Goal: Task Accomplishment & Management: Manage account settings

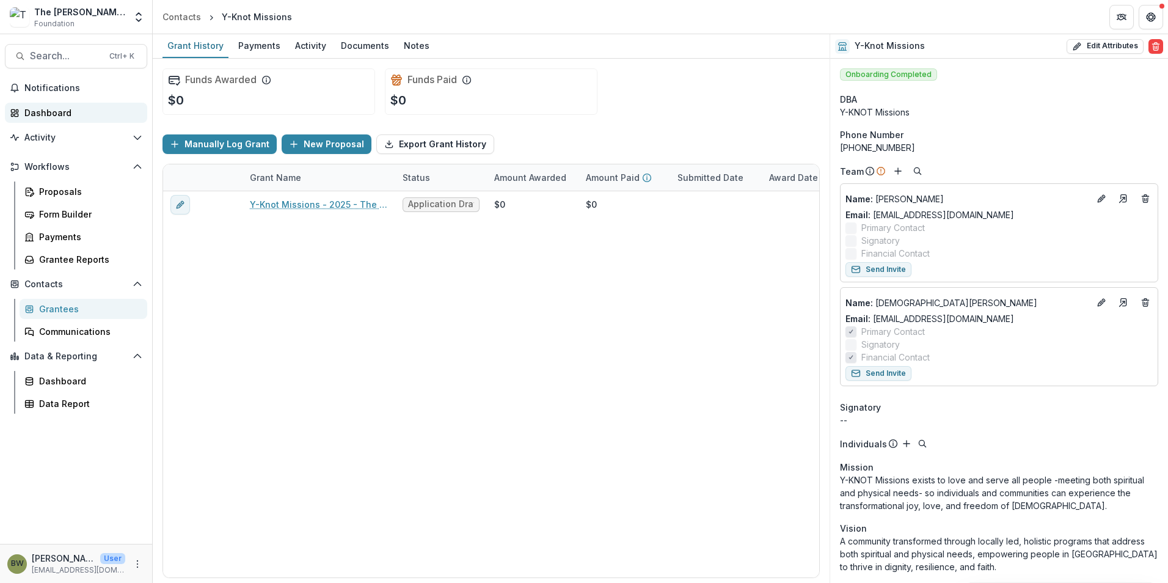
click at [37, 105] on link "Dashboard" at bounding box center [76, 113] width 142 height 20
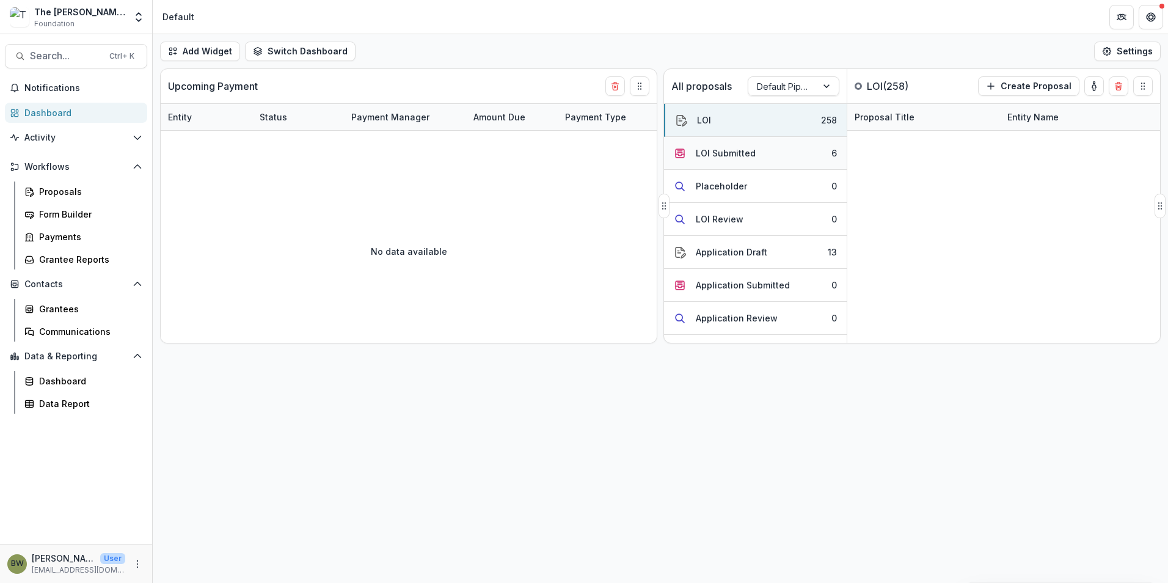
click at [754, 158] on button "LOI Submitted 6" at bounding box center [755, 153] width 183 height 33
click at [754, 242] on button "Application Draft 13" at bounding box center [755, 252] width 183 height 33
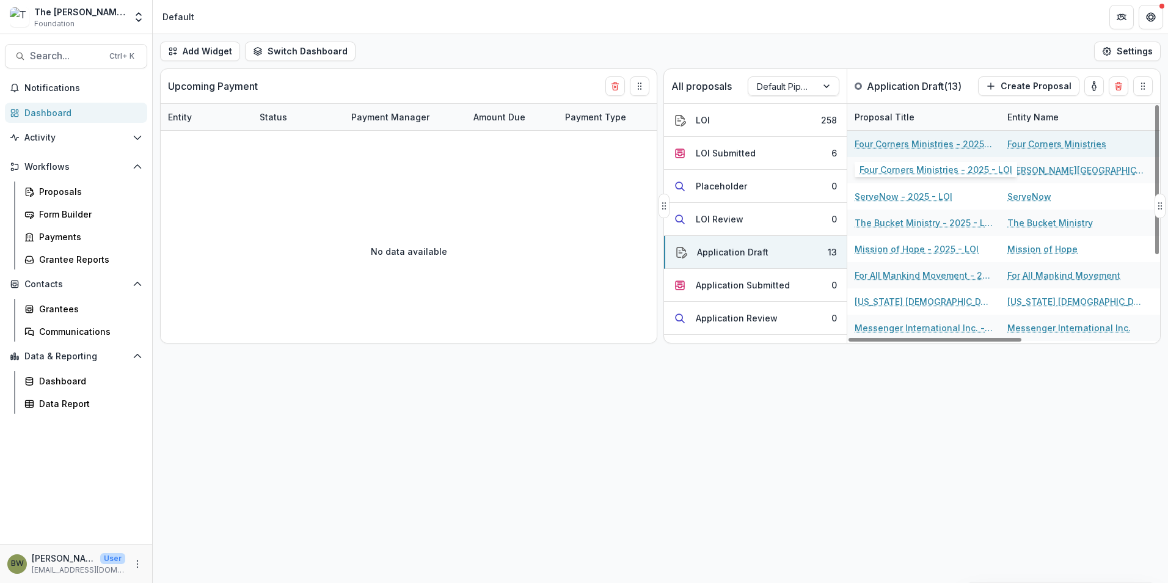
click at [940, 144] on link "Four Corners Ministries - 2025 - LOI" at bounding box center [923, 143] width 138 height 13
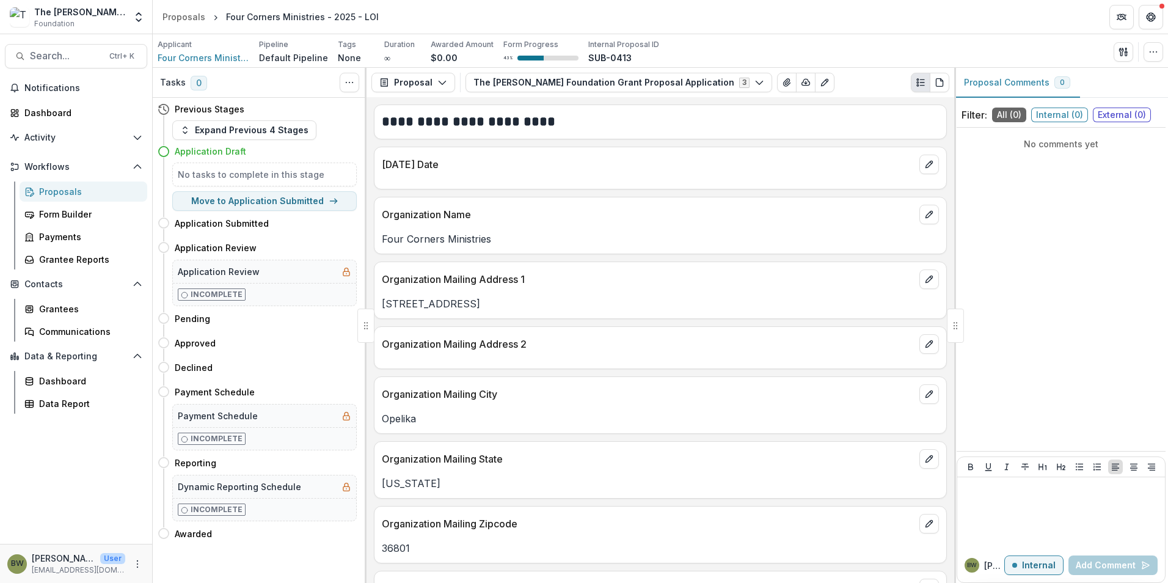
click at [185, 65] on div "Applicant Four Corners Ministries Pipeline Default Pipeline Tags None All tags …" at bounding box center [660, 51] width 1015 height 34
click at [188, 61] on span "Four Corners Ministries" at bounding box center [204, 57] width 92 height 13
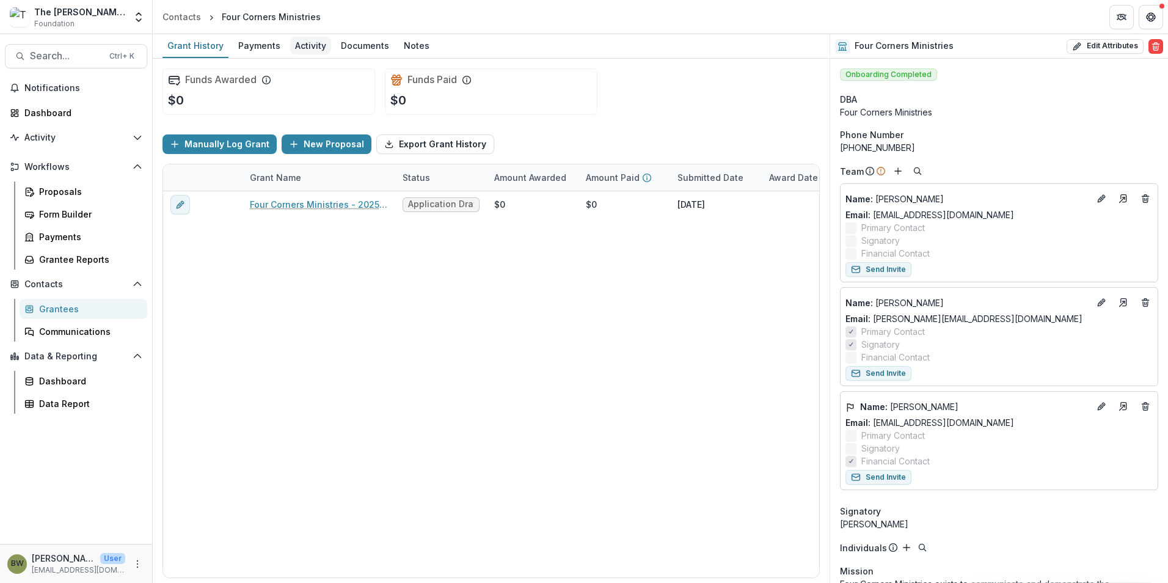
click at [305, 51] on div "Activity" at bounding box center [310, 46] width 41 height 18
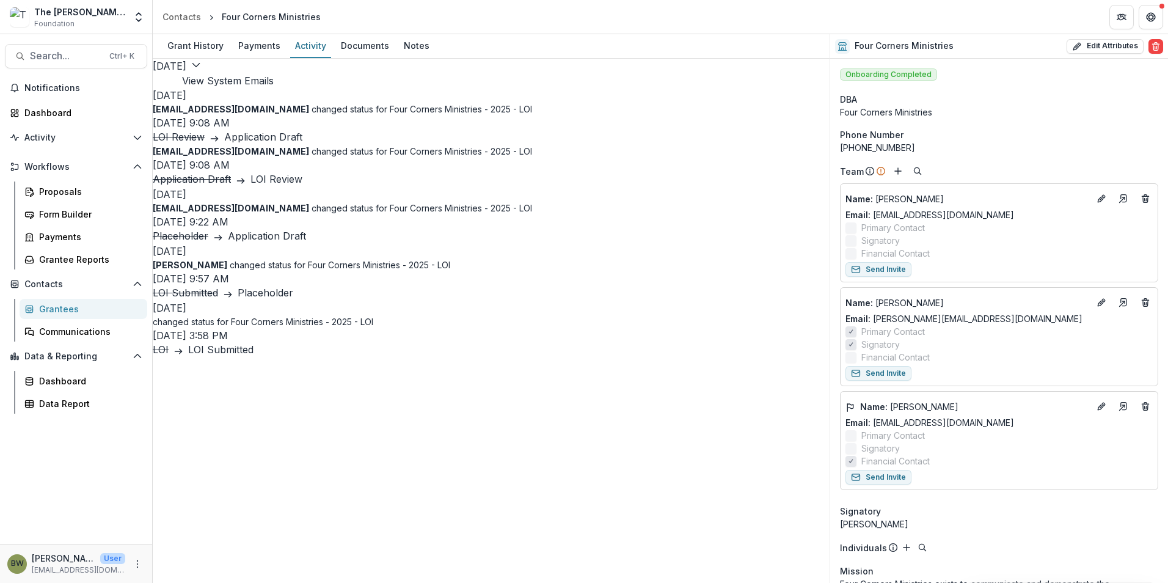
click at [274, 74] on button "View System Emails" at bounding box center [228, 80] width 92 height 15
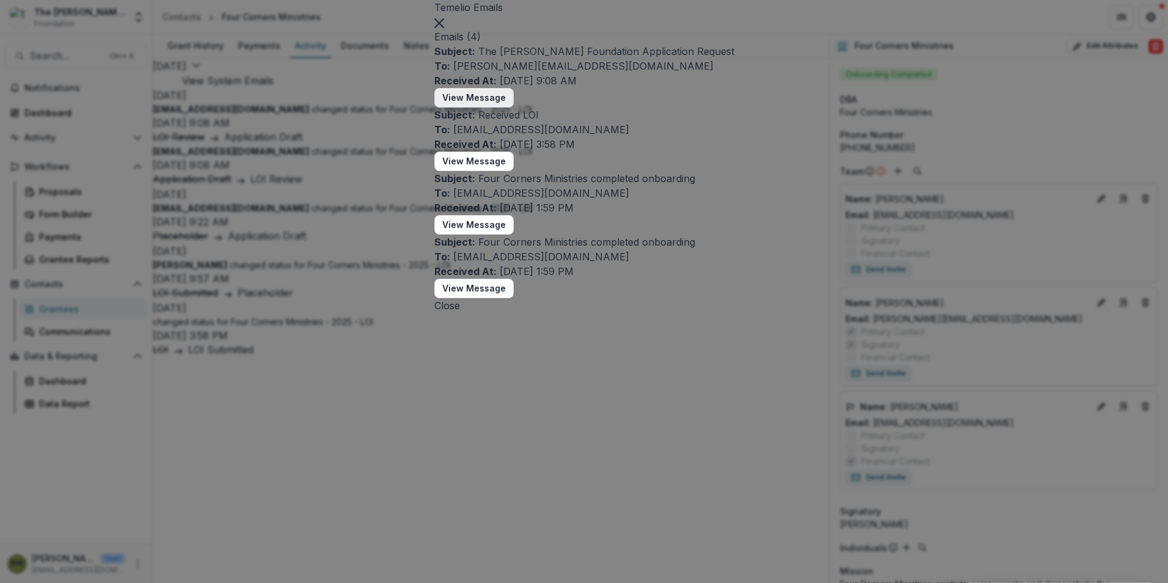
click at [434, 107] on button "View Message" at bounding box center [473, 98] width 79 height 20
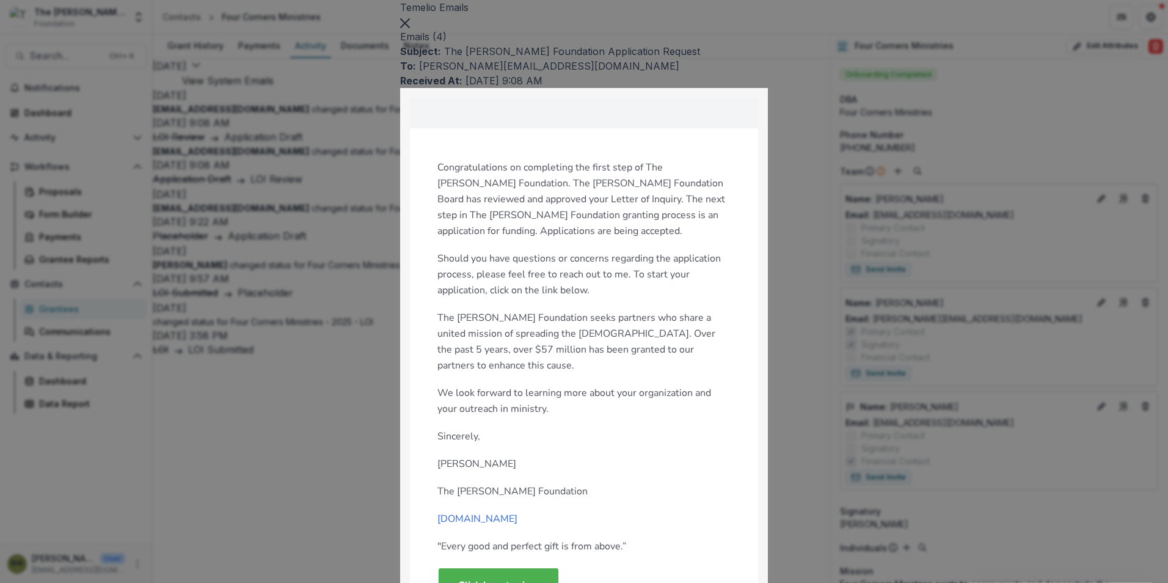
scroll to position [183, 0]
drag, startPoint x: 804, startPoint y: 54, endPoint x: 654, endPoint y: 282, distance: 272.9
click at [654, 282] on section "Temelio Emails Emails ( 4 ) Subject: The Bolick Foundation Application Request …" at bounding box center [584, 562] width 368 height 1124
click at [410, 28] on icon "Close" at bounding box center [405, 23] width 10 height 10
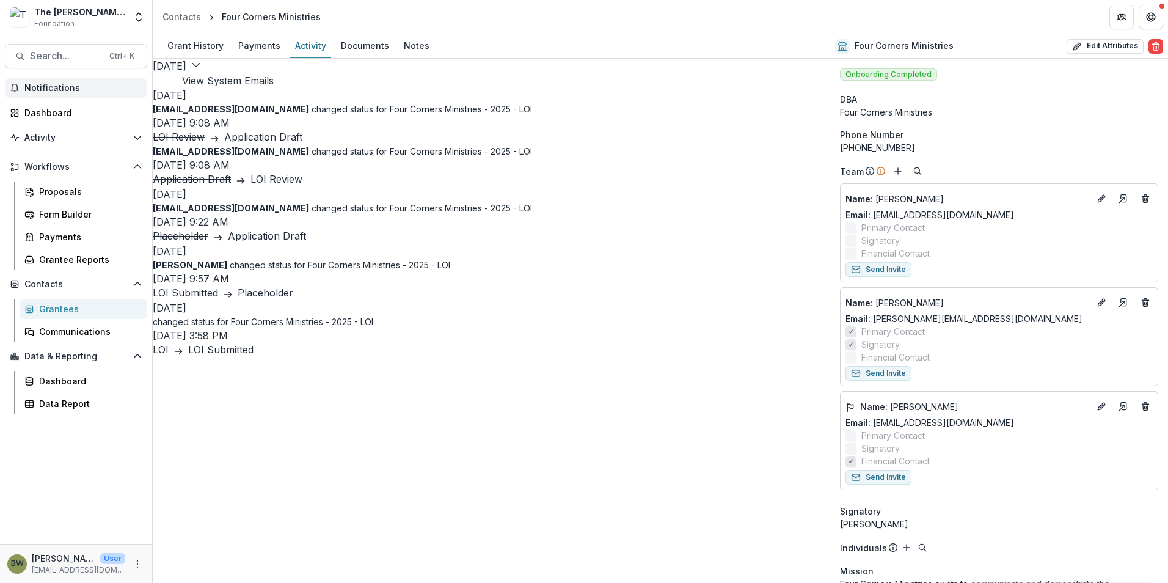
click at [54, 91] on span "Notifications" at bounding box center [83, 88] width 118 height 10
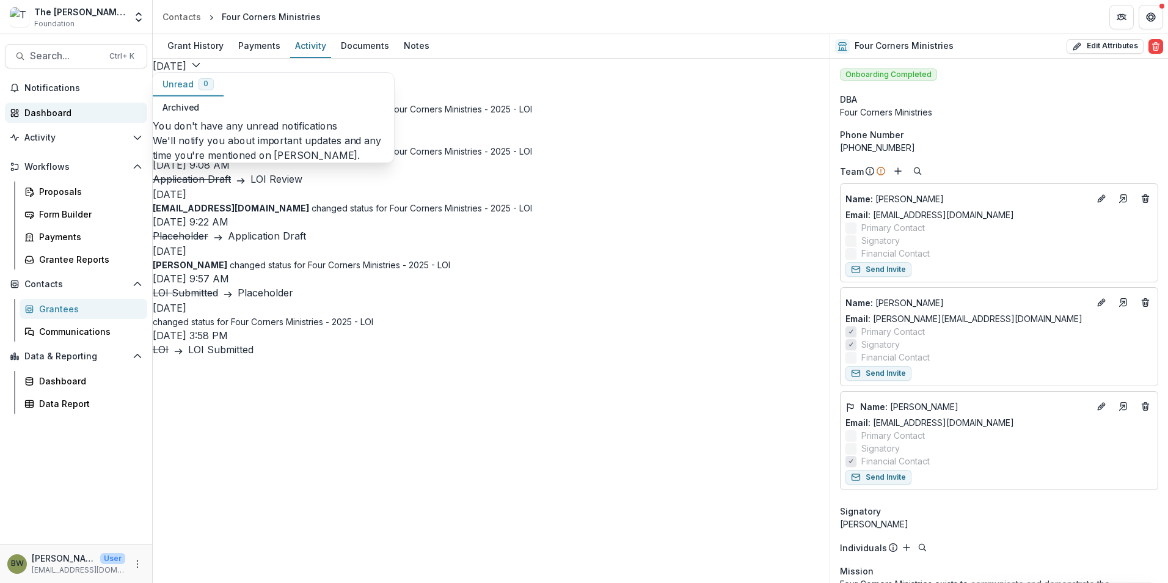
click at [53, 109] on div "Dashboard" at bounding box center [80, 112] width 113 height 13
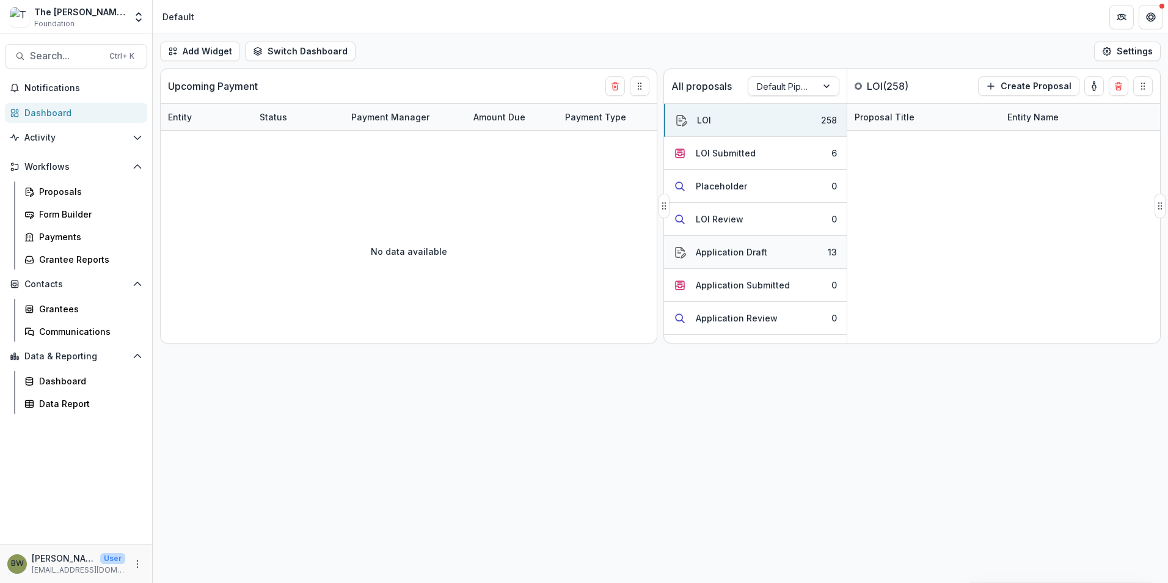
click at [721, 252] on div "Application Draft" at bounding box center [731, 252] width 71 height 13
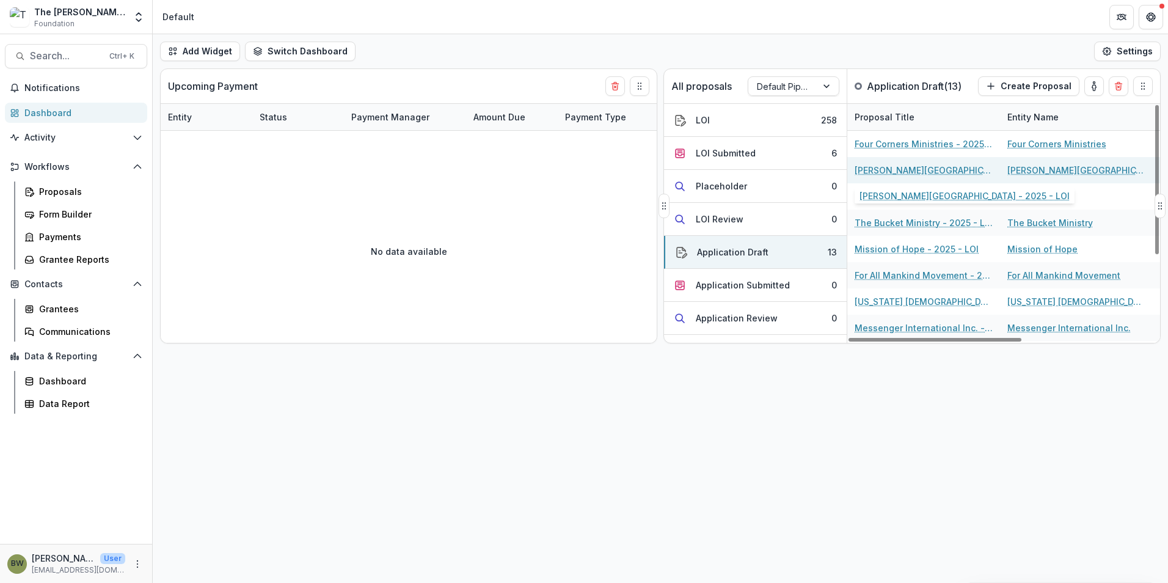
click at [911, 170] on link "Asbury Theological Seminary - 2025 - LOI" at bounding box center [923, 170] width 138 height 13
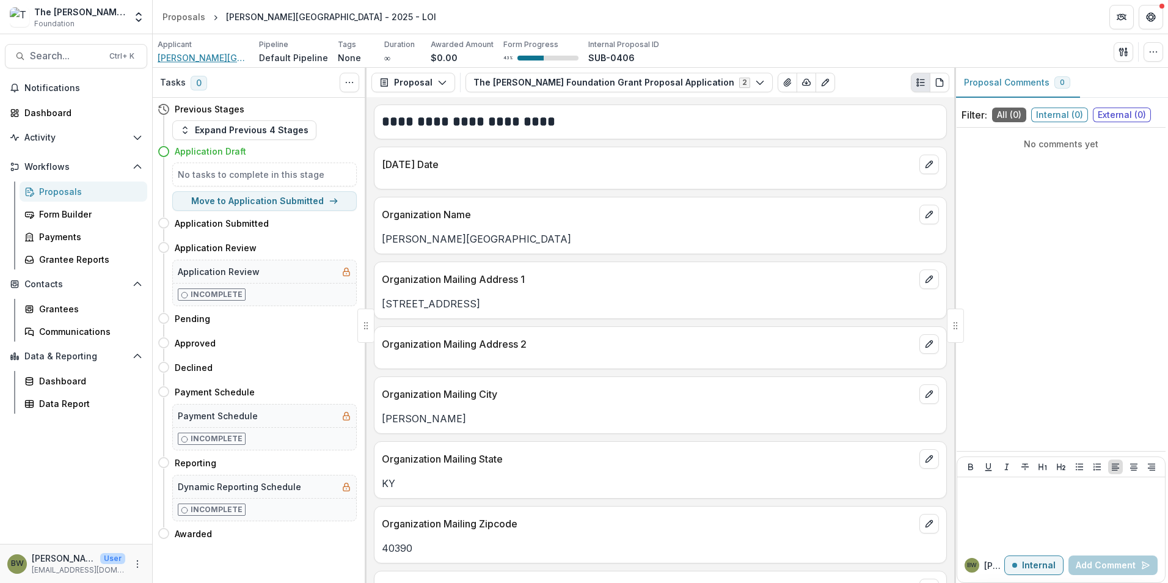
click at [219, 63] on span "Asbury Theological Seminary" at bounding box center [204, 57] width 92 height 13
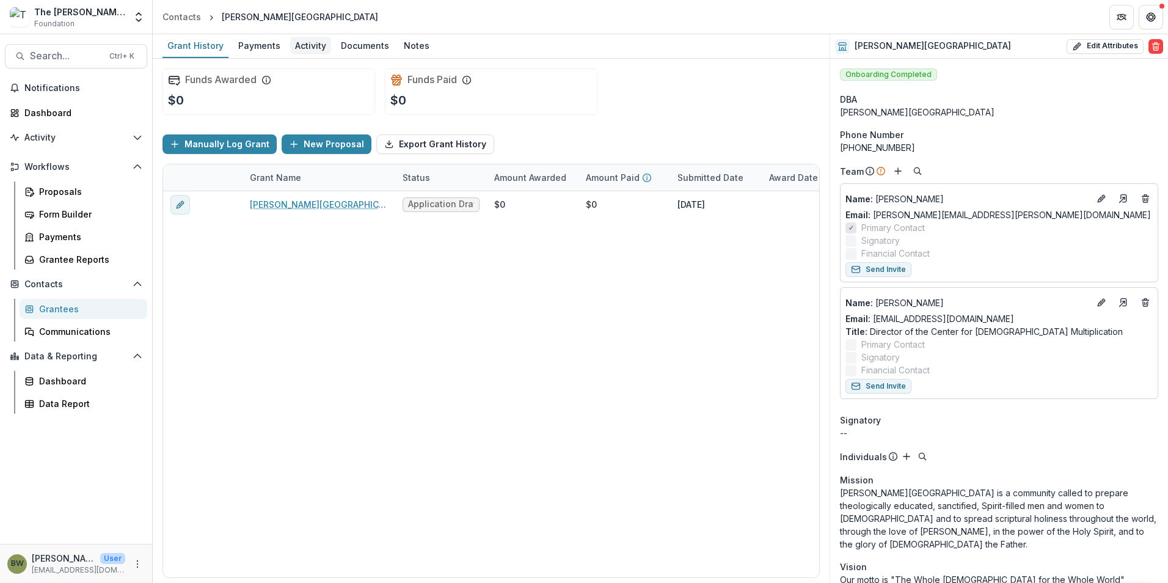
click at [311, 49] on div "Activity" at bounding box center [310, 46] width 41 height 18
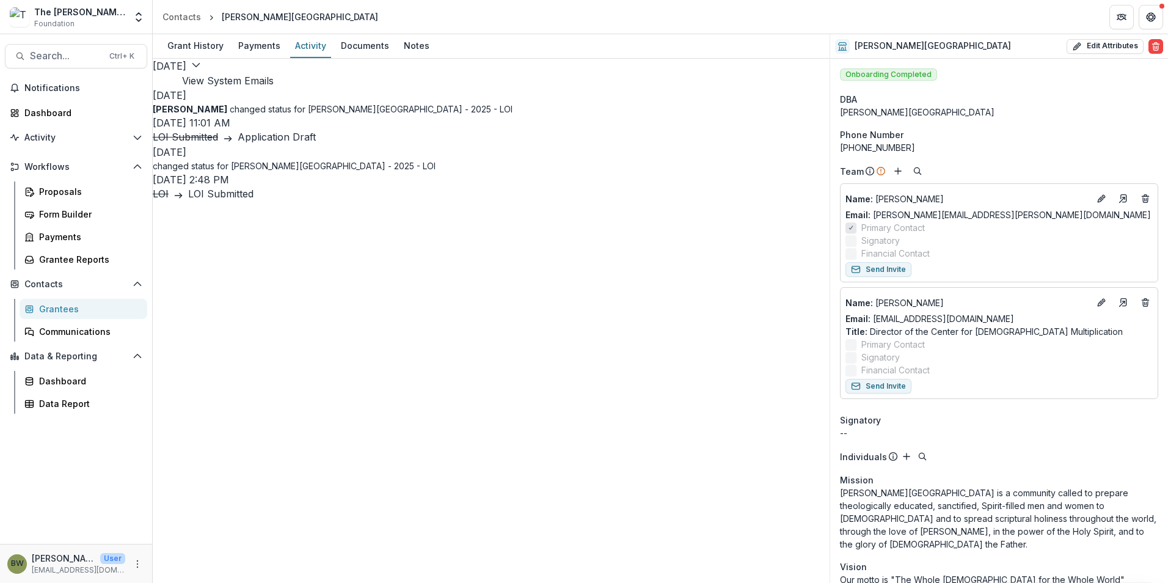
click at [274, 82] on button "View System Emails" at bounding box center [228, 80] width 92 height 15
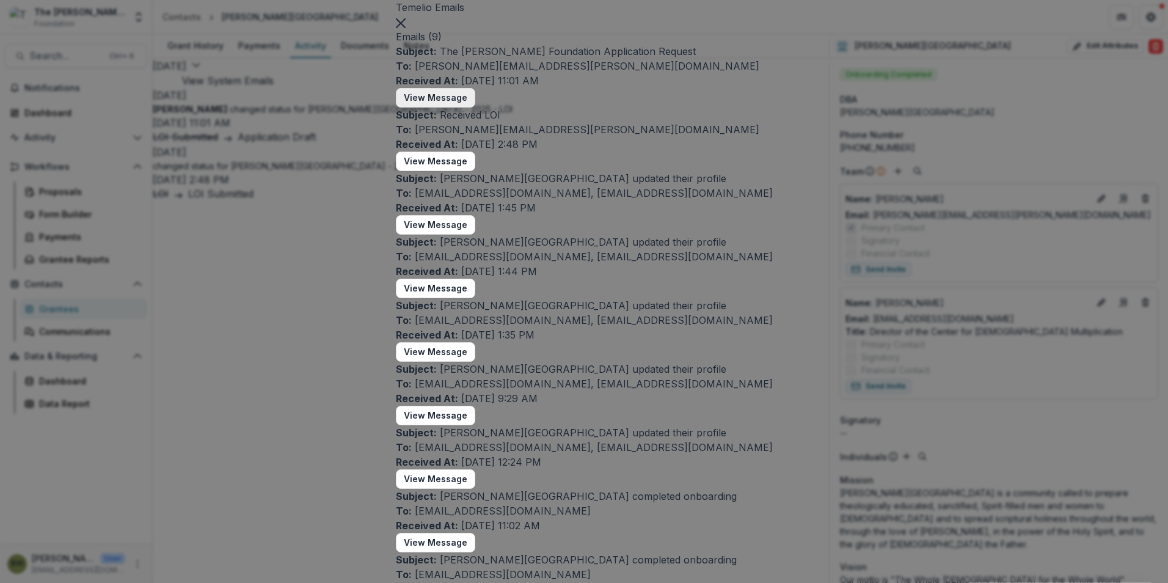
click at [402, 107] on button "View Message" at bounding box center [435, 98] width 79 height 20
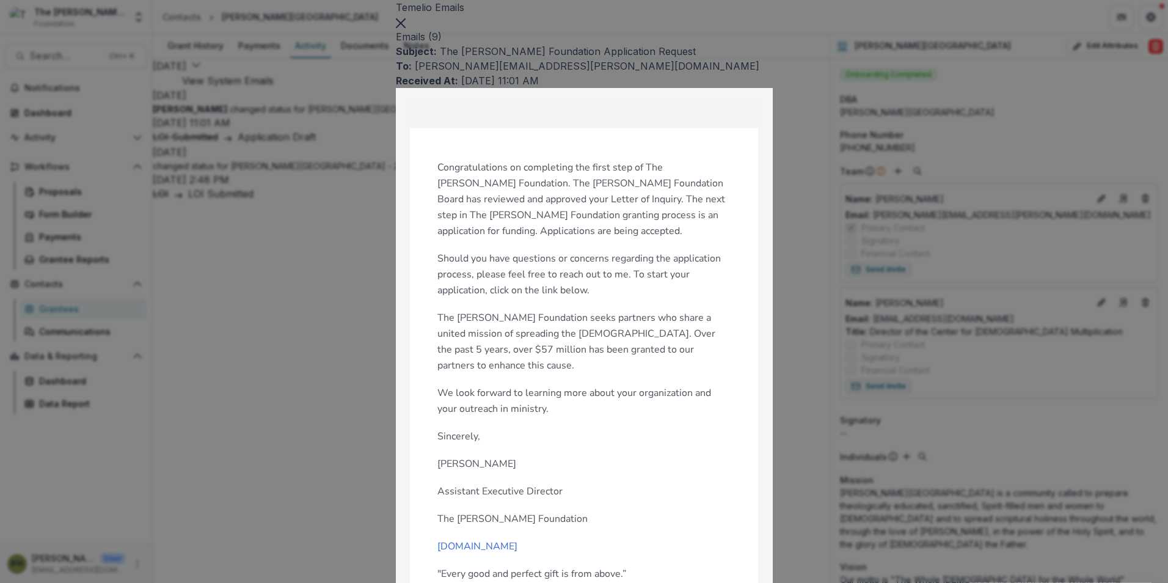
drag, startPoint x: 803, startPoint y: 49, endPoint x: 650, endPoint y: 236, distance: 240.9
click at [405, 28] on icon "Close" at bounding box center [400, 23] width 10 height 10
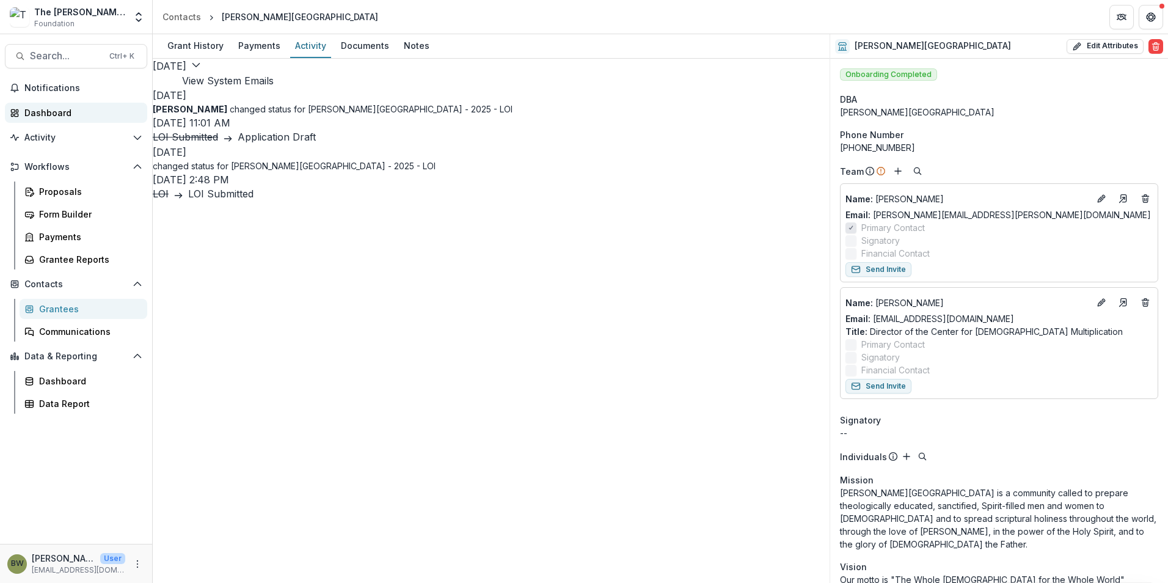
click at [46, 114] on div "Dashboard" at bounding box center [80, 112] width 113 height 13
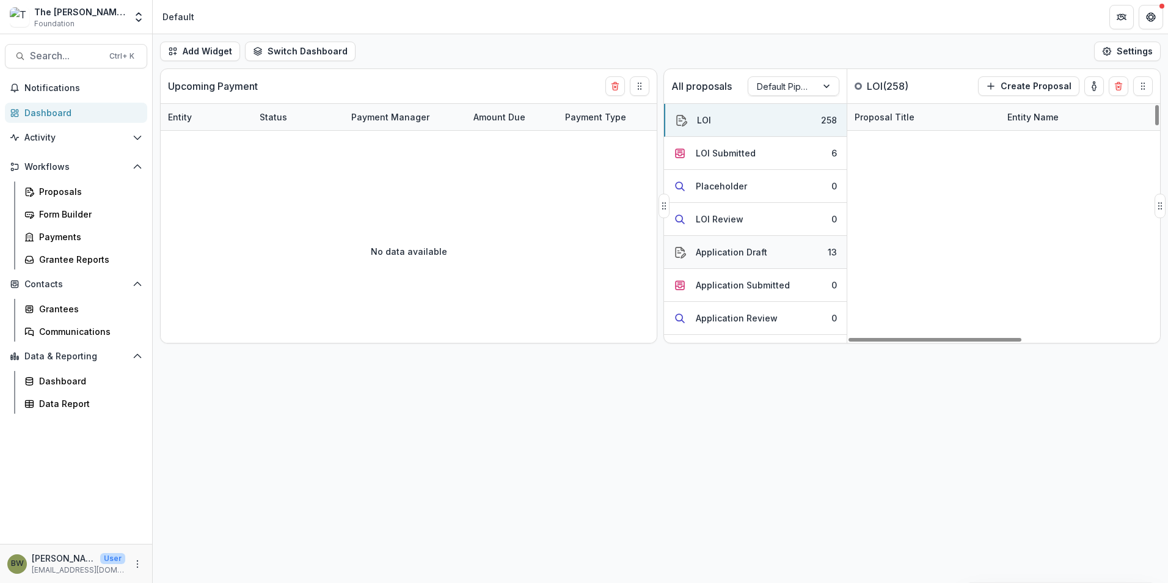
click at [723, 257] on div "Application Draft" at bounding box center [731, 252] width 71 height 13
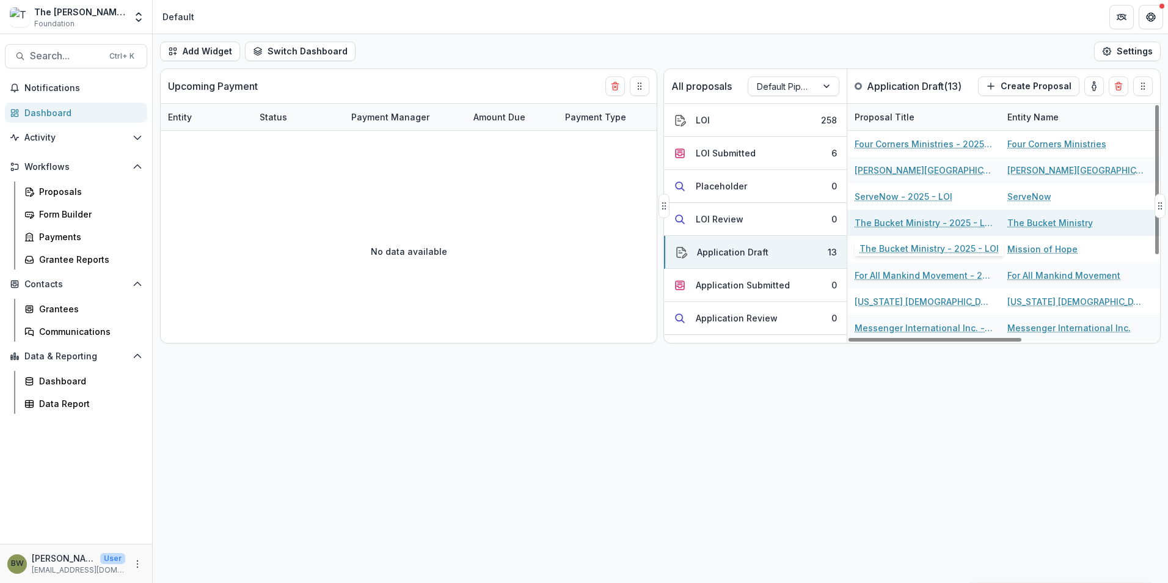
click at [891, 227] on link "The Bucket Ministry - 2025 - LOI" at bounding box center [923, 222] width 138 height 13
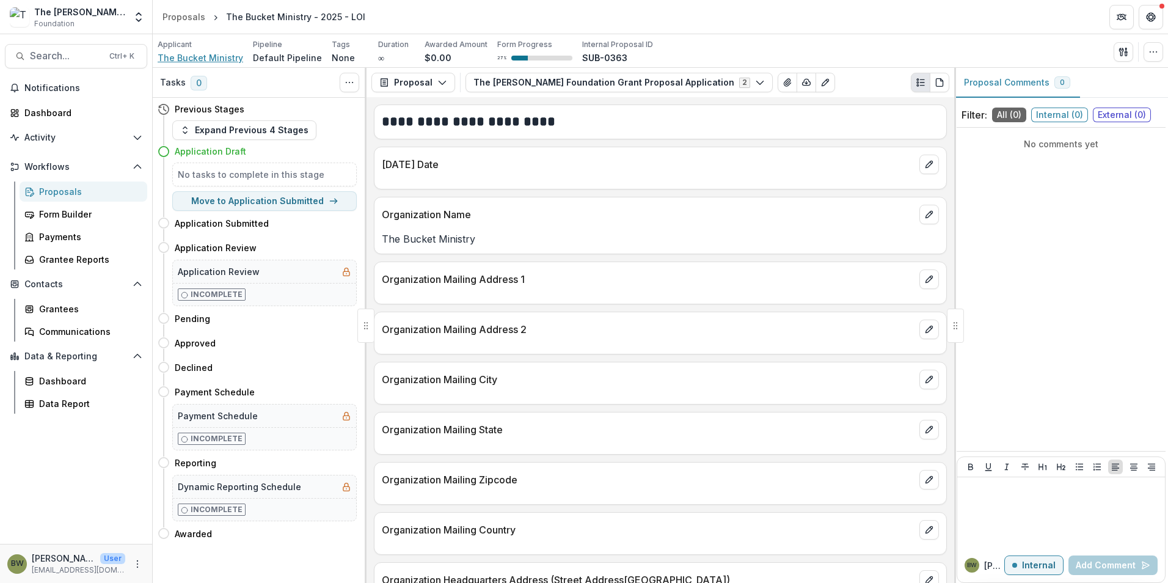
click at [208, 57] on span "The Bucket Ministry" at bounding box center [201, 57] width 86 height 13
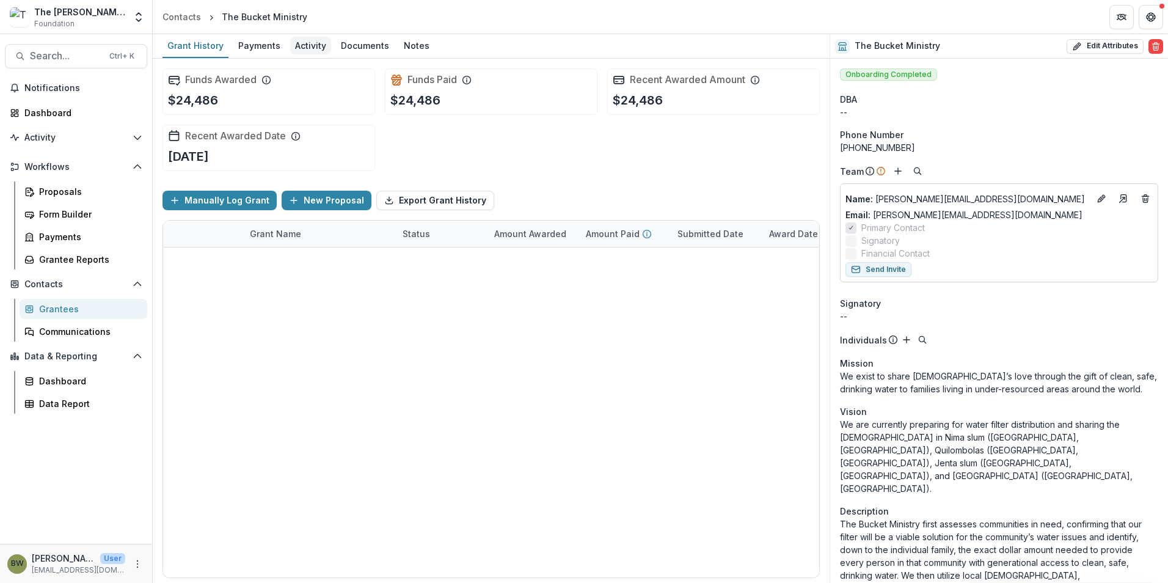
click at [304, 51] on div "Activity" at bounding box center [310, 46] width 41 height 18
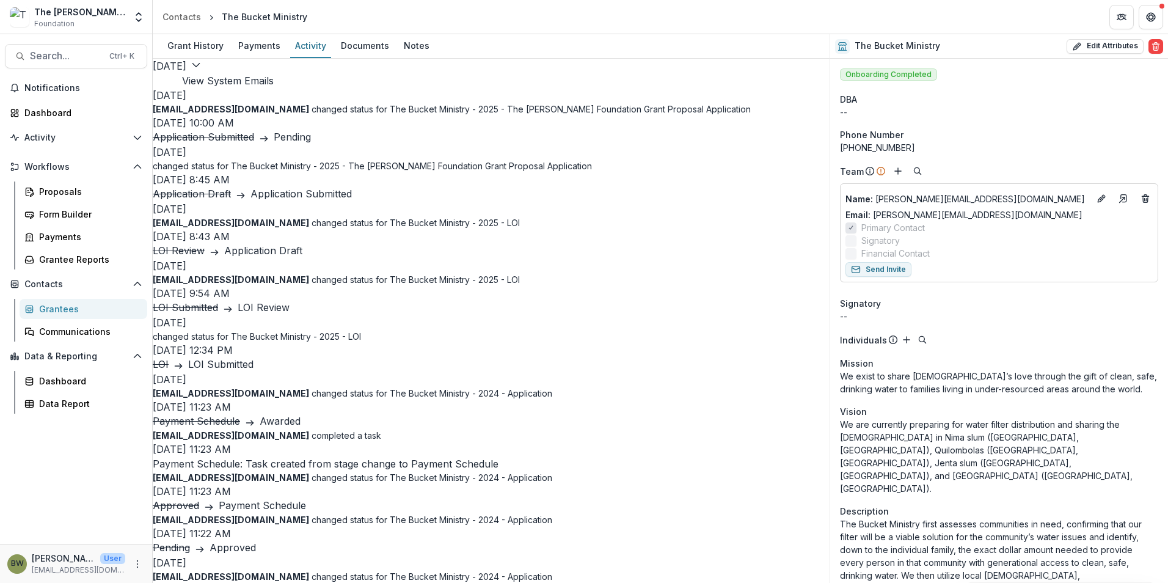
click at [274, 80] on button "View System Emails" at bounding box center [228, 80] width 92 height 15
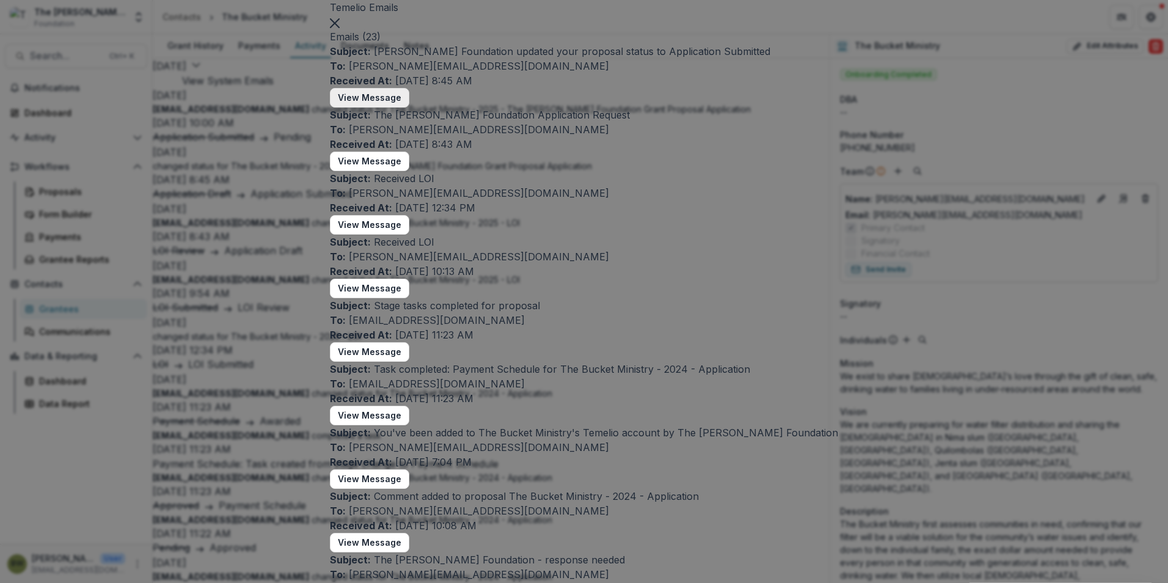
click at [409, 107] on button "View Message" at bounding box center [369, 98] width 79 height 20
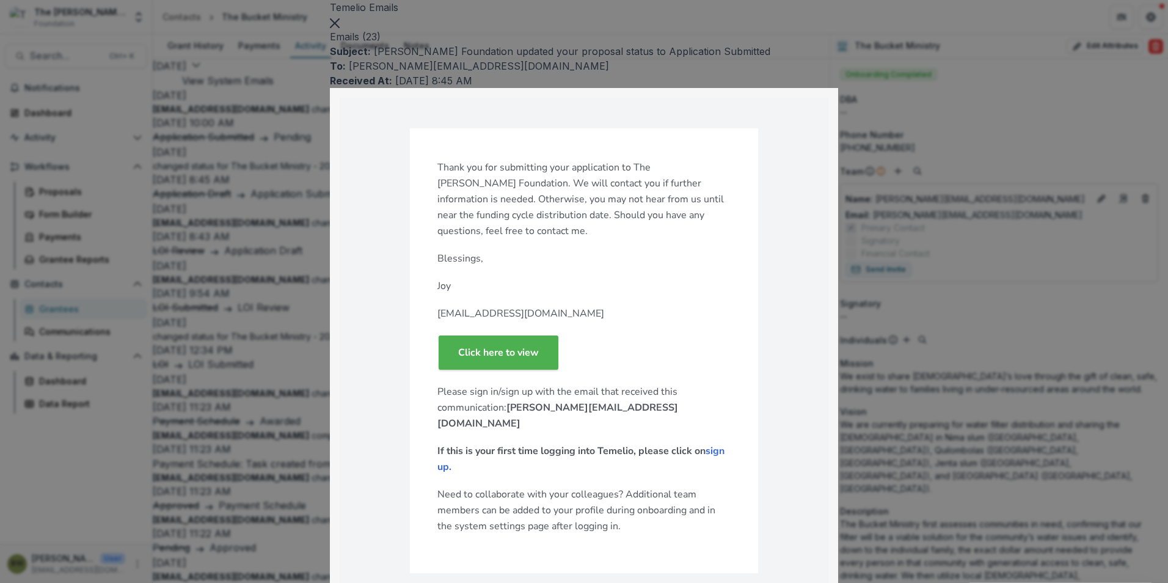
scroll to position [61, 0]
click at [340, 28] on icon "Close" at bounding box center [335, 23] width 10 height 10
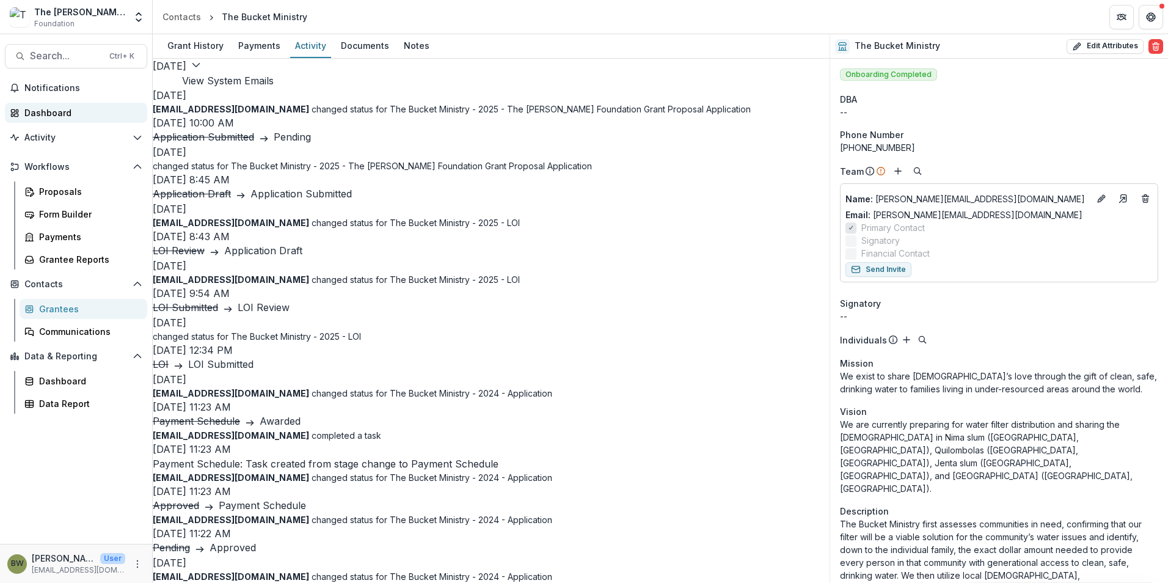
click at [56, 118] on div "Dashboard" at bounding box center [80, 112] width 113 height 13
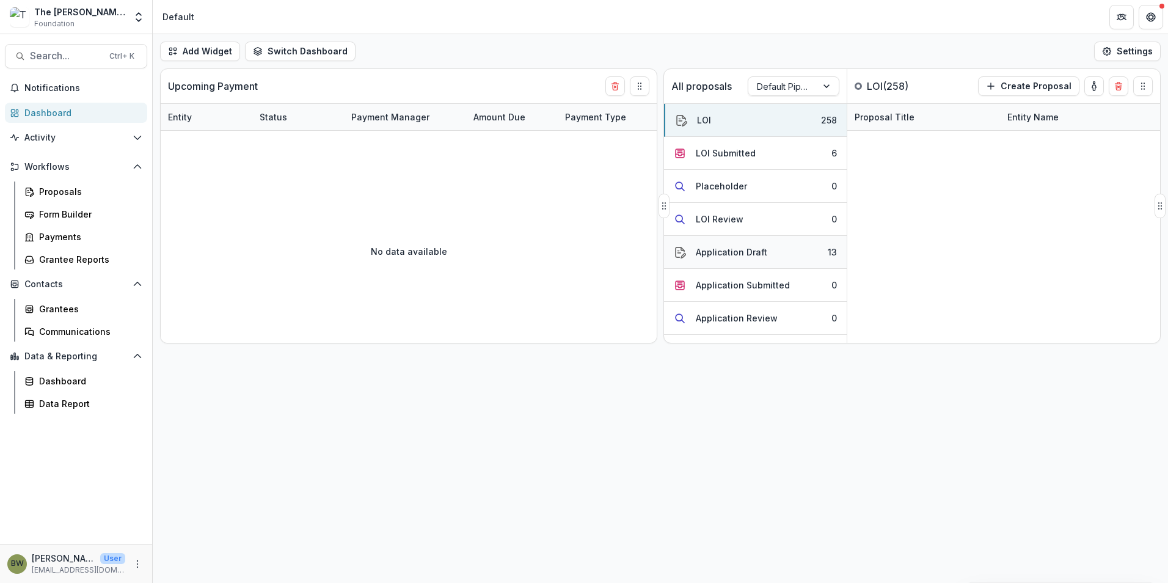
click at [726, 247] on div "Application Draft" at bounding box center [731, 252] width 71 height 13
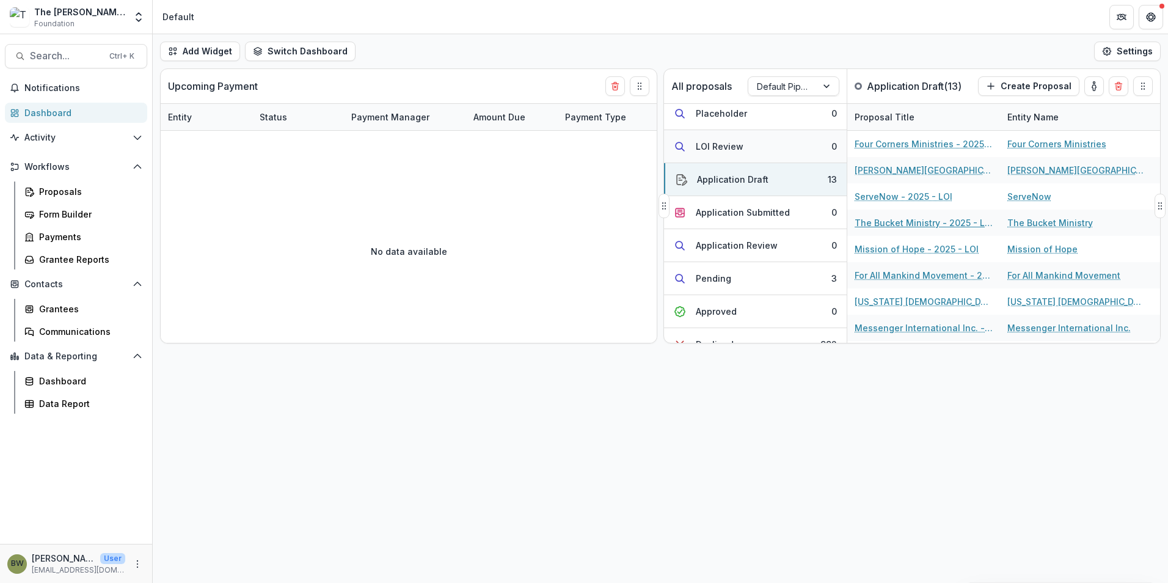
scroll to position [183, 0]
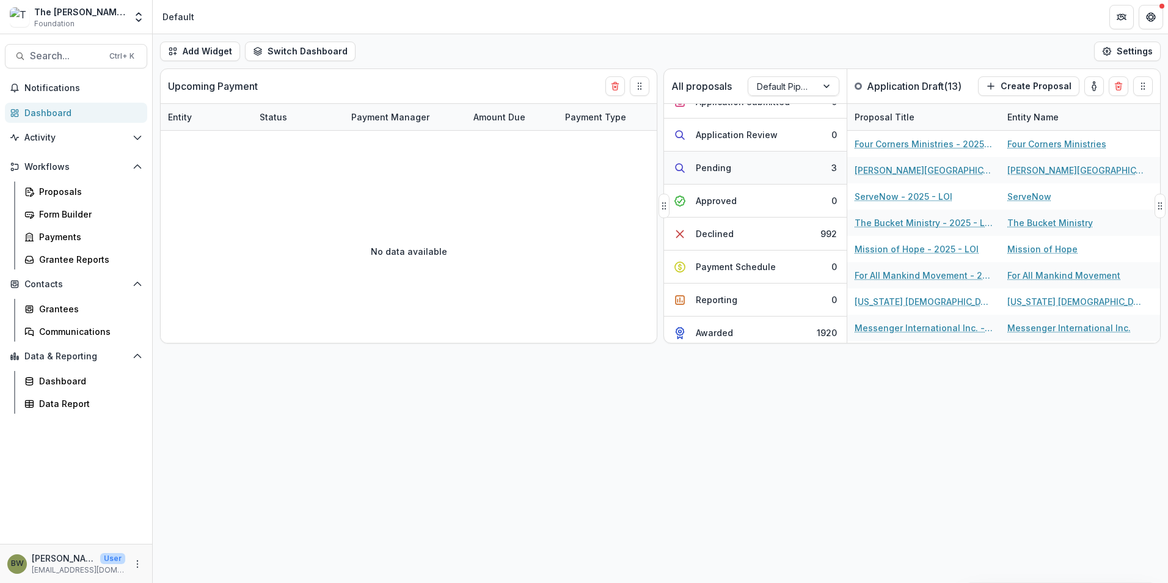
click at [722, 165] on div "Pending" at bounding box center [713, 167] width 35 height 13
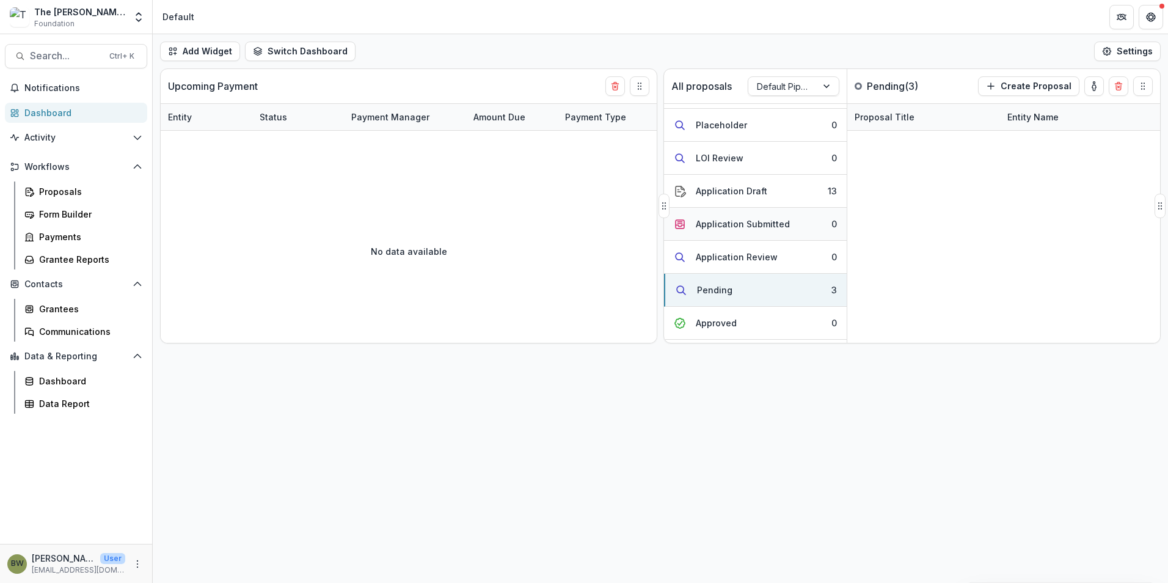
scroll to position [0, 0]
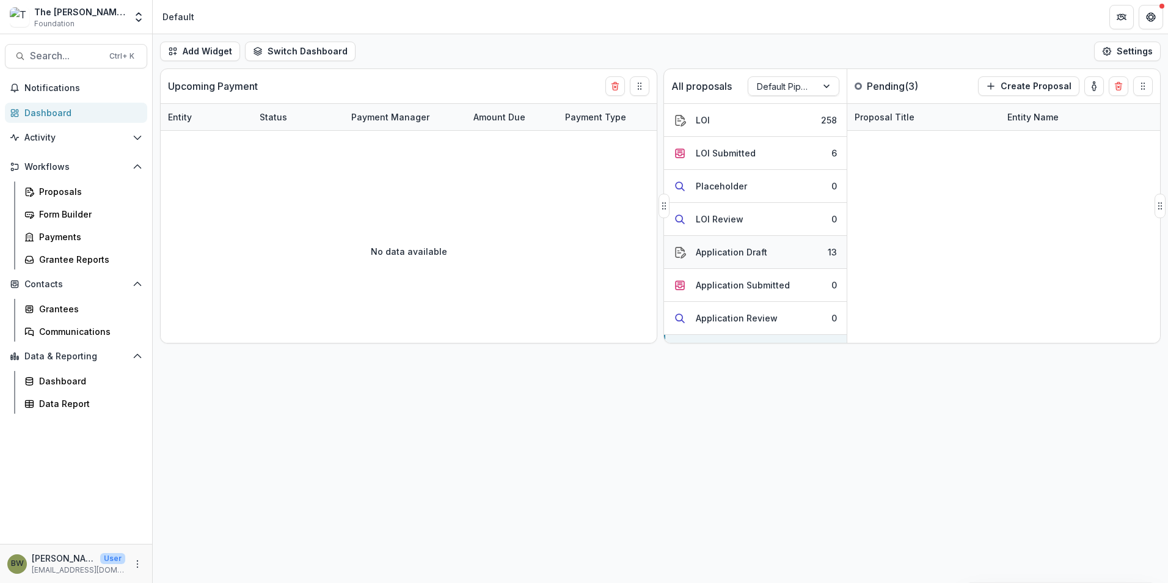
click at [730, 250] on div "Application Draft" at bounding box center [731, 252] width 71 height 13
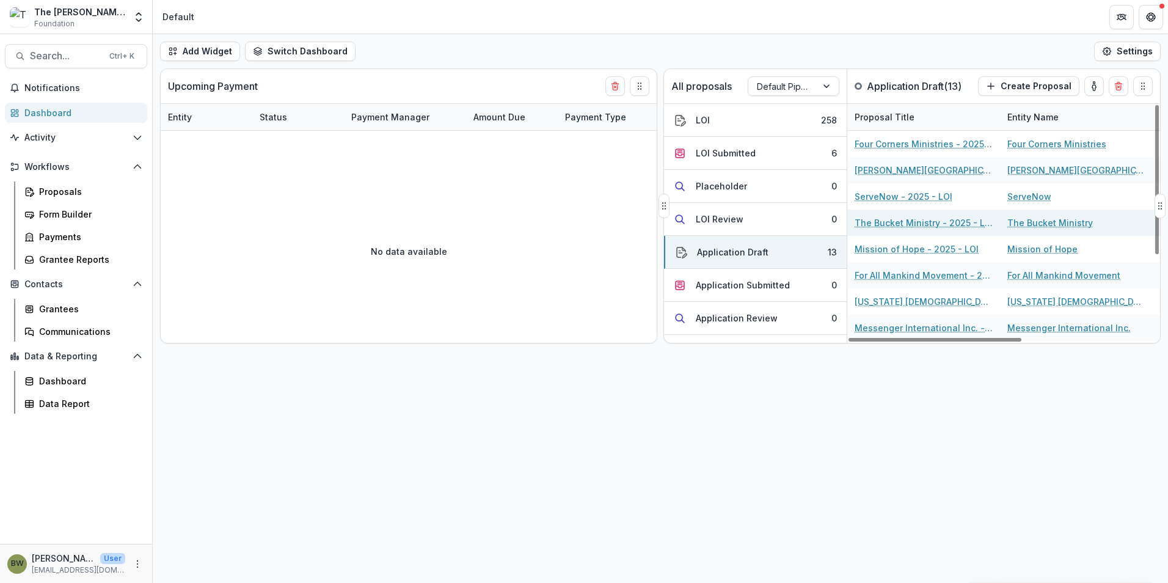
click at [916, 224] on link "The Bucket Ministry - 2025 - LOI" at bounding box center [923, 222] width 138 height 13
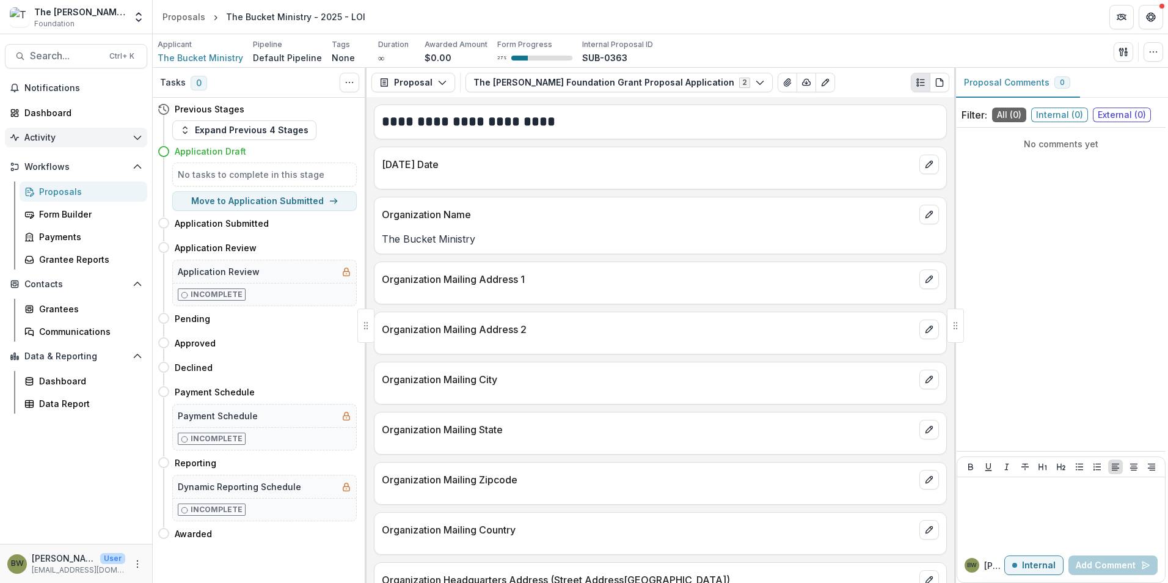
click at [38, 139] on span "Activity" at bounding box center [75, 138] width 103 height 10
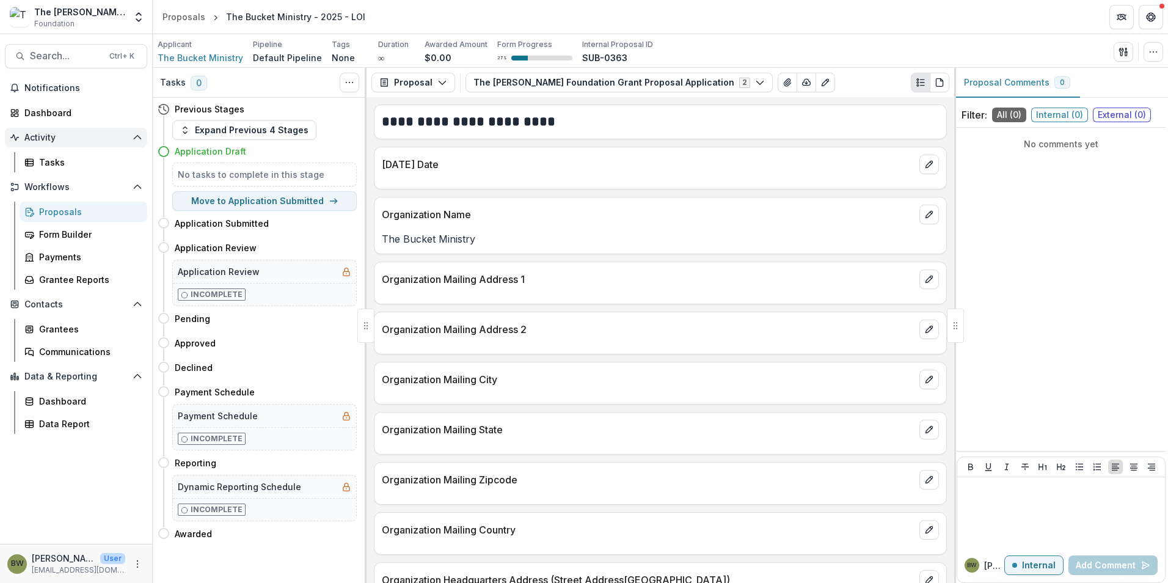
click at [34, 136] on span "Activity" at bounding box center [75, 138] width 103 height 10
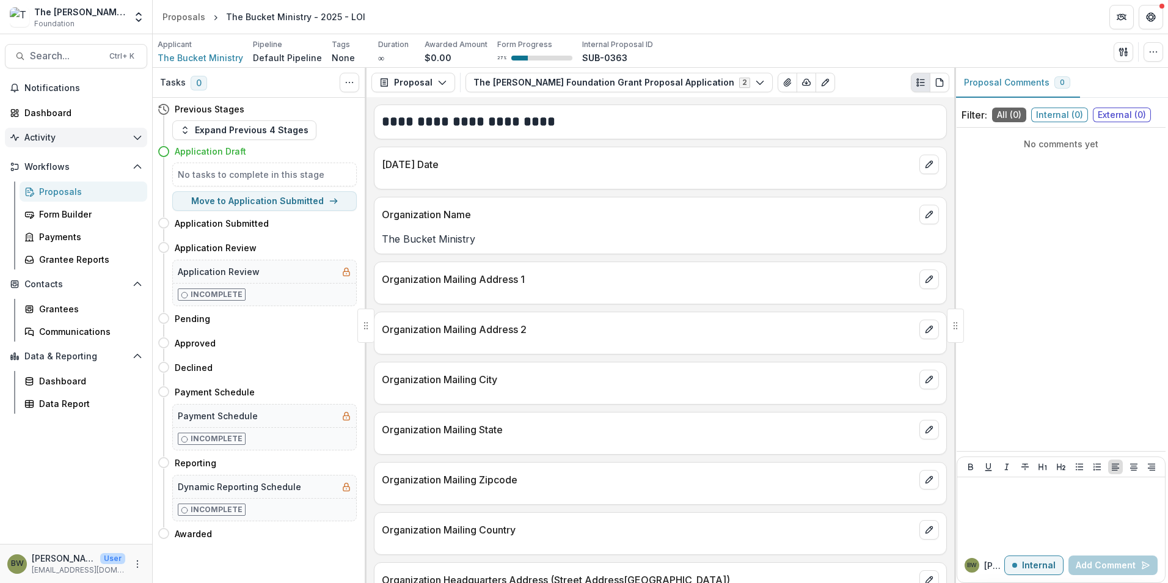
click at [35, 136] on span "Activity" at bounding box center [75, 138] width 103 height 10
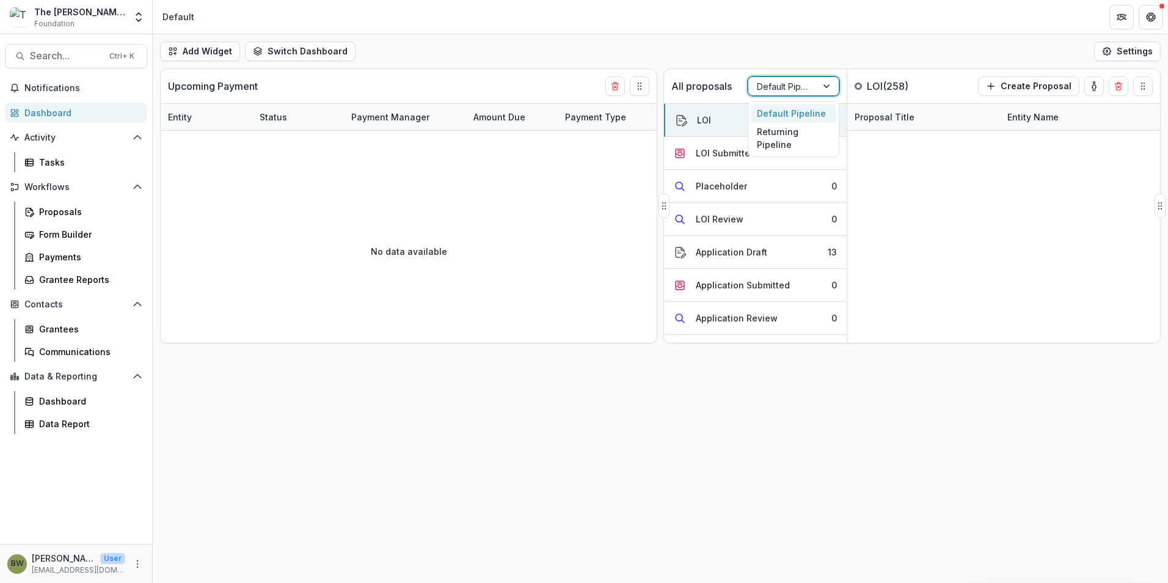
click at [776, 90] on div at bounding box center [782, 86] width 51 height 15
click at [776, 146] on div "Returning Pipeline" at bounding box center [794, 139] width 86 height 32
click at [737, 252] on button "Pending 14" at bounding box center [755, 252] width 183 height 33
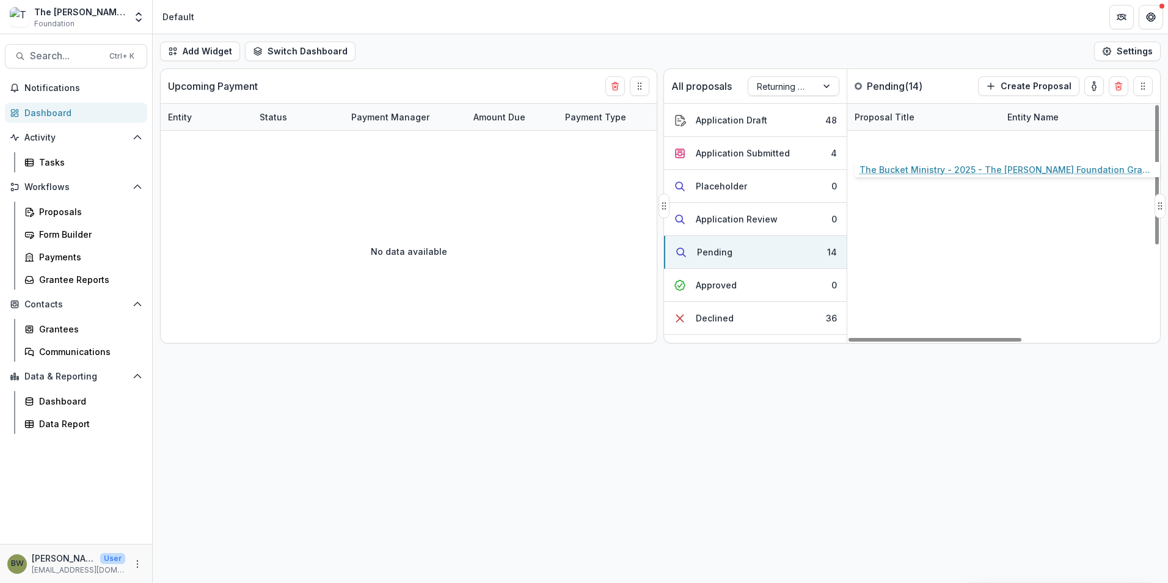
click at [923, 145] on link "The Bucket Ministry - 2025 - The Bolick Foundation Grant Proposal Application" at bounding box center [923, 143] width 138 height 13
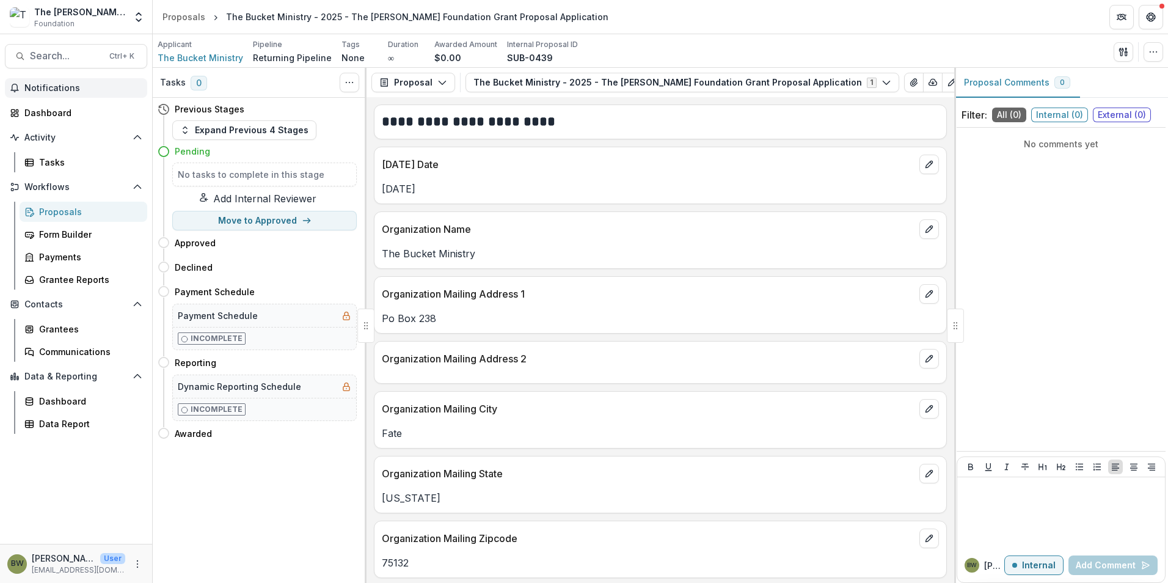
click at [43, 93] on button "Notifications" at bounding box center [76, 88] width 142 height 20
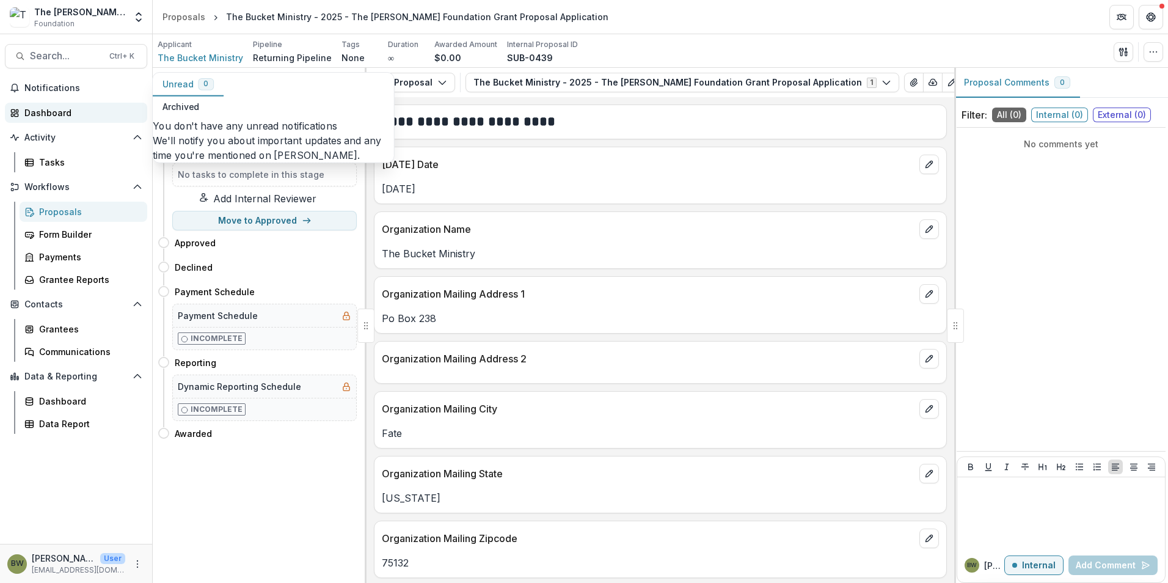
click at [40, 115] on div "Dashboard" at bounding box center [80, 112] width 113 height 13
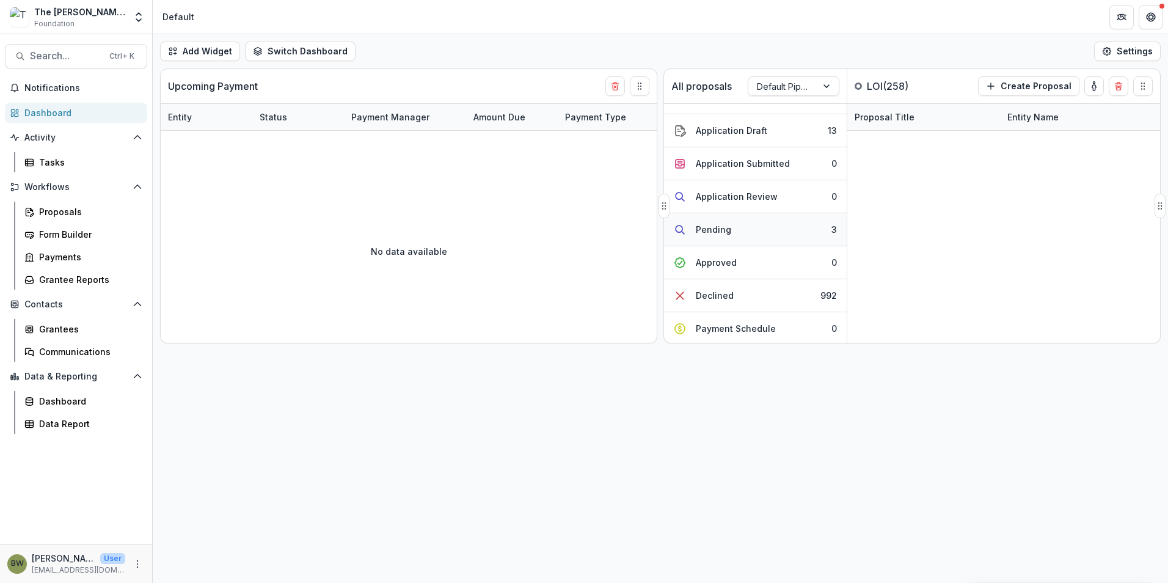
scroll to position [122, 0]
click at [738, 229] on button "Pending 3" at bounding box center [755, 229] width 183 height 33
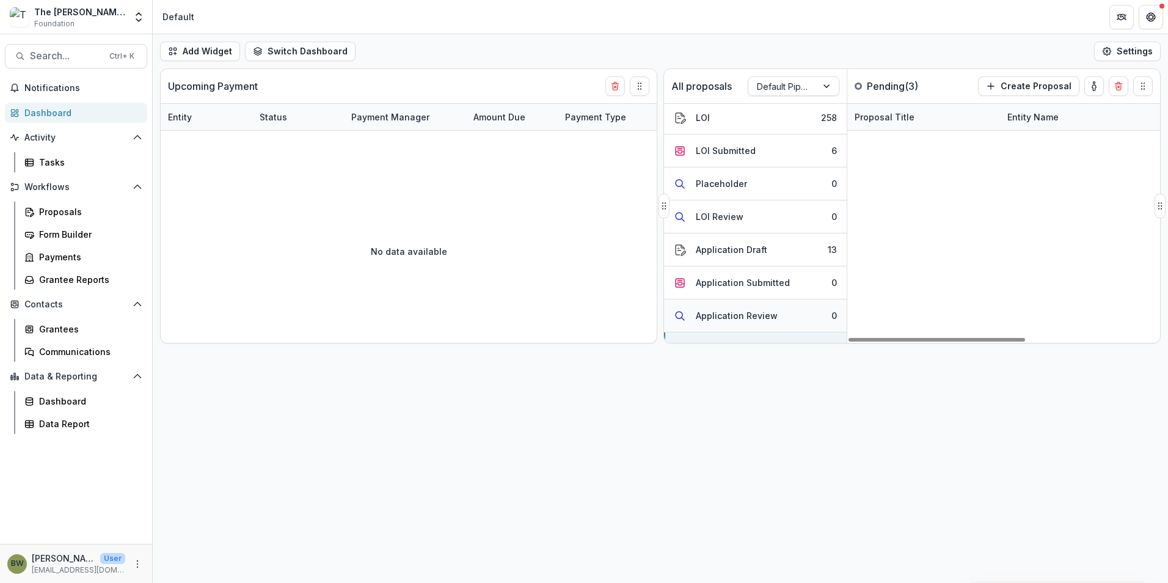
scroll to position [0, 0]
click at [777, 88] on div at bounding box center [782, 86] width 51 height 15
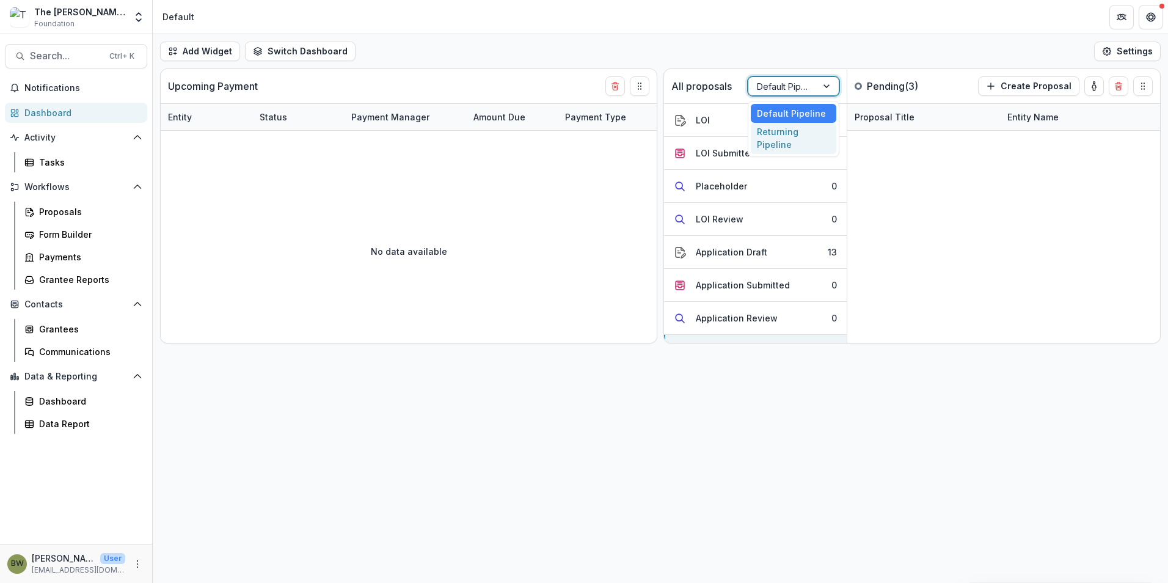
click at [776, 135] on div "Returning Pipeline" at bounding box center [794, 139] width 86 height 32
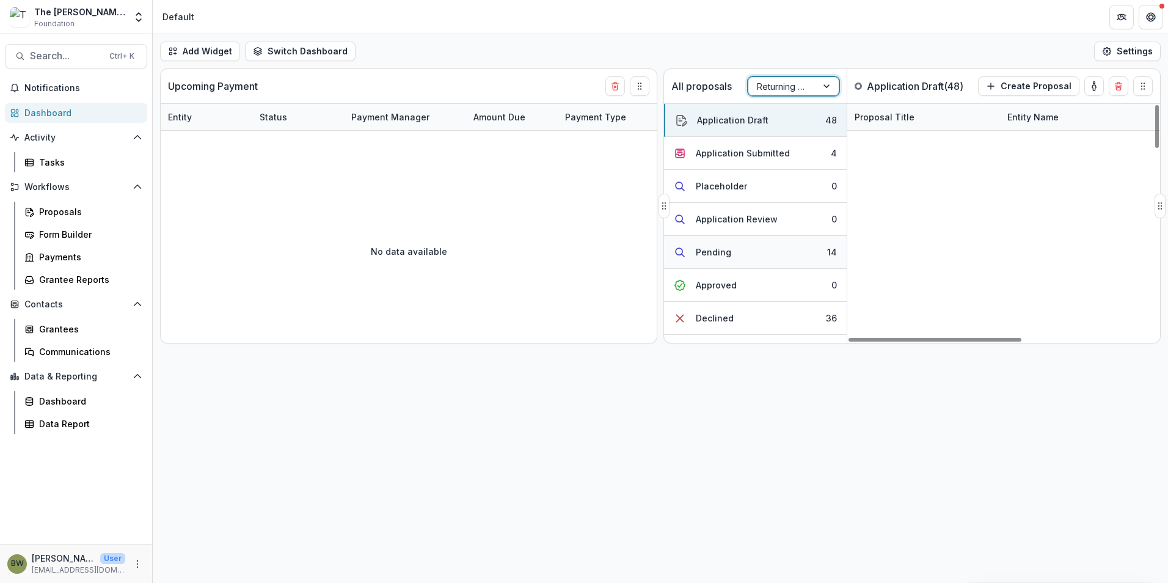
click at [737, 252] on button "Pending 14" at bounding box center [755, 252] width 183 height 33
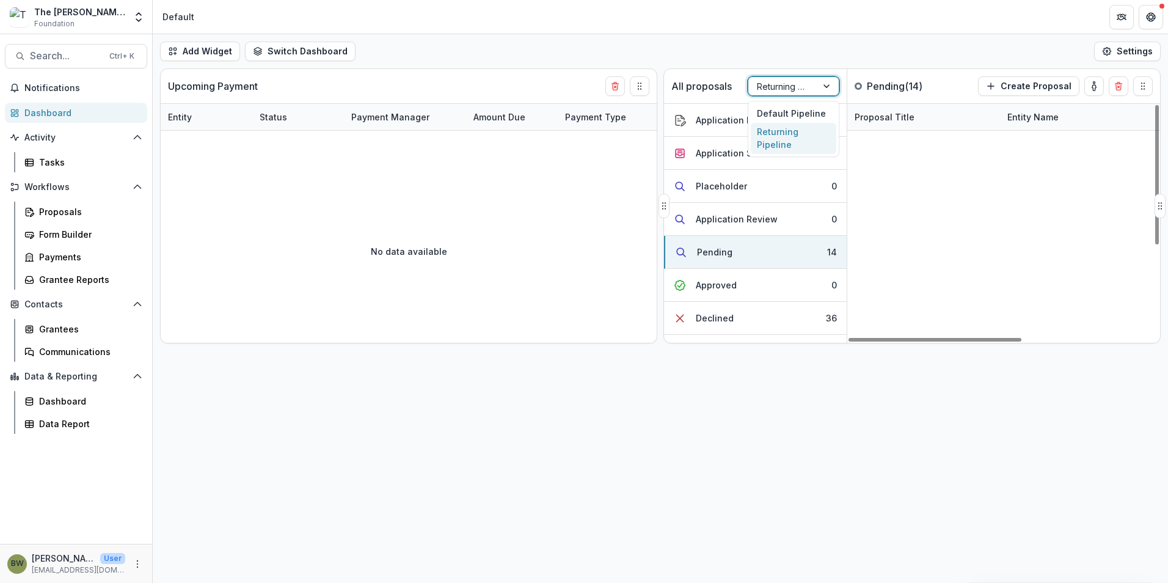
click at [798, 94] on div "Returning Pipeline" at bounding box center [782, 87] width 68 height 18
click at [796, 111] on div "Default Pipeline" at bounding box center [794, 113] width 86 height 19
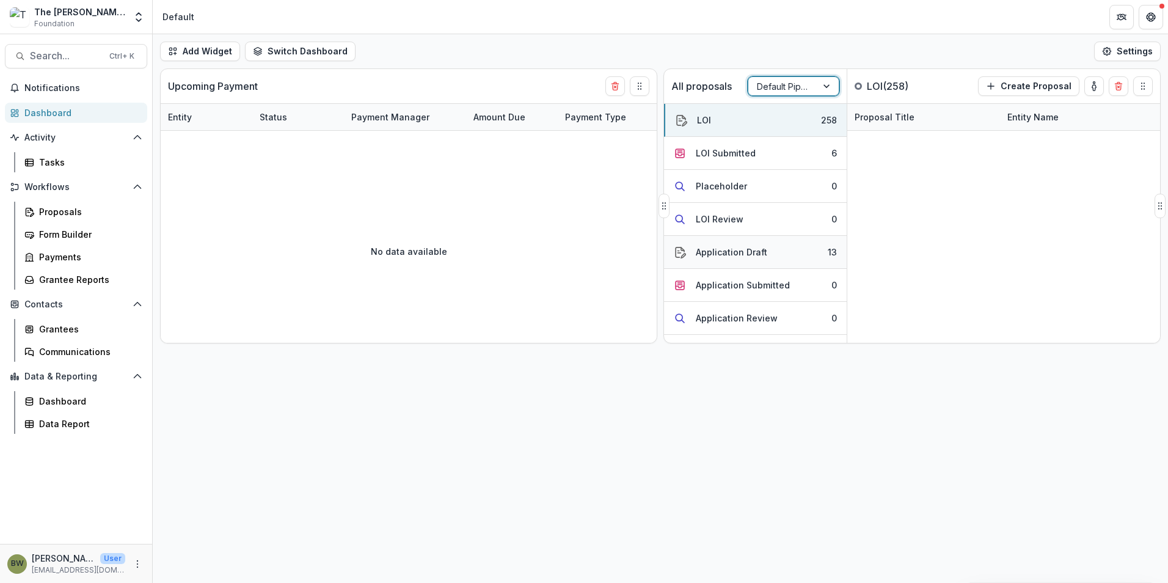
click at [715, 250] on div "Application Draft" at bounding box center [731, 252] width 71 height 13
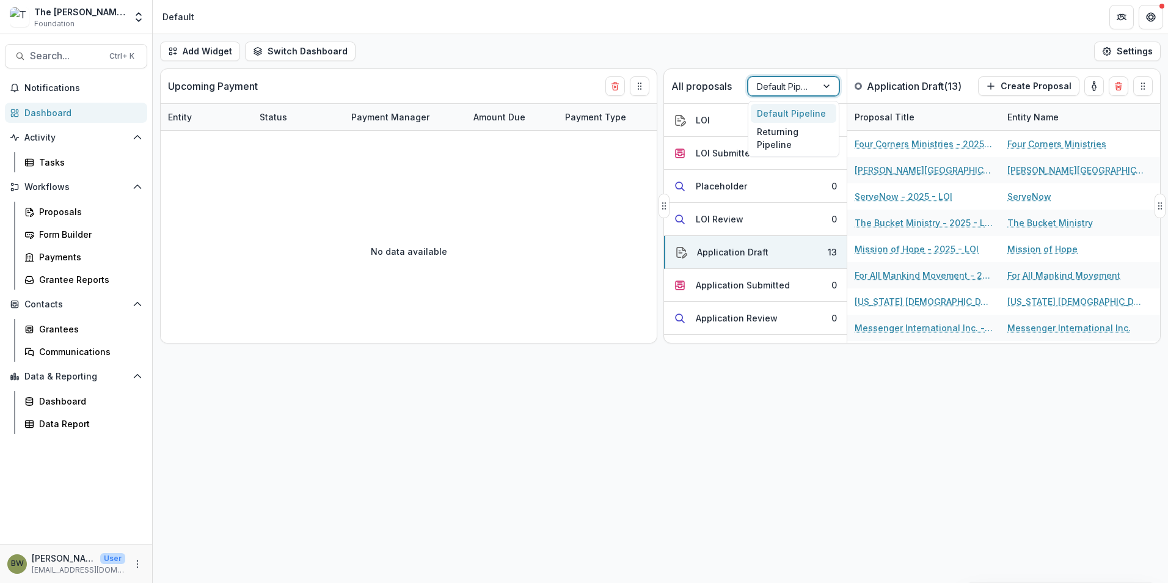
click at [791, 86] on div at bounding box center [782, 86] width 51 height 15
click at [779, 138] on div "Returning Pipeline" at bounding box center [794, 139] width 86 height 32
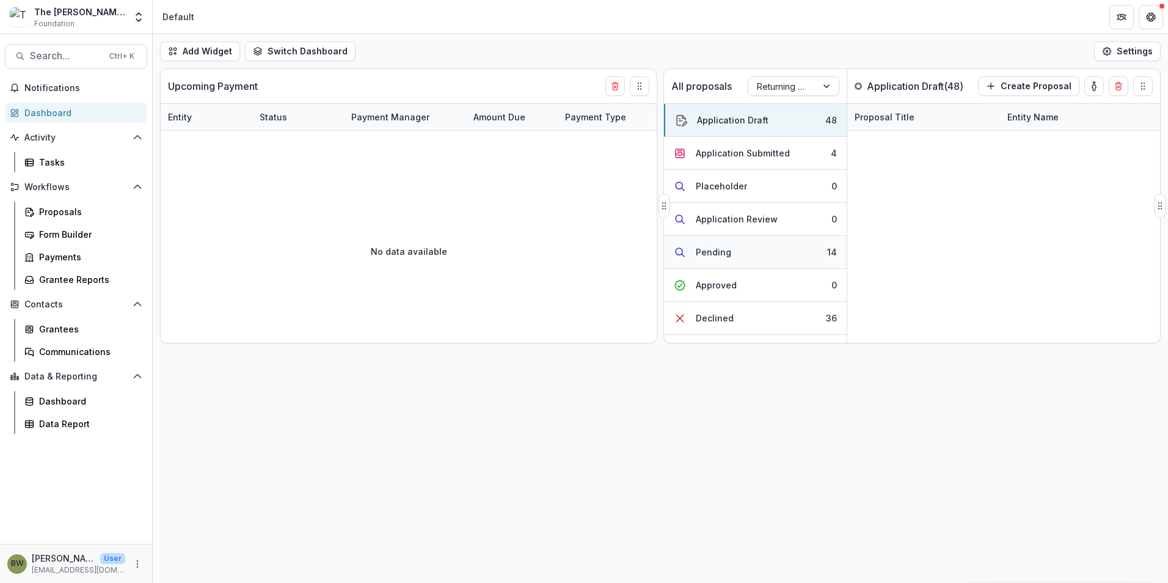
click at [718, 248] on div "Pending" at bounding box center [713, 252] width 35 height 13
click at [738, 156] on div "Application Submitted" at bounding box center [743, 153] width 94 height 13
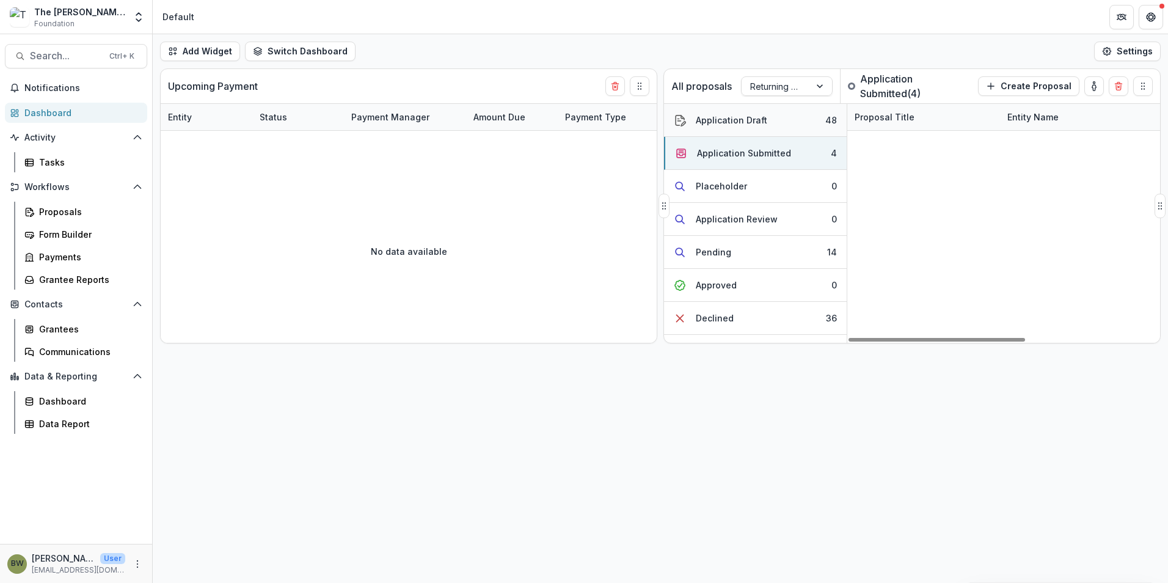
click at [746, 122] on div "Application Draft" at bounding box center [731, 120] width 71 height 13
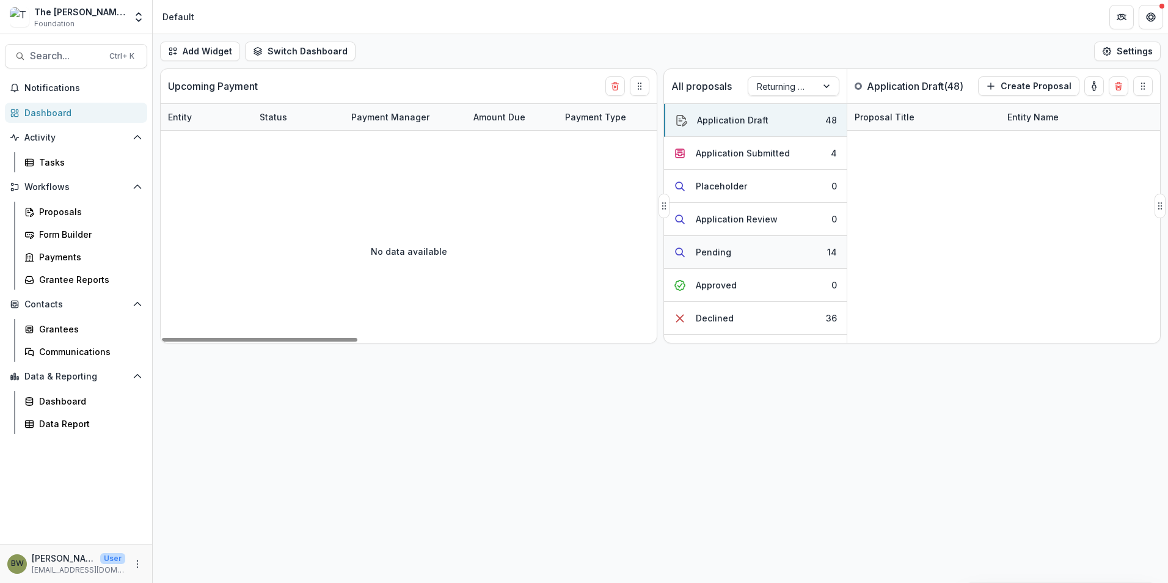
click at [724, 248] on div "Pending" at bounding box center [713, 252] width 35 height 13
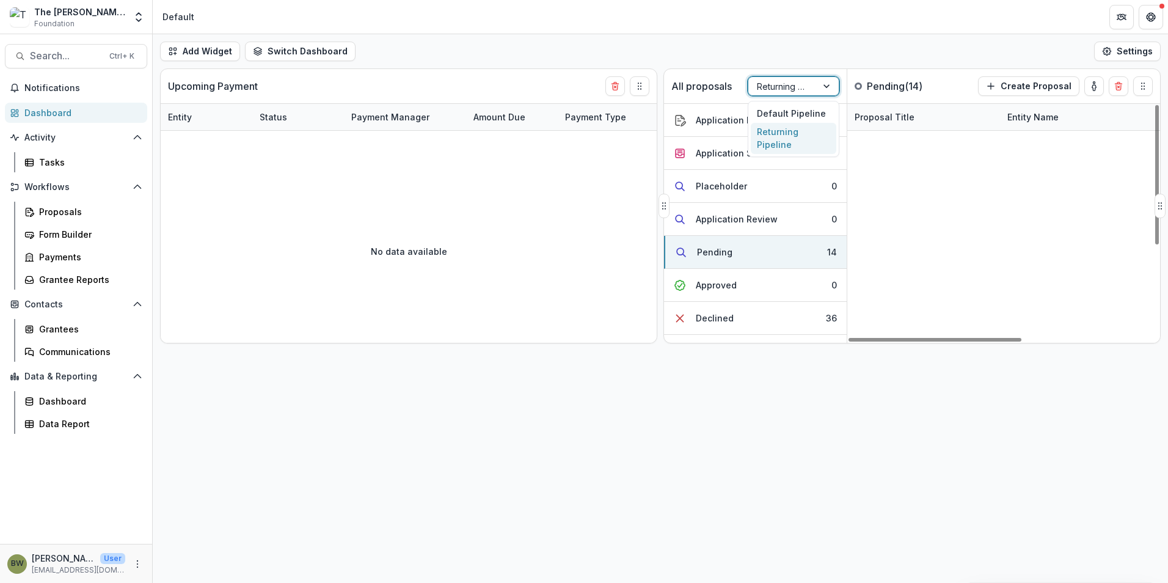
click at [792, 85] on div at bounding box center [782, 86] width 51 height 15
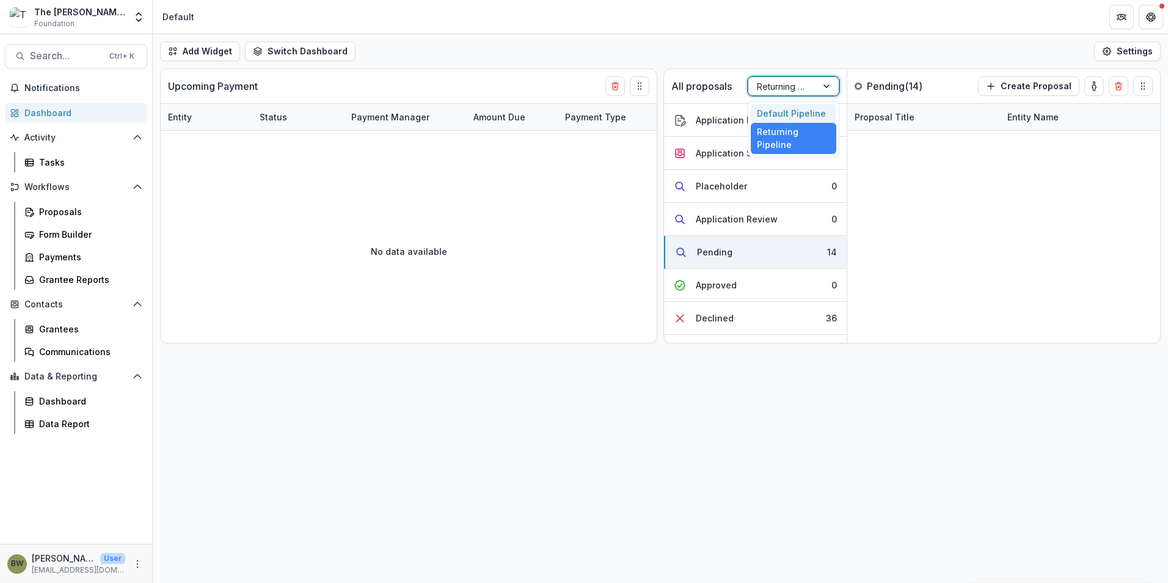
drag, startPoint x: 792, startPoint y: 121, endPoint x: 792, endPoint y: 111, distance: 9.8
click at [792, 111] on div "Default Pipeline" at bounding box center [794, 113] width 86 height 19
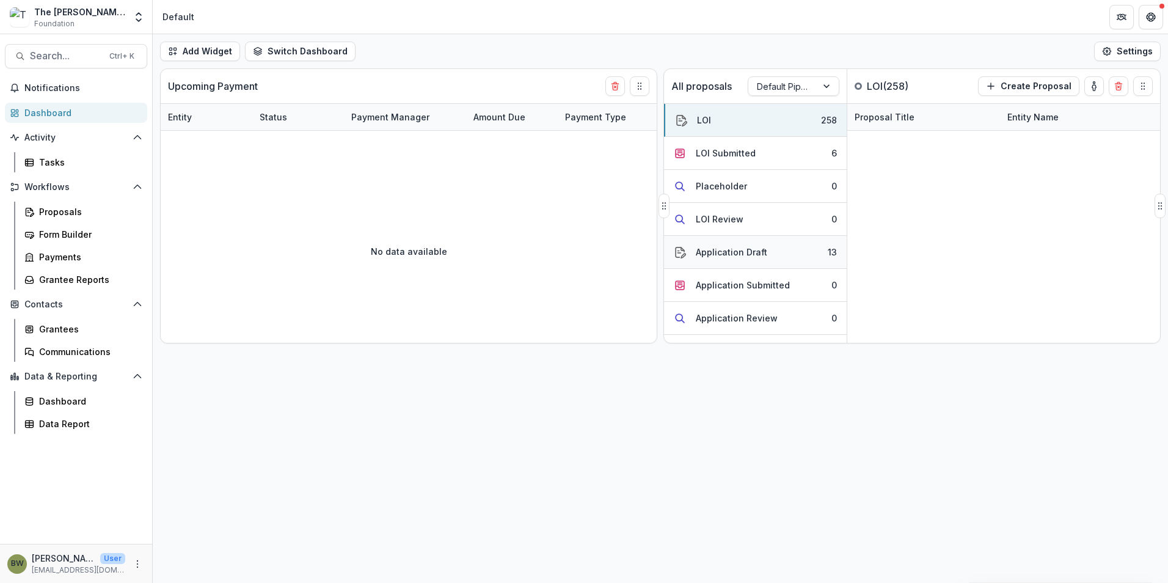
click at [721, 253] on div "Application Draft" at bounding box center [731, 252] width 71 height 13
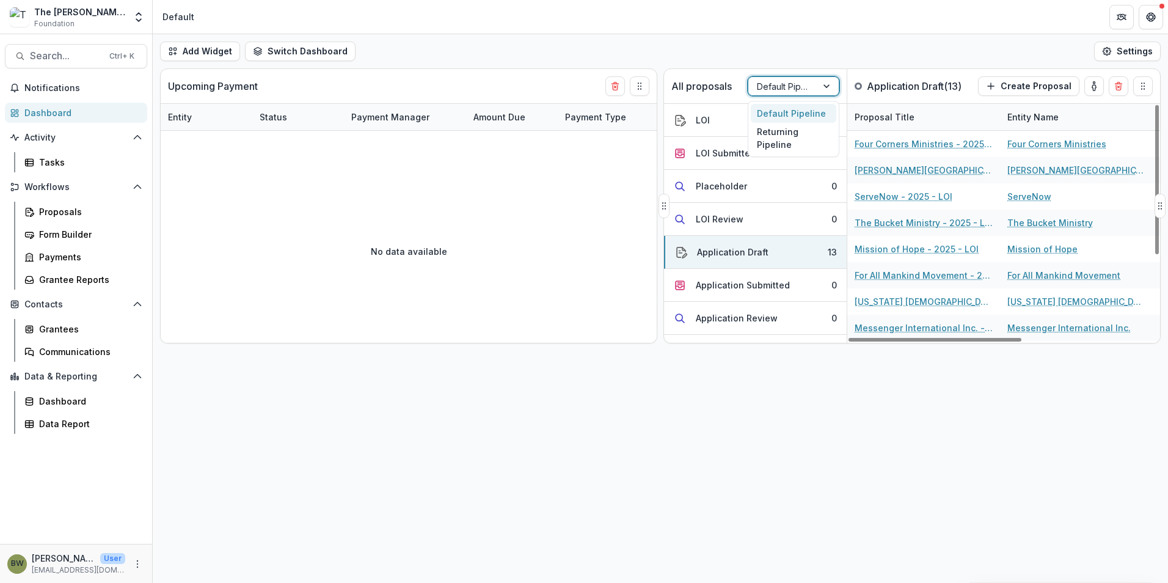
click at [812, 87] on div "Default Pipeline" at bounding box center [782, 87] width 68 height 18
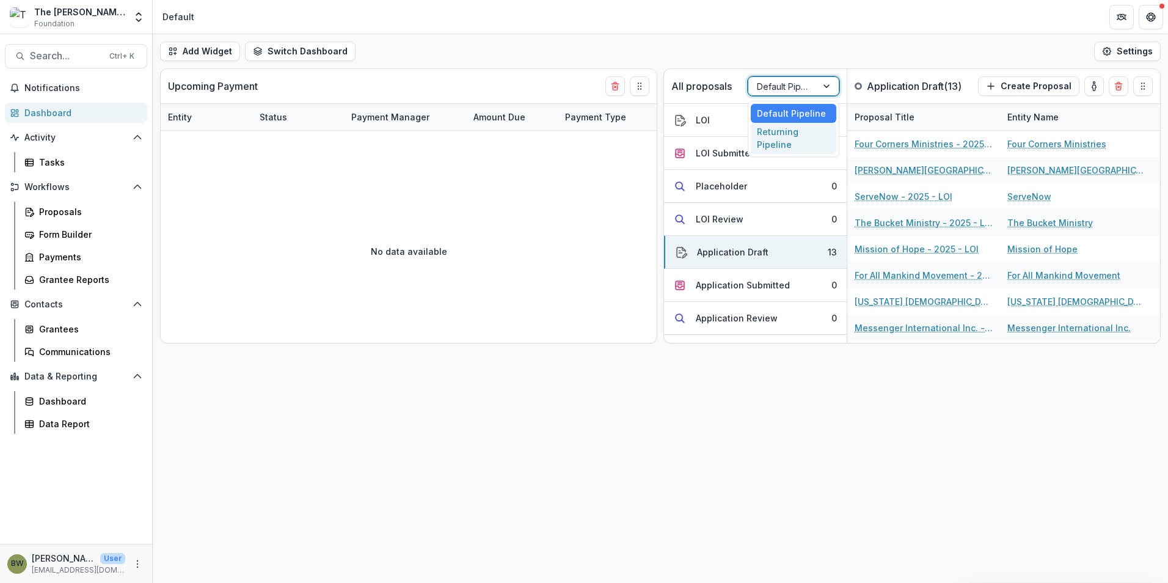
click at [793, 133] on div "Returning Pipeline" at bounding box center [794, 139] width 86 height 32
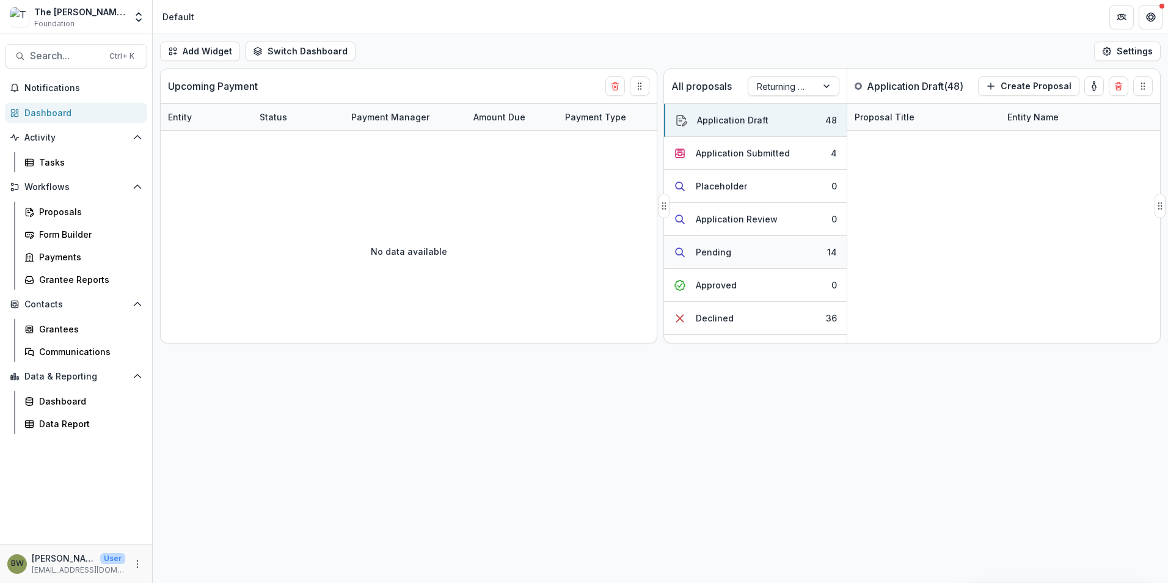
click at [719, 249] on div "Pending" at bounding box center [713, 252] width 35 height 13
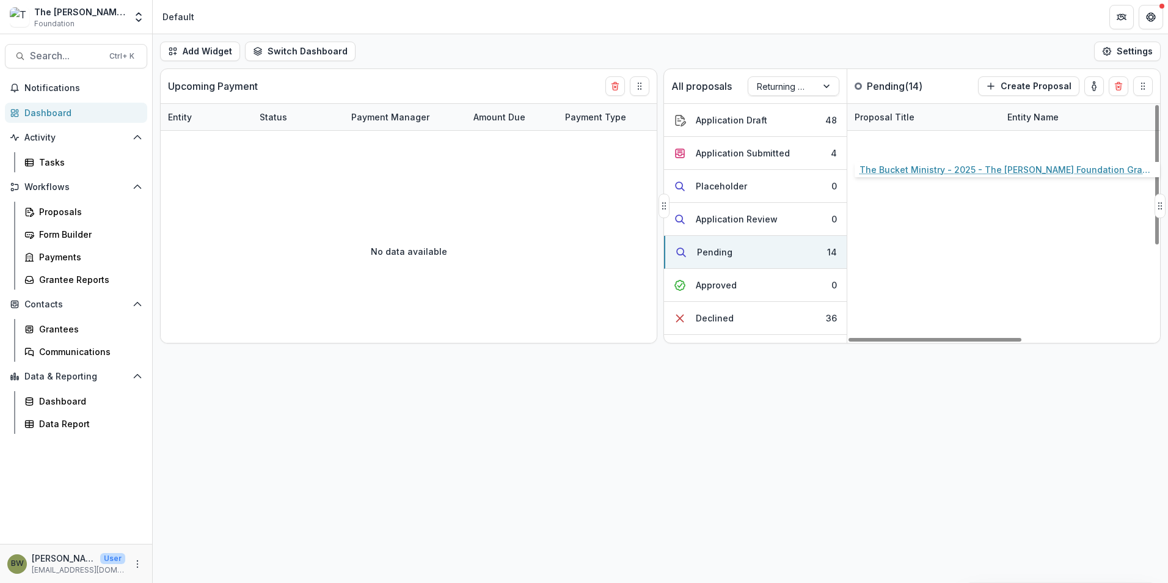
click at [930, 140] on link "The Bucket Ministry - 2025 - The Bolick Foundation Grant Proposal Application" at bounding box center [923, 143] width 138 height 13
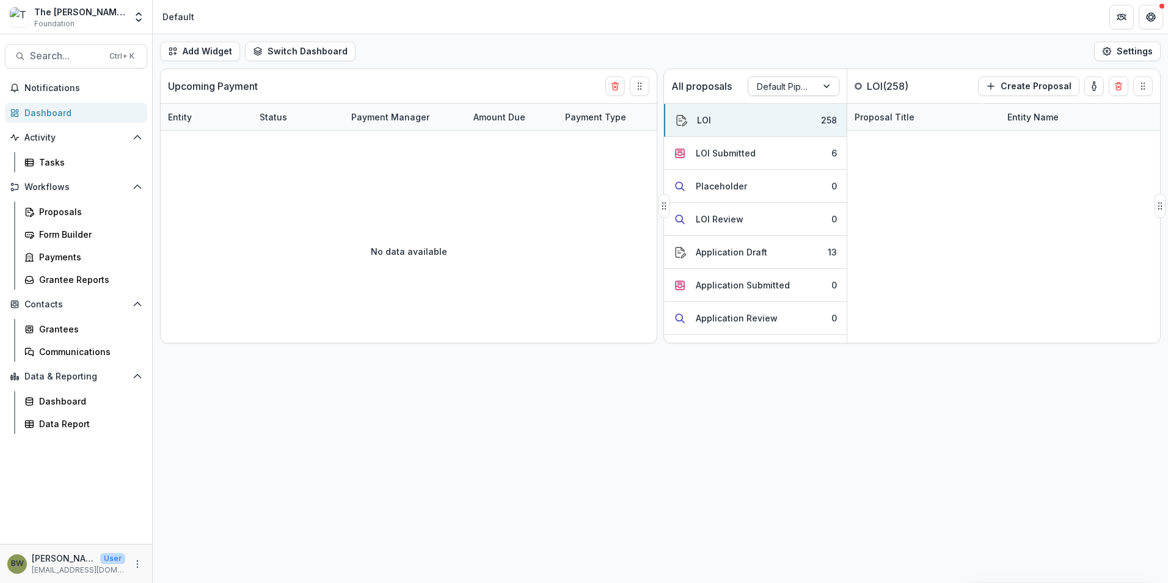
click at [782, 87] on div at bounding box center [782, 86] width 51 height 15
click at [779, 112] on div "Default Pipeline" at bounding box center [794, 113] width 86 height 19
click at [707, 246] on div "Application Draft" at bounding box center [731, 252] width 71 height 13
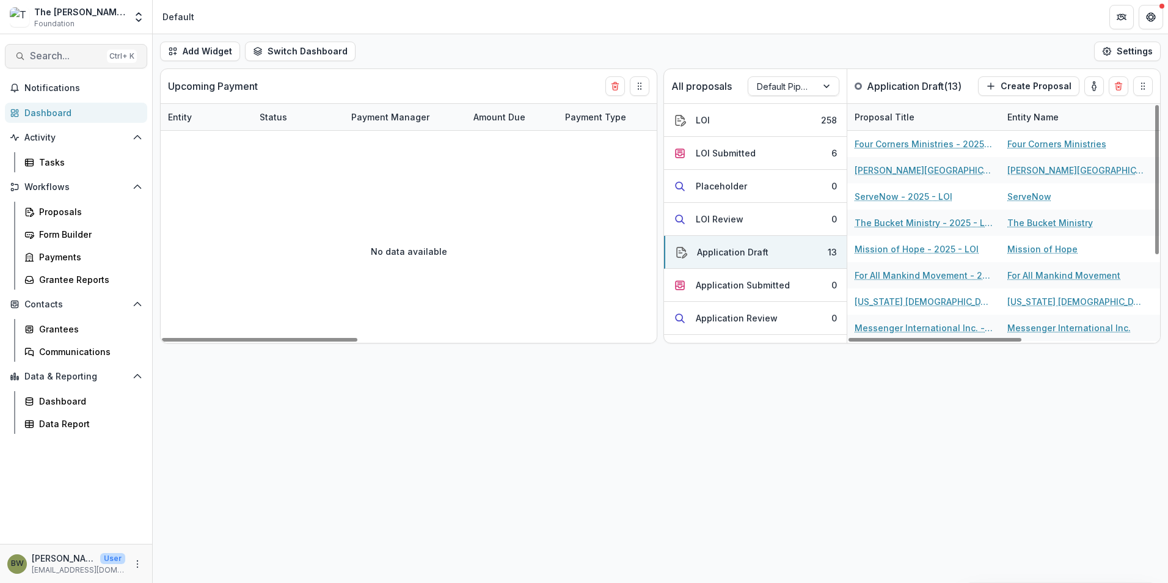
click at [46, 58] on span "Search..." at bounding box center [66, 56] width 72 height 12
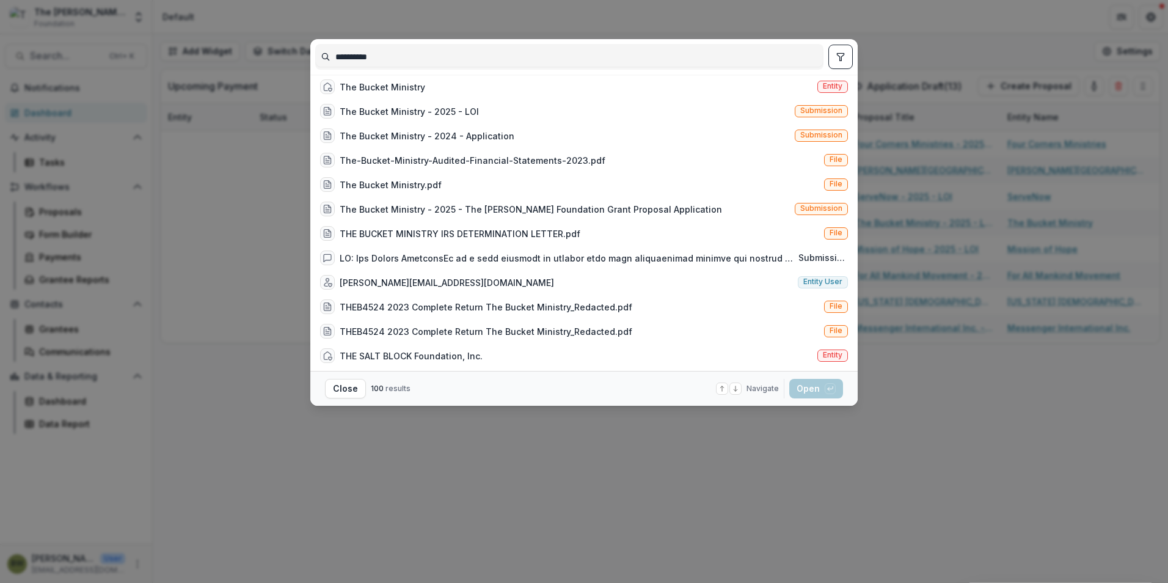
type input "**********"
click at [790, 489] on div "**********" at bounding box center [584, 291] width 1168 height 583
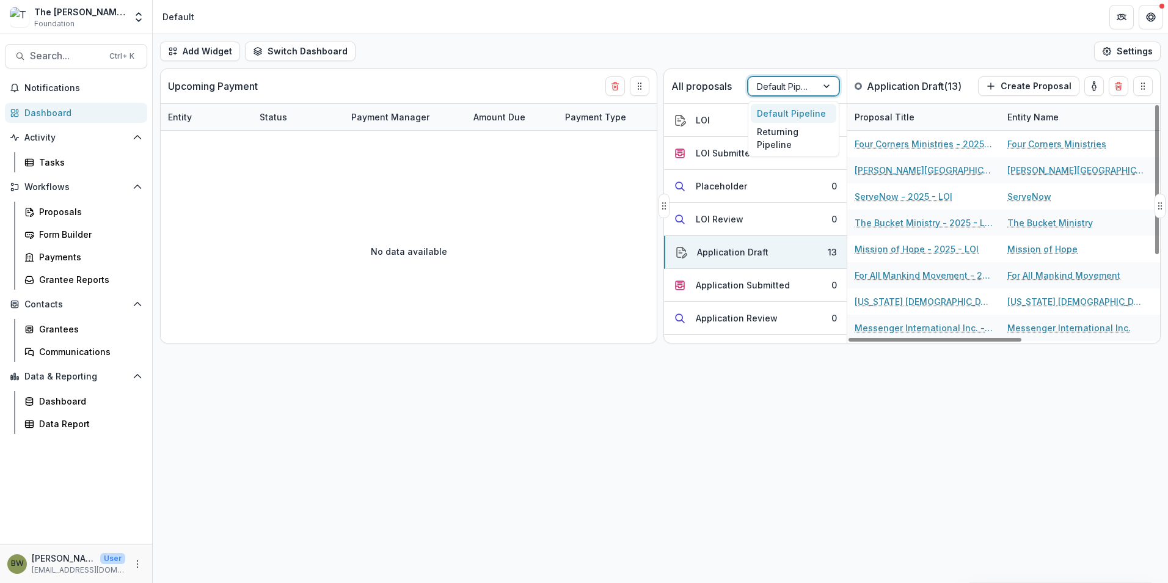
click at [786, 81] on div at bounding box center [782, 86] width 51 height 15
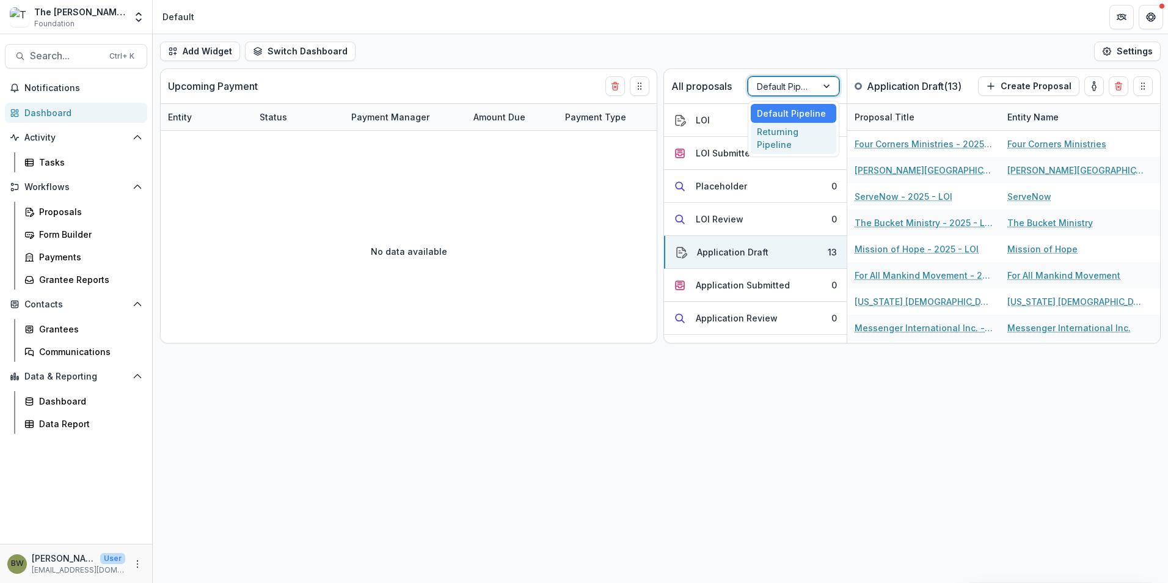
click at [790, 139] on div "Returning Pipeline" at bounding box center [794, 139] width 86 height 32
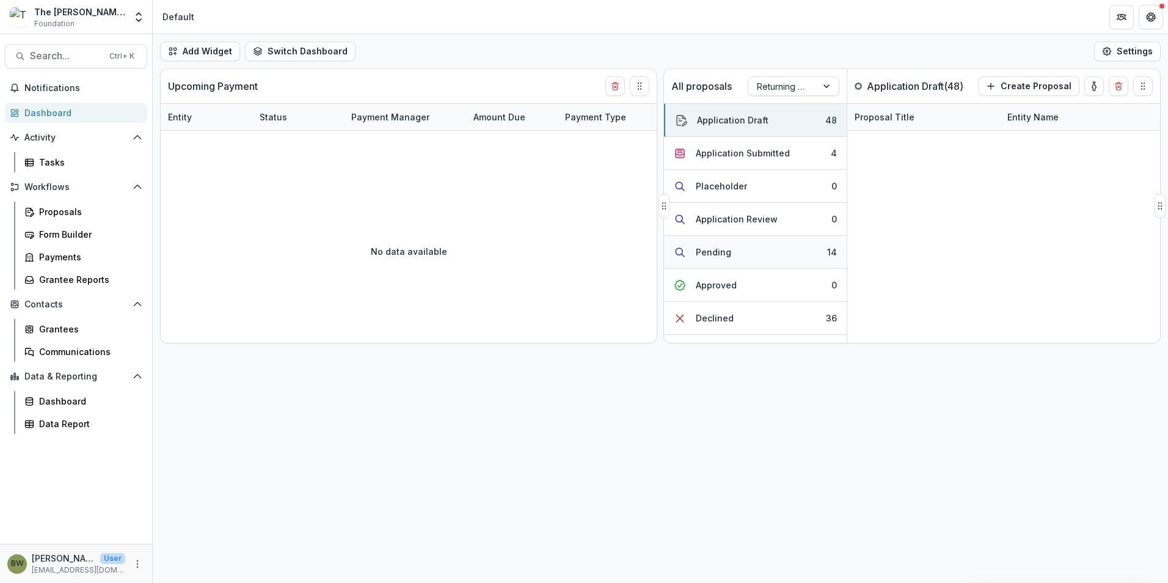
click at [725, 252] on div "Pending" at bounding box center [713, 252] width 35 height 13
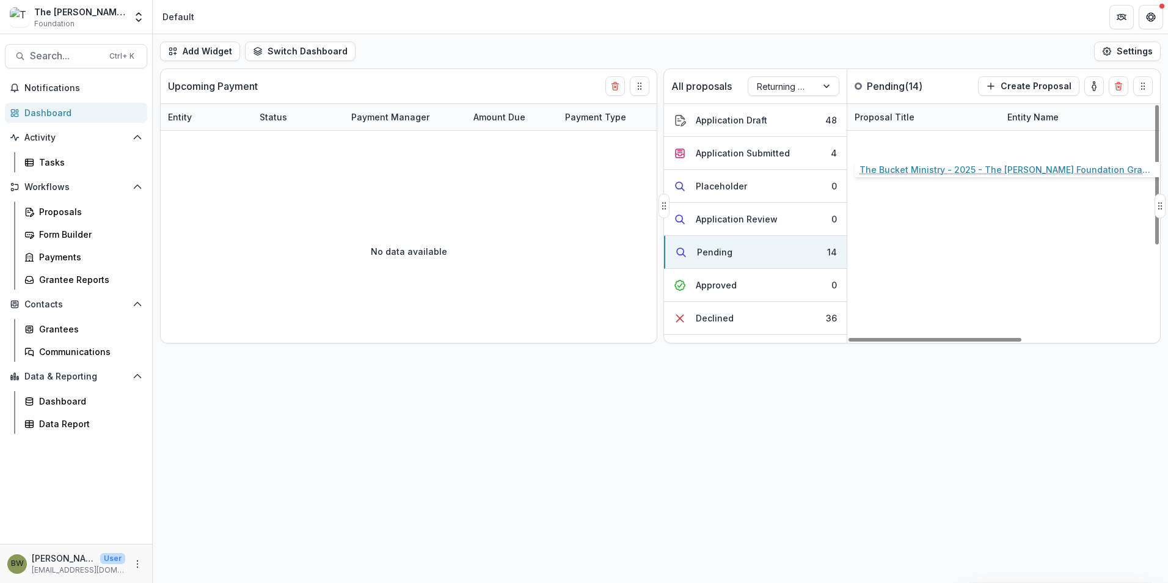
click at [936, 142] on link "The Bucket Ministry - 2025 - The Bolick Foundation Grant Proposal Application" at bounding box center [923, 143] width 138 height 13
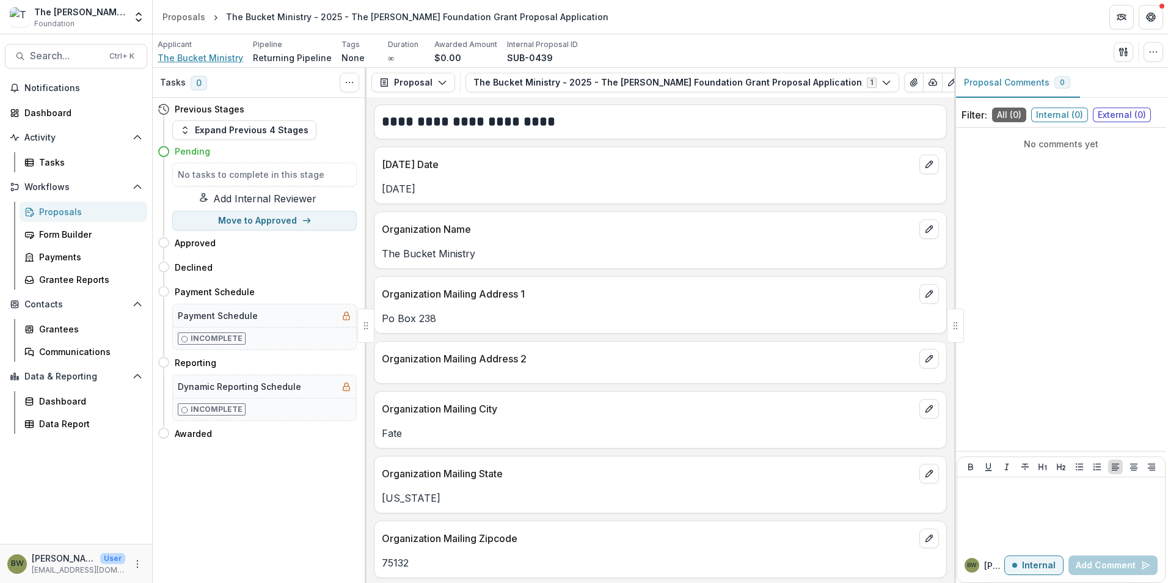
click at [199, 54] on span "The Bucket Ministry" at bounding box center [201, 57] width 86 height 13
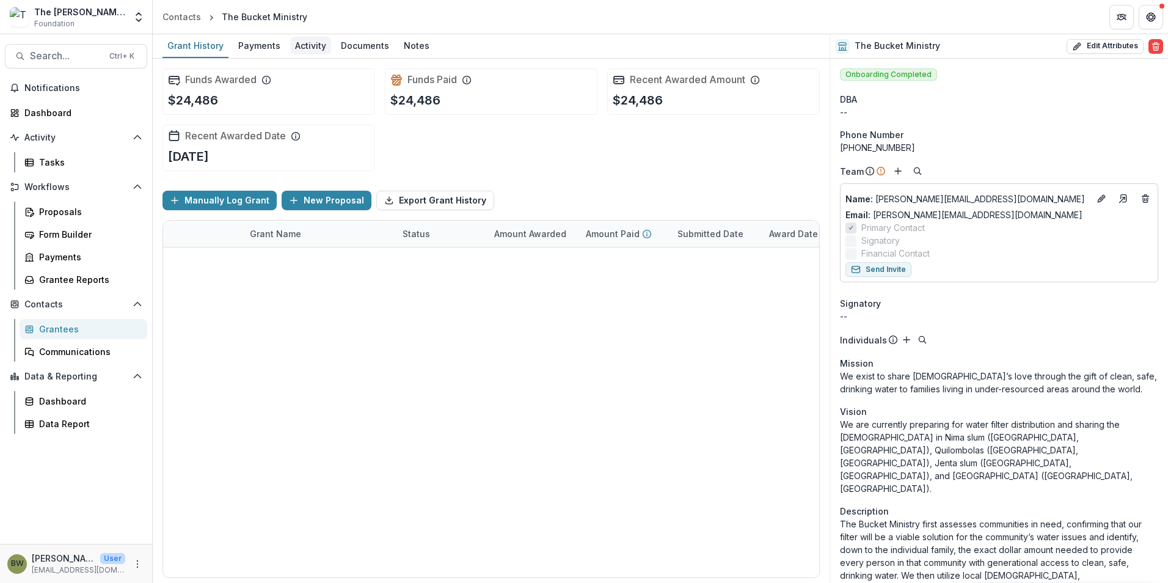
click at [315, 52] on div "Activity" at bounding box center [310, 46] width 41 height 18
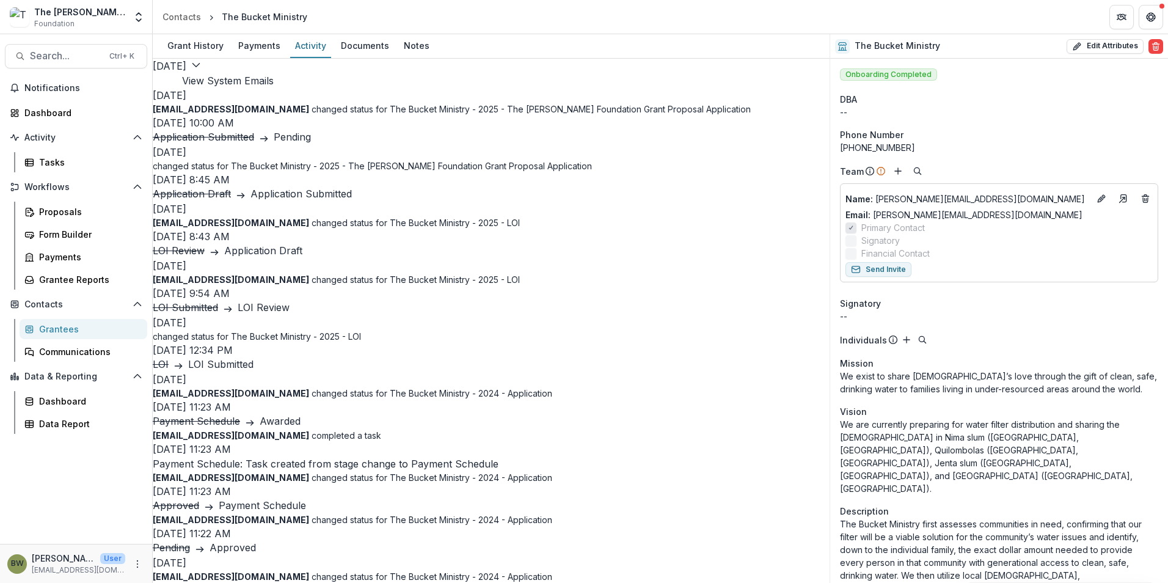
click at [274, 75] on button "View System Emails" at bounding box center [228, 80] width 92 height 15
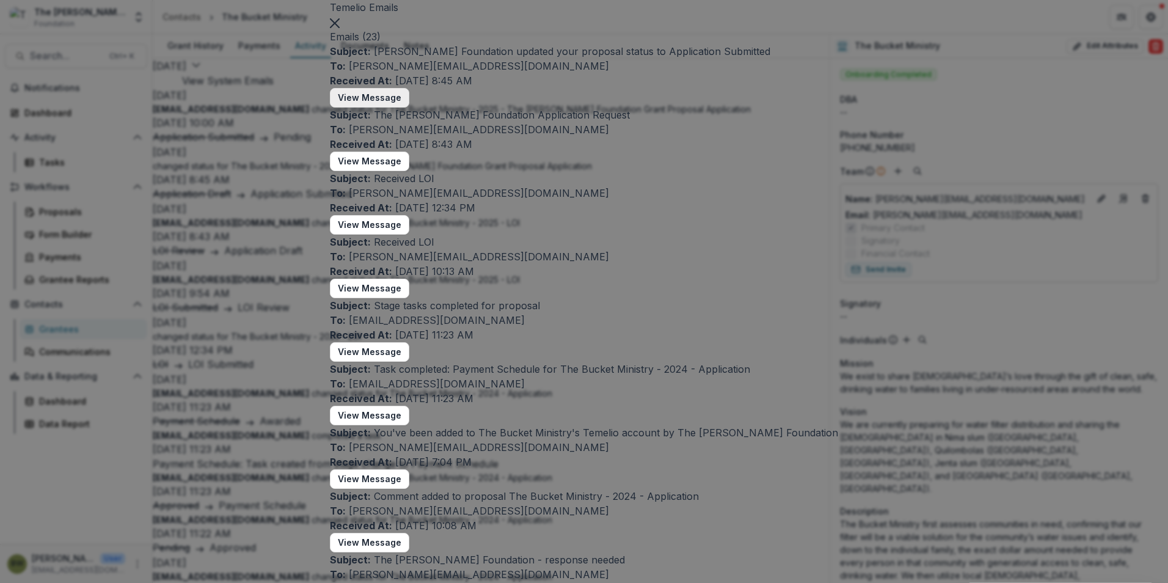
click at [409, 107] on button "View Message" at bounding box center [369, 98] width 79 height 20
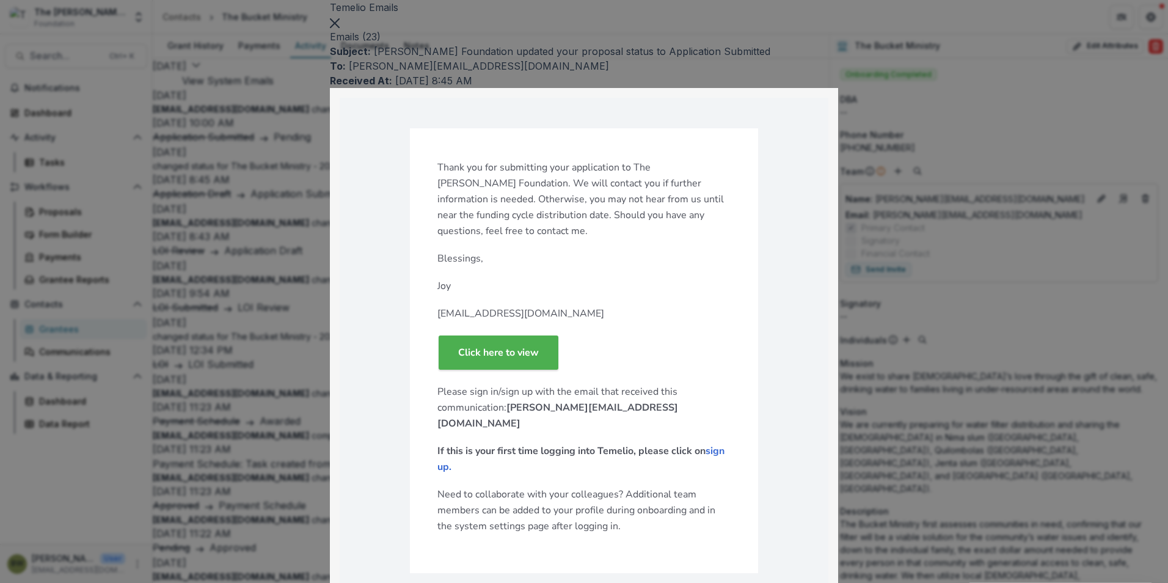
scroll to position [61, 0]
click at [340, 29] on button "Close" at bounding box center [335, 22] width 10 height 15
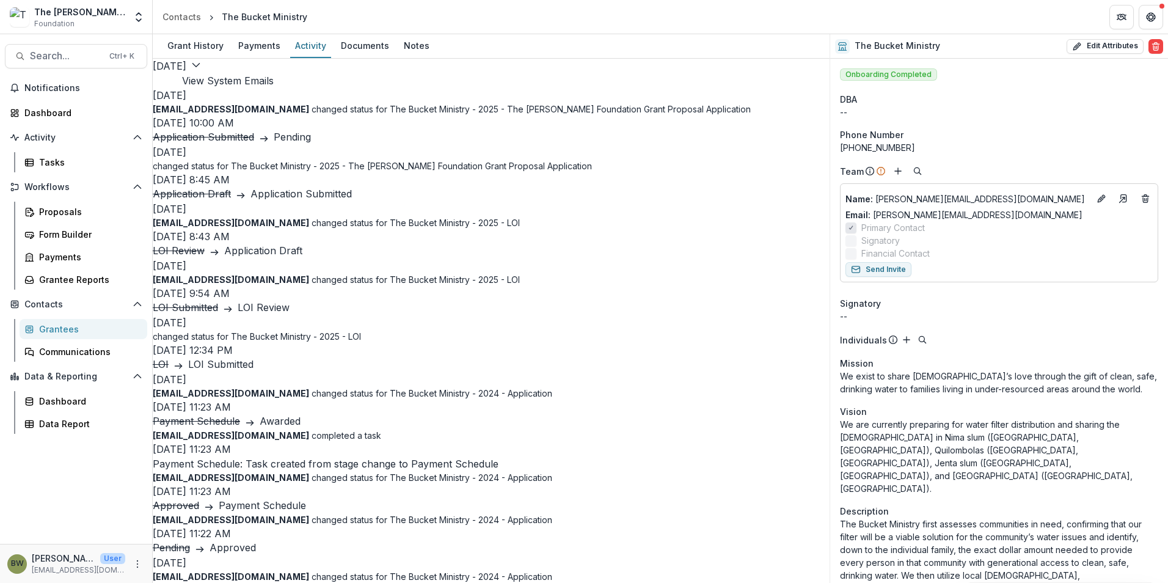
click at [274, 81] on button "View System Emails" at bounding box center [228, 80] width 92 height 15
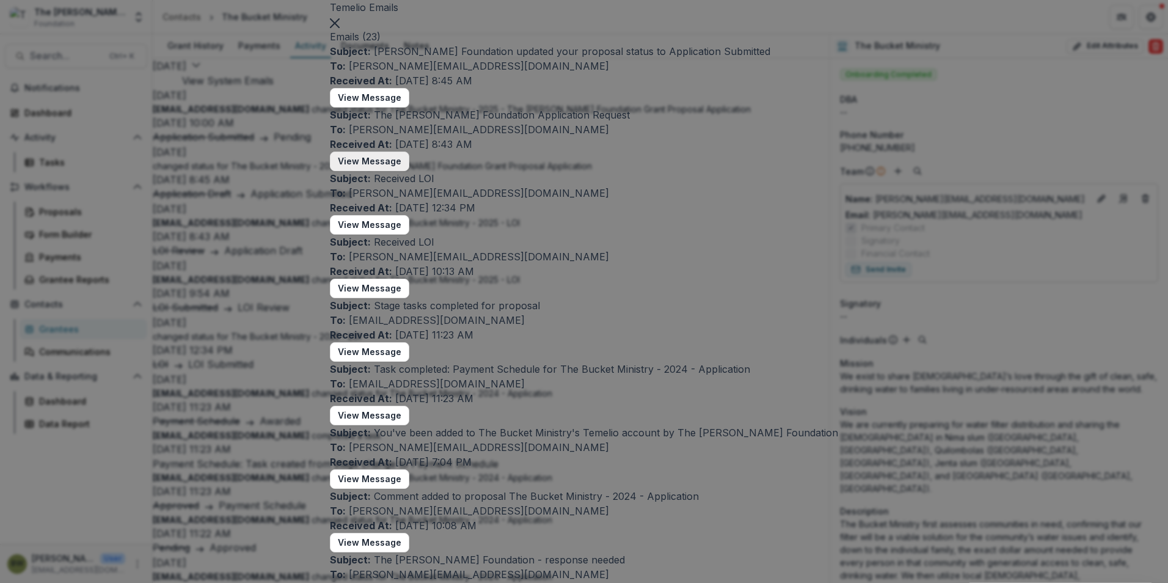
click at [409, 171] on button "View Message" at bounding box center [369, 161] width 79 height 20
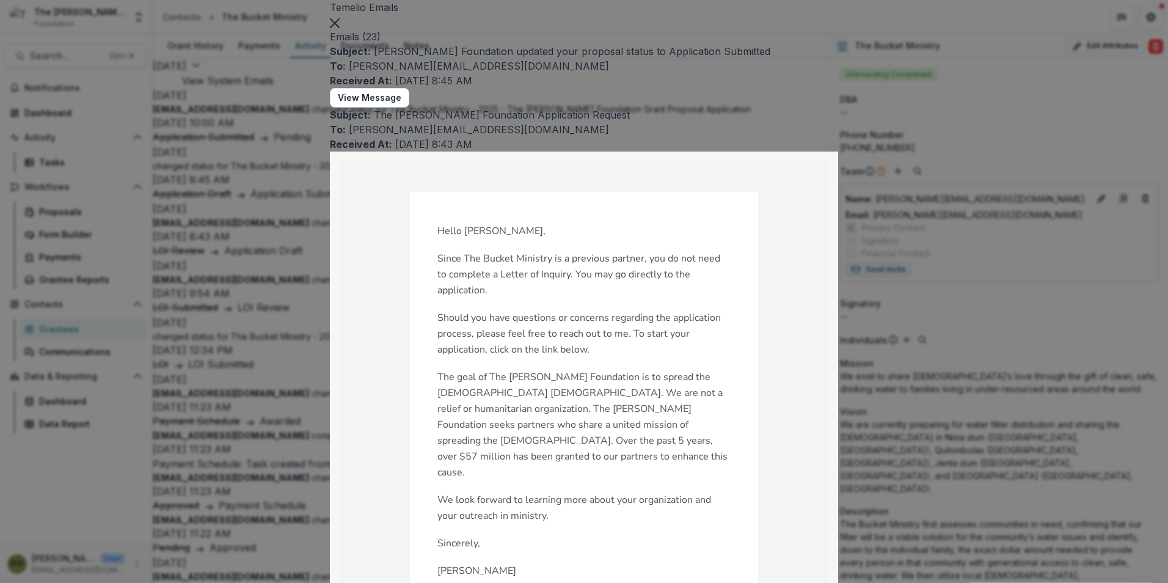
scroll to position [122, 0]
click at [340, 29] on button "Close" at bounding box center [335, 22] width 10 height 15
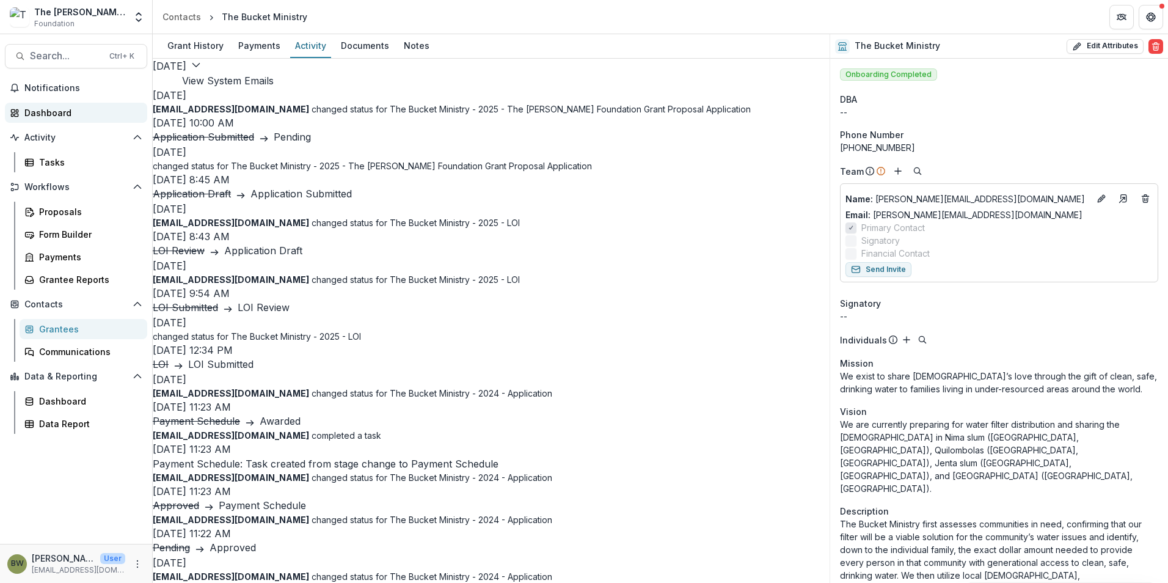
click at [59, 114] on div "Dashboard" at bounding box center [80, 112] width 113 height 13
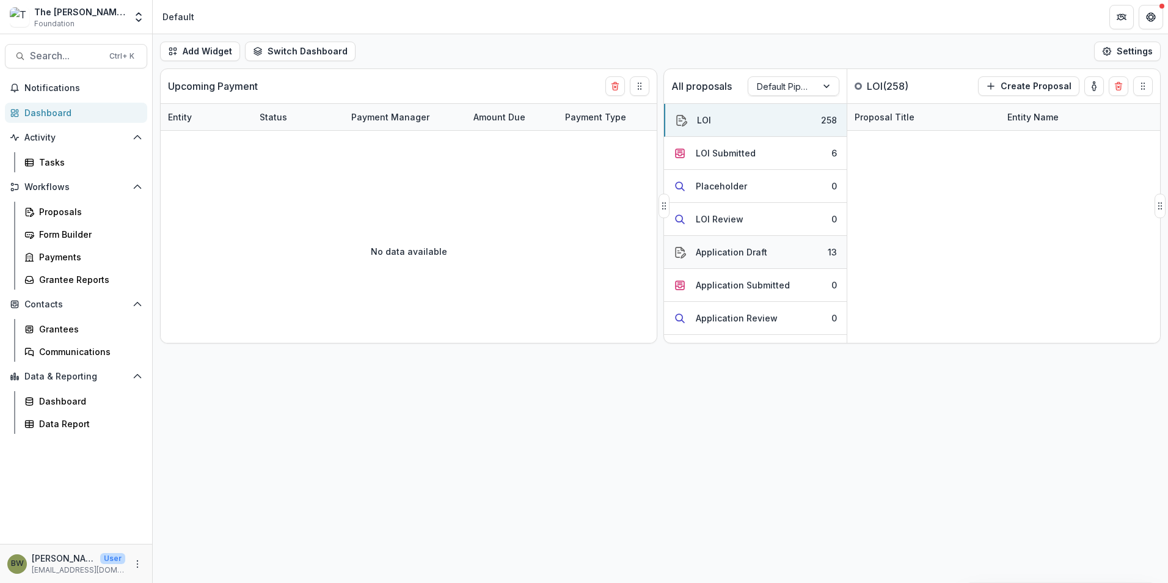
click at [745, 250] on div "Application Draft" at bounding box center [731, 252] width 71 height 13
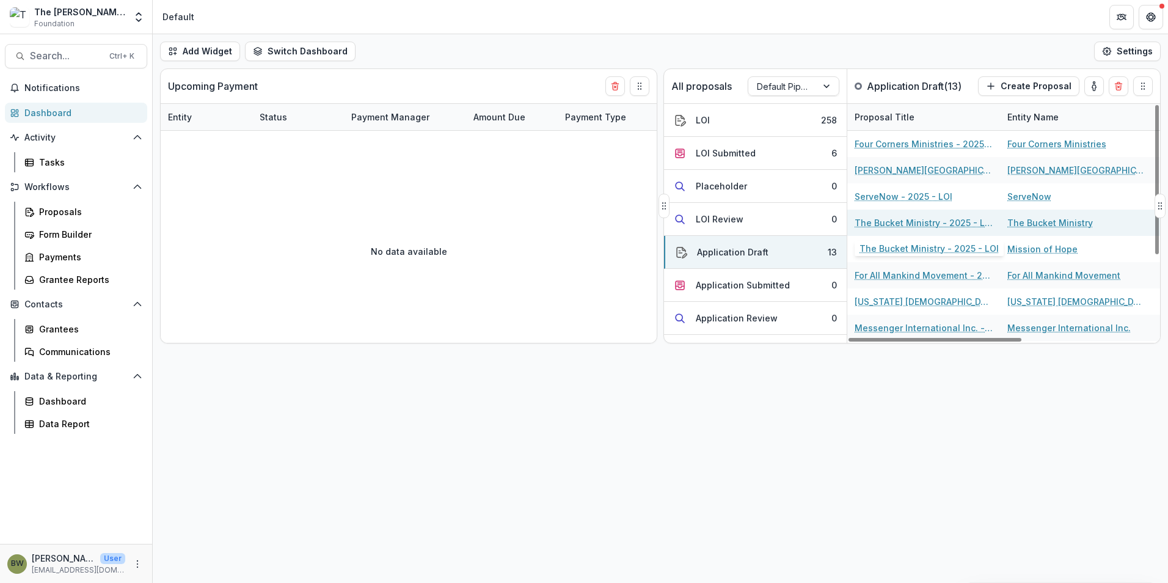
click at [895, 224] on link "The Bucket Ministry - 2025 - LOI" at bounding box center [923, 222] width 138 height 13
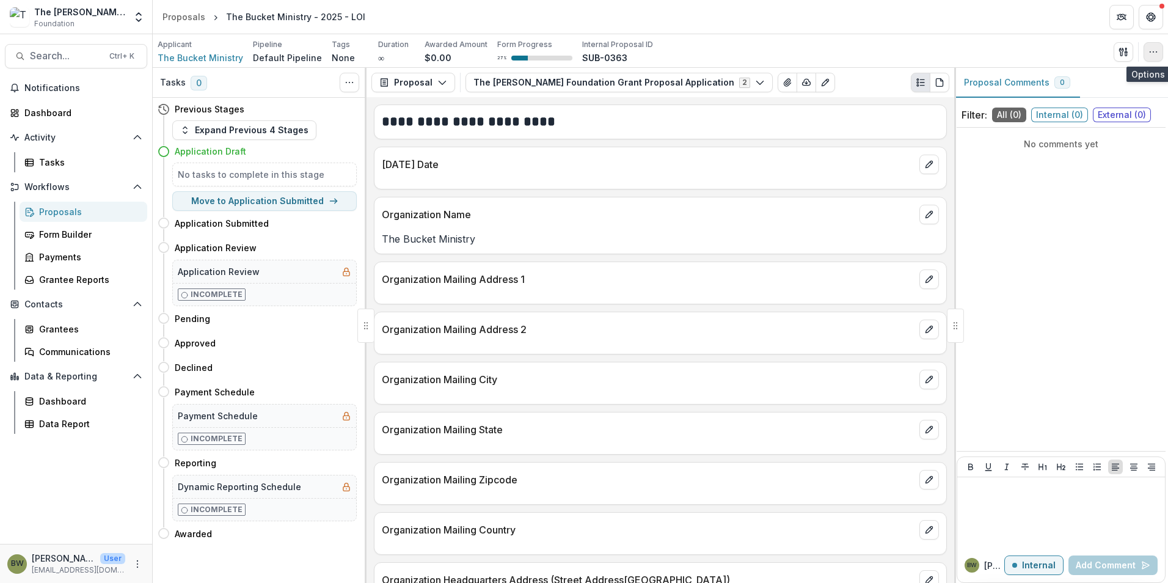
click at [1152, 49] on icon "button" at bounding box center [1153, 52] width 10 height 10
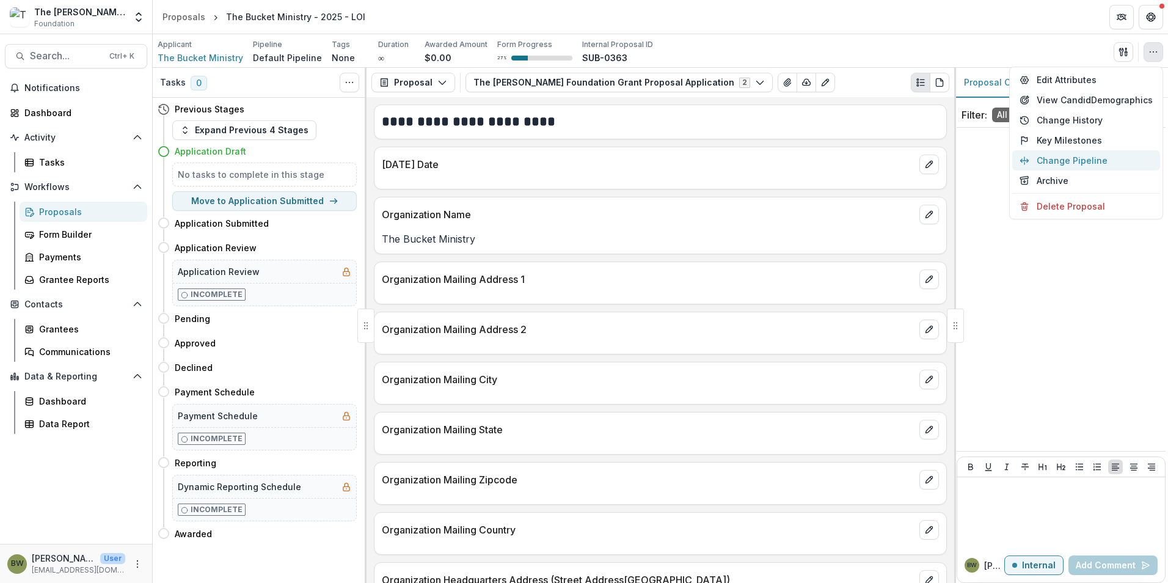
click at [1067, 159] on button "Change Pipeline" at bounding box center [1086, 160] width 148 height 20
select select "**********"
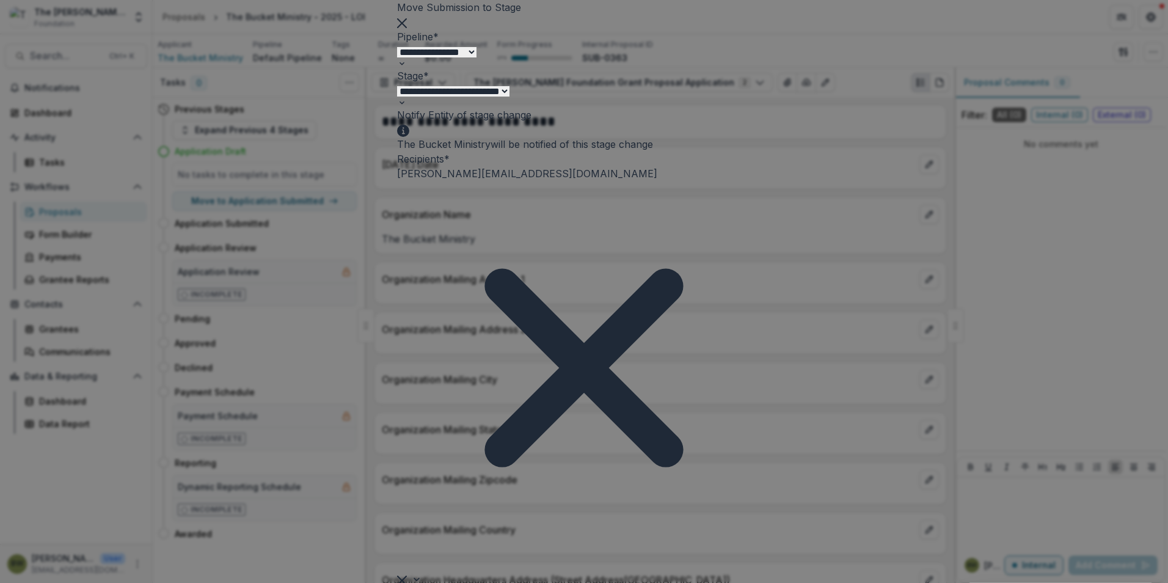
click at [531, 121] on span at bounding box center [531, 115] width 0 height 12
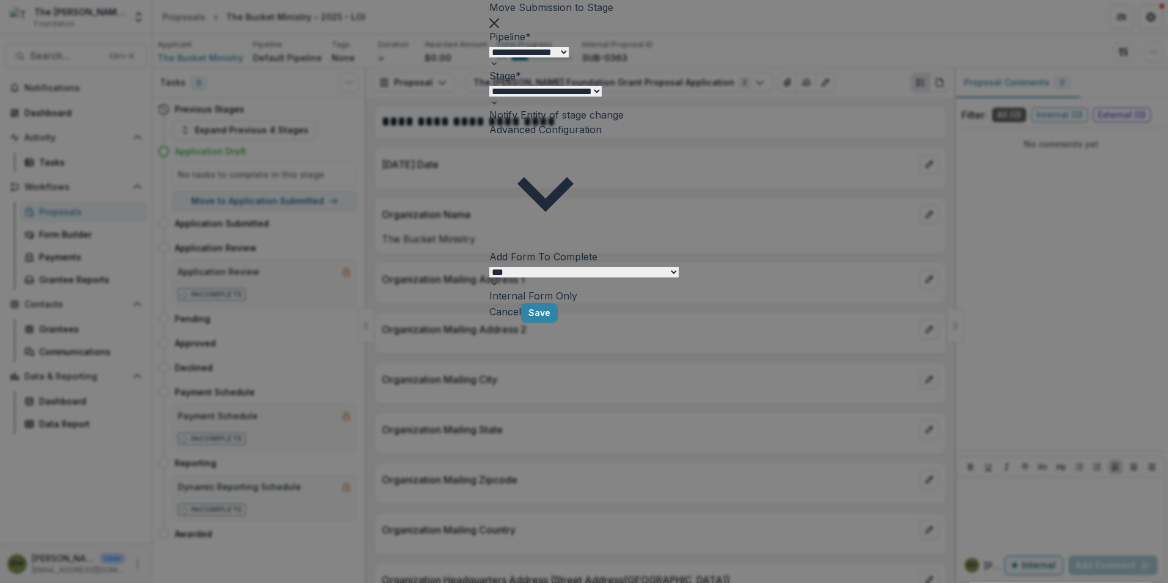
click at [569, 57] on select "**********" at bounding box center [528, 52] width 79 height 10
select select "**********"
click at [489, 57] on select "**********" at bounding box center [528, 52] width 79 height 10
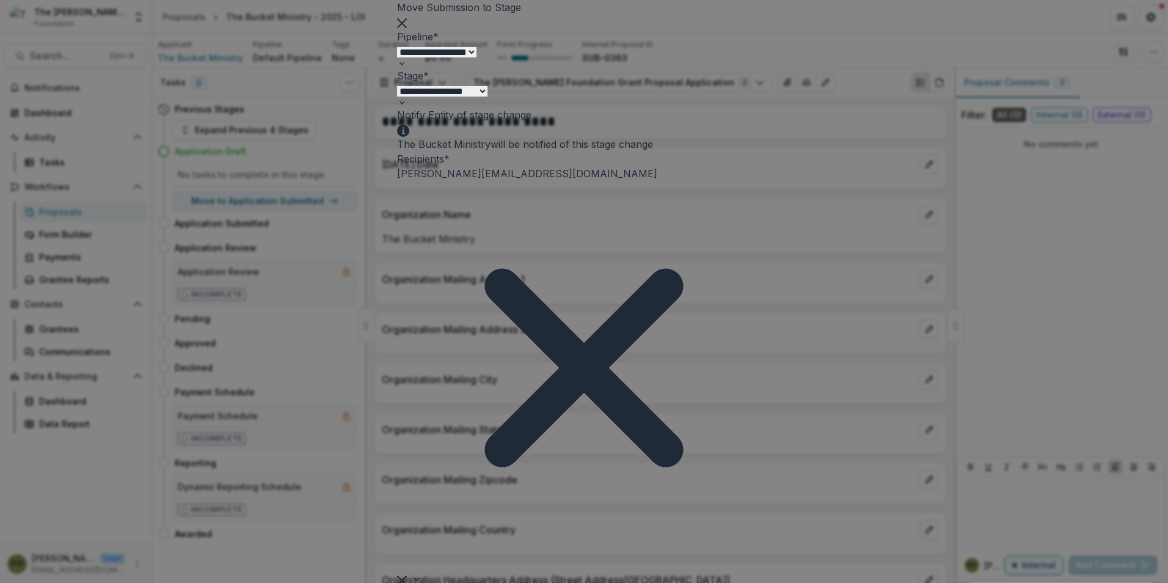
click at [487, 96] on select "**********" at bounding box center [442, 91] width 90 height 10
click at [531, 121] on span at bounding box center [531, 115] width 0 height 12
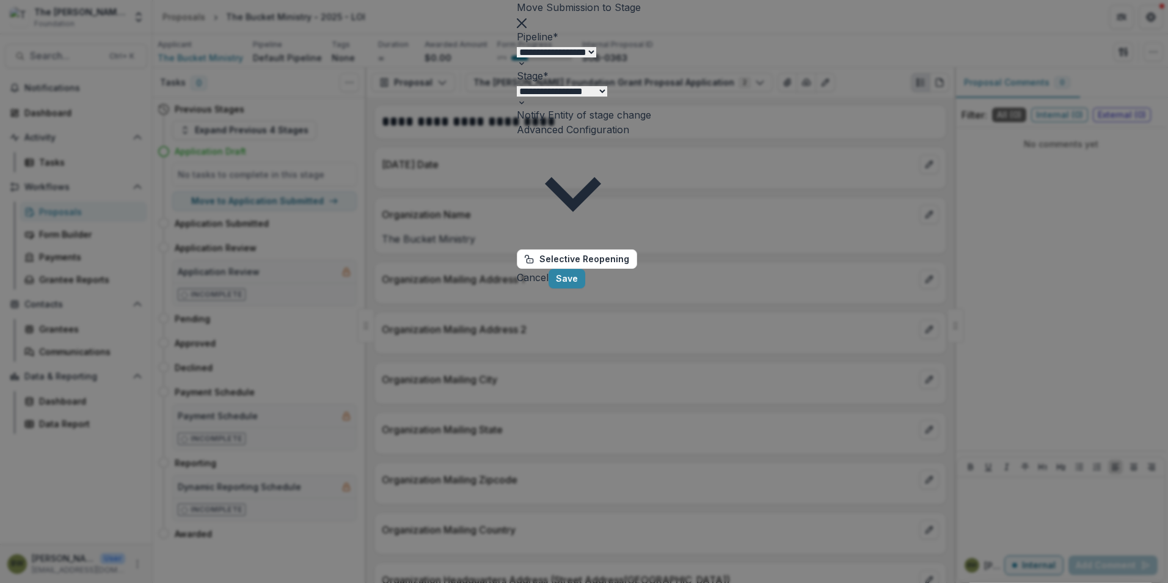
click at [607, 96] on select "**********" at bounding box center [562, 91] width 90 height 10
click at [517, 96] on select "**********" at bounding box center [562, 91] width 90 height 10
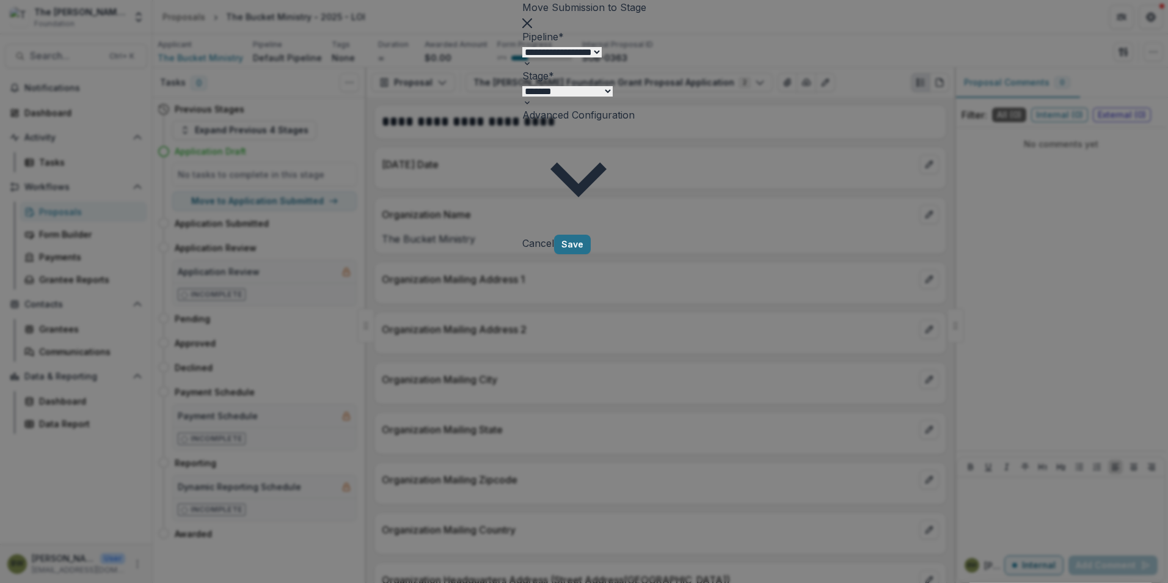
click at [591, 254] on button "Save" at bounding box center [572, 245] width 37 height 20
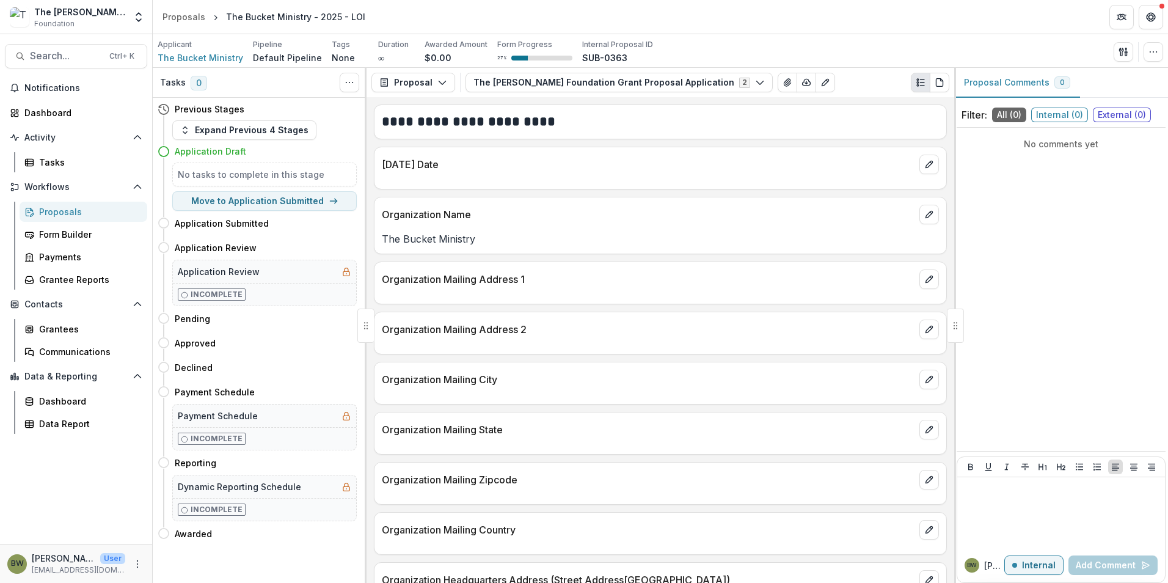
select select "**********"
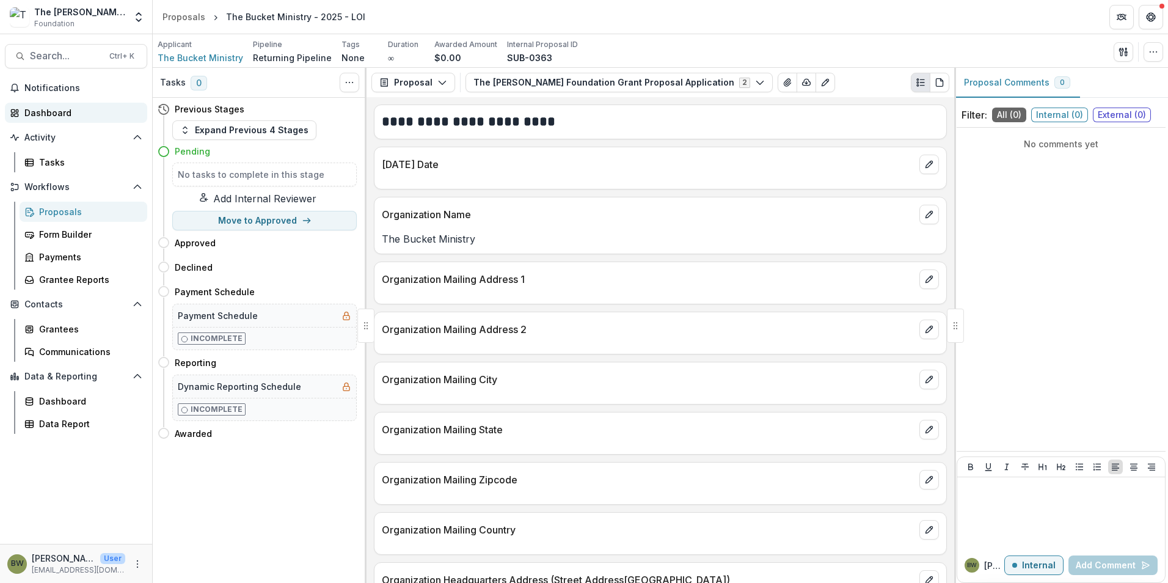
click at [62, 120] on link "Dashboard" at bounding box center [76, 113] width 142 height 20
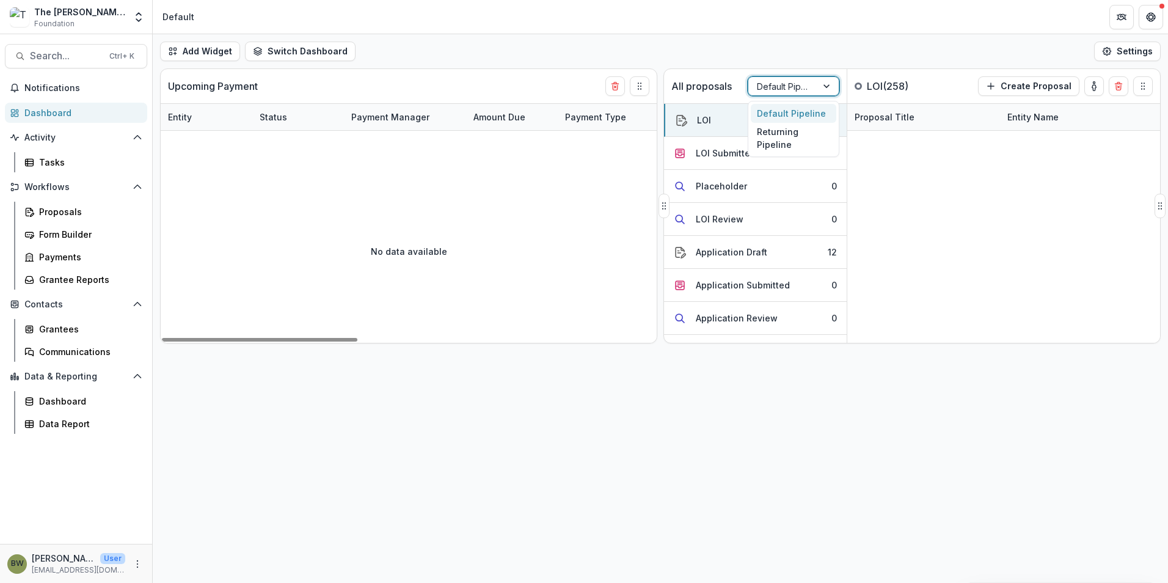
click at [770, 90] on div at bounding box center [782, 86] width 51 height 15
click at [773, 136] on div "Returning Pipeline" at bounding box center [794, 139] width 86 height 32
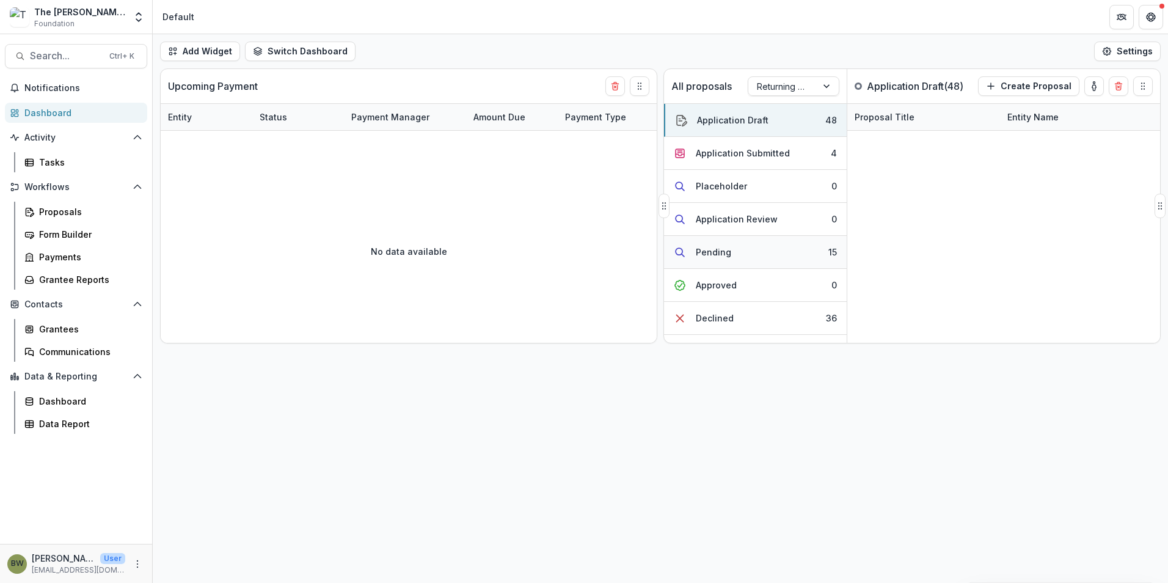
click at [719, 250] on div "Pending" at bounding box center [713, 252] width 35 height 13
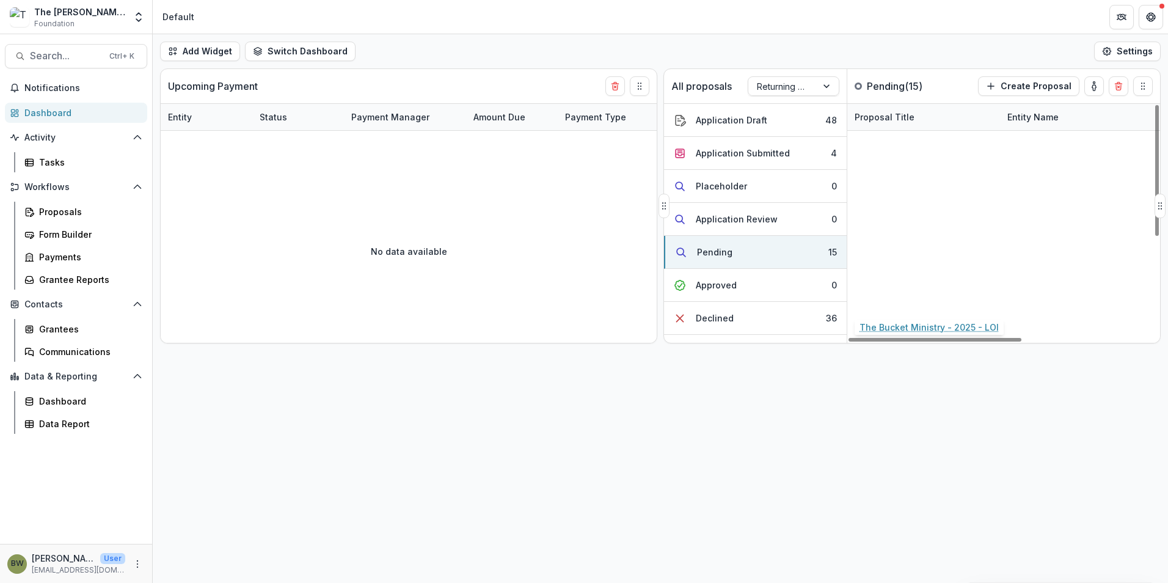
click at [914, 305] on link "The Bucket Ministry - 2025 - LOI" at bounding box center [923, 301] width 138 height 13
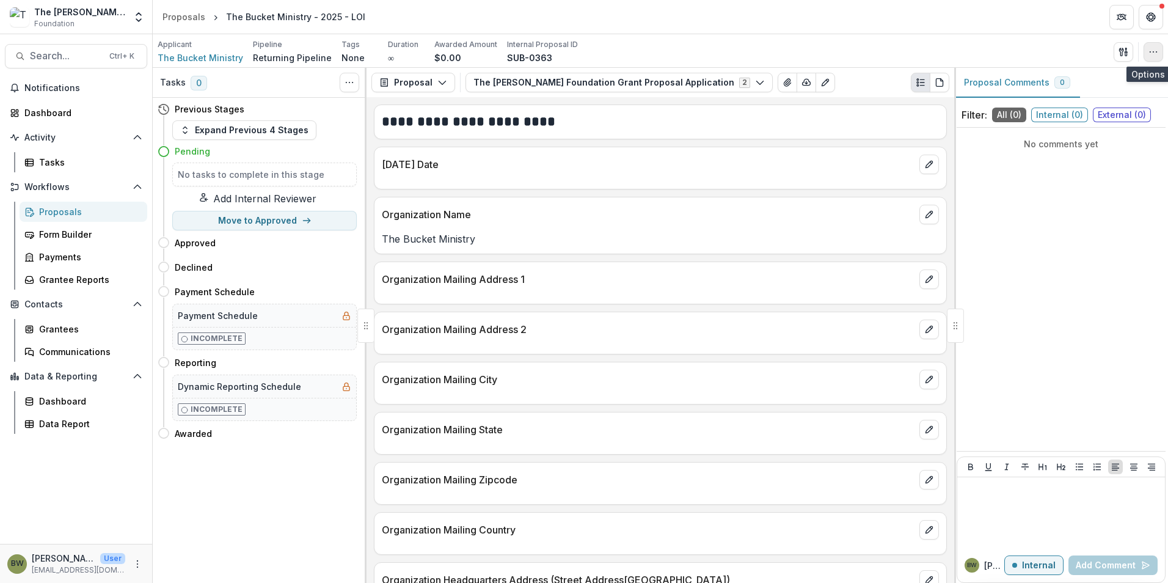
click at [1154, 53] on icon "button" at bounding box center [1153, 52] width 10 height 10
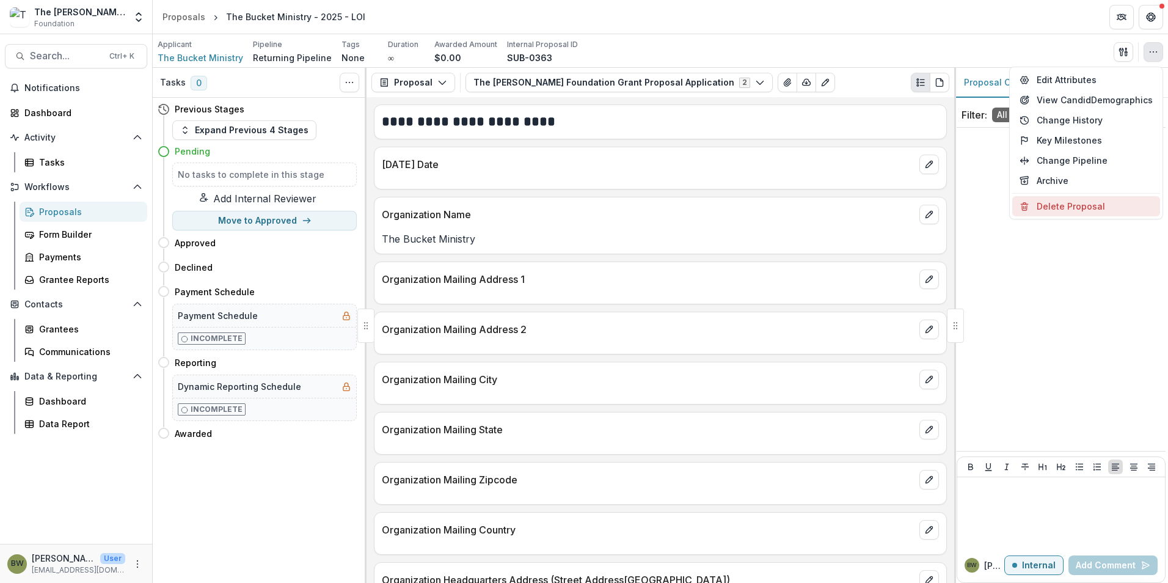
click at [1072, 205] on button "Delete Proposal" at bounding box center [1086, 206] width 148 height 20
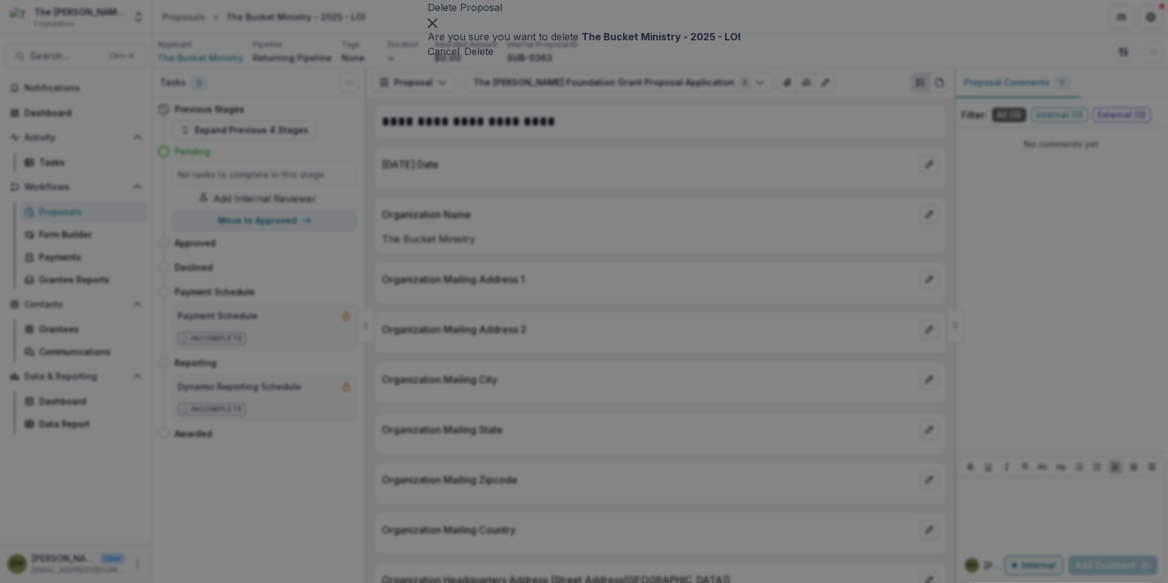
click at [493, 59] on button "Delete" at bounding box center [478, 51] width 29 height 15
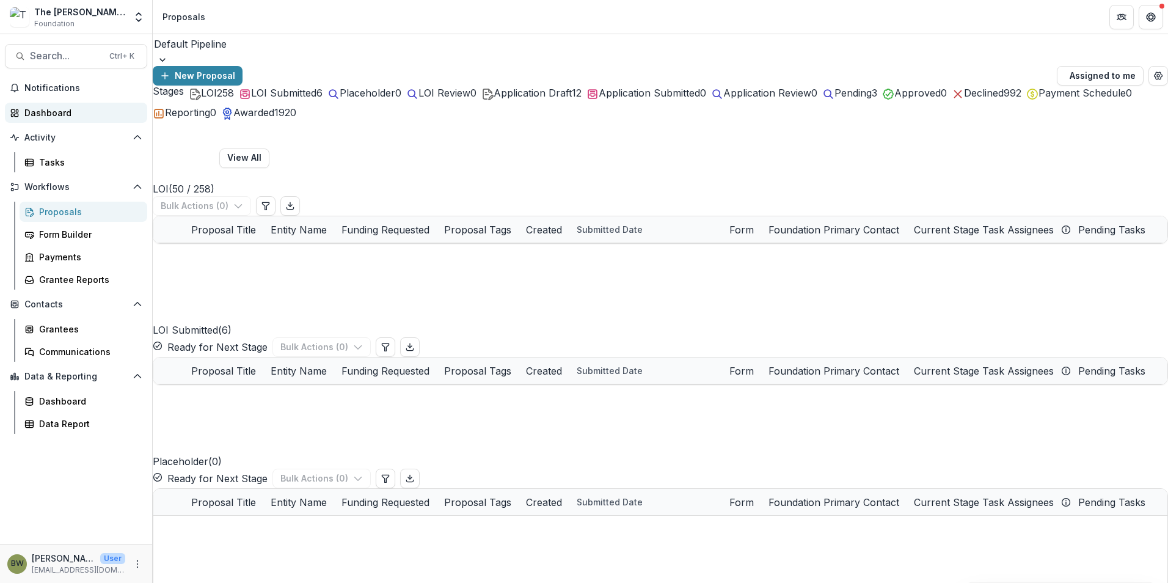
click at [35, 109] on div "Dashboard" at bounding box center [80, 112] width 113 height 13
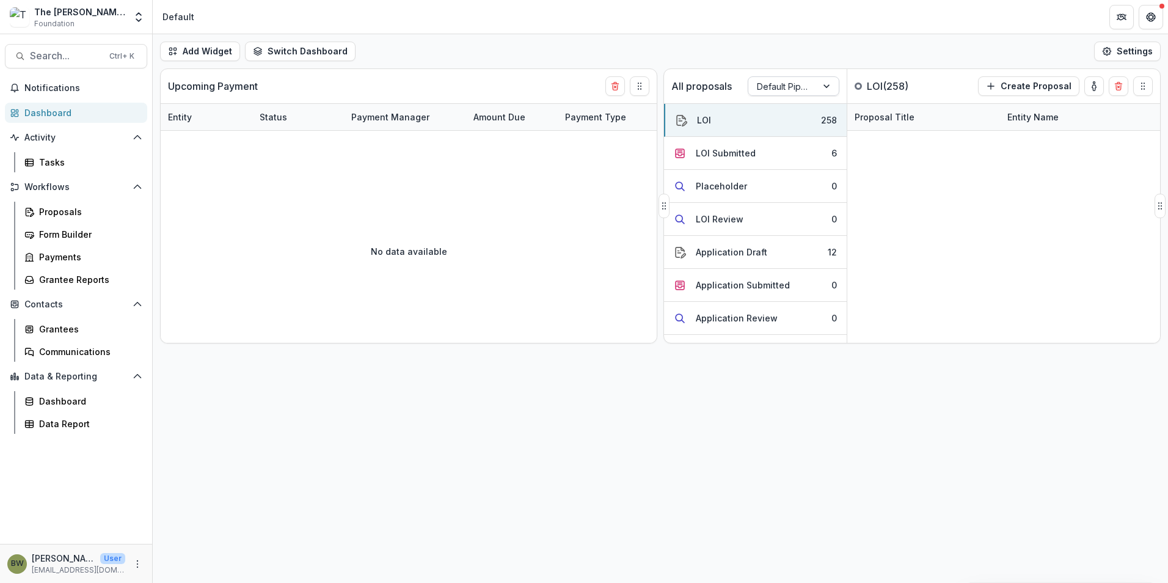
click at [779, 90] on div at bounding box center [782, 86] width 51 height 15
click at [779, 143] on div "Returning Pipeline" at bounding box center [794, 139] width 86 height 32
click at [709, 258] on button "Pending 14" at bounding box center [755, 252] width 183 height 33
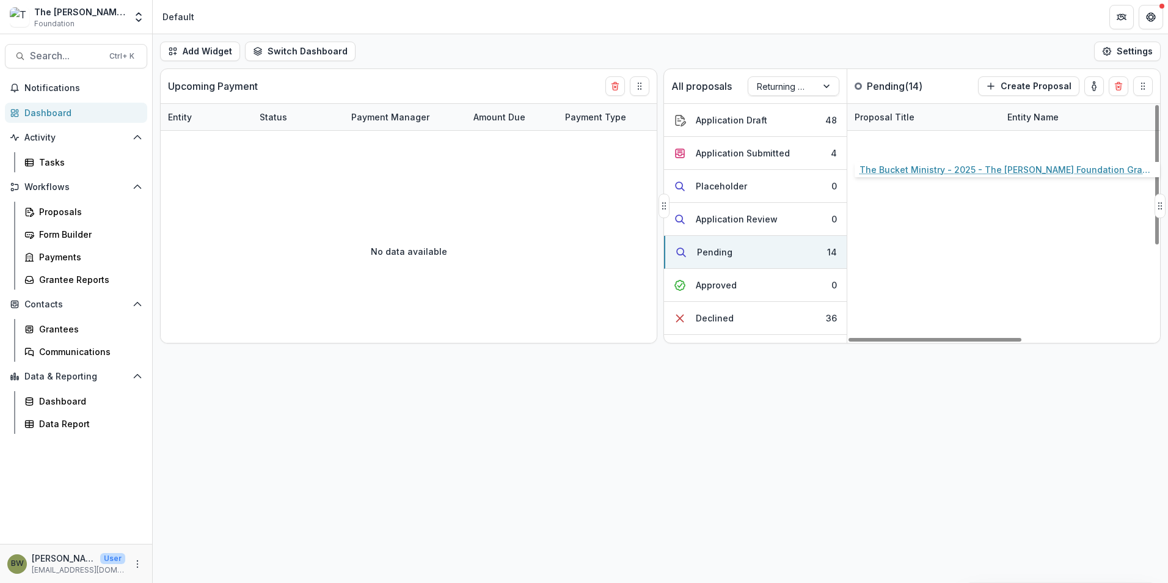
click at [888, 142] on link "The Bucket Ministry - 2025 - The Bolick Foundation Grant Proposal Application" at bounding box center [923, 143] width 138 height 13
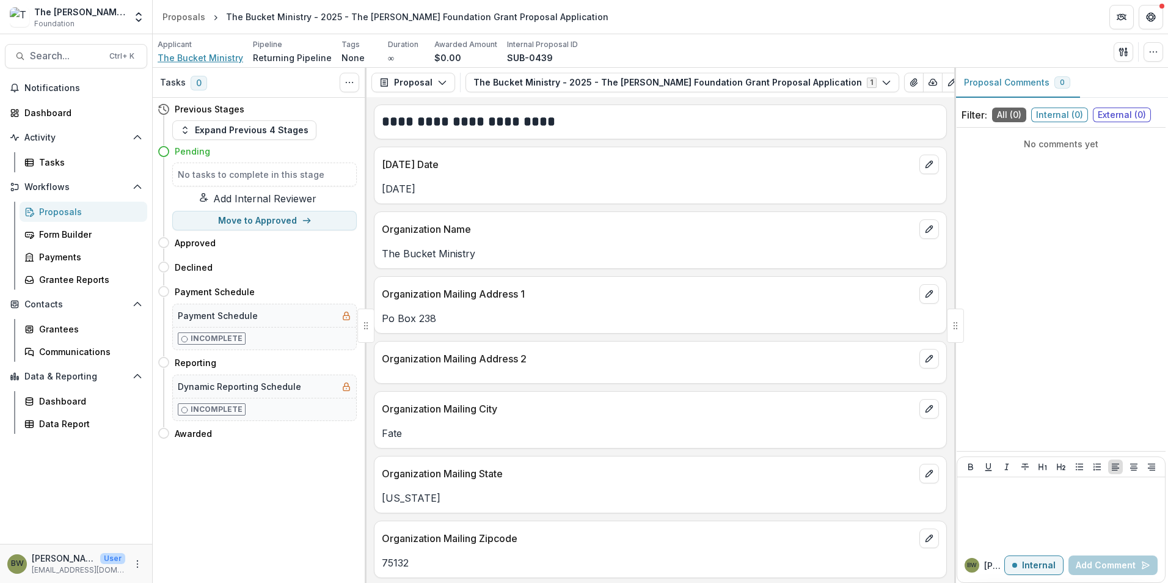
click at [181, 55] on span "The Bucket Ministry" at bounding box center [201, 57] width 86 height 13
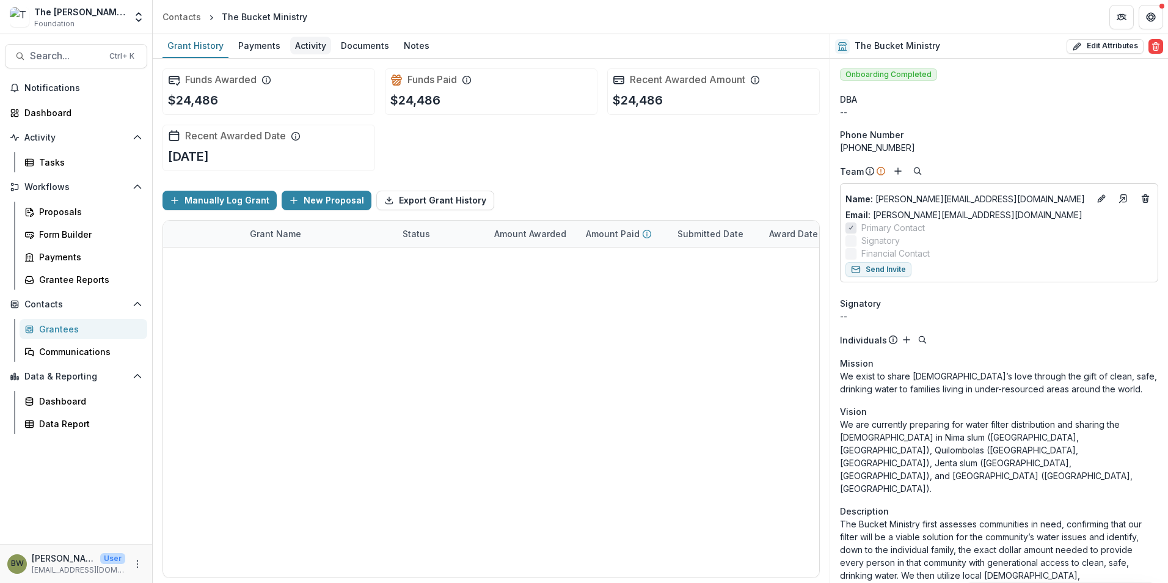
click at [324, 42] on div "Activity" at bounding box center [310, 46] width 41 height 18
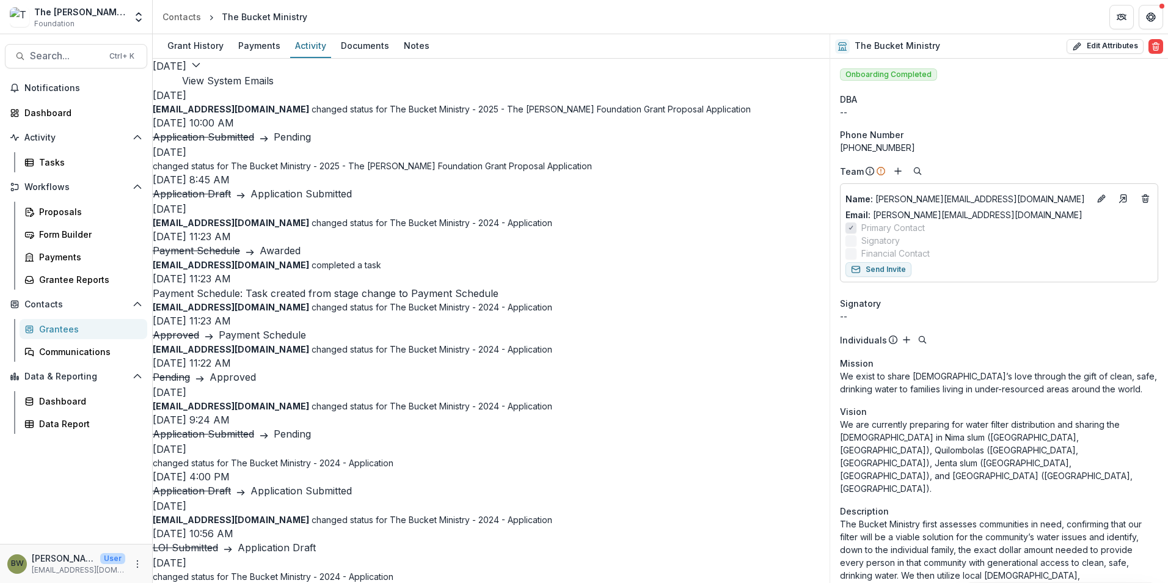
click at [274, 76] on button "View System Emails" at bounding box center [228, 80] width 92 height 15
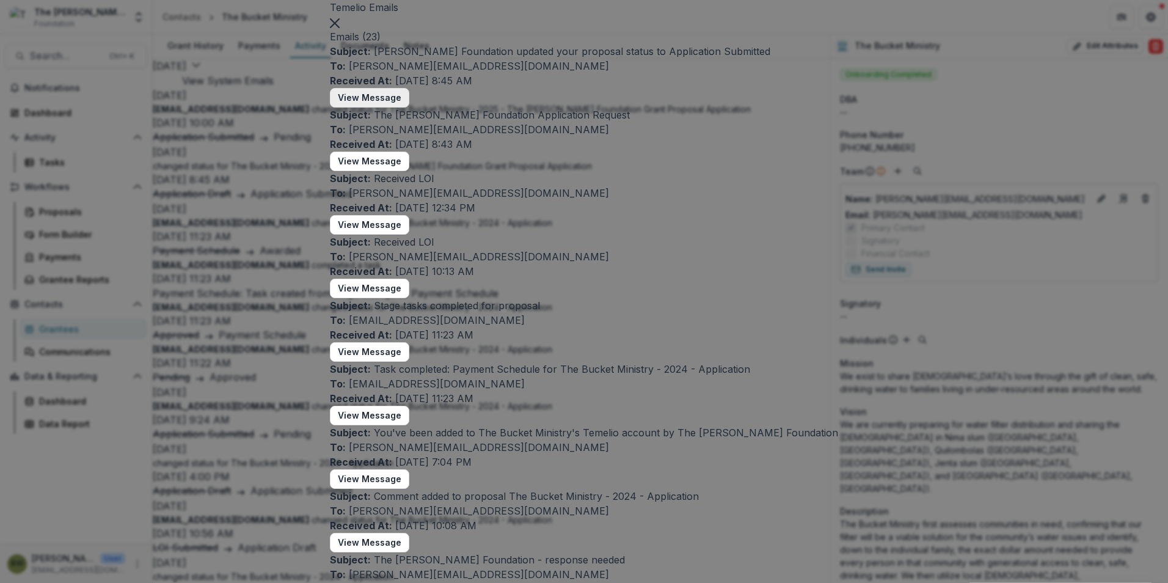
click at [409, 107] on button "View Message" at bounding box center [369, 98] width 79 height 20
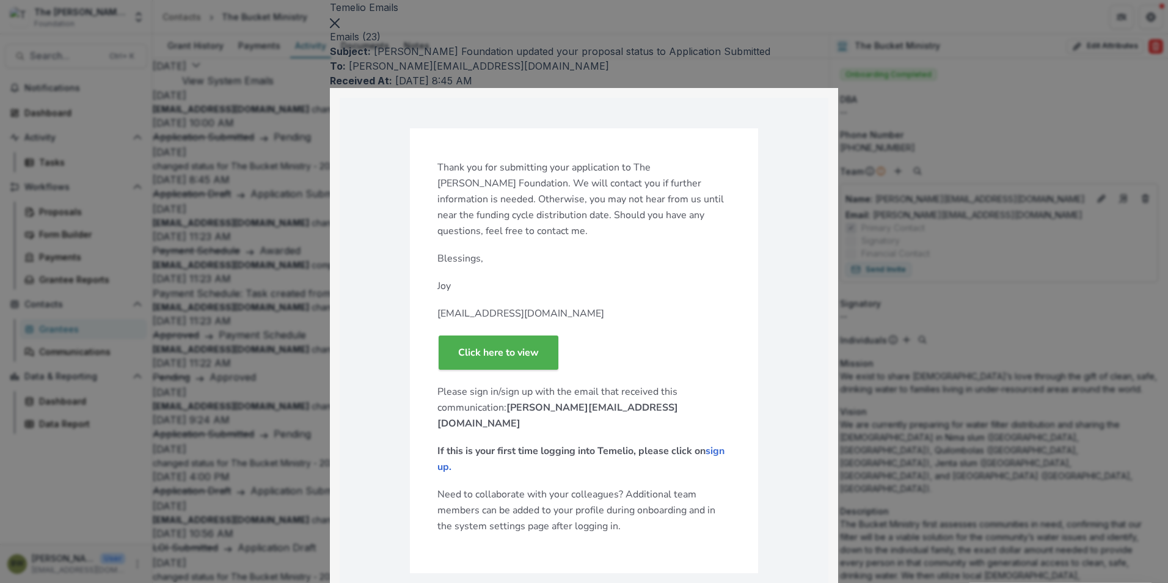
click at [340, 28] on icon "Close" at bounding box center [335, 23] width 10 height 10
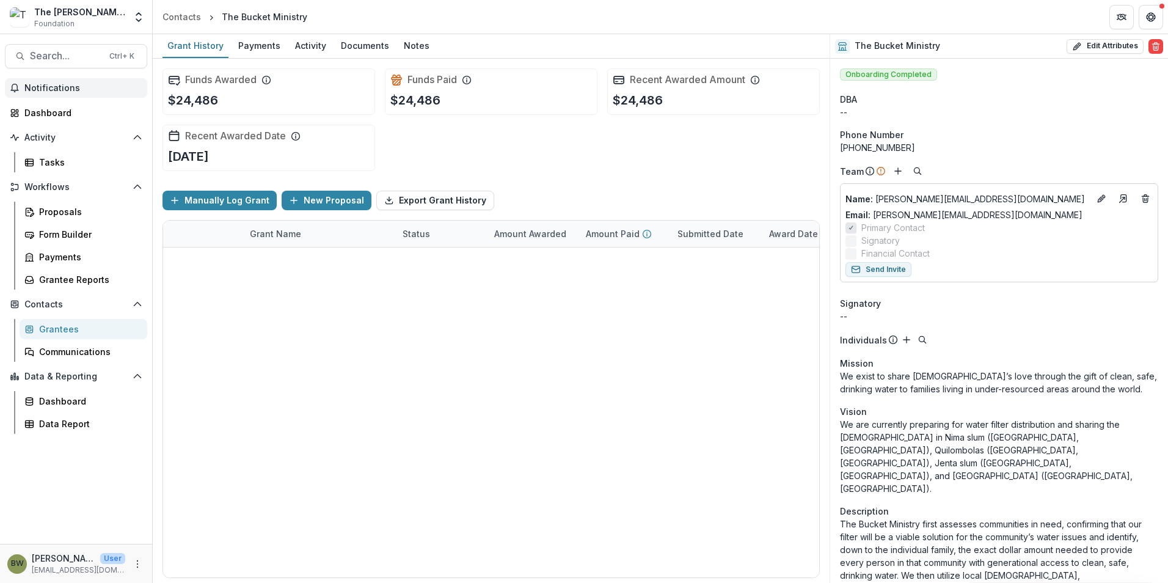
click at [56, 93] on button "Notifications" at bounding box center [76, 88] width 142 height 20
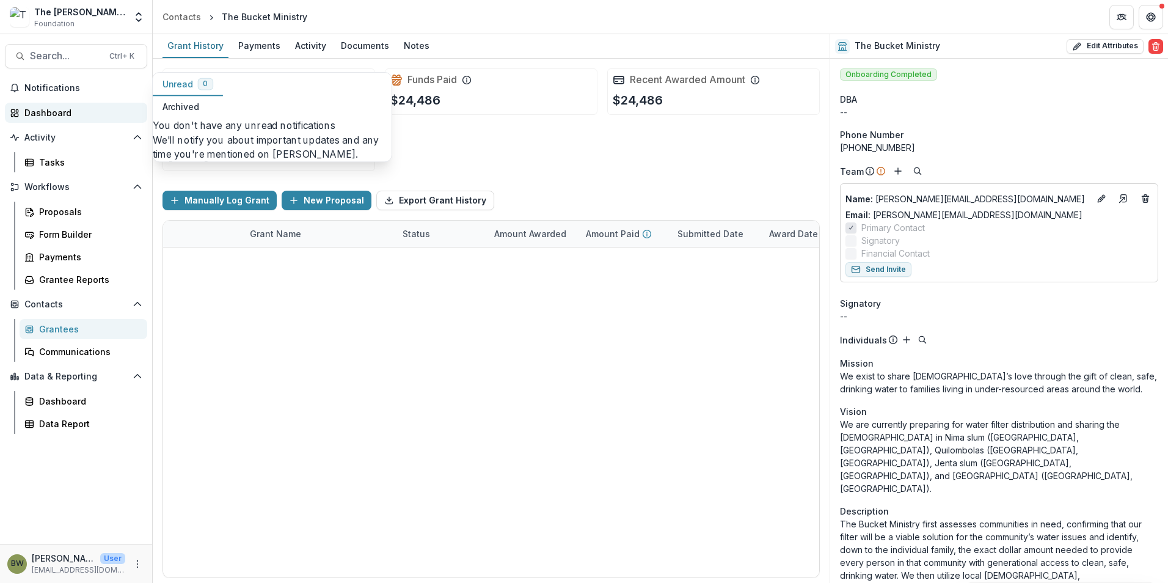
click at [53, 109] on div "Dashboard" at bounding box center [80, 112] width 113 height 13
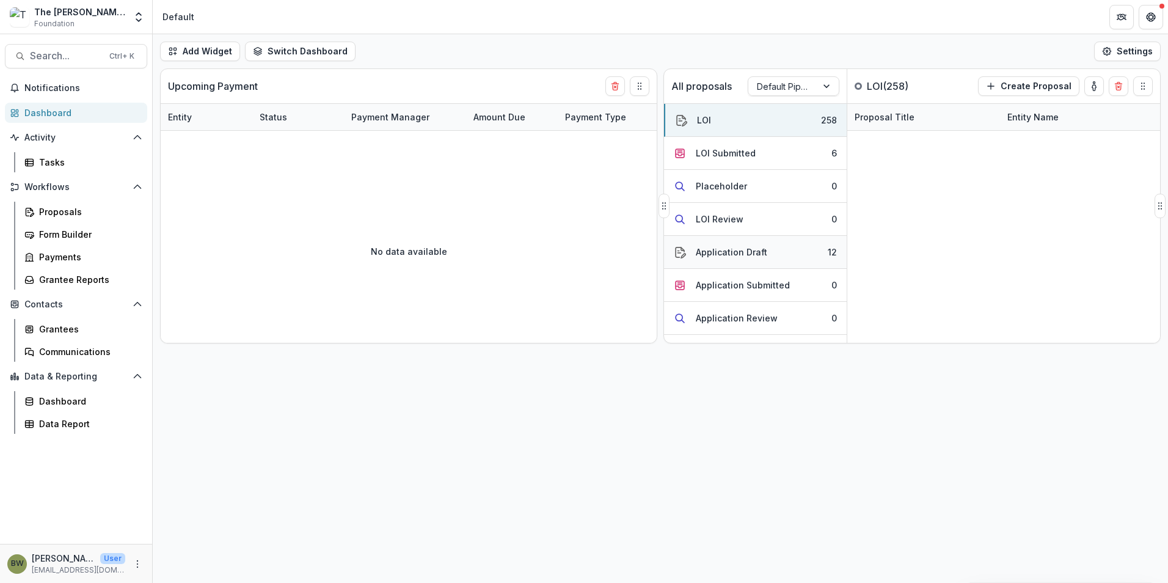
click at [737, 258] on div "Application Draft" at bounding box center [731, 252] width 71 height 13
click at [741, 151] on div "LOI Submitted" at bounding box center [726, 153] width 60 height 13
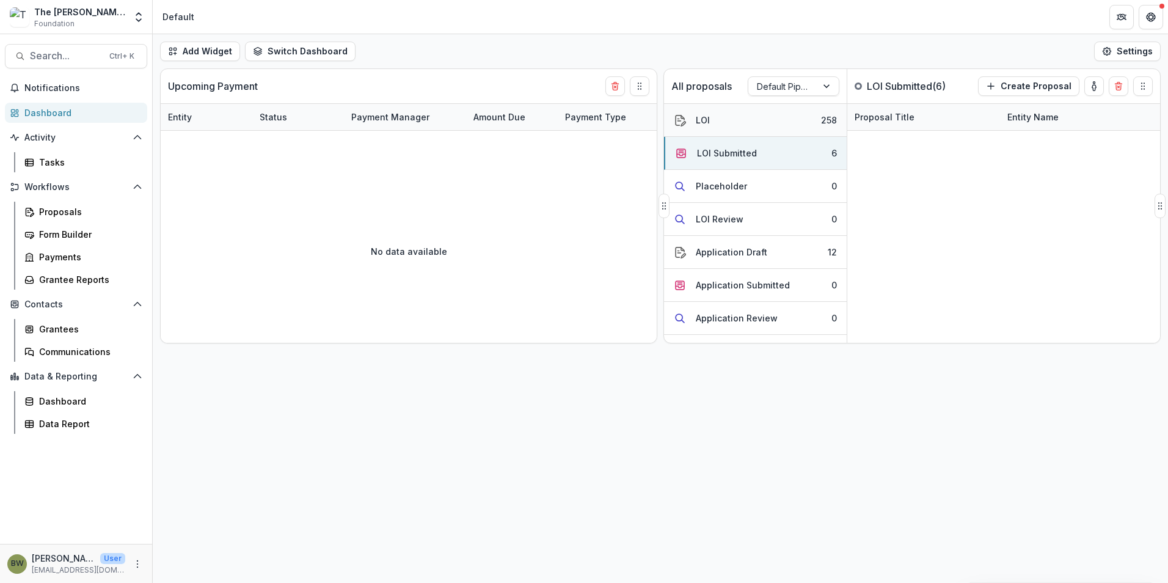
click at [737, 118] on button "LOI 258" at bounding box center [755, 120] width 183 height 33
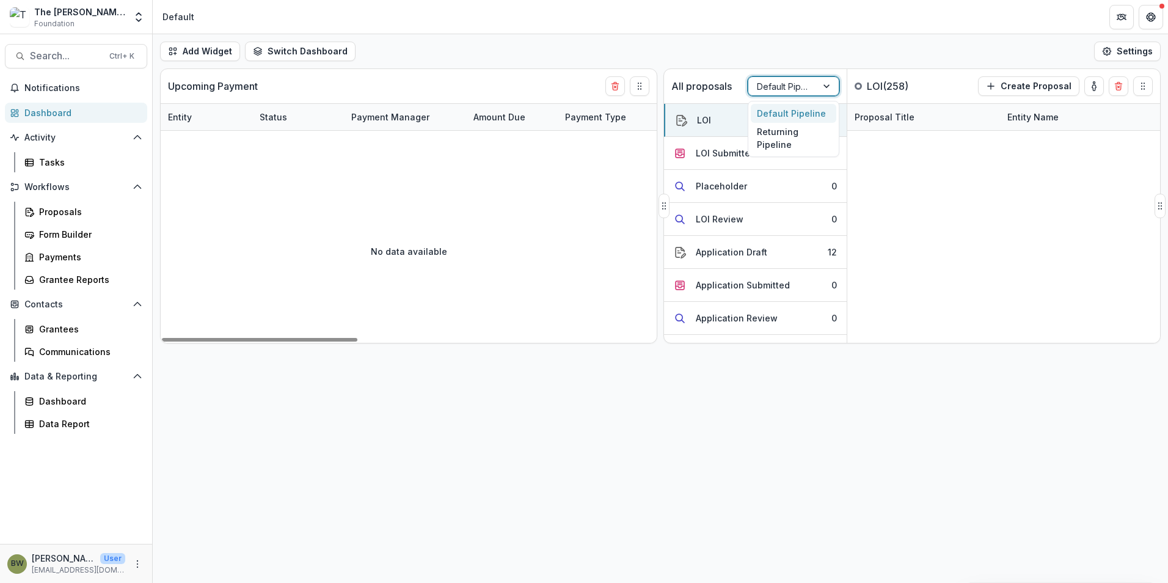
click at [792, 86] on div at bounding box center [782, 86] width 51 height 15
click at [791, 109] on div "Default Pipeline" at bounding box center [794, 113] width 86 height 19
click at [761, 255] on div "Application Draft" at bounding box center [731, 252] width 71 height 13
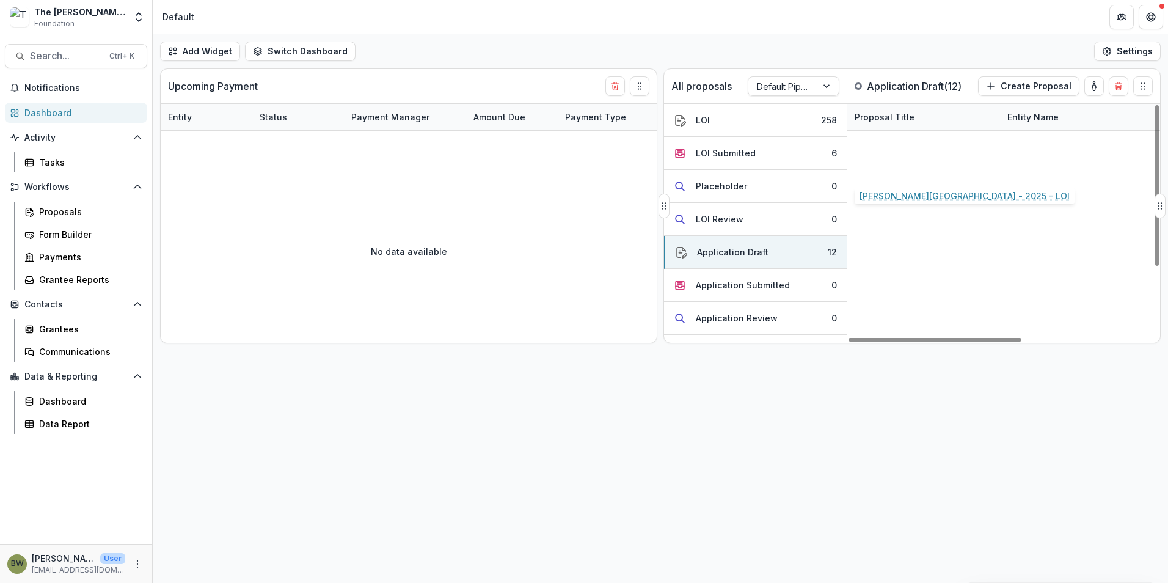
click at [905, 170] on link "Asbury Theological Seminary - 2025 - LOI" at bounding box center [923, 170] width 138 height 13
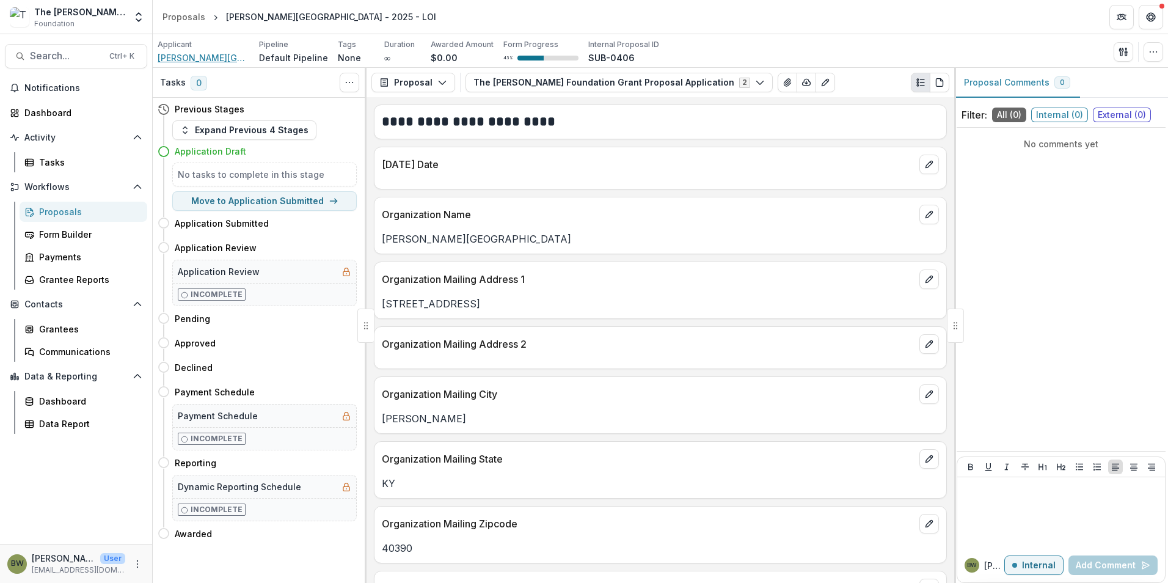
click at [223, 58] on span "Asbury Theological Seminary" at bounding box center [204, 57] width 92 height 13
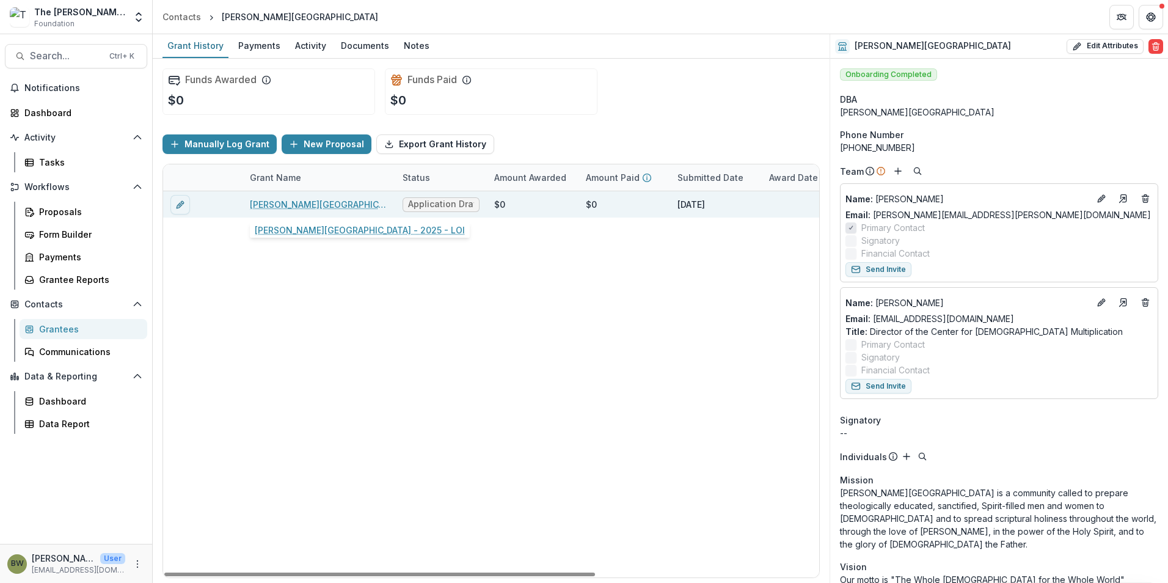
click at [341, 206] on link "Asbury Theological Seminary - 2025 - LOI" at bounding box center [319, 204] width 138 height 13
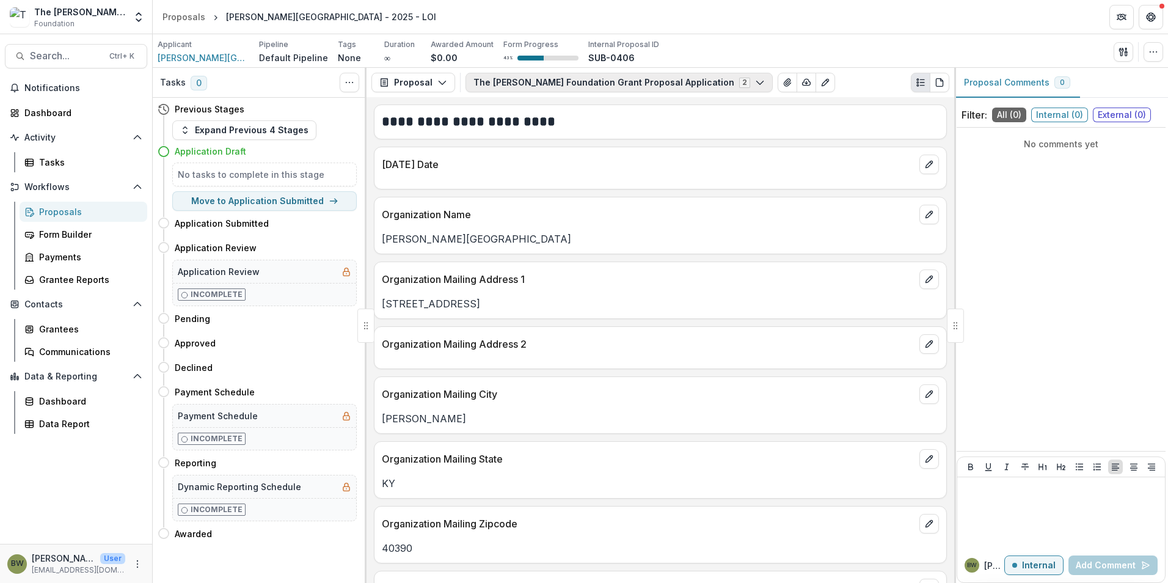
click at [755, 81] on icon "button" at bounding box center [760, 83] width 10 height 10
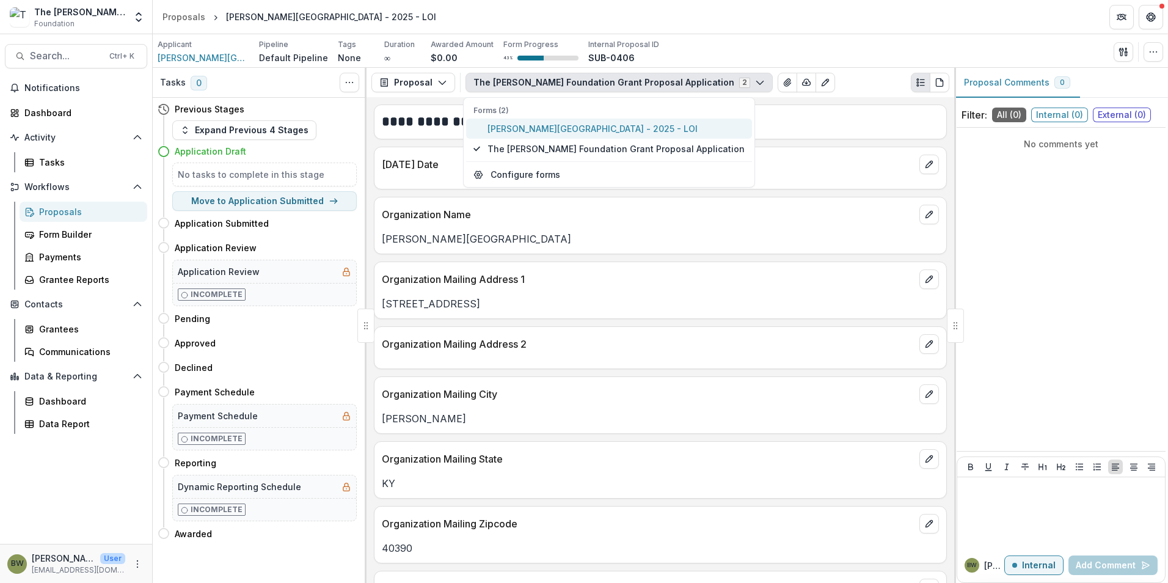
click at [584, 129] on span "Asbury Theological Seminary - 2025 - LOI" at bounding box center [615, 128] width 257 height 13
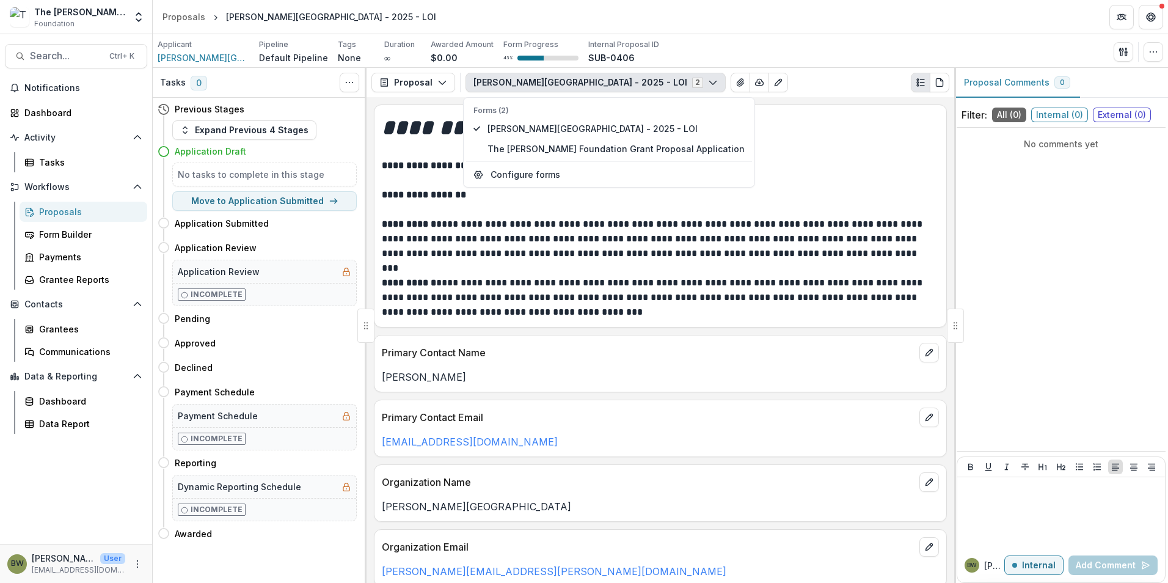
click at [777, 182] on p at bounding box center [660, 180] width 557 height 15
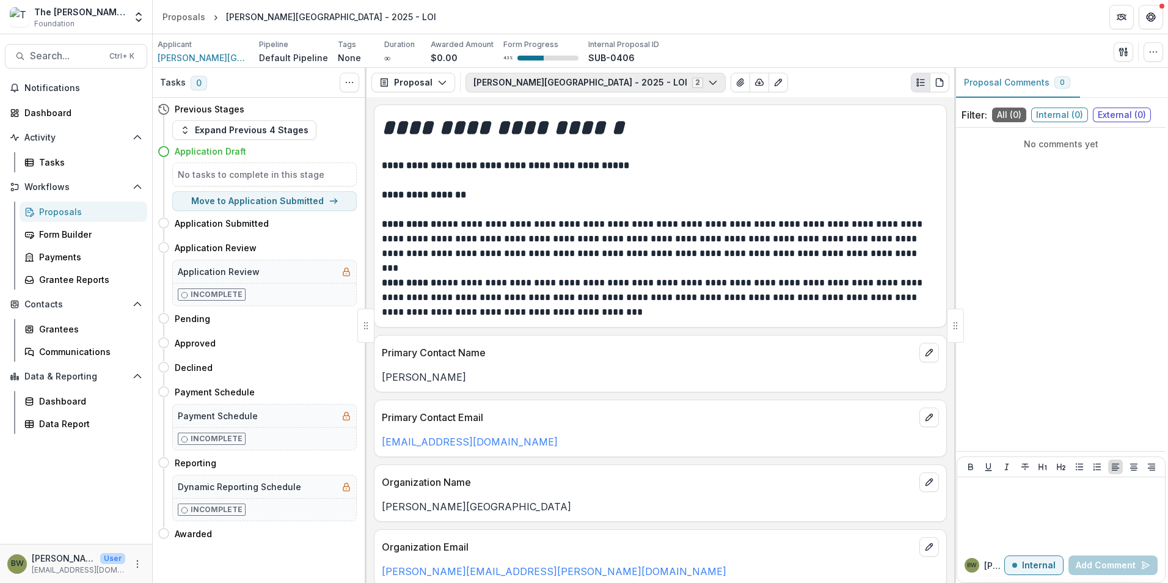
click at [660, 82] on button "Asbury Theological Seminary - 2025 - LOI 2" at bounding box center [595, 83] width 260 height 20
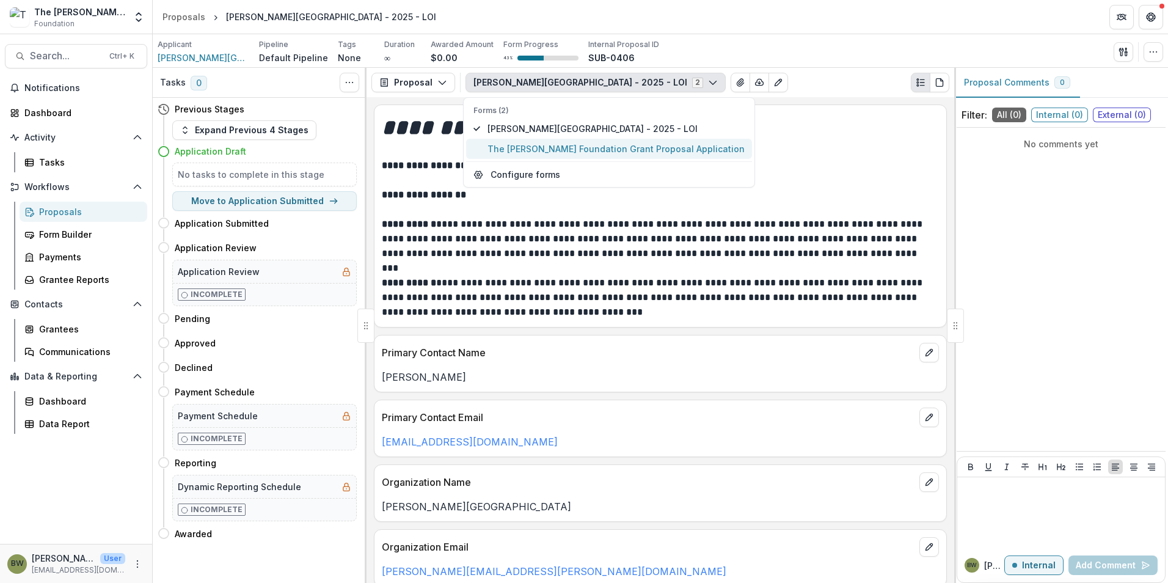
click at [643, 150] on span "The Bolick Foundation Grant Proposal Application" at bounding box center [615, 148] width 257 height 13
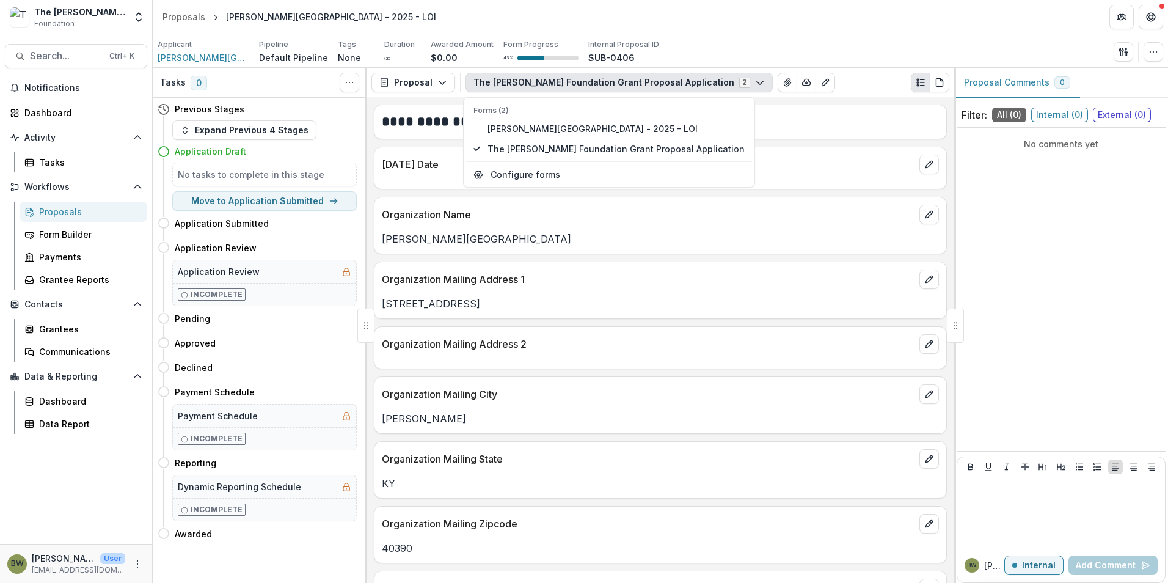
click at [212, 60] on span "Asbury Theological Seminary" at bounding box center [204, 57] width 92 height 13
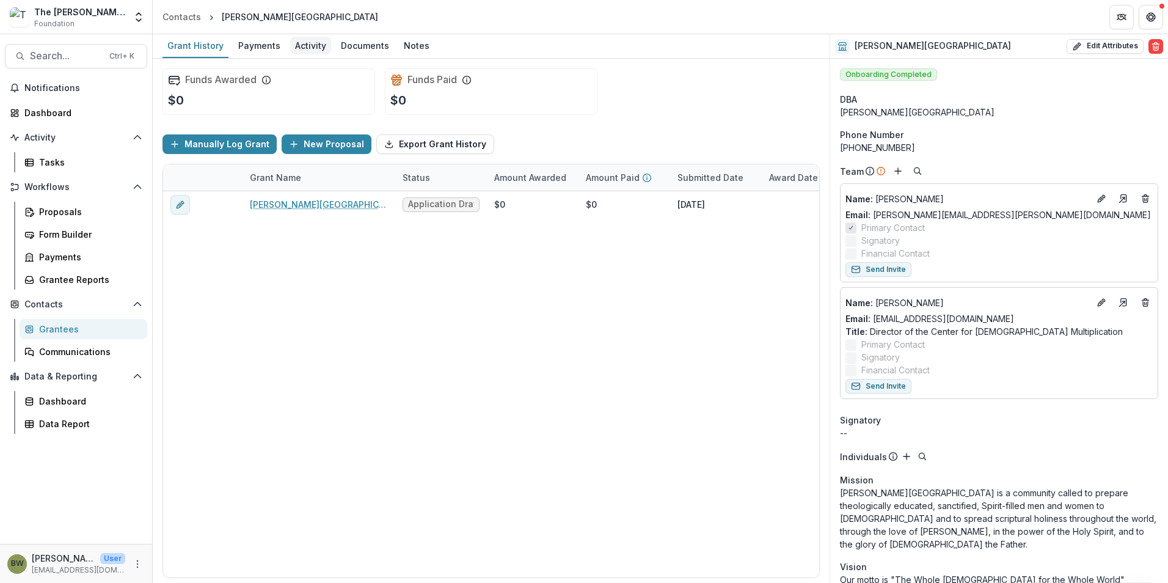
click at [300, 51] on div "Activity" at bounding box center [310, 46] width 41 height 18
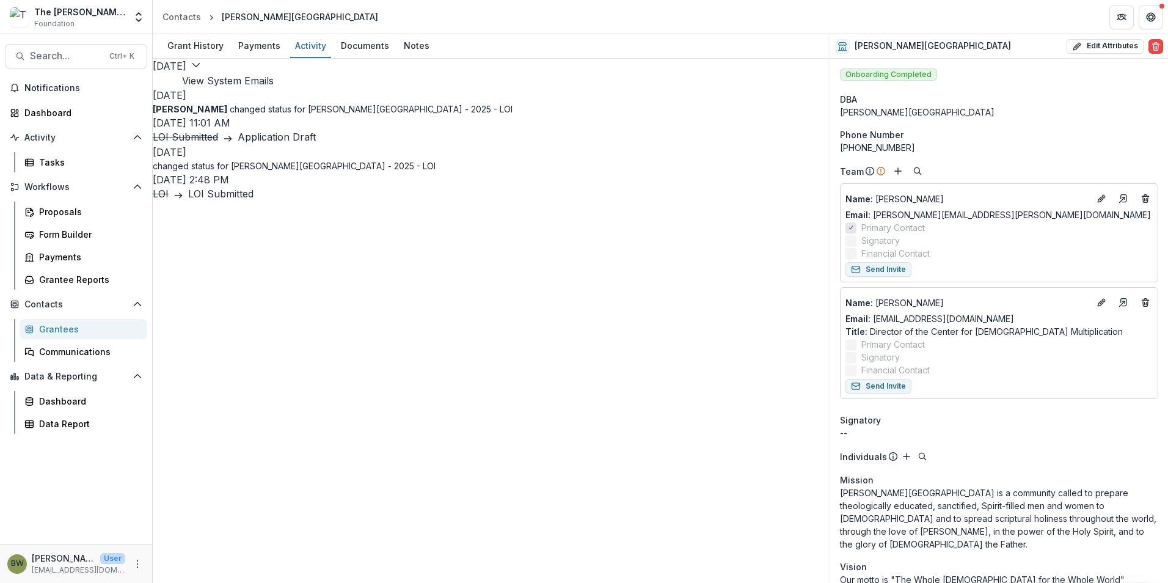
click at [274, 81] on button "View System Emails" at bounding box center [228, 80] width 92 height 15
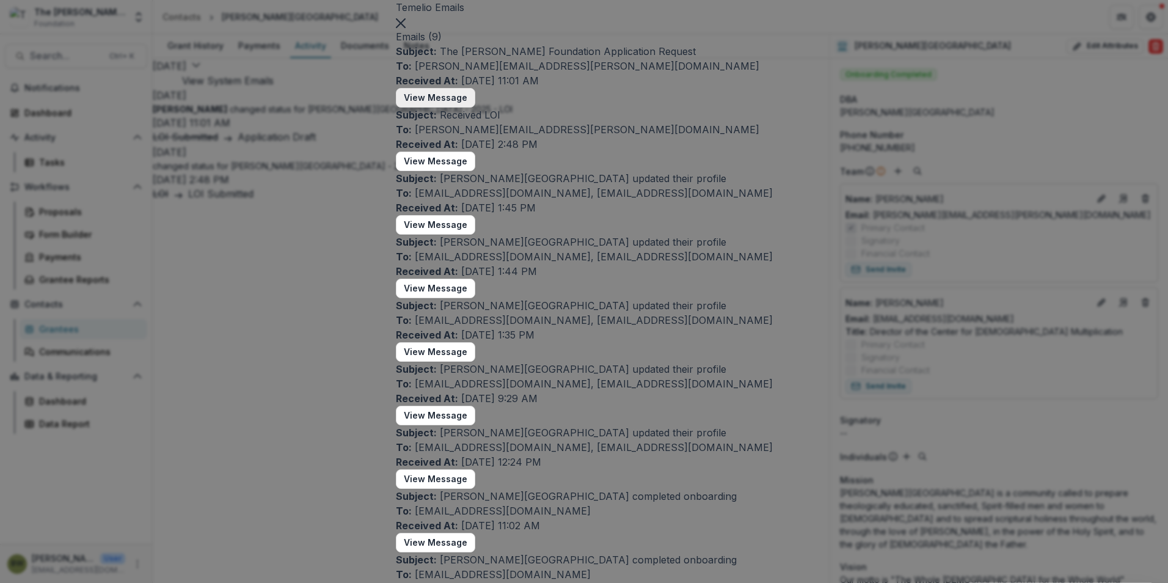
click at [418, 107] on button "View Message" at bounding box center [435, 98] width 79 height 20
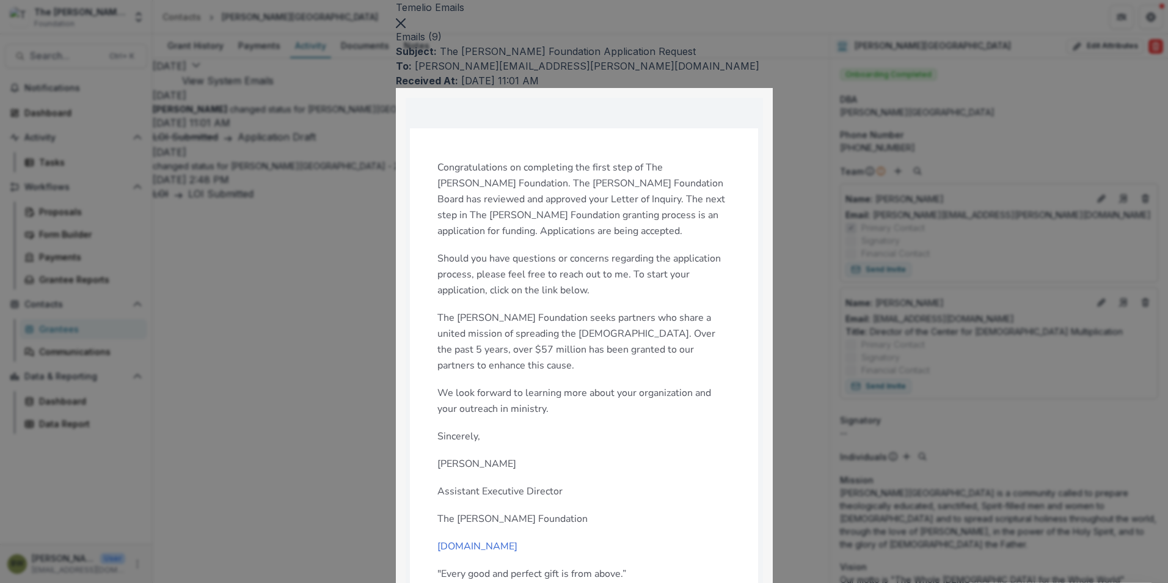
scroll to position [61, 0]
drag, startPoint x: 806, startPoint y: 56, endPoint x: 635, endPoint y: 170, distance: 206.1
click at [406, 29] on button "Close" at bounding box center [401, 22] width 10 height 15
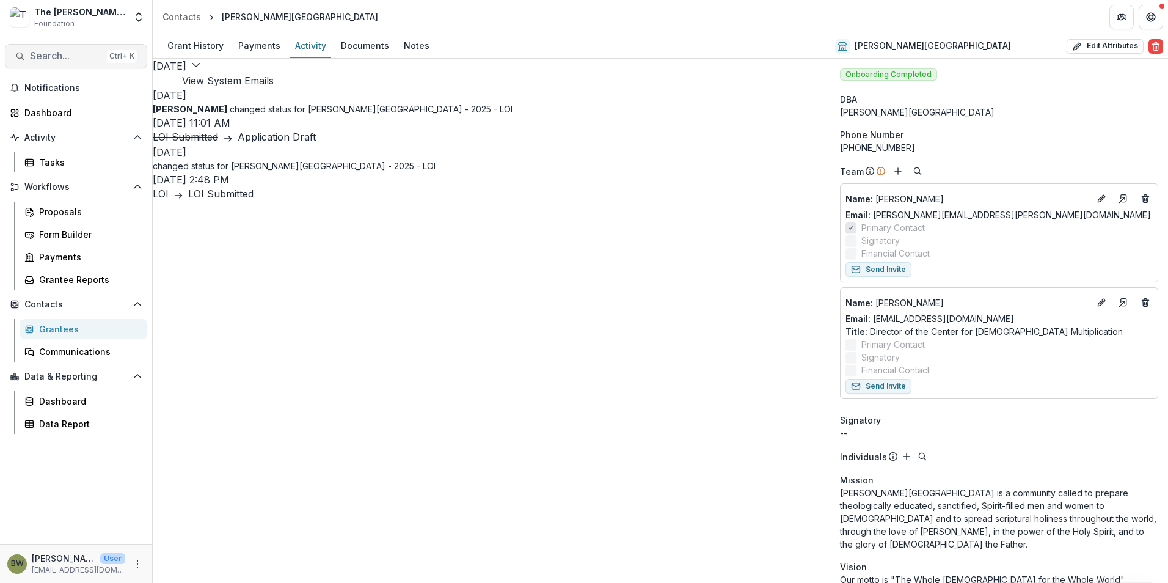
click at [53, 60] on span "Search..." at bounding box center [66, 56] width 72 height 12
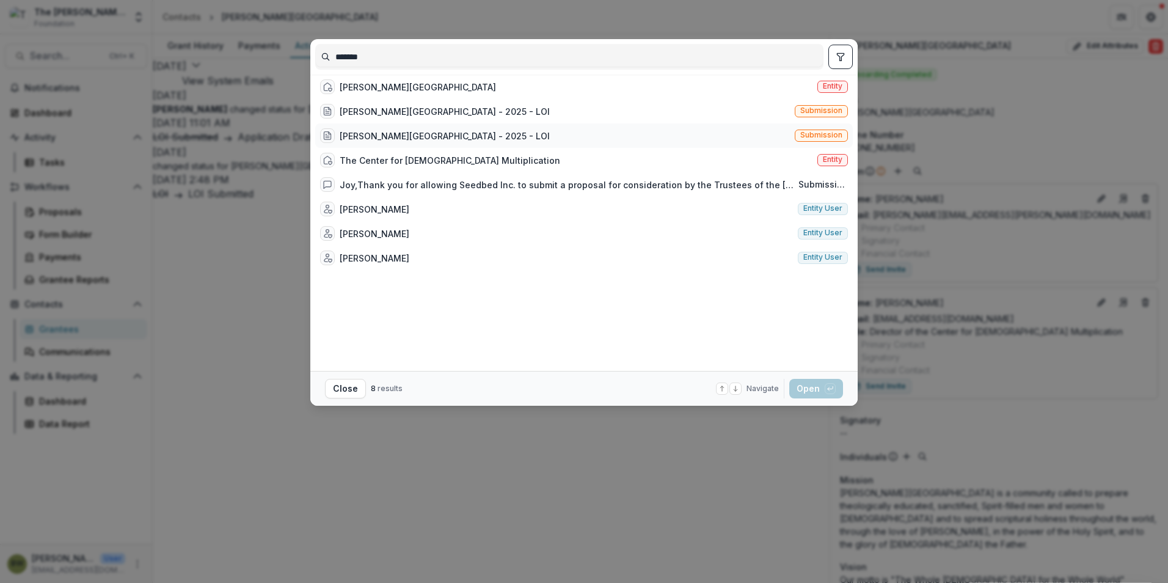
type input "*******"
click at [451, 142] on div "Asbury Theological Seminary - 2025 - LOI" at bounding box center [445, 135] width 210 height 13
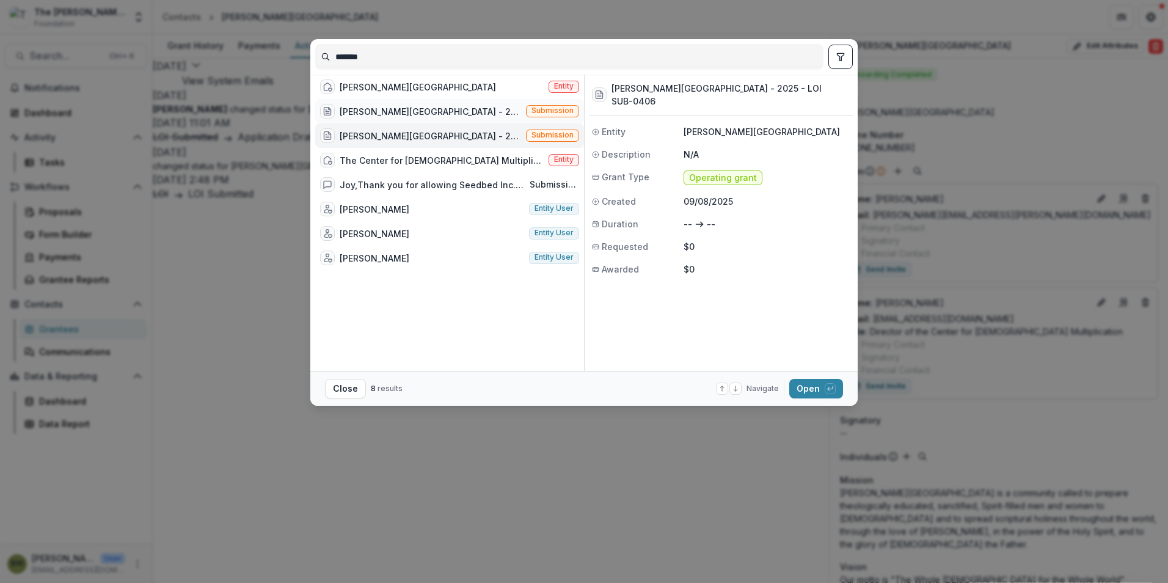
click at [453, 115] on div "Asbury Theological Seminary - 2025 - LOI" at bounding box center [430, 111] width 181 height 13
click at [456, 141] on div "Asbury Theological Seminary - 2025 - LOI" at bounding box center [430, 135] width 181 height 13
click at [785, 463] on div "******* Asbury Theological Seminary Entity Asbury Theological Seminary - 2025 -…" at bounding box center [584, 291] width 1168 height 583
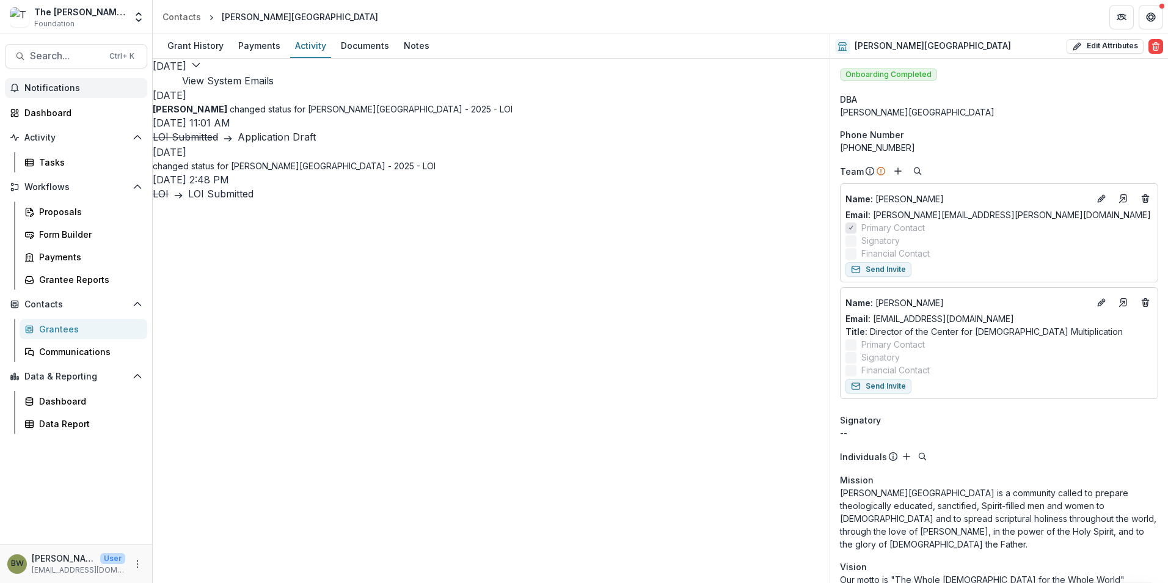
click at [56, 87] on span "Notifications" at bounding box center [83, 88] width 118 height 10
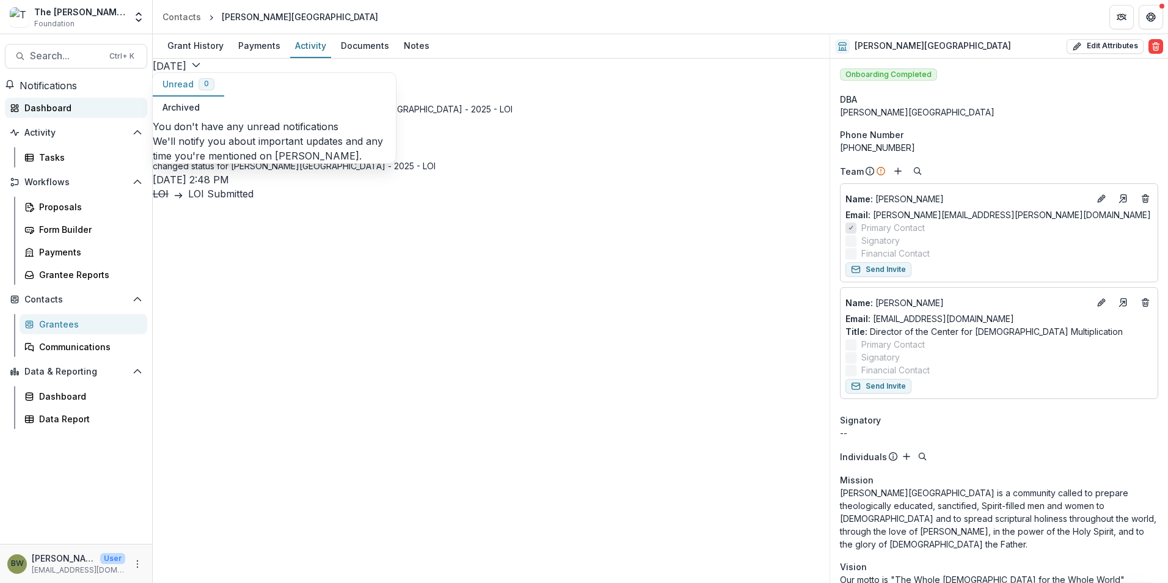
click at [49, 114] on div "Dashboard" at bounding box center [80, 107] width 113 height 13
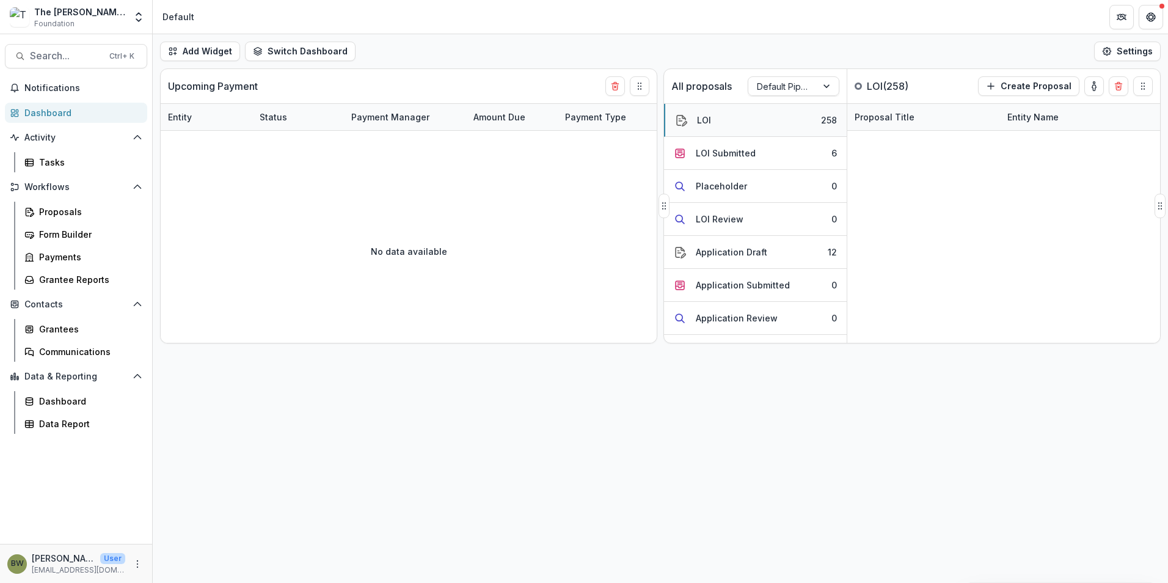
click at [710, 123] on div "LOI" at bounding box center [704, 120] width 14 height 13
click at [899, 302] on link "Asbury Theological Seminary - 2025 - LOI" at bounding box center [923, 301] width 138 height 13
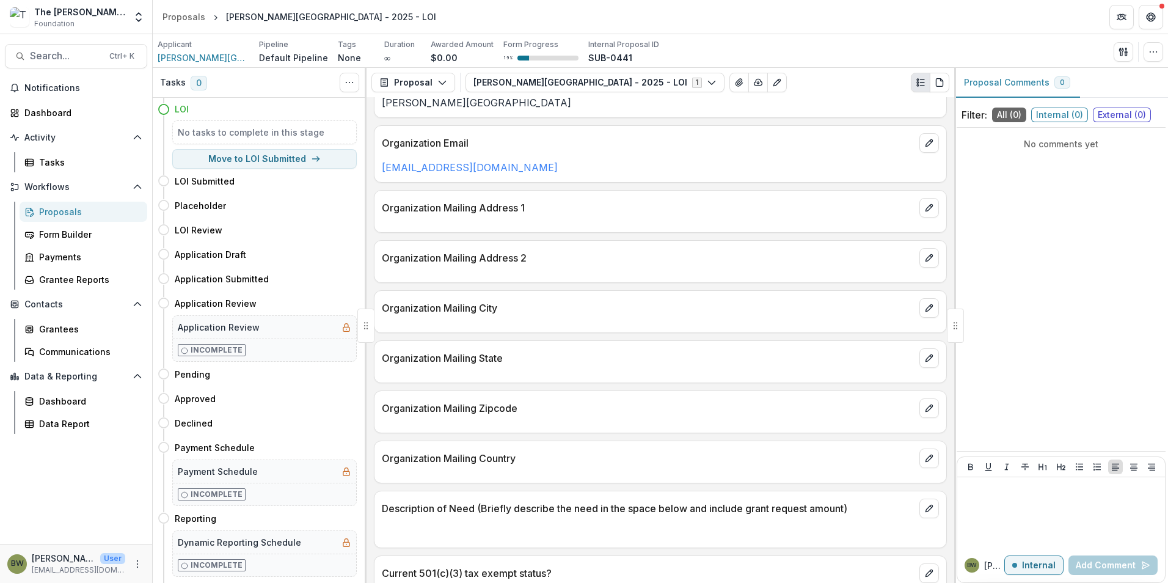
scroll to position [230, 0]
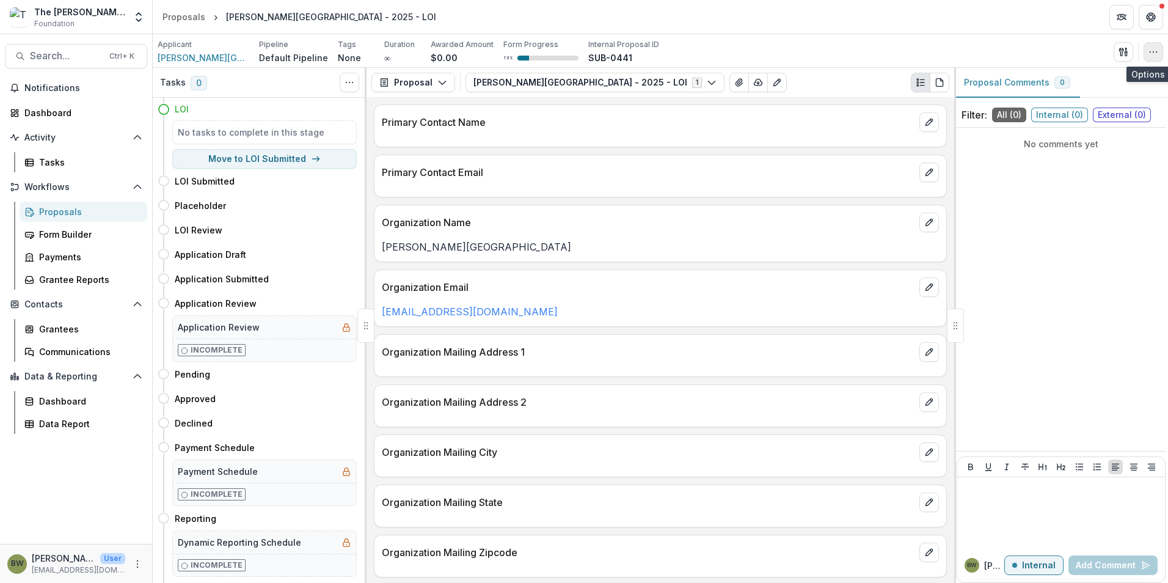
click at [1153, 52] on circle "button" at bounding box center [1153, 51] width 1 height 1
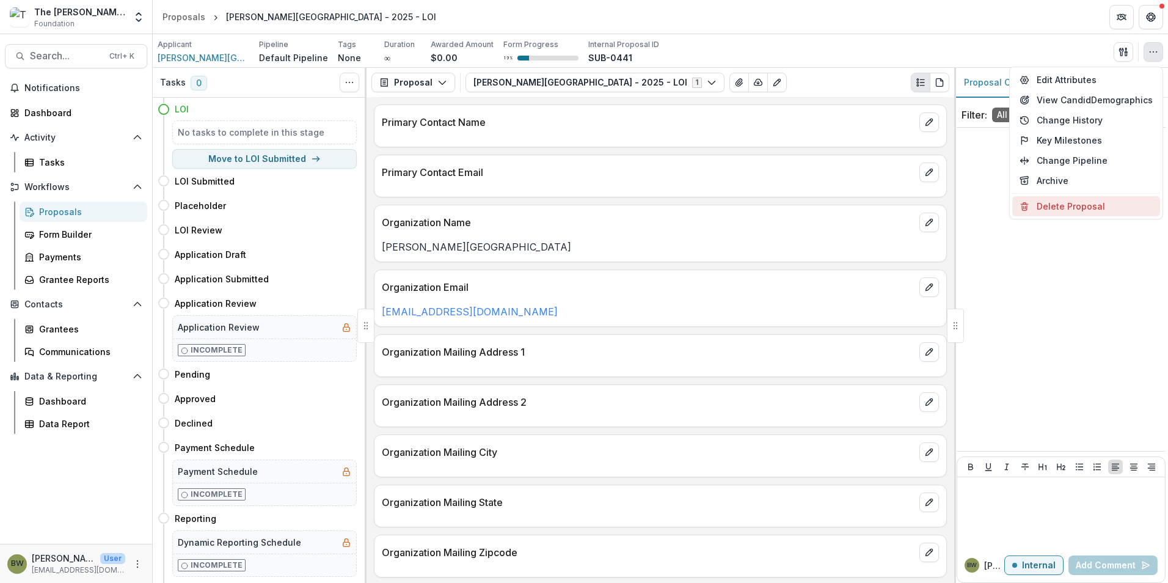
click at [1064, 208] on button "Delete Proposal" at bounding box center [1086, 206] width 148 height 20
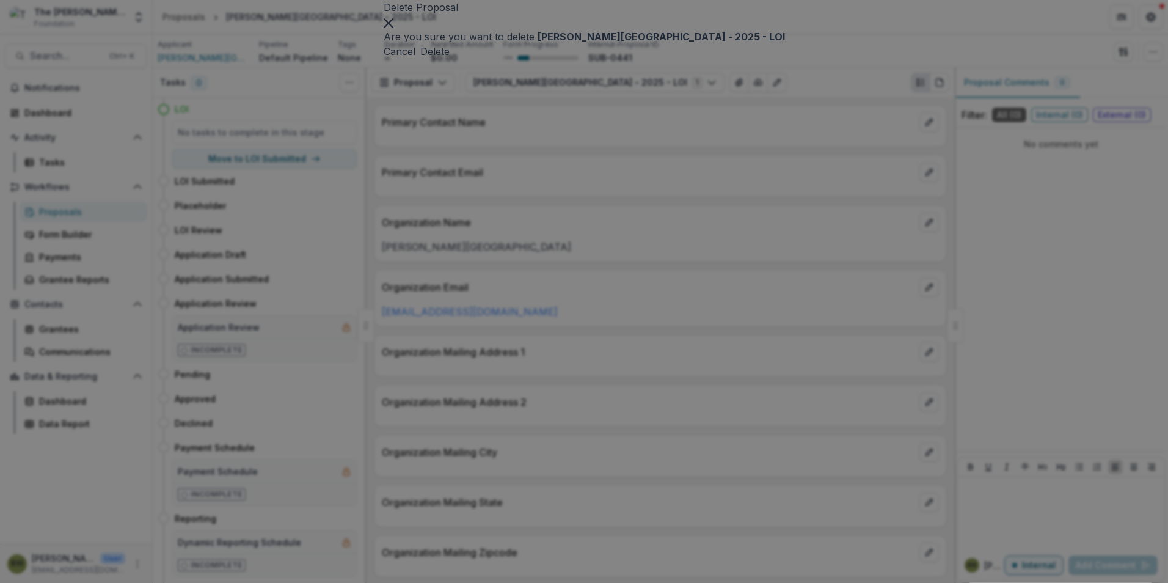
click at [450, 59] on button "Delete" at bounding box center [434, 51] width 29 height 15
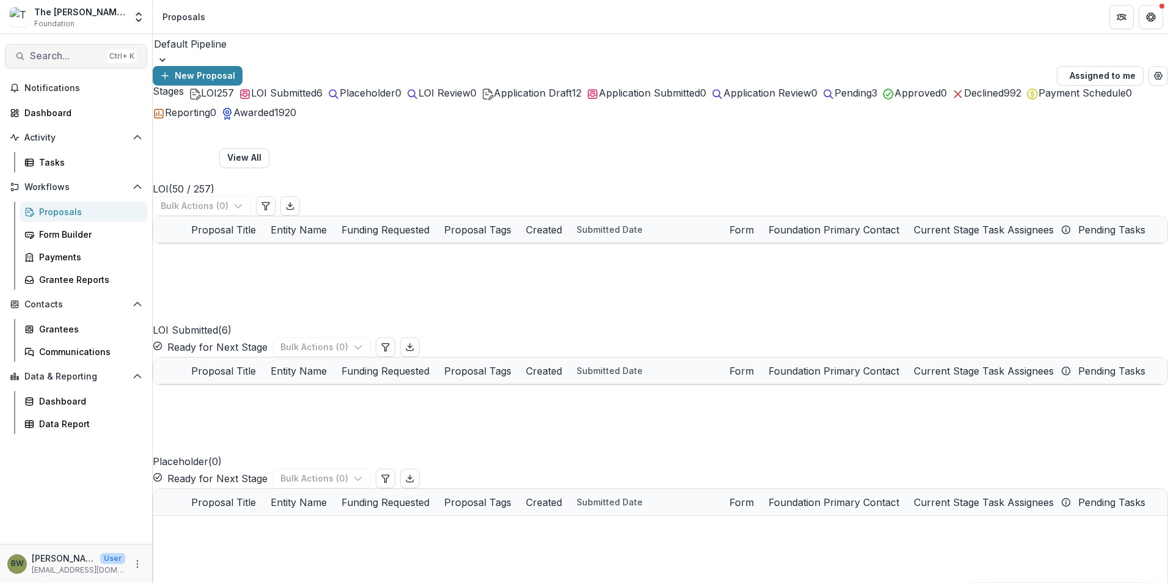
click at [45, 60] on span "Search..." at bounding box center [66, 56] width 72 height 12
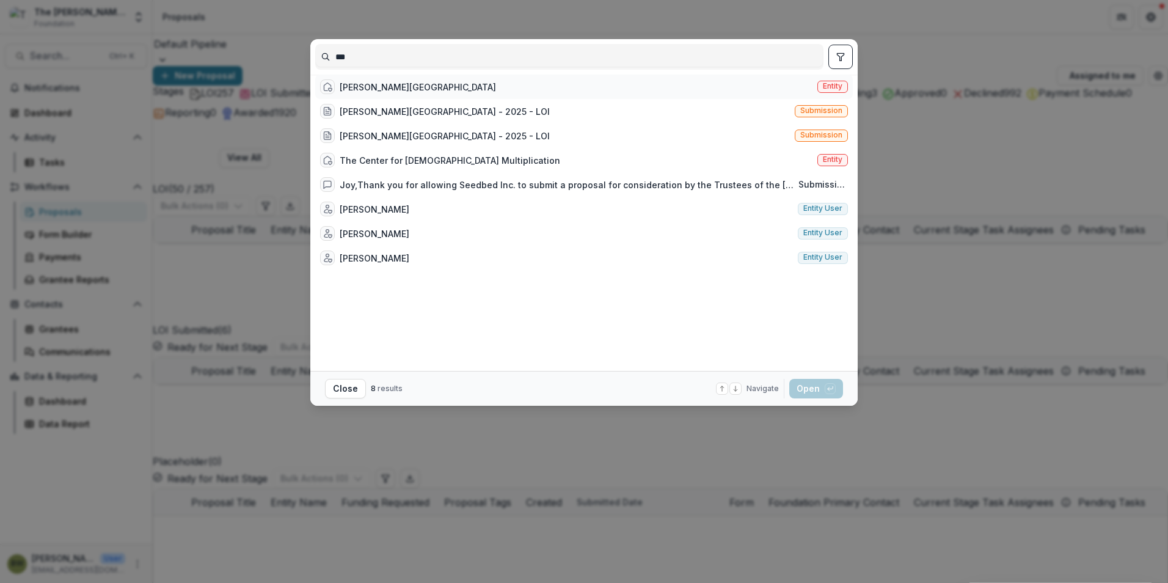
type input "***"
click at [410, 90] on div "Asbury Theological Seminary" at bounding box center [418, 87] width 156 height 13
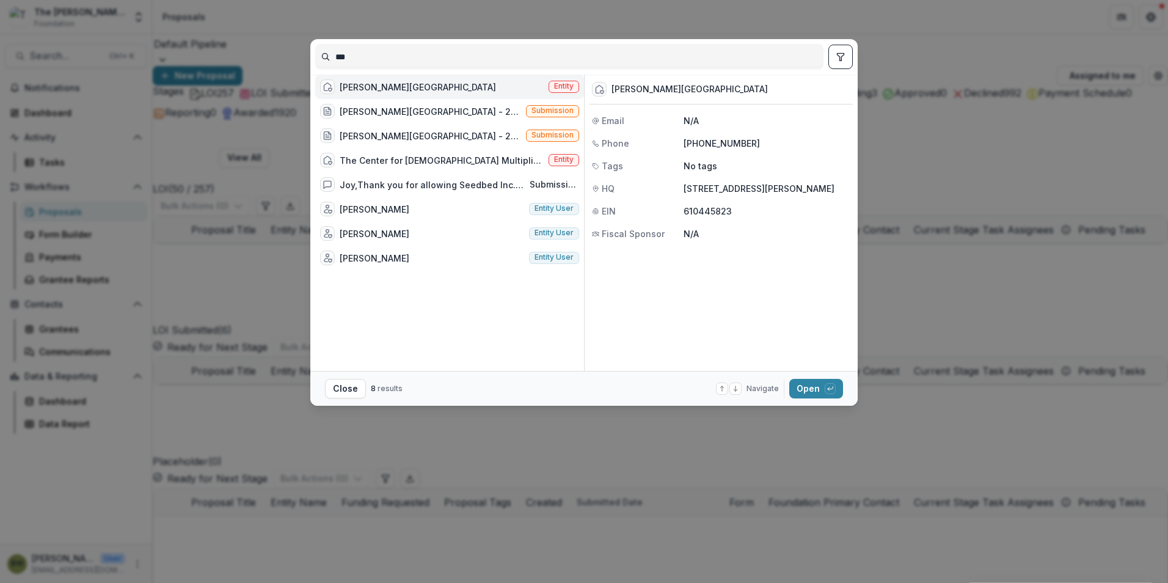
click at [561, 90] on span "Entity" at bounding box center [564, 86] width 20 height 9
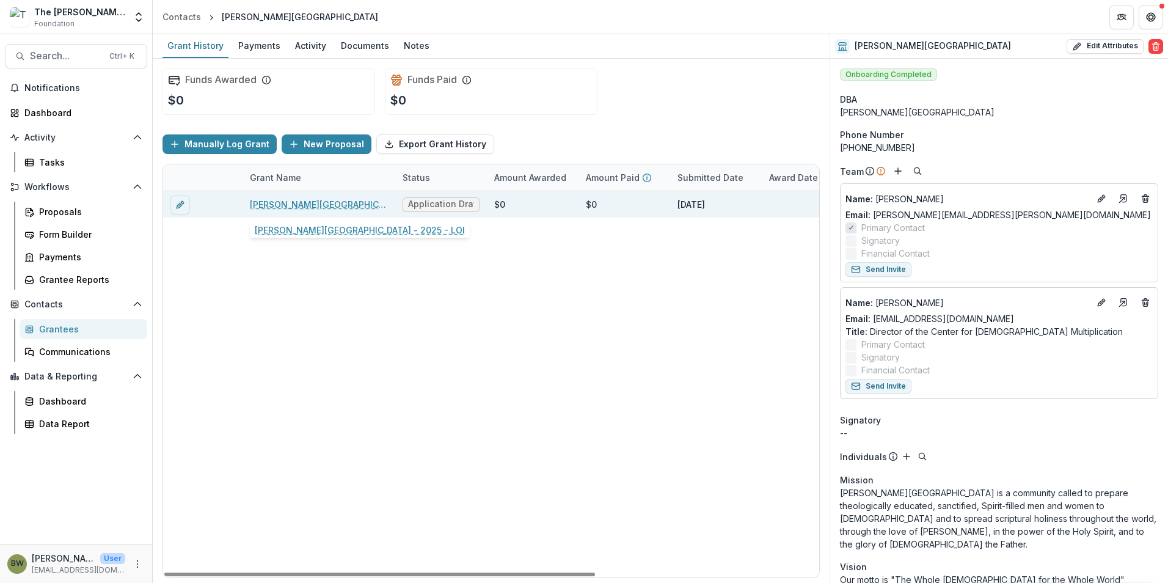
click at [301, 206] on link "Asbury Theological Seminary - 2025 - LOI" at bounding box center [319, 204] width 138 height 13
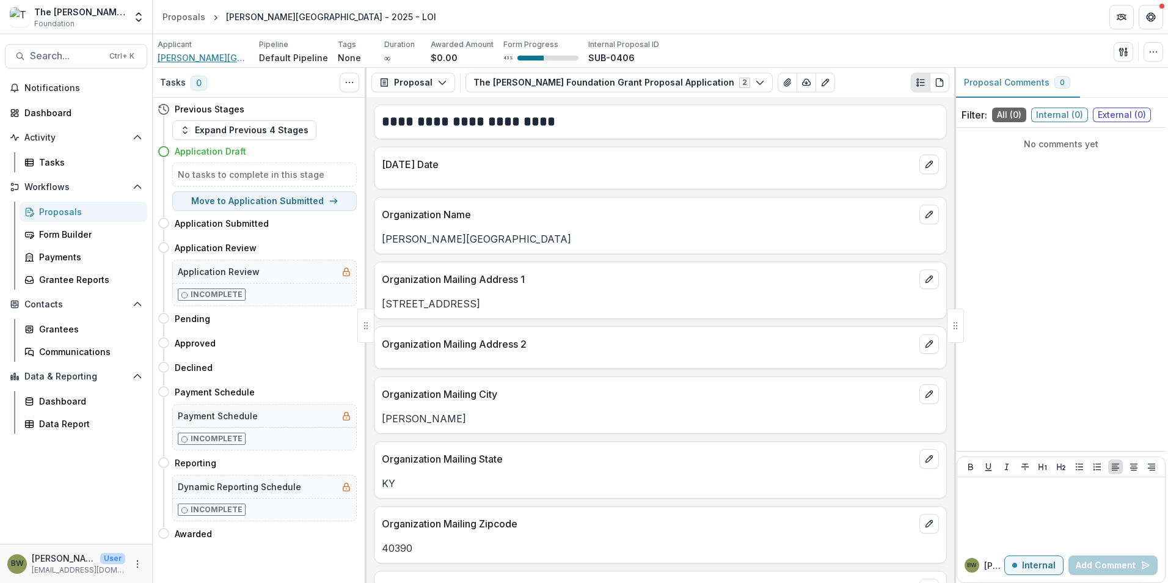
click at [203, 56] on span "Asbury Theological Seminary" at bounding box center [204, 57] width 92 height 13
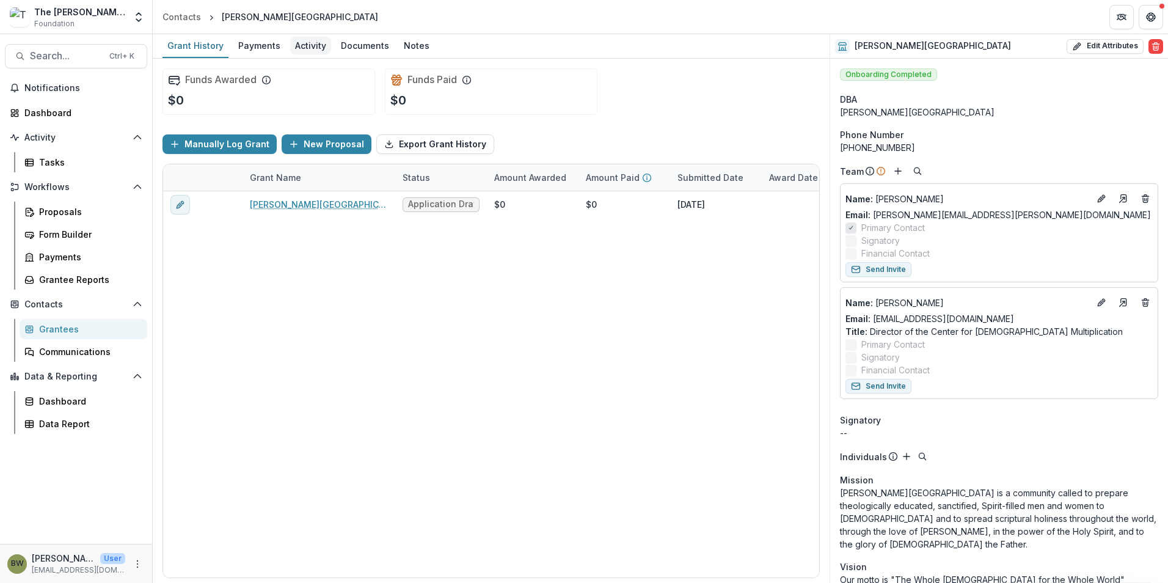
click at [312, 48] on div "Activity" at bounding box center [310, 46] width 41 height 18
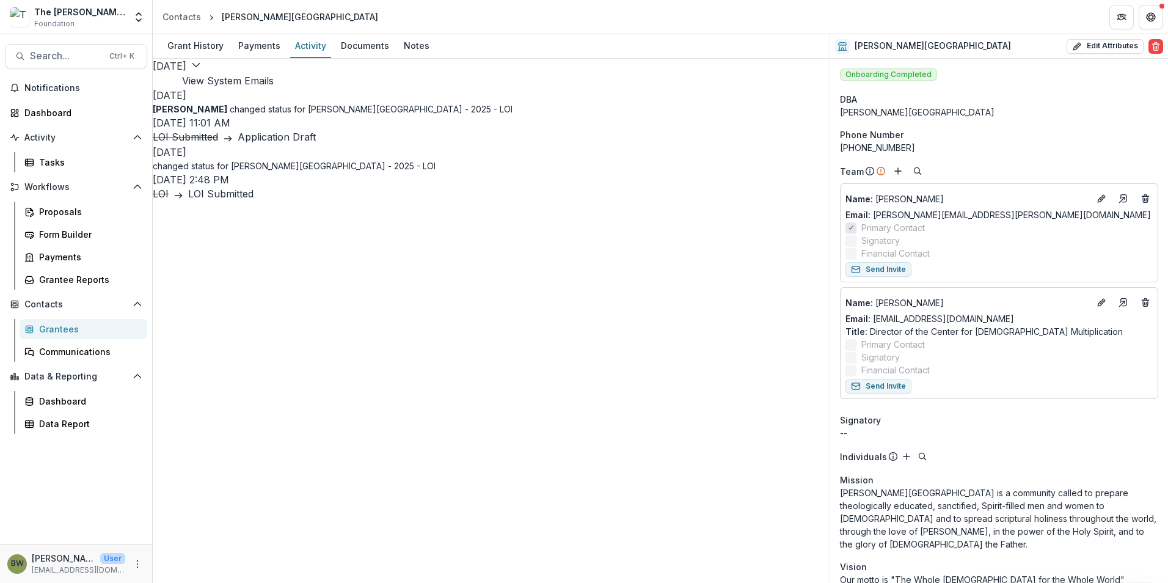
click at [274, 78] on button "View System Emails" at bounding box center [228, 80] width 92 height 15
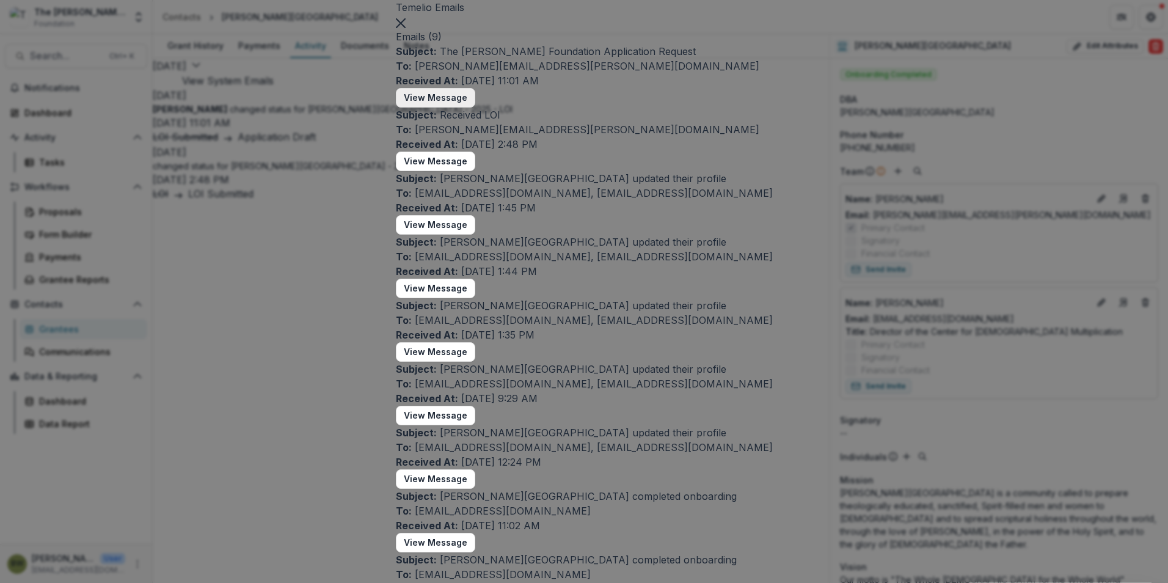
click at [422, 107] on button "View Message" at bounding box center [435, 98] width 79 height 20
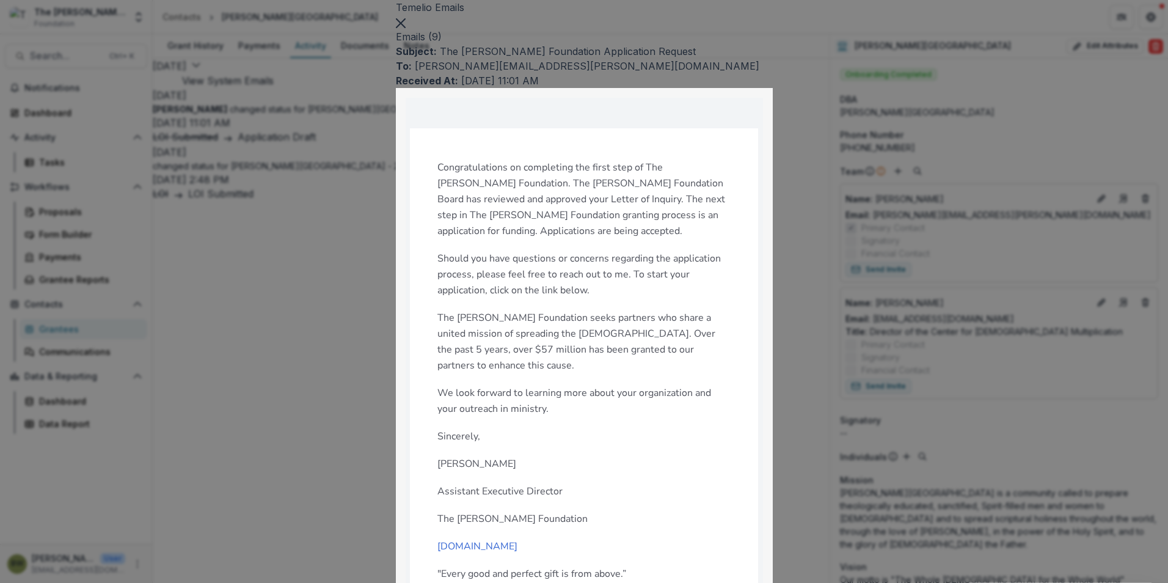
scroll to position [101, 0]
click at [406, 29] on button "Close" at bounding box center [401, 22] width 10 height 15
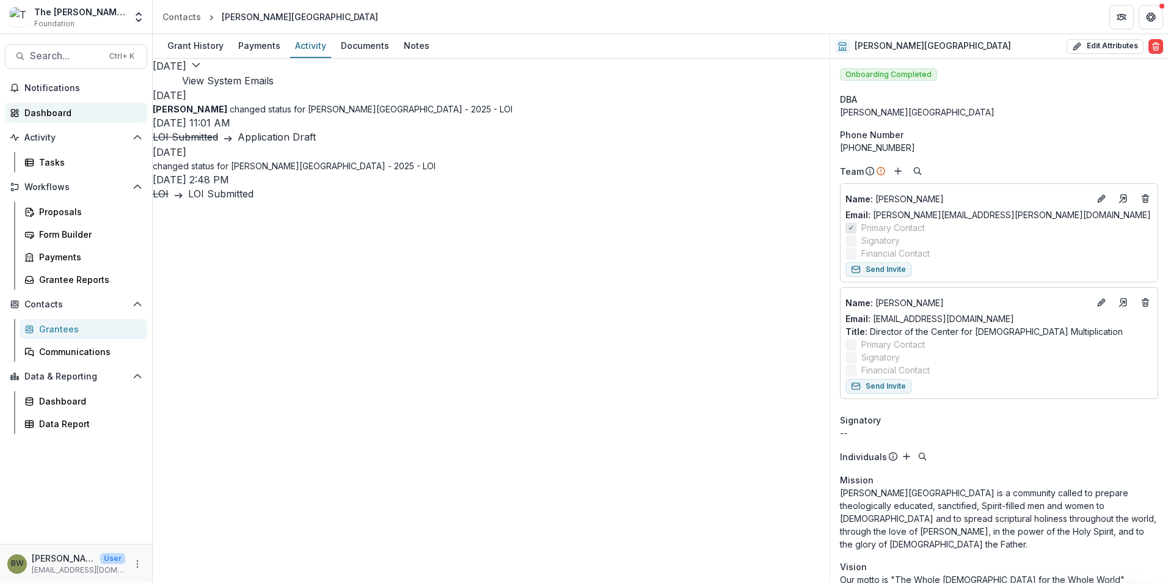
click at [68, 106] on link "Dashboard" at bounding box center [76, 113] width 142 height 20
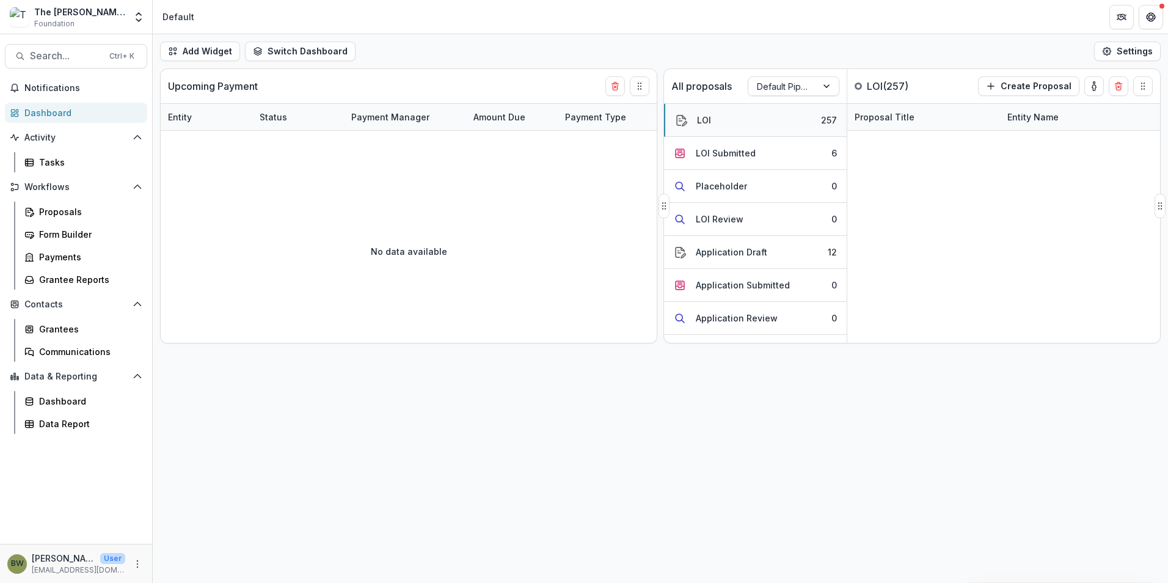
click at [701, 123] on div "LOI" at bounding box center [704, 120] width 14 height 13
click at [713, 155] on div "LOI Submitted" at bounding box center [726, 153] width 60 height 13
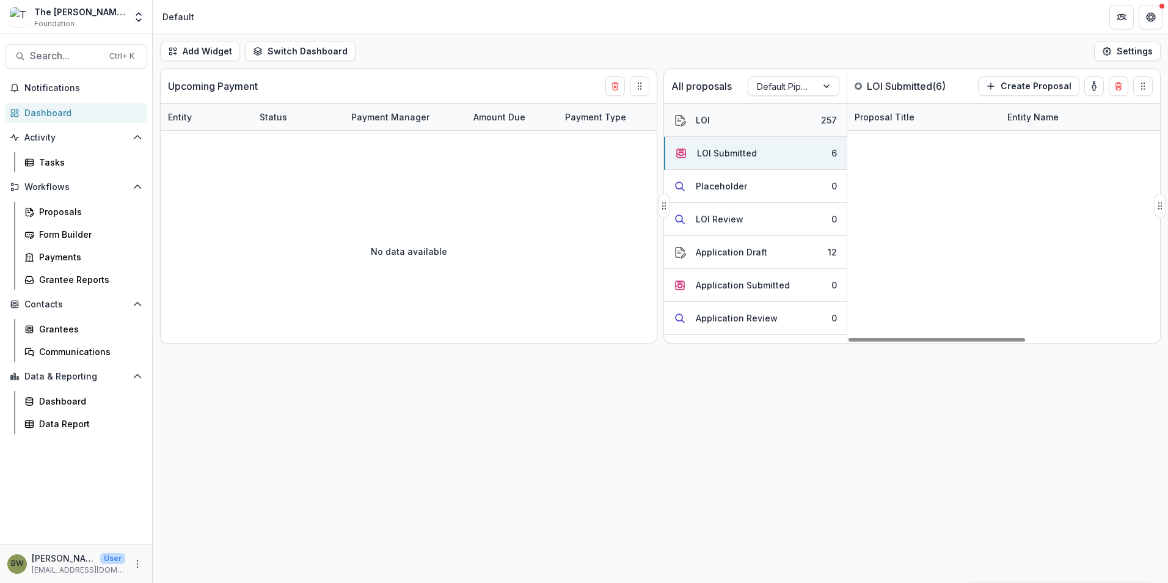
click at [701, 113] on button "LOI 257" at bounding box center [755, 120] width 183 height 33
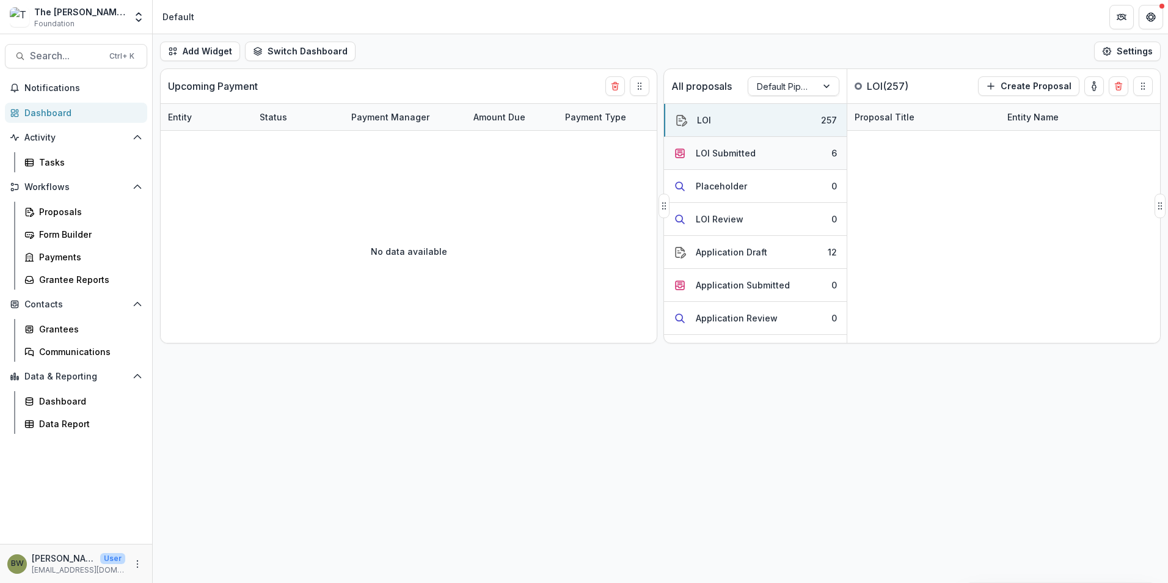
click at [729, 151] on div "LOI Submitted" at bounding box center [726, 153] width 60 height 13
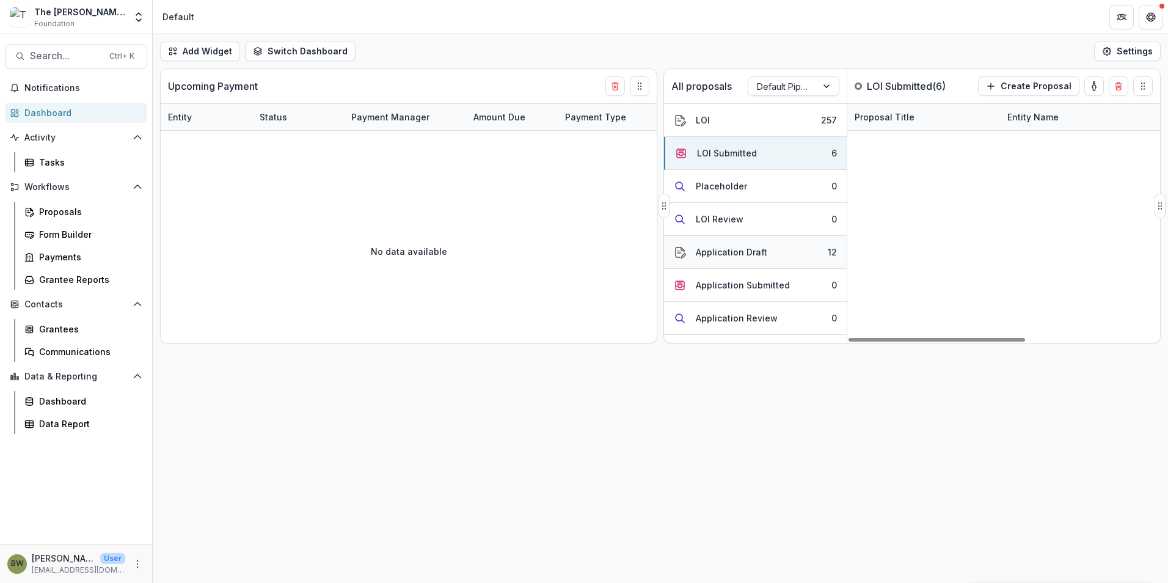
click at [741, 253] on div "Application Draft" at bounding box center [731, 252] width 71 height 13
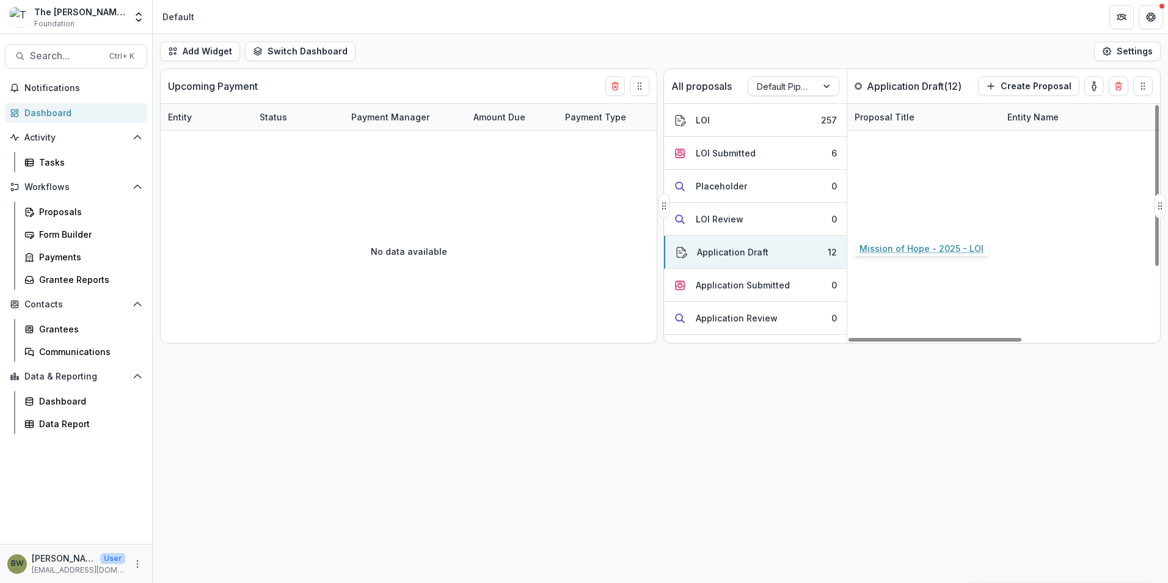
click at [875, 226] on link "Mission of Hope - 2025 - LOI" at bounding box center [916, 222] width 124 height 13
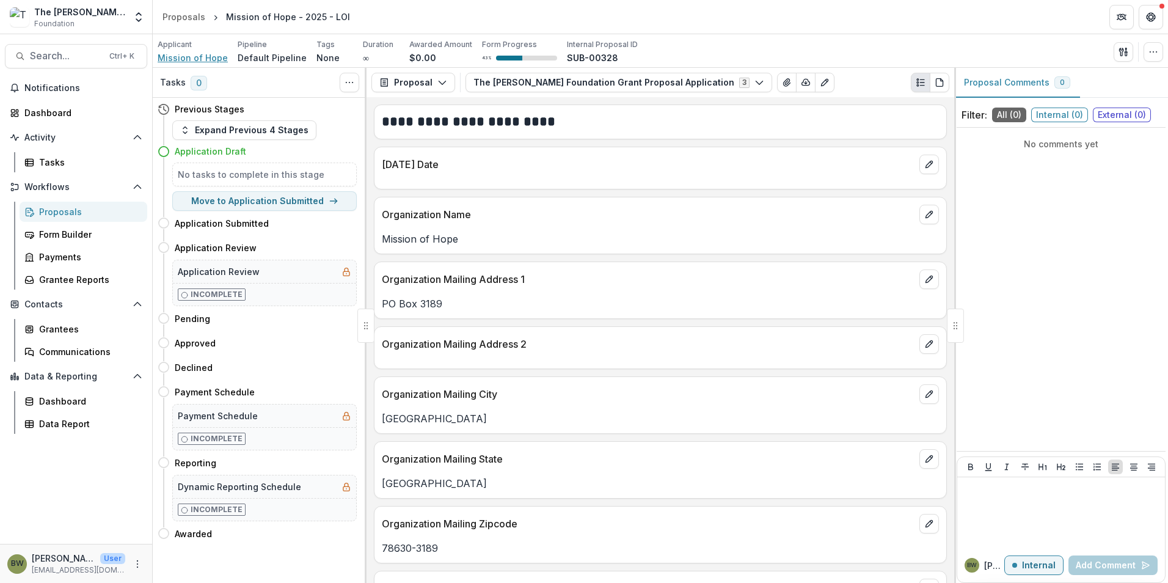
click at [186, 54] on span "Mission of Hope" at bounding box center [193, 57] width 70 height 13
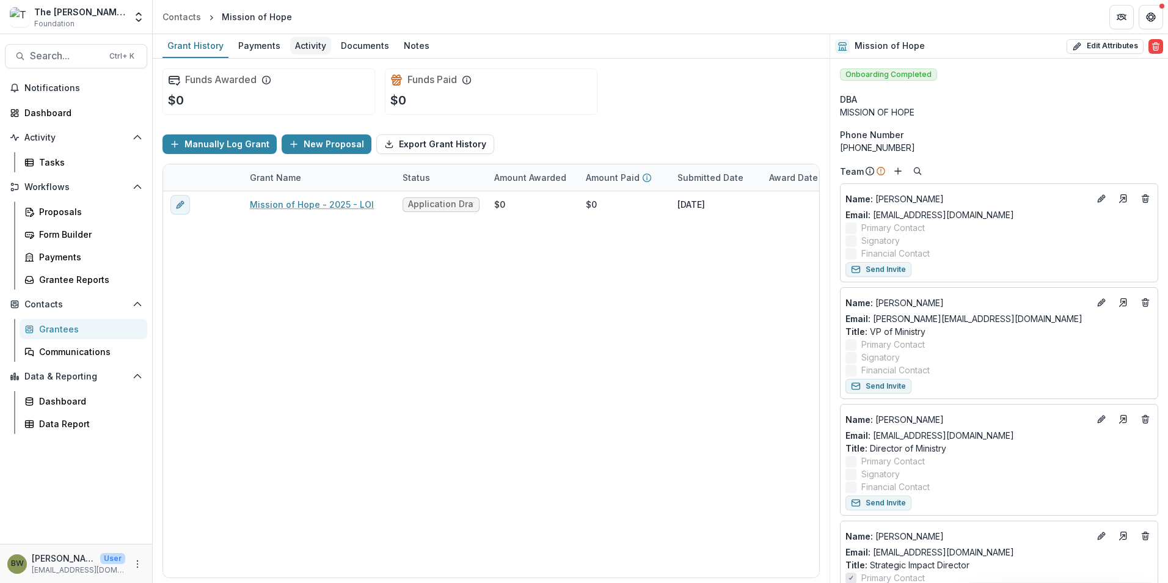
click at [314, 49] on div "Activity" at bounding box center [310, 46] width 41 height 18
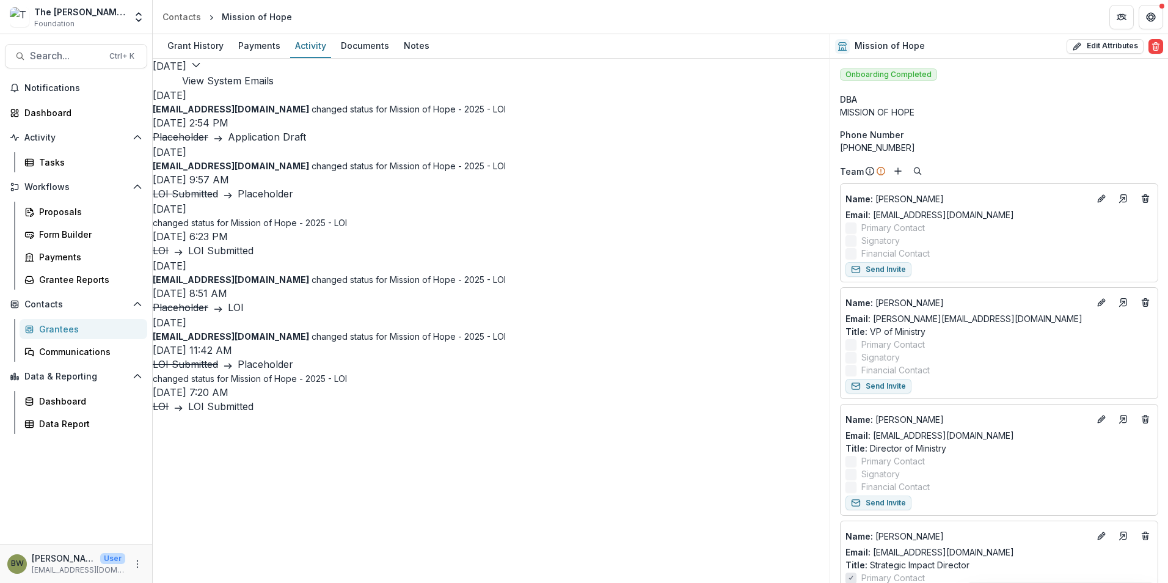
click at [274, 77] on button "View System Emails" at bounding box center [228, 80] width 92 height 15
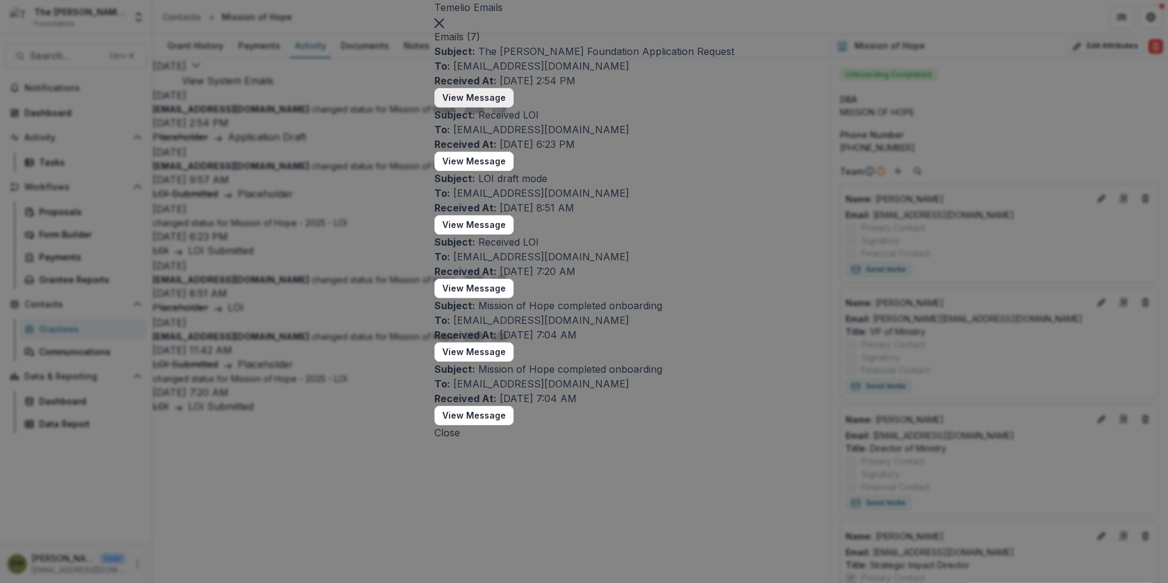
click at [434, 107] on button "View Message" at bounding box center [473, 98] width 79 height 20
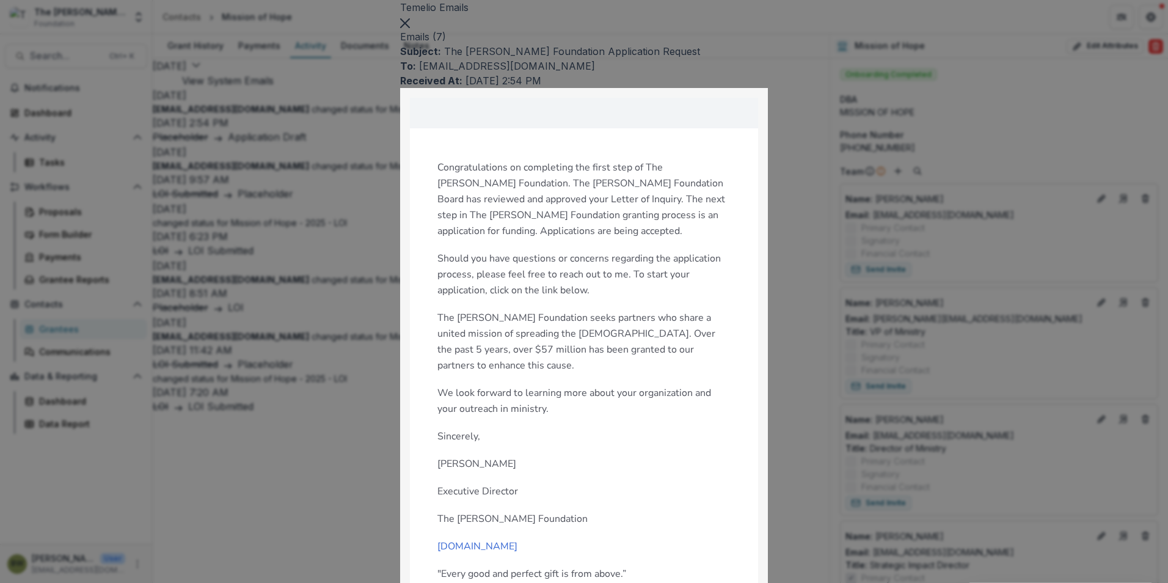
scroll to position [122, 0]
drag, startPoint x: 784, startPoint y: 390, endPoint x: 780, endPoint y: 372, distance: 18.2
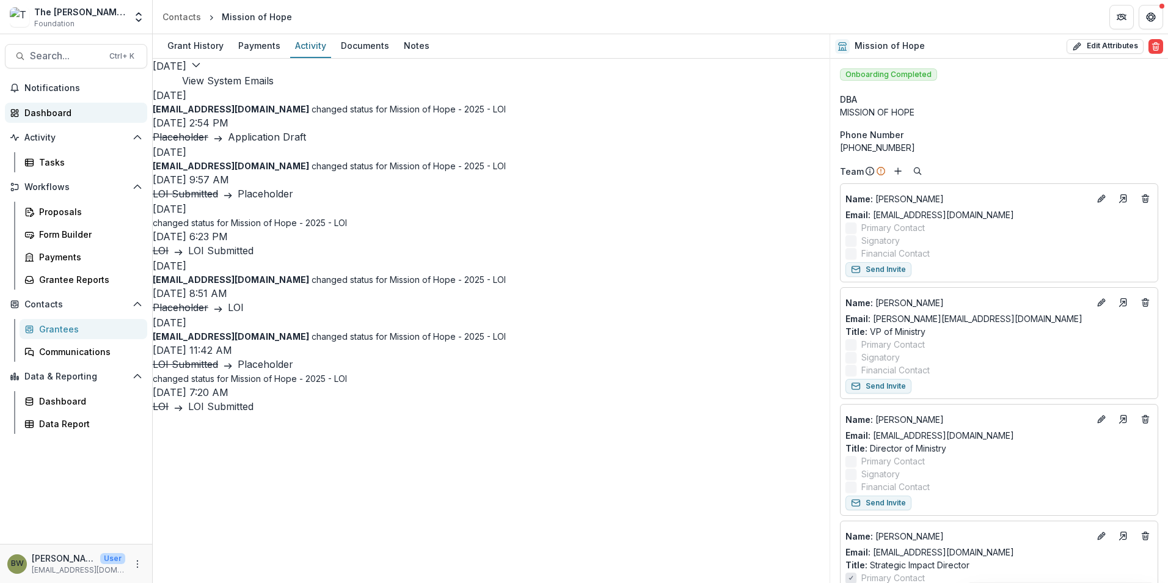
click at [42, 115] on div "Dashboard" at bounding box center [80, 112] width 113 height 13
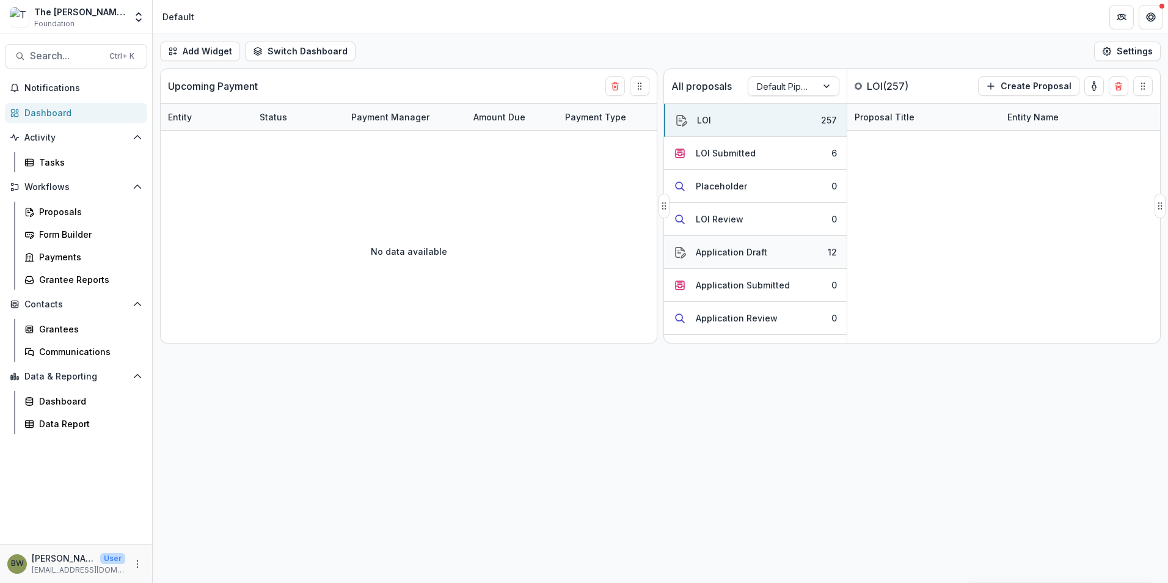
click at [725, 263] on button "Application Draft 12" at bounding box center [755, 252] width 183 height 33
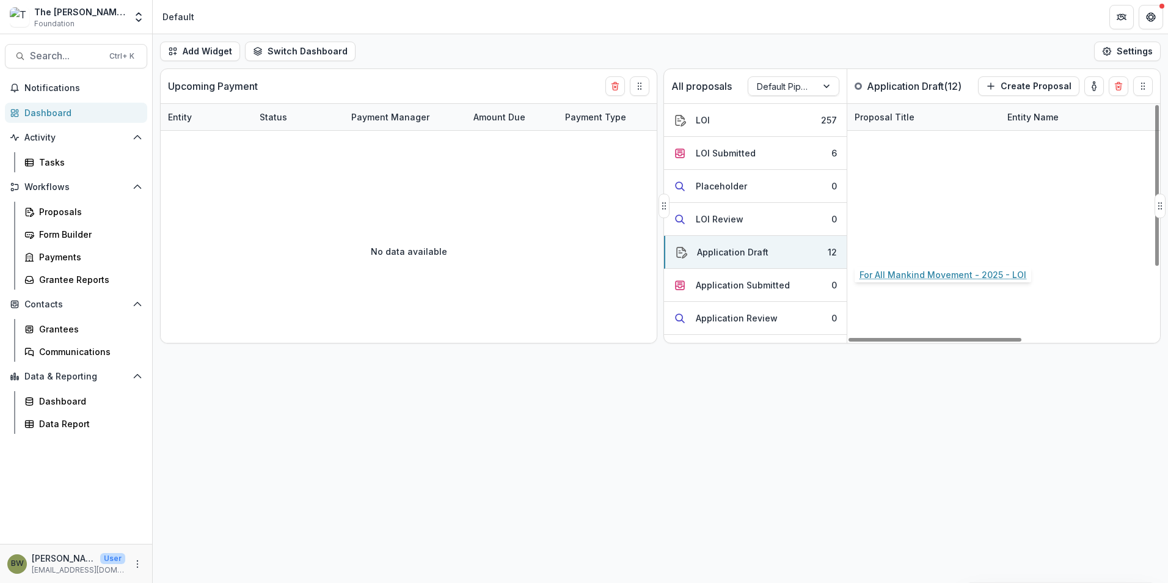
click at [883, 247] on link "For All Mankind Movement - 2025 - LOI" at bounding box center [923, 248] width 138 height 13
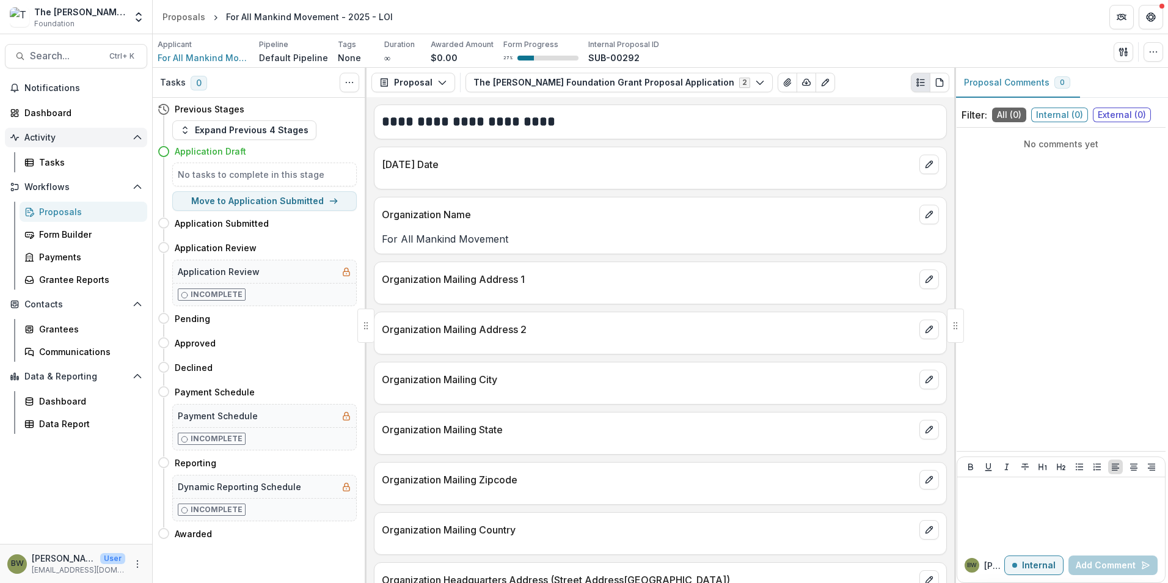
click at [46, 137] on span "Activity" at bounding box center [75, 138] width 103 height 10
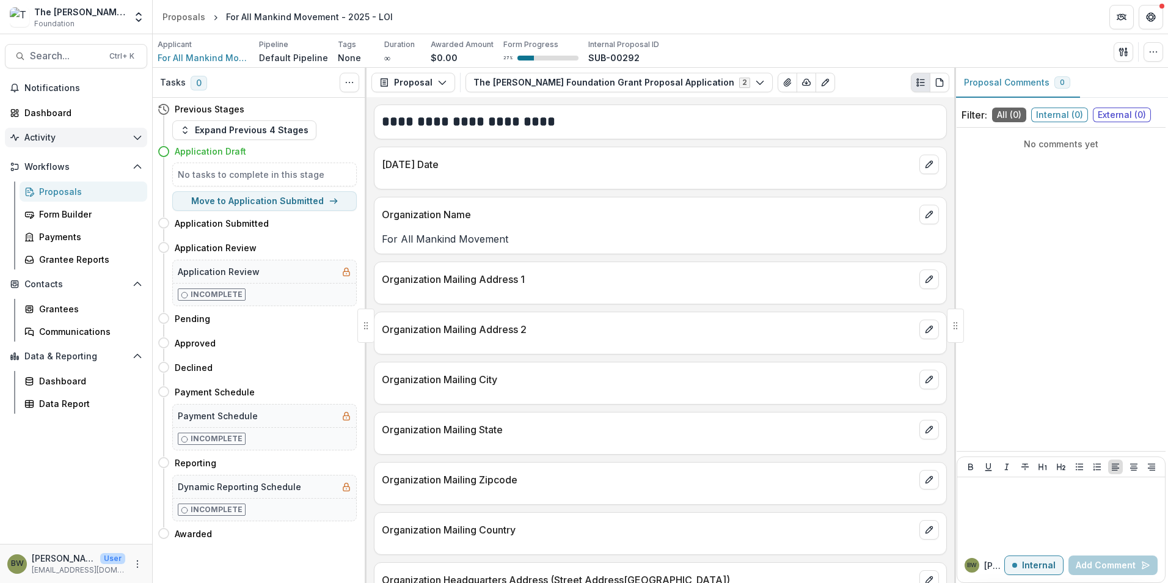
click at [46, 137] on span "Activity" at bounding box center [75, 138] width 103 height 10
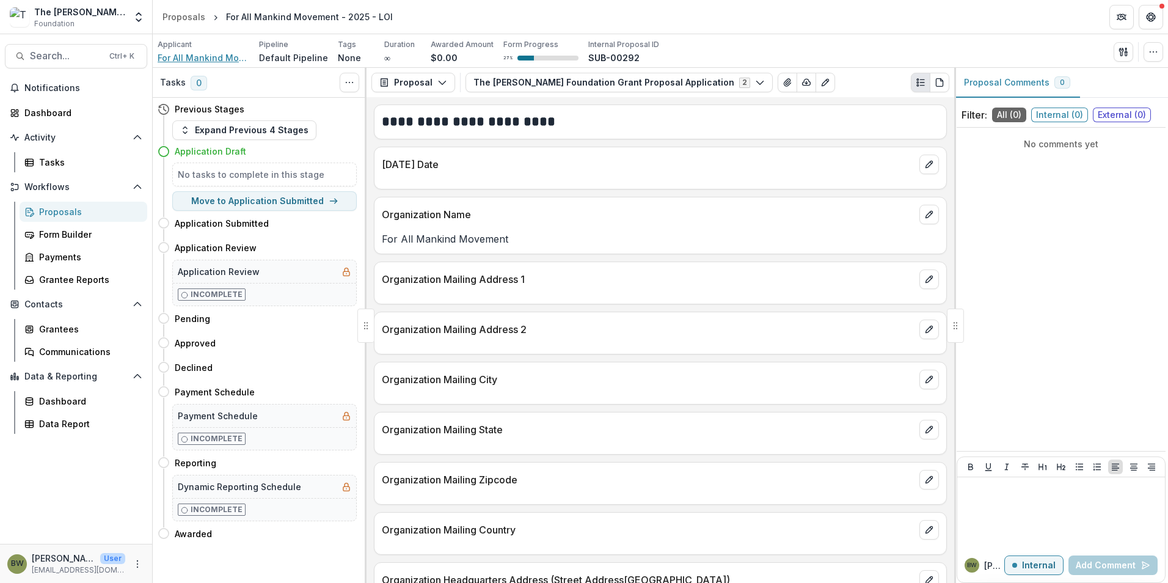
click at [167, 56] on span "For All Mankind Movement" at bounding box center [204, 57] width 92 height 13
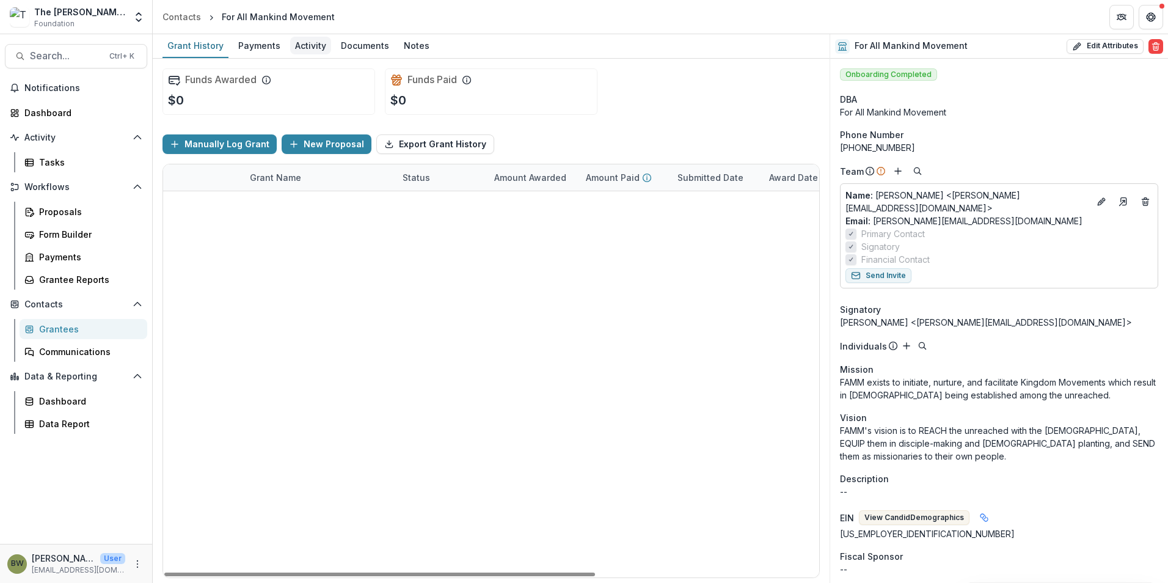
click at [304, 46] on div "Activity" at bounding box center [310, 46] width 41 height 18
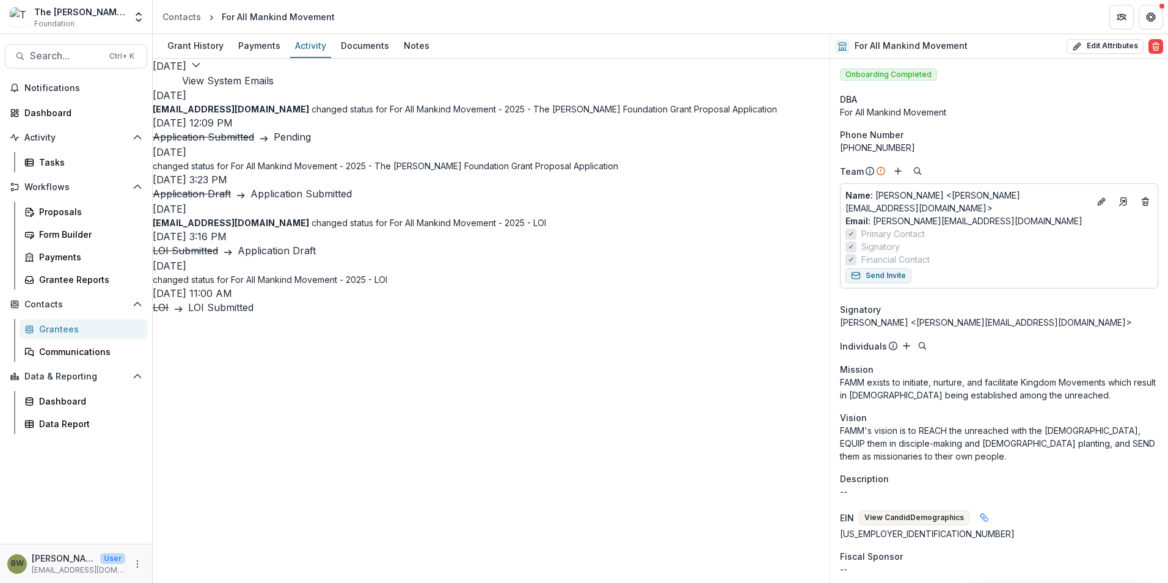
click at [274, 80] on button "View System Emails" at bounding box center [228, 80] width 92 height 15
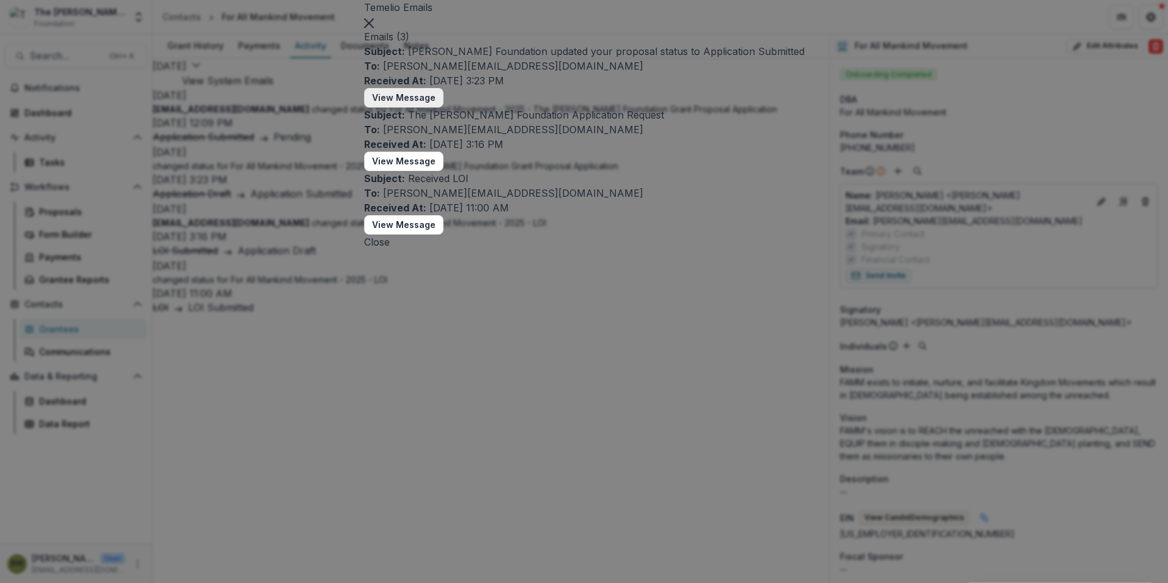
click at [421, 107] on button "View Message" at bounding box center [403, 98] width 79 height 20
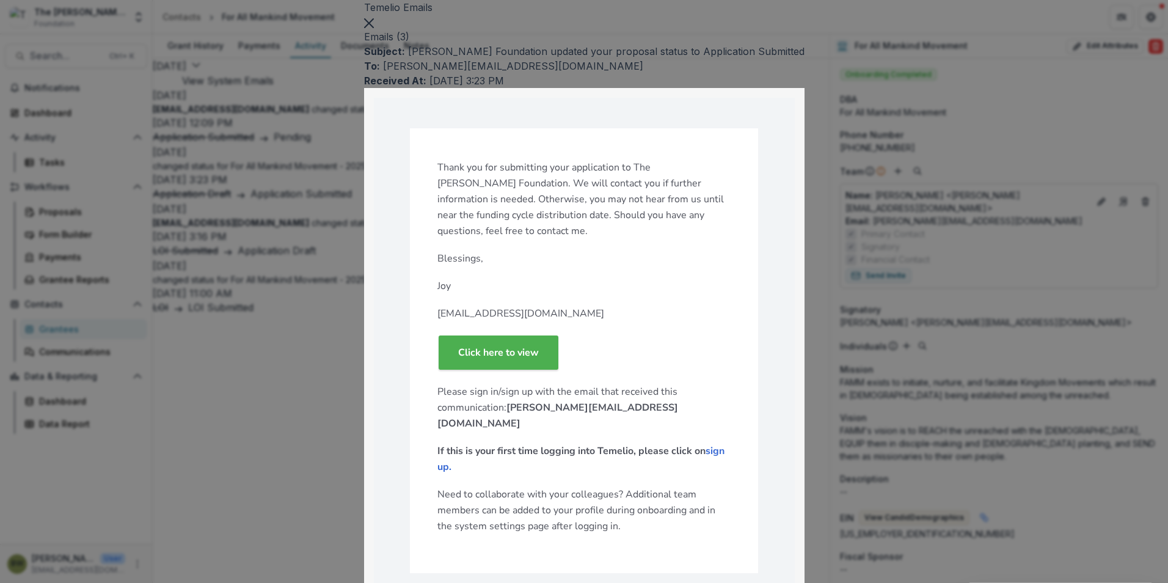
click at [374, 29] on button "Close" at bounding box center [369, 22] width 10 height 15
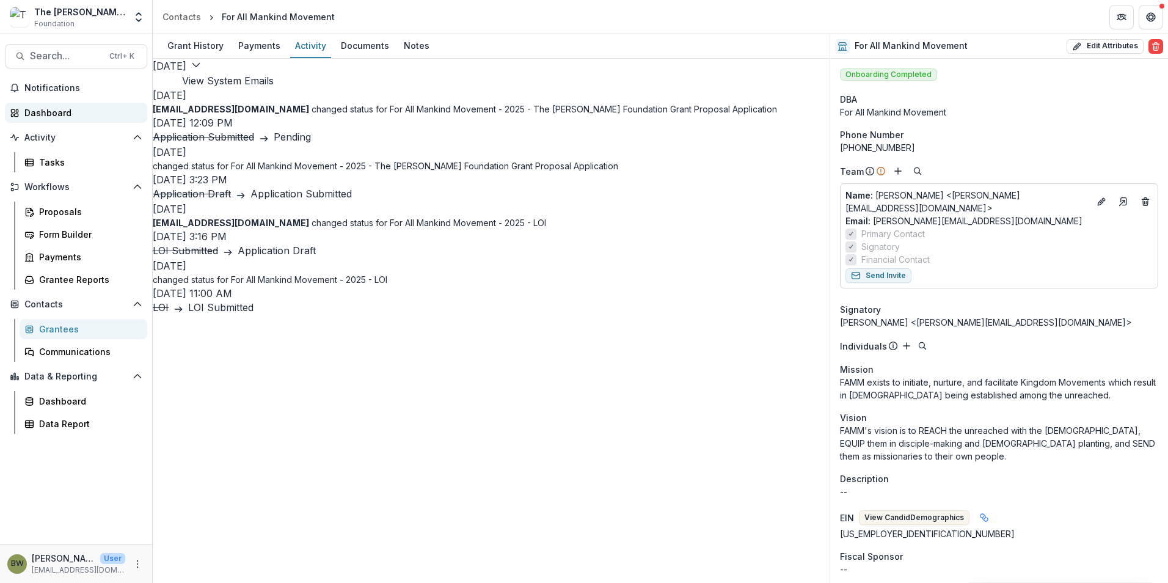
click at [42, 117] on div "Dashboard" at bounding box center [80, 112] width 113 height 13
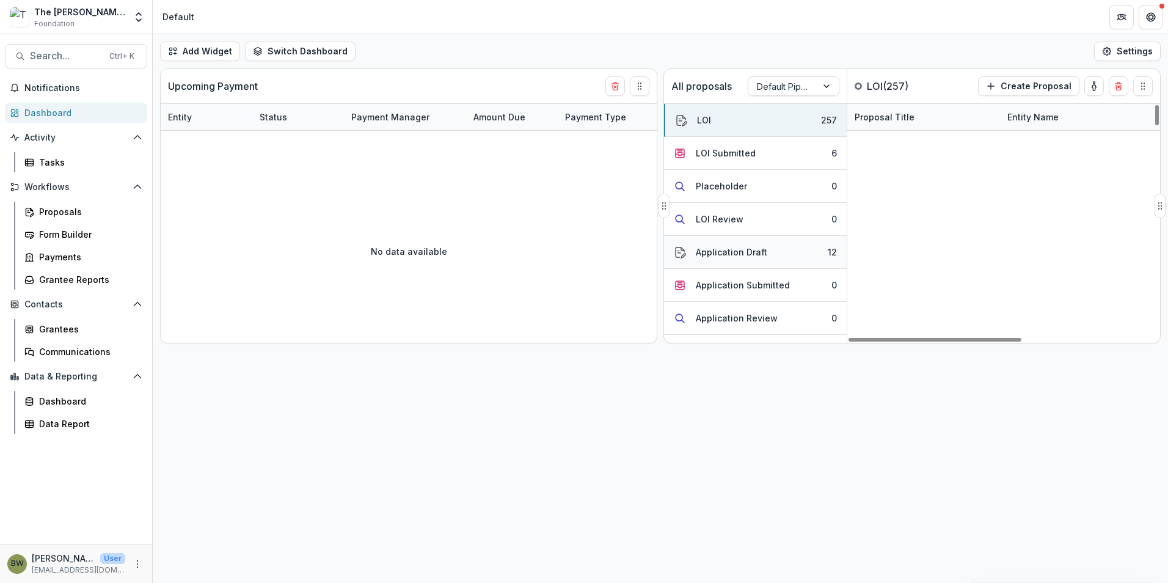
click at [754, 245] on button "Application Draft 12" at bounding box center [755, 252] width 183 height 33
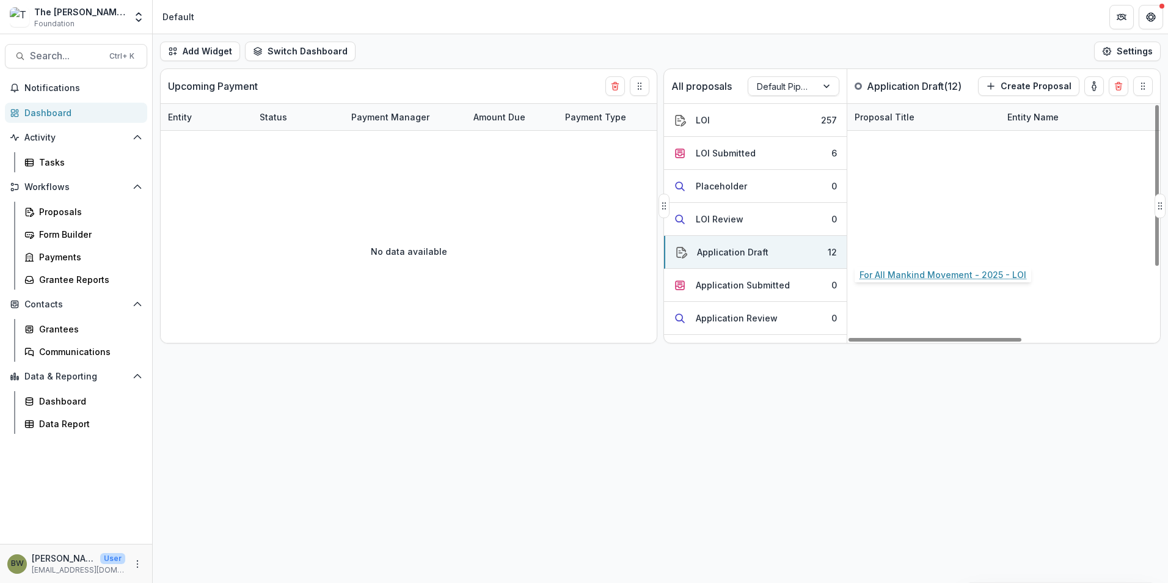
click at [895, 252] on link "For All Mankind Movement - 2025 - LOI" at bounding box center [923, 248] width 138 height 13
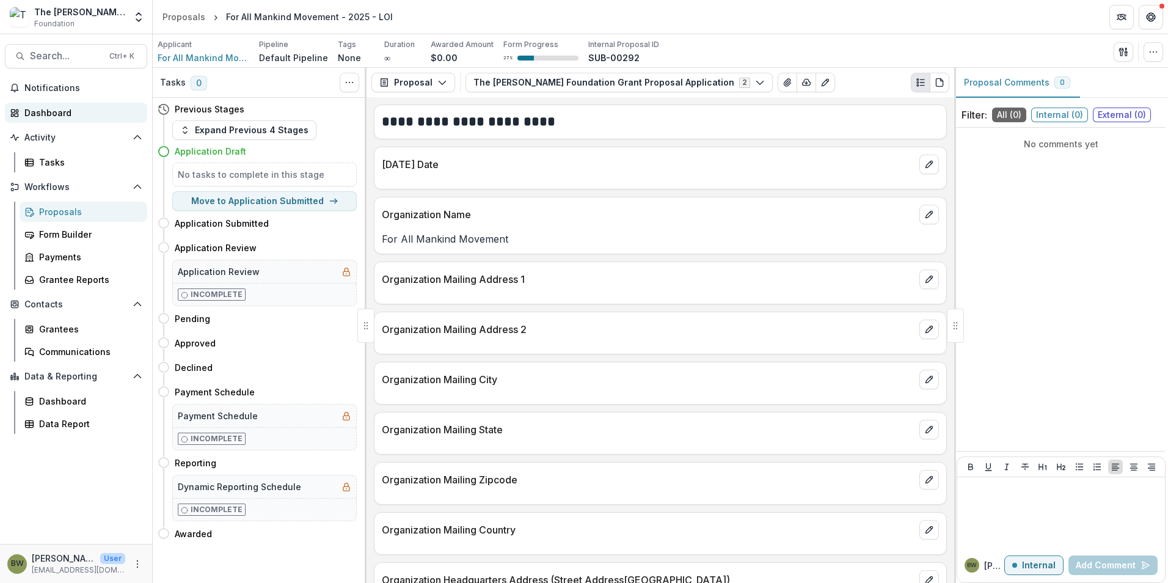
click at [40, 108] on div "Dashboard" at bounding box center [80, 112] width 113 height 13
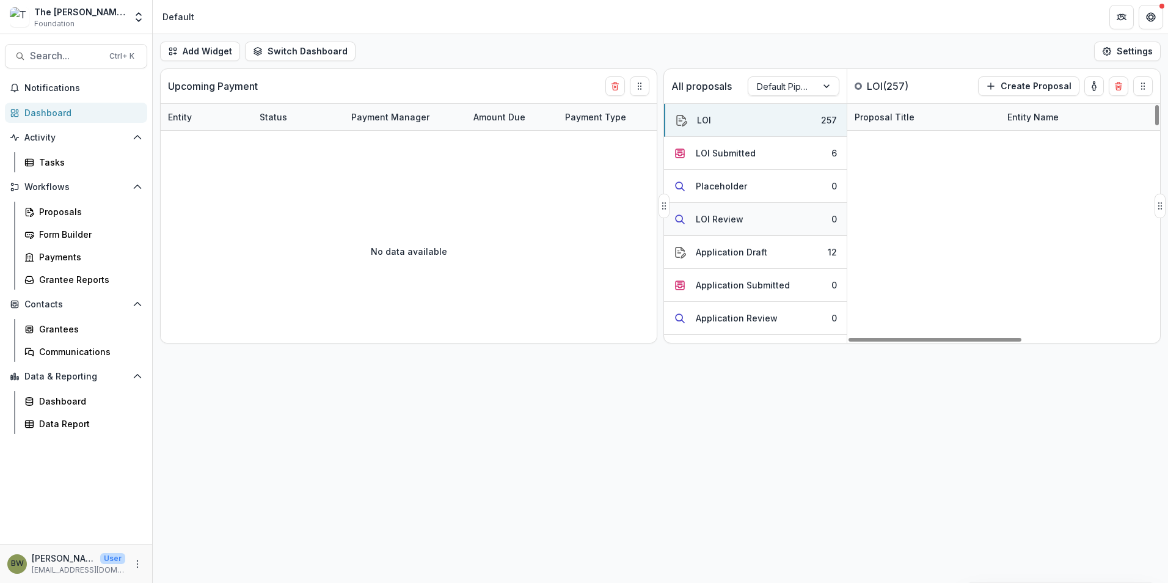
click at [723, 235] on button "LOI Review 0" at bounding box center [755, 219] width 183 height 33
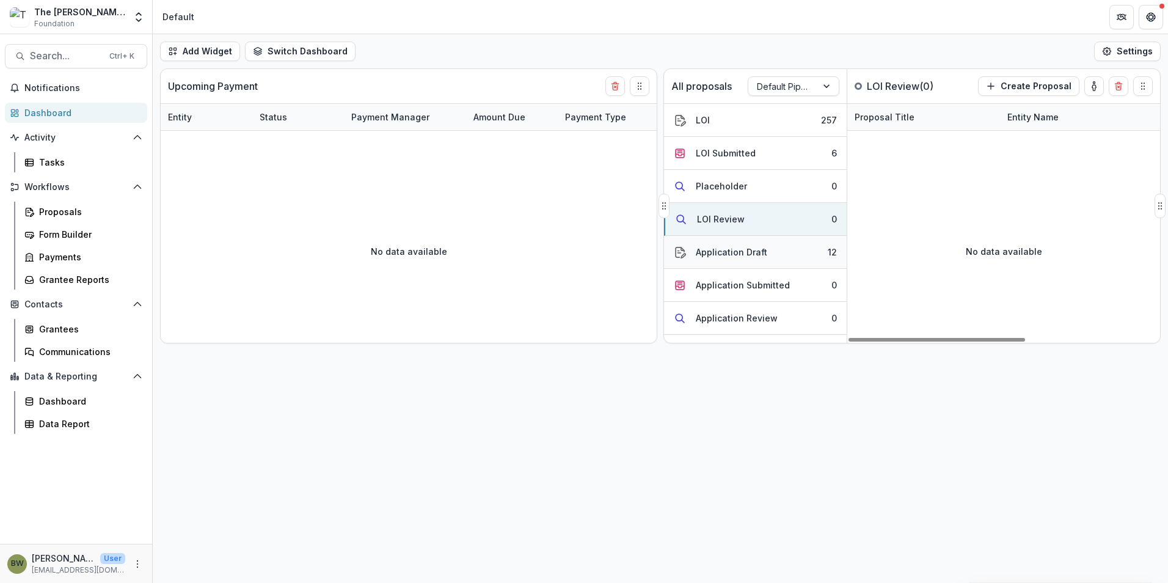
click at [723, 248] on div "Application Draft" at bounding box center [731, 252] width 71 height 13
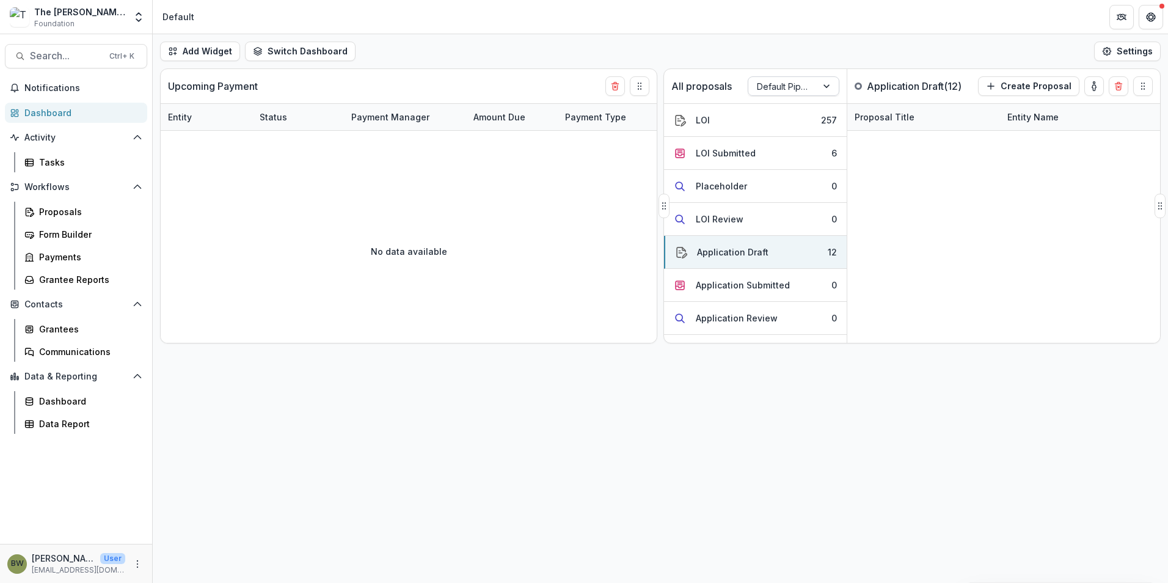
click at [817, 90] on div at bounding box center [828, 86] width 22 height 18
click at [806, 144] on div "Returning Pipeline" at bounding box center [794, 139] width 86 height 32
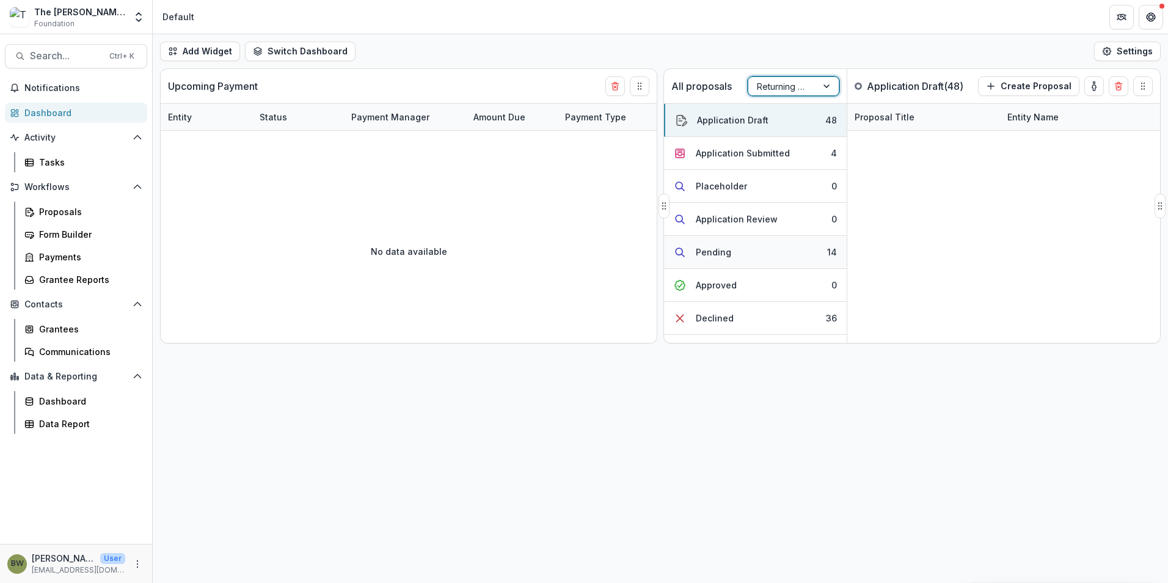
click at [755, 249] on button "Pending 14" at bounding box center [755, 252] width 183 height 33
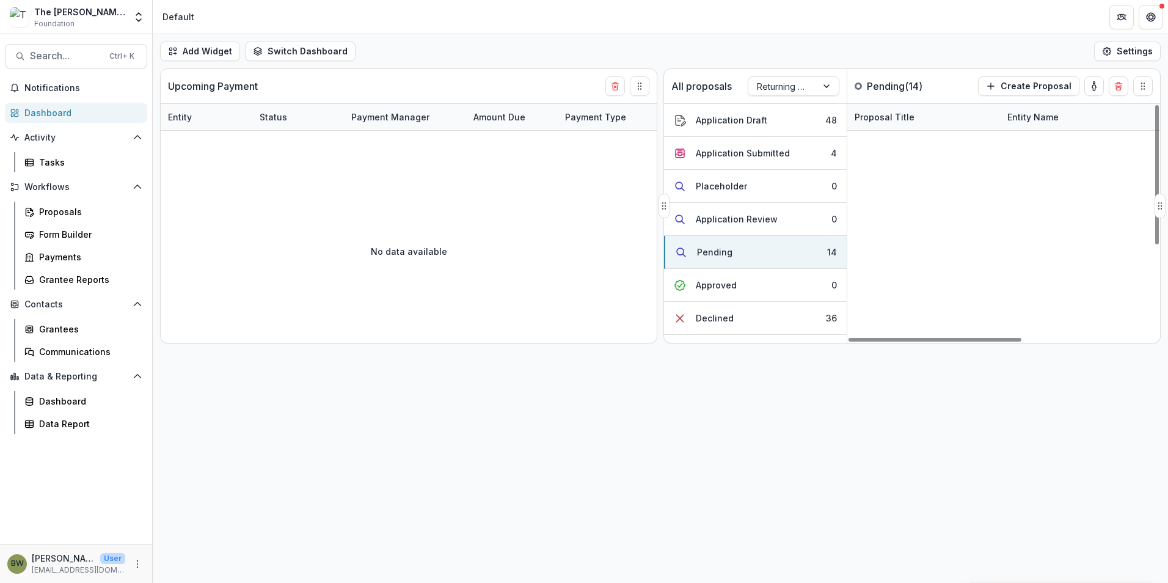
scroll to position [156, 0]
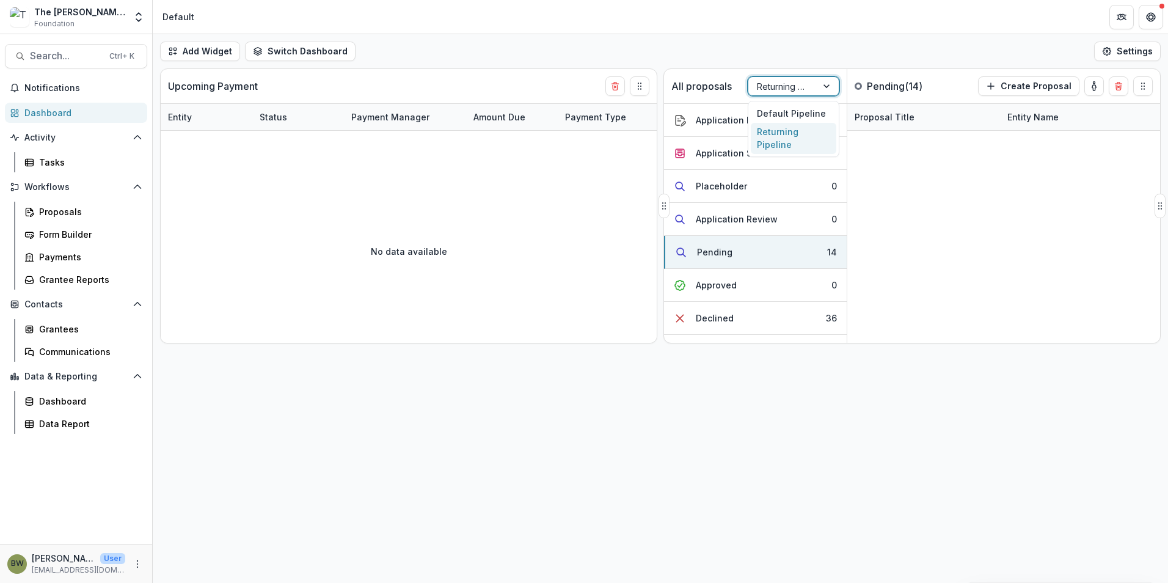
click at [779, 89] on div at bounding box center [782, 86] width 51 height 15
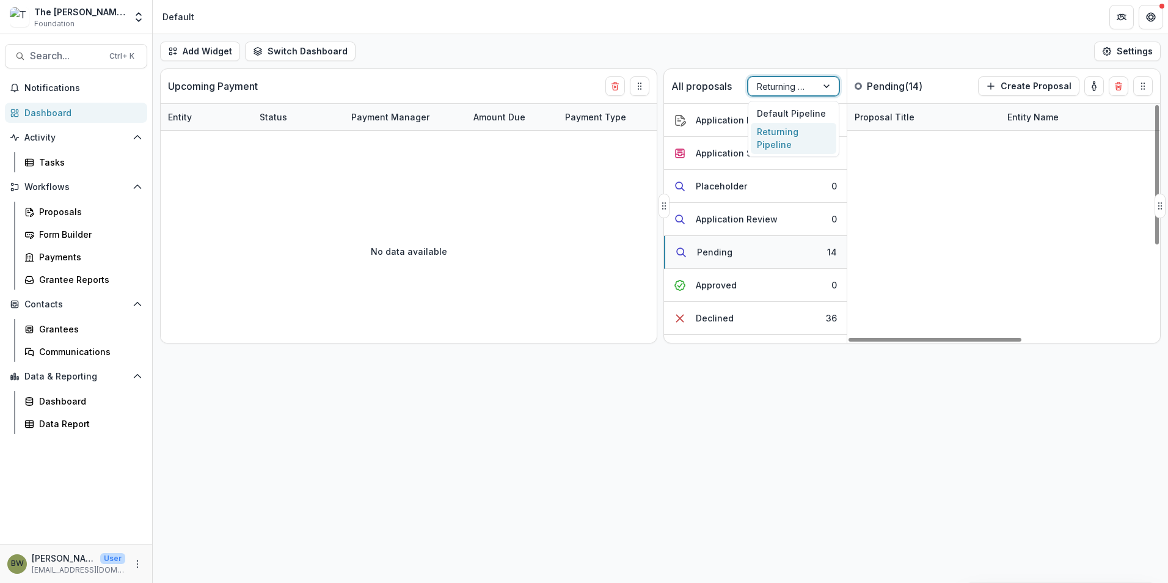
click at [737, 256] on button "Pending 14" at bounding box center [755, 252] width 183 height 33
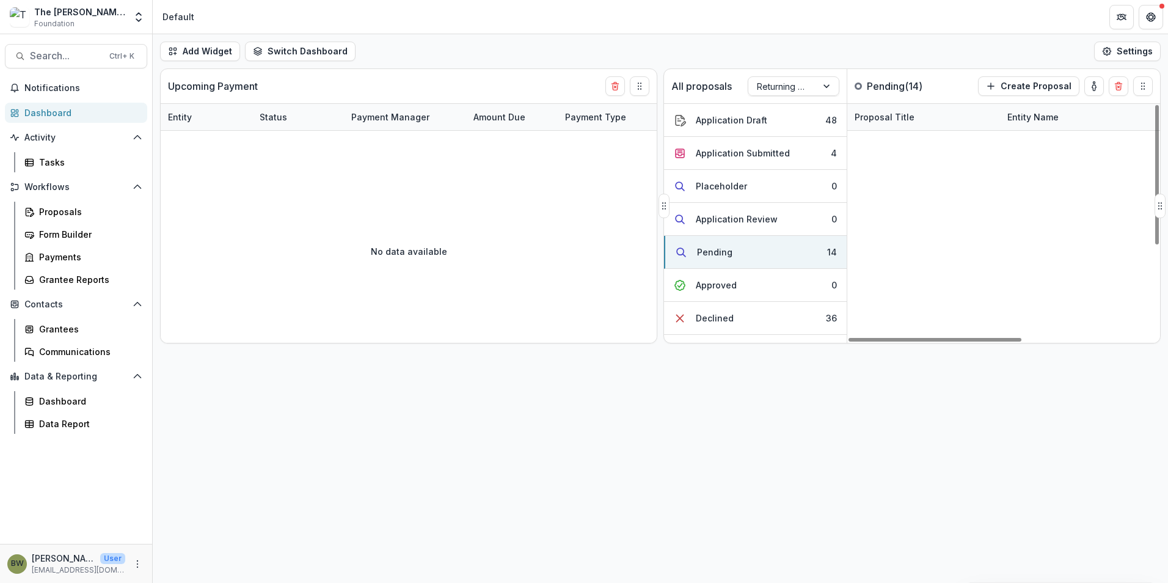
scroll to position [0, 0]
click at [749, 156] on div "Application Submitted" at bounding box center [743, 153] width 94 height 13
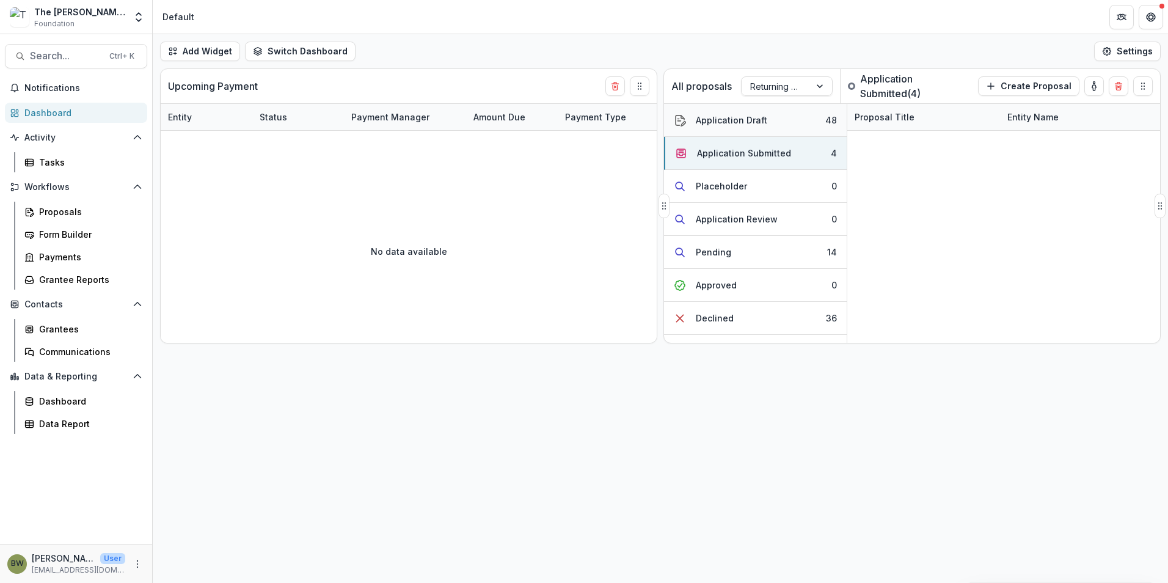
click at [781, 125] on button "Application Draft 48" at bounding box center [755, 120] width 183 height 33
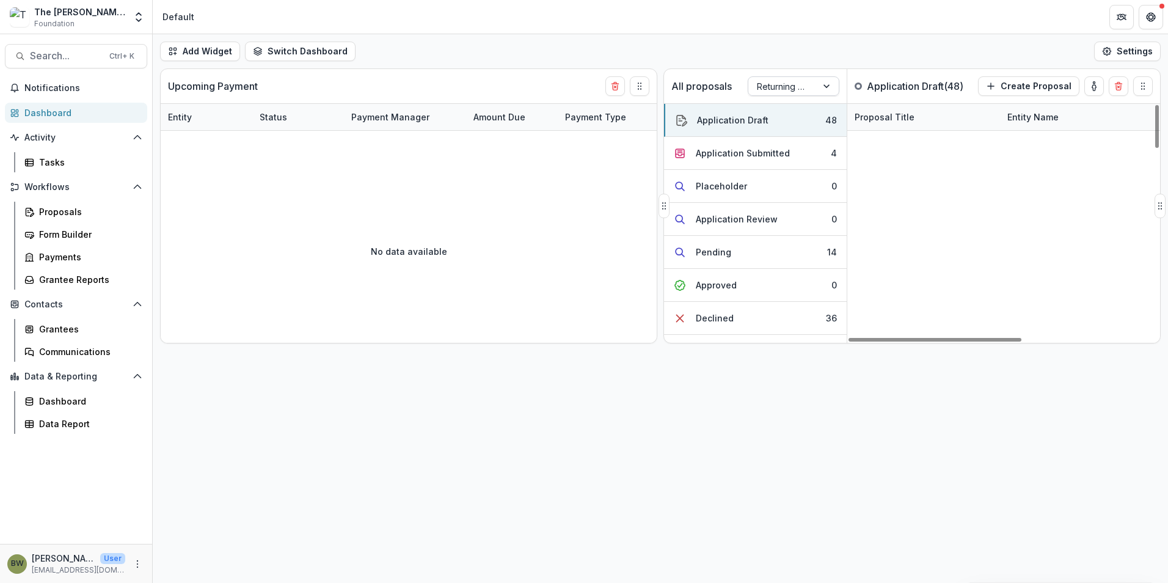
click at [795, 86] on div at bounding box center [782, 86] width 51 height 15
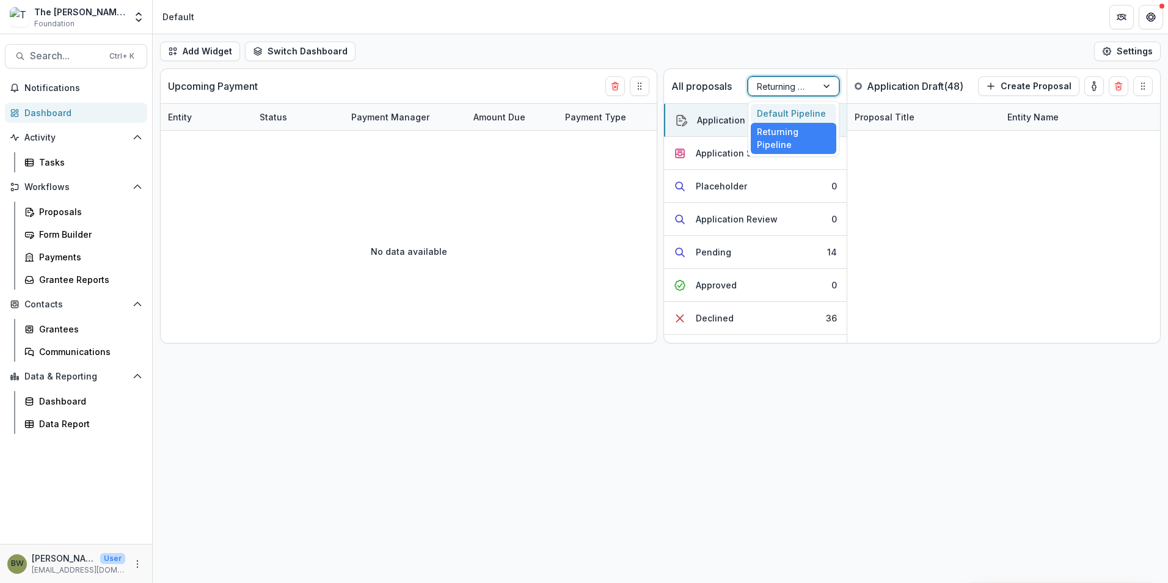
click at [804, 112] on div "Default Pipeline" at bounding box center [794, 113] width 86 height 19
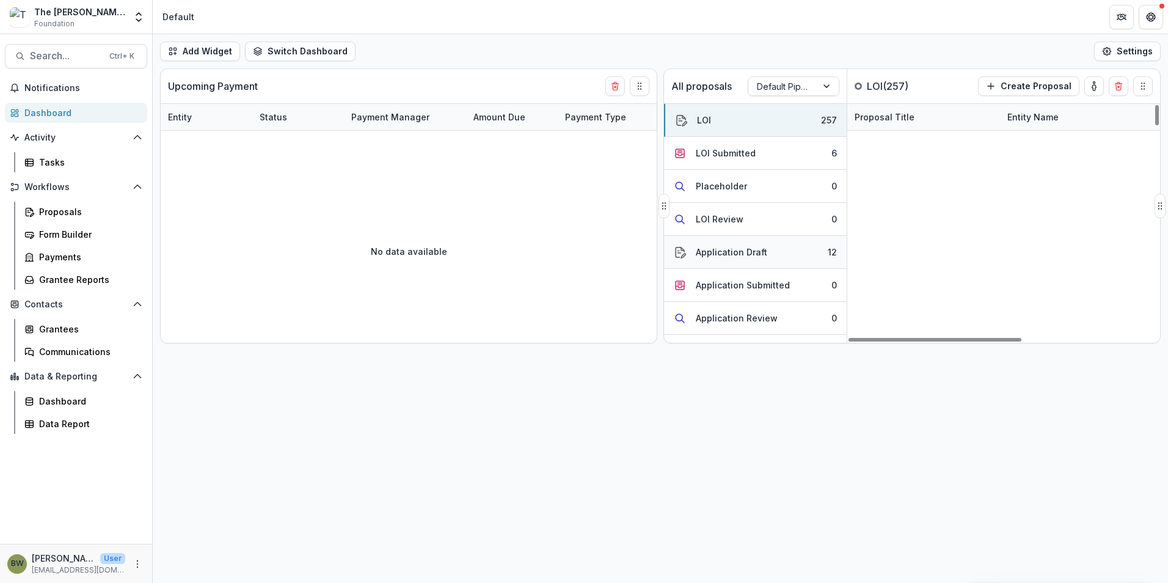
click at [756, 256] on div "Application Draft" at bounding box center [731, 252] width 71 height 13
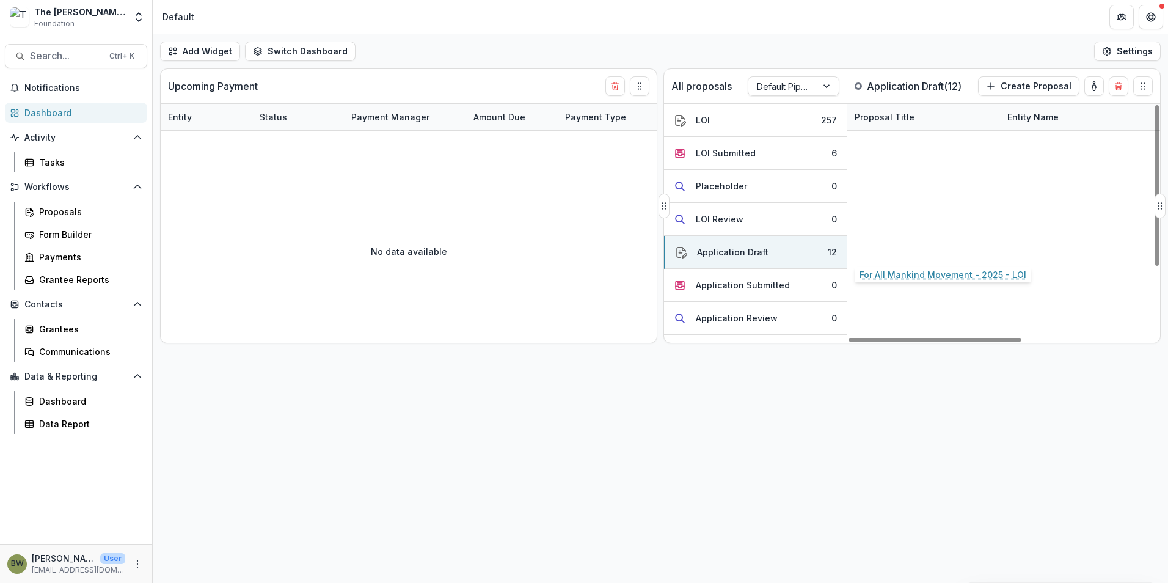
click at [947, 245] on link "For All Mankind Movement - 2025 - LOI" at bounding box center [923, 248] width 138 height 13
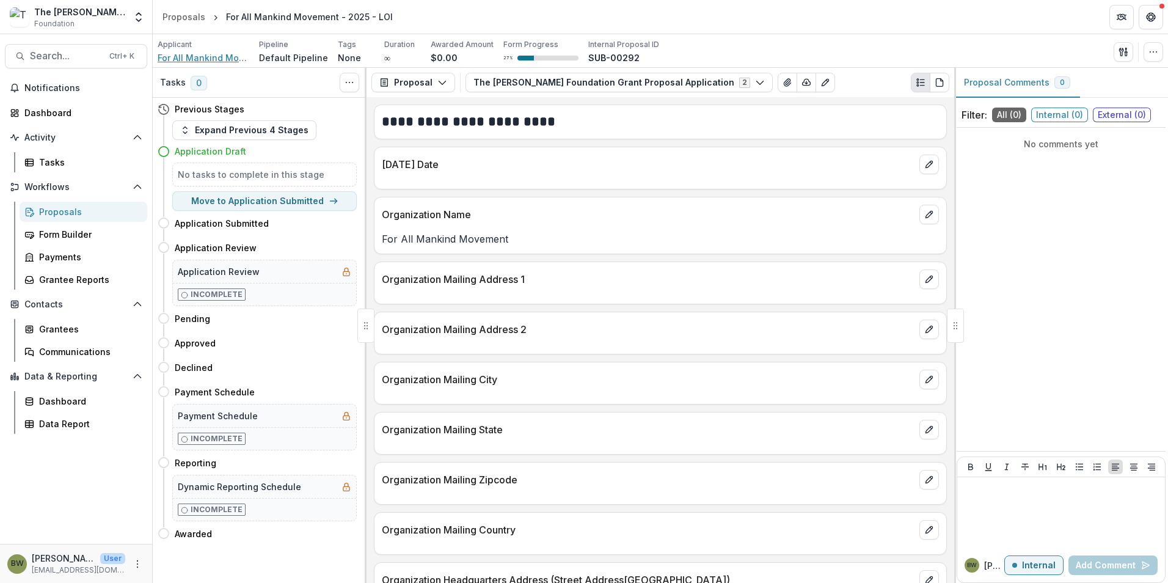
click at [208, 59] on span "For All Mankind Movement" at bounding box center [204, 57] width 92 height 13
click at [55, 53] on span "Search..." at bounding box center [66, 56] width 72 height 12
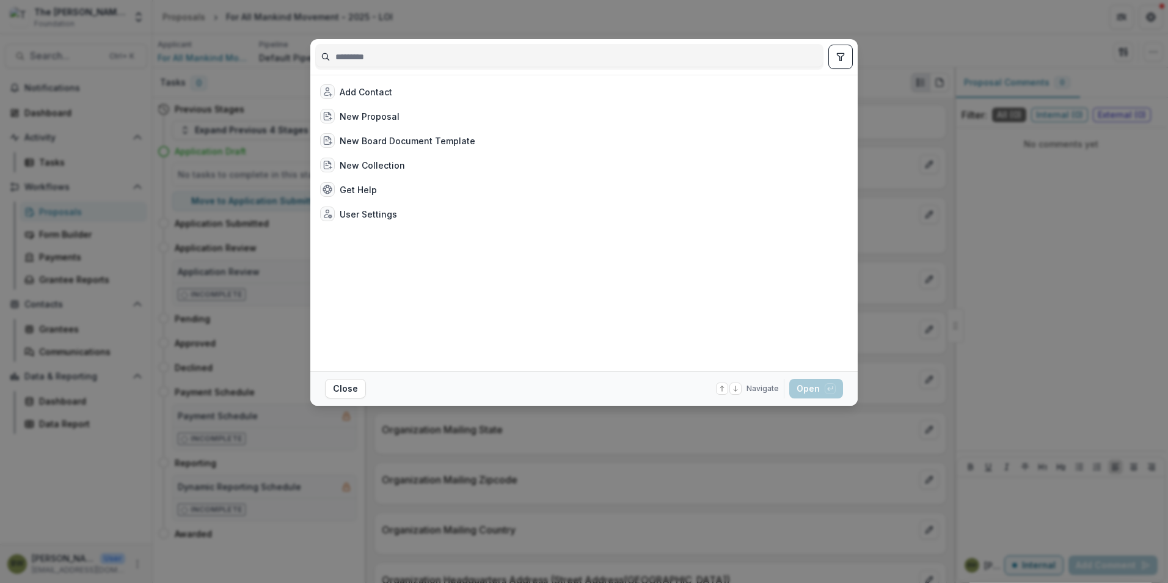
click at [771, 9] on div "Add Contact New Proposal New Board Document Template New Collection Get Help Us…" at bounding box center [584, 291] width 1168 height 583
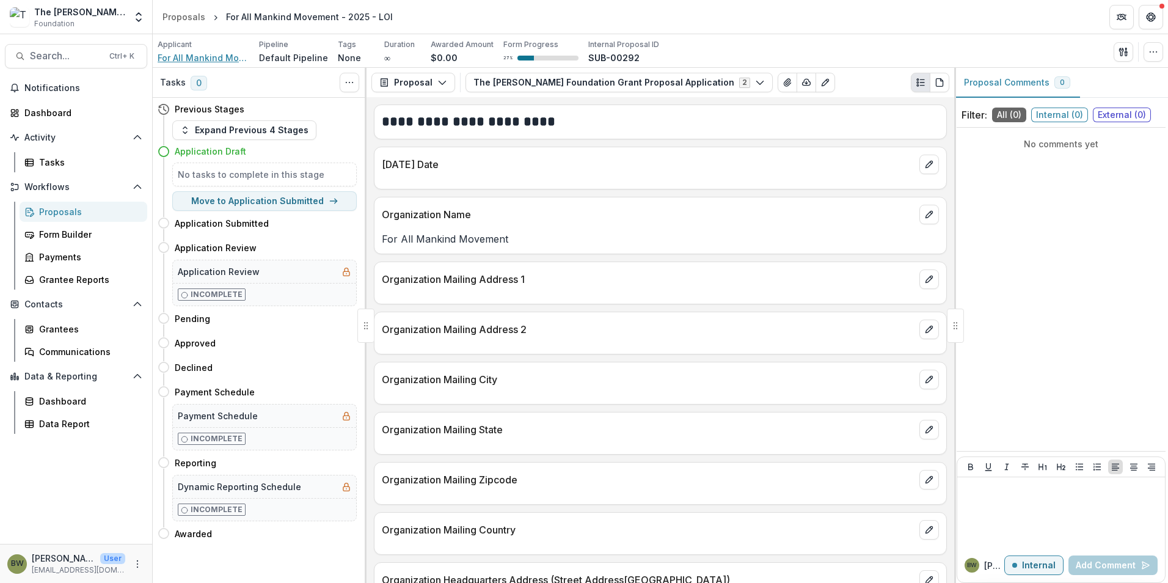
click at [177, 57] on span "For All Mankind Movement" at bounding box center [204, 57] width 92 height 13
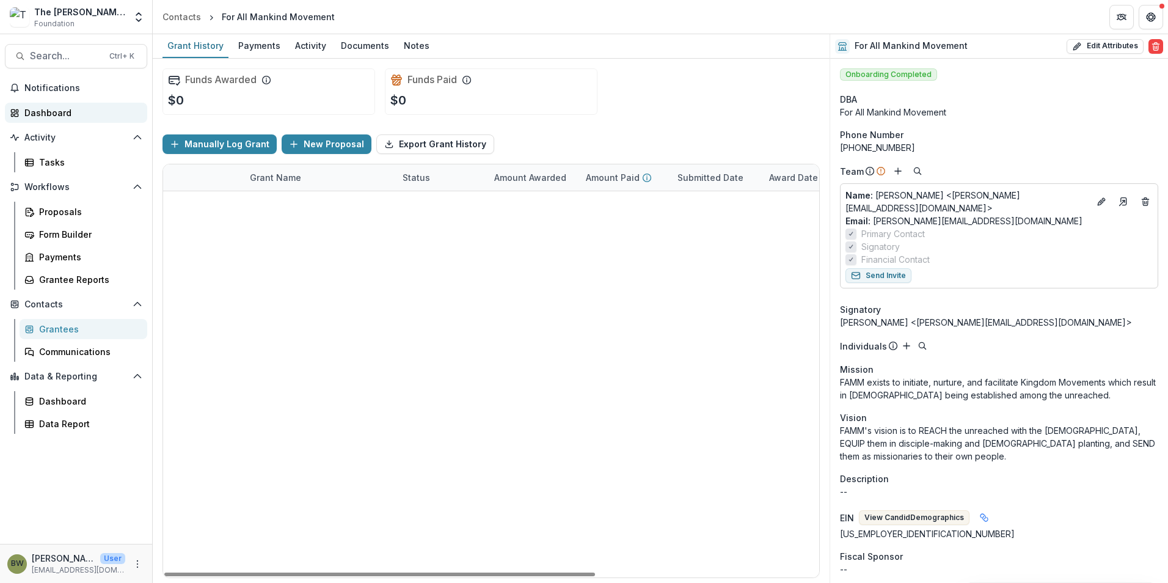
click at [62, 108] on div "Dashboard" at bounding box center [80, 112] width 113 height 13
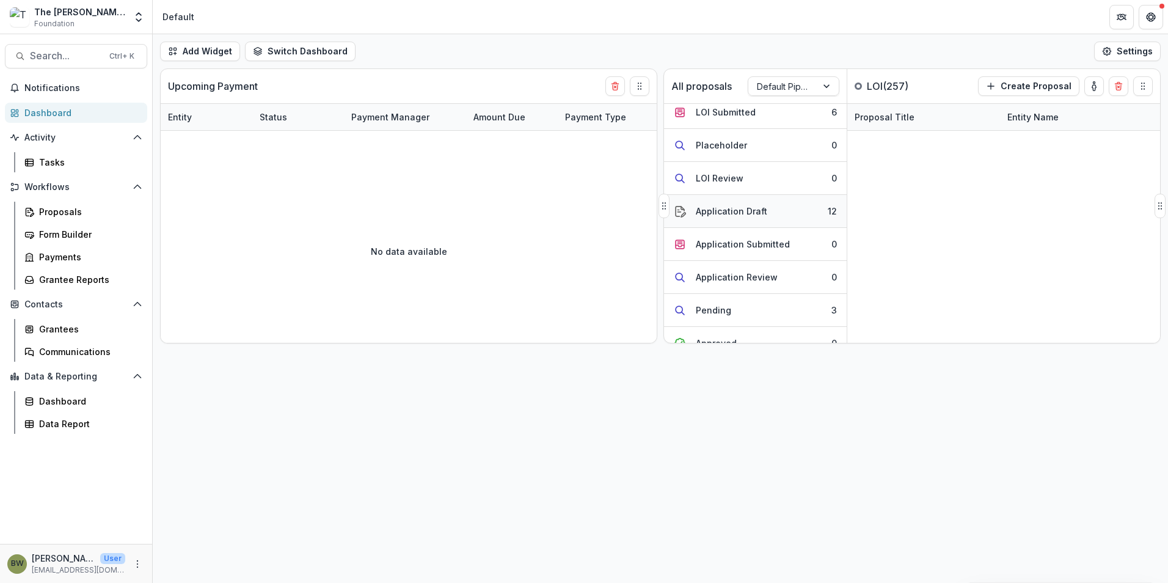
scroll to position [61, 0]
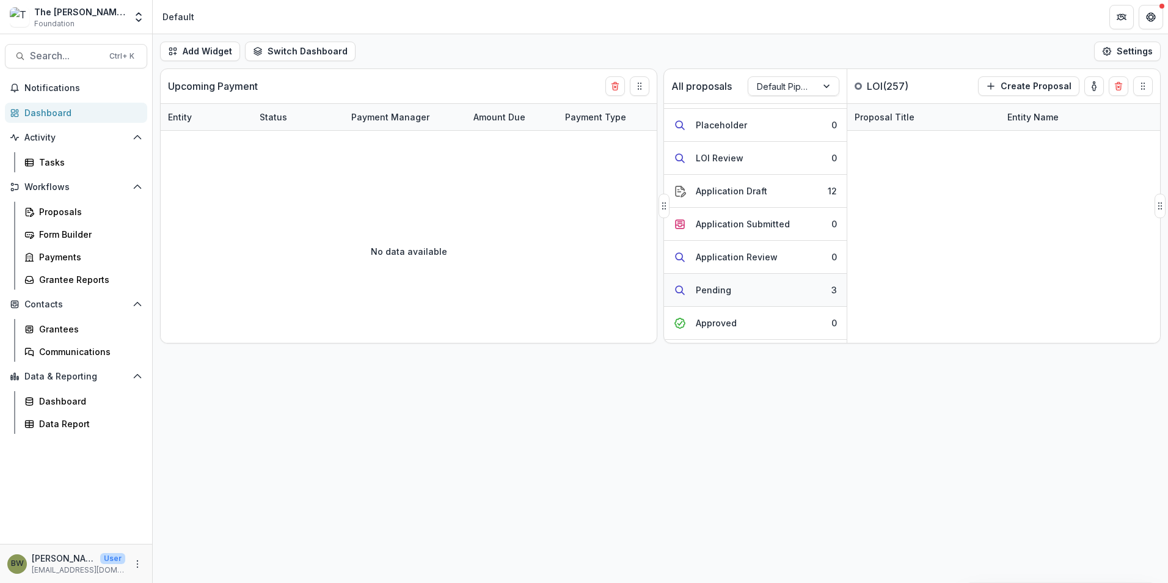
click at [702, 291] on div "Pending" at bounding box center [713, 289] width 35 height 13
click at [726, 191] on div "Application Draft" at bounding box center [731, 190] width 71 height 13
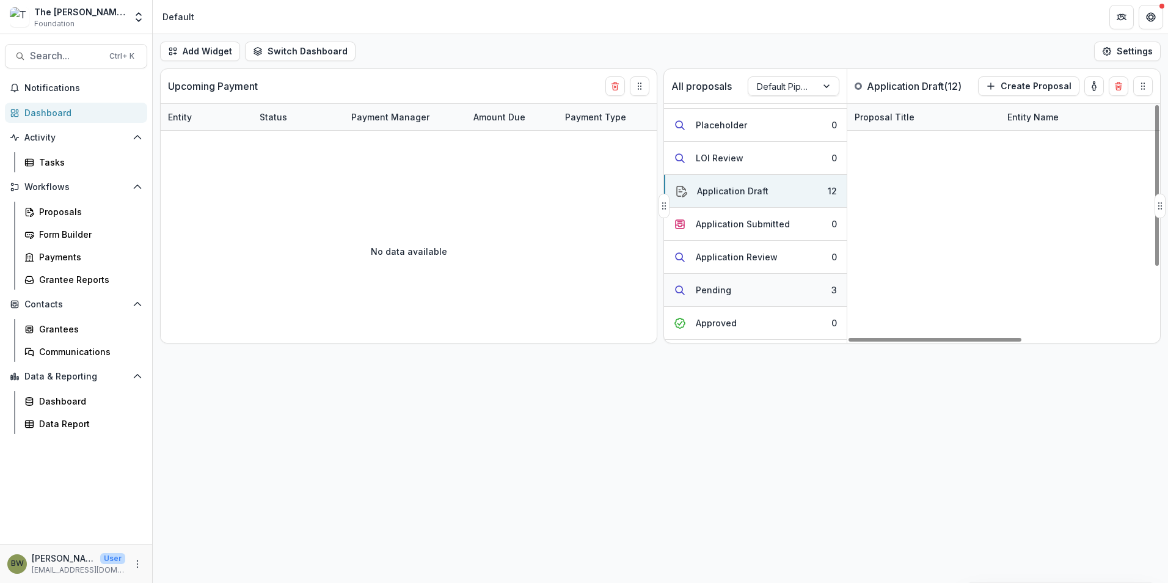
click at [708, 290] on div "Pending" at bounding box center [713, 289] width 35 height 13
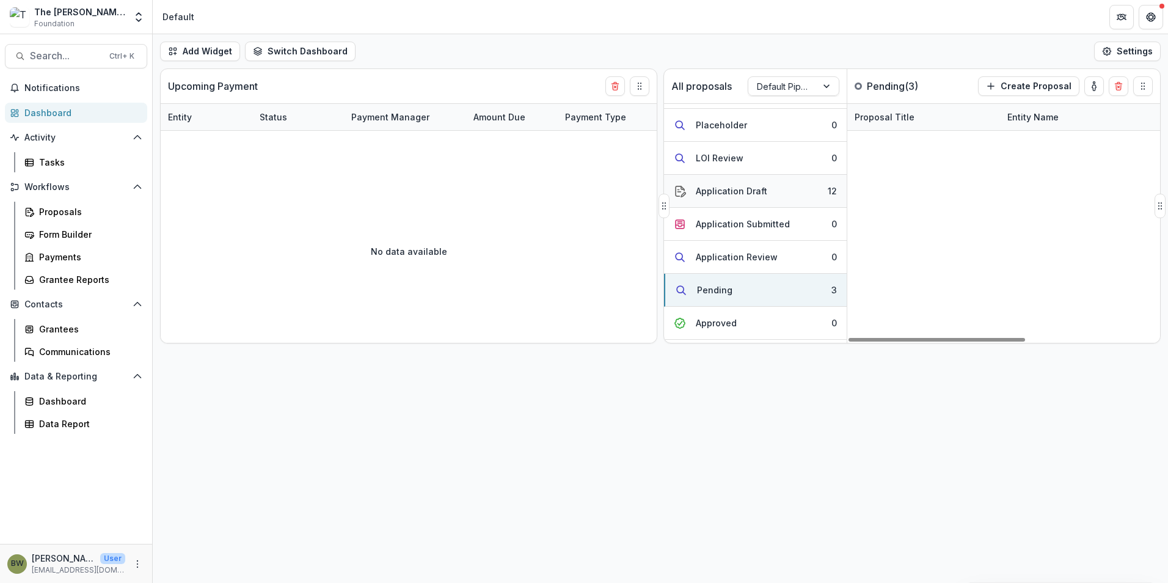
click at [746, 194] on div "Application Draft" at bounding box center [731, 190] width 71 height 13
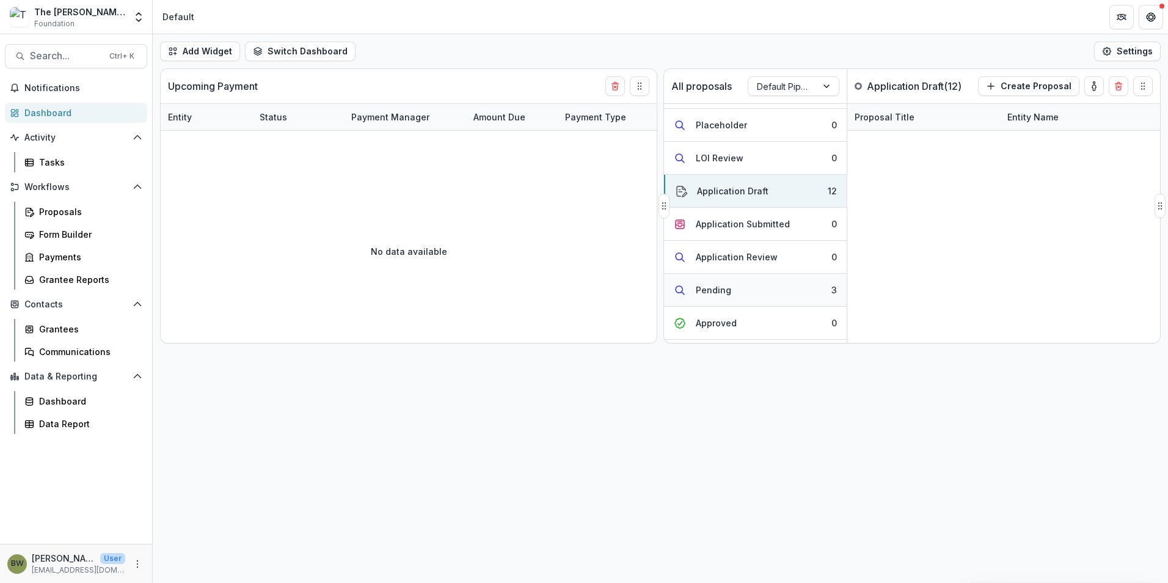
click at [721, 297] on button "Pending 3" at bounding box center [755, 290] width 183 height 33
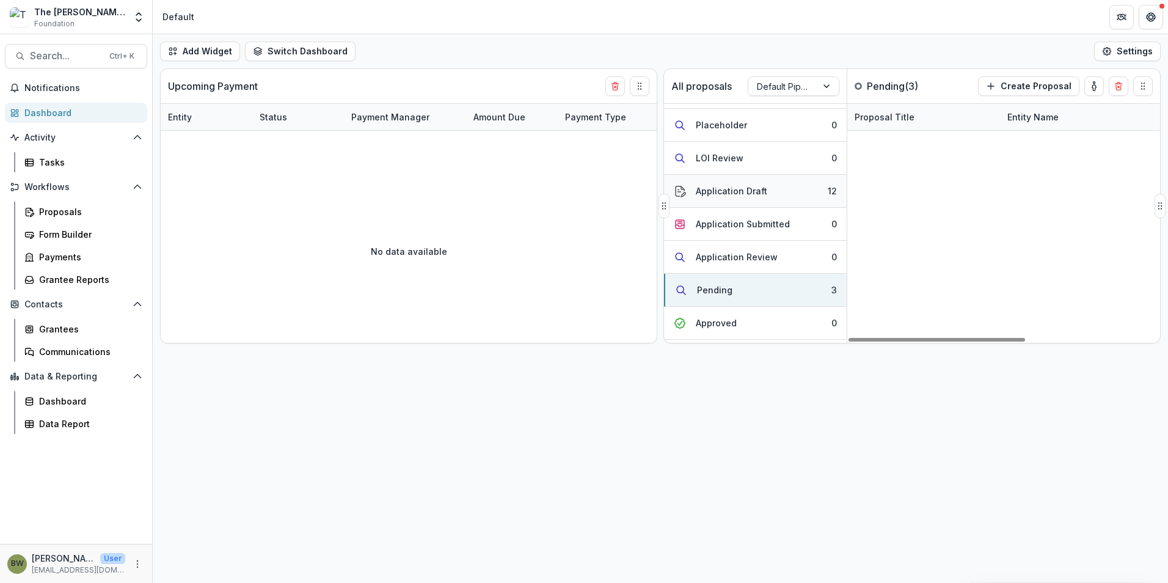
click at [743, 191] on div "Application Draft" at bounding box center [731, 190] width 71 height 13
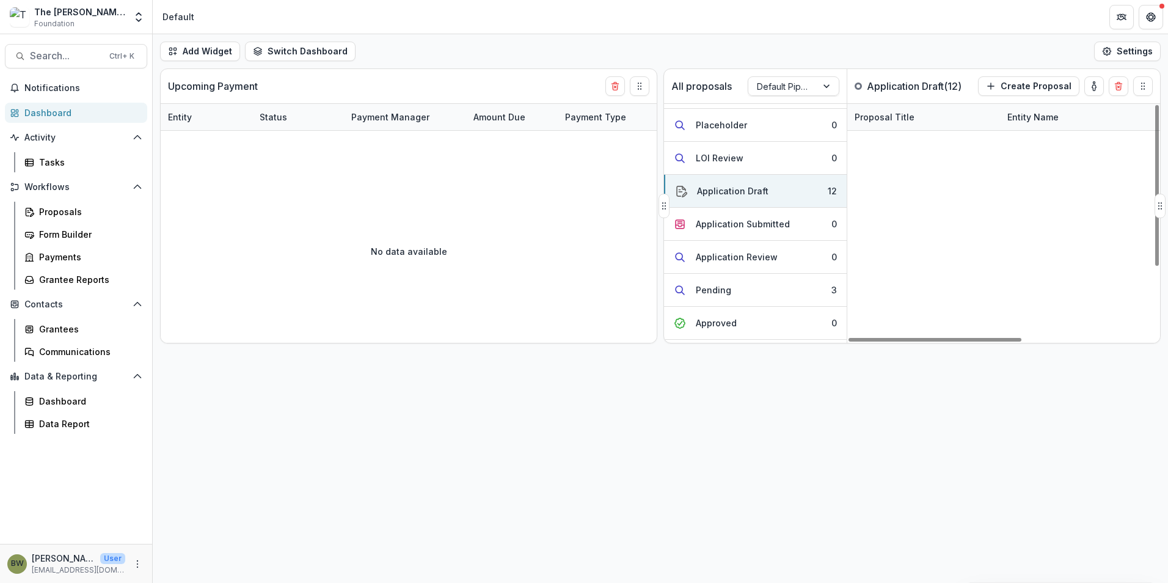
click at [912, 248] on link "For All Mankind Movement - 2025 - LOI" at bounding box center [923, 248] width 138 height 13
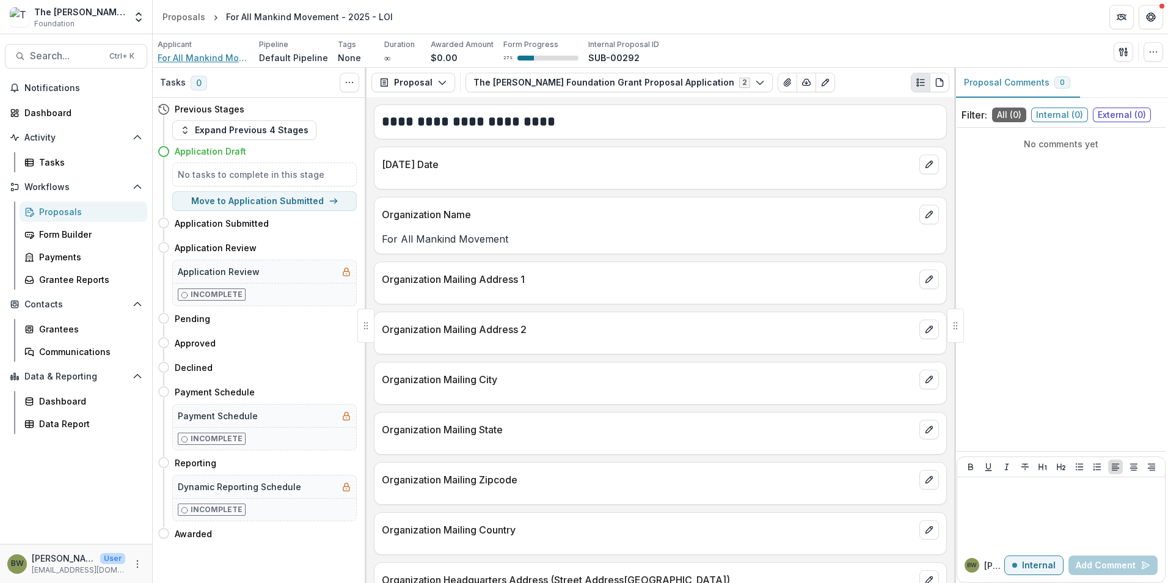
click at [214, 56] on span "For All Mankind Movement" at bounding box center [204, 57] width 92 height 13
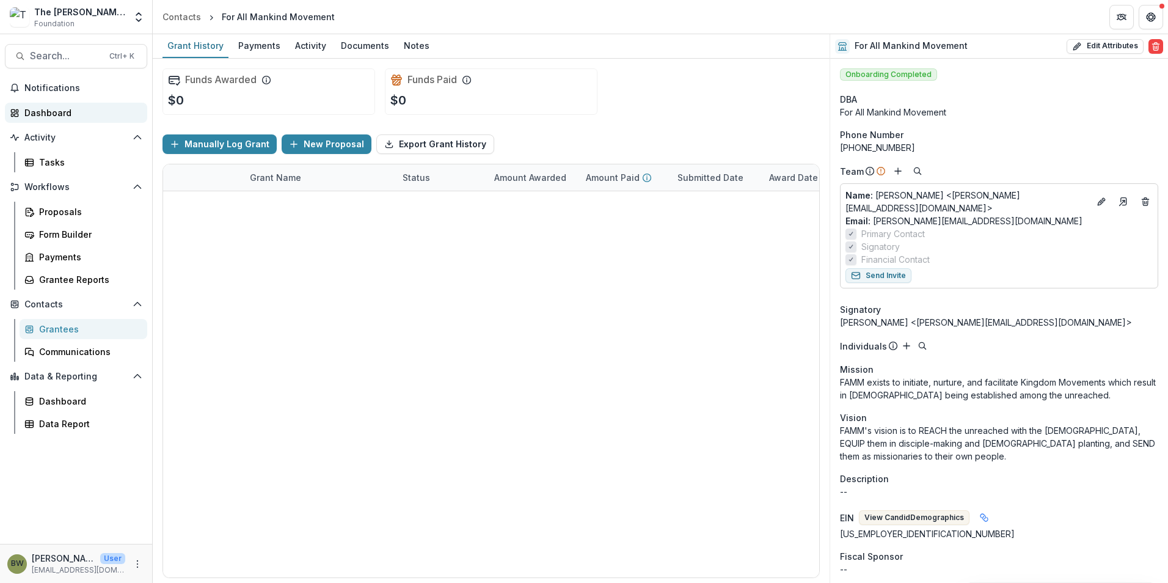
click at [59, 110] on div "Dashboard" at bounding box center [80, 112] width 113 height 13
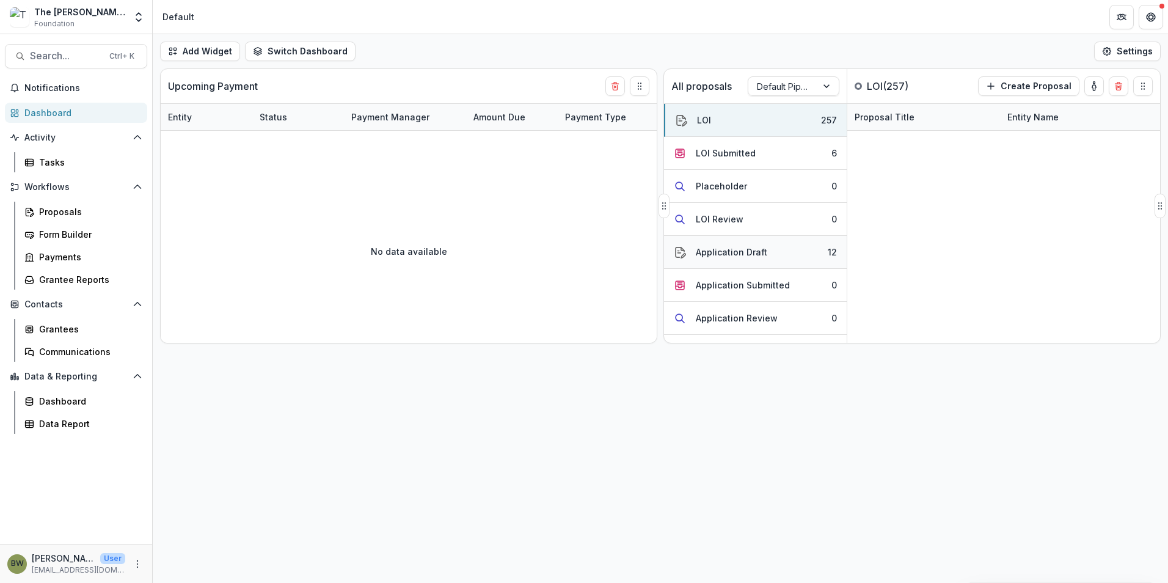
click at [758, 251] on div "Application Draft" at bounding box center [731, 252] width 71 height 13
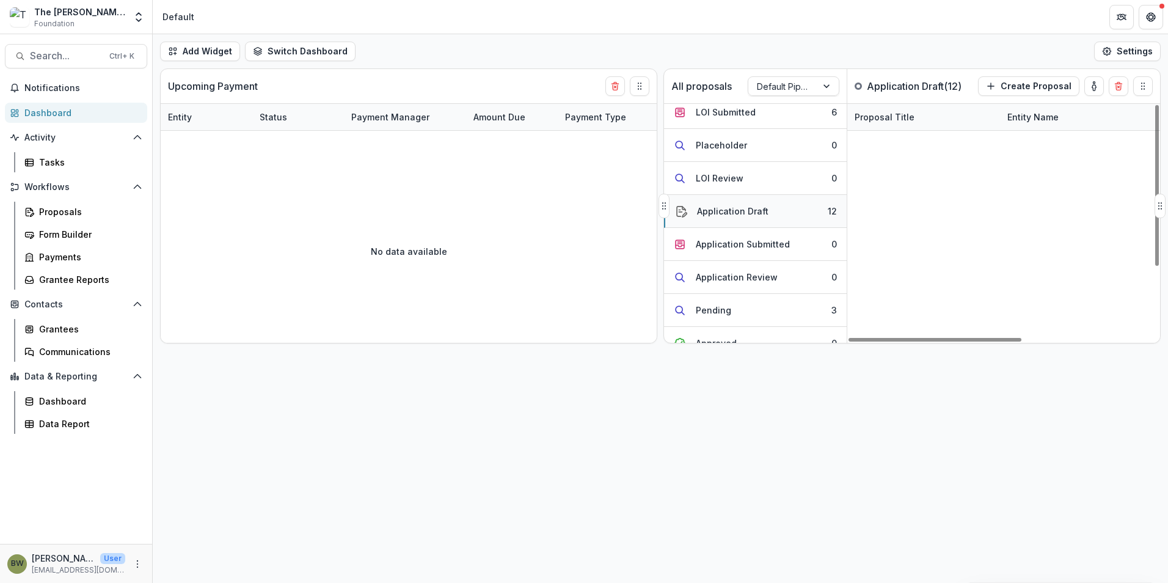
scroll to position [61, 0]
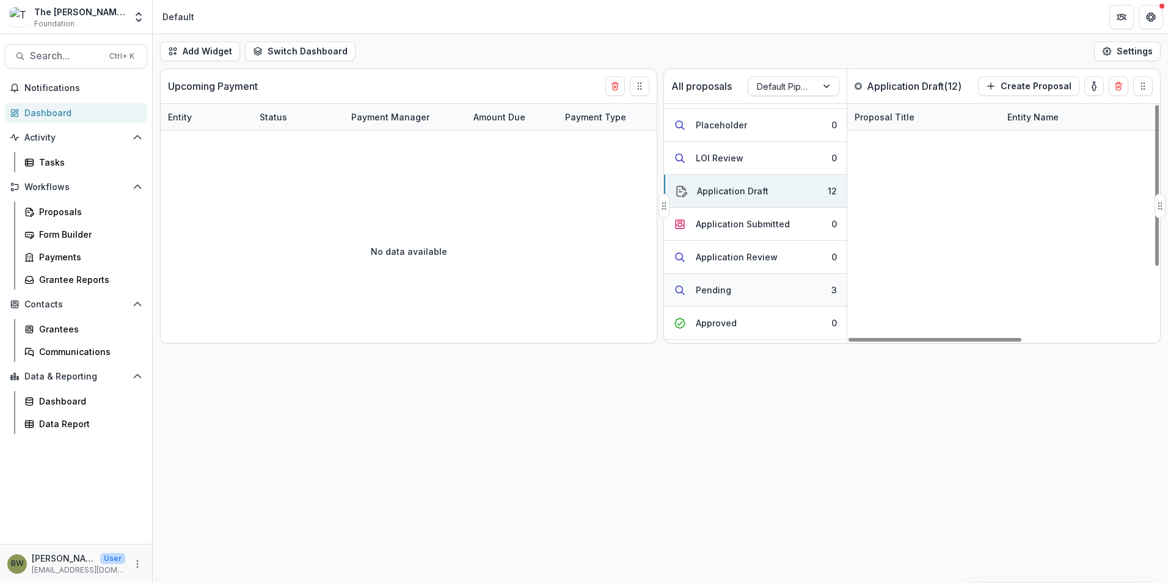
click at [726, 291] on div "Pending" at bounding box center [713, 289] width 35 height 13
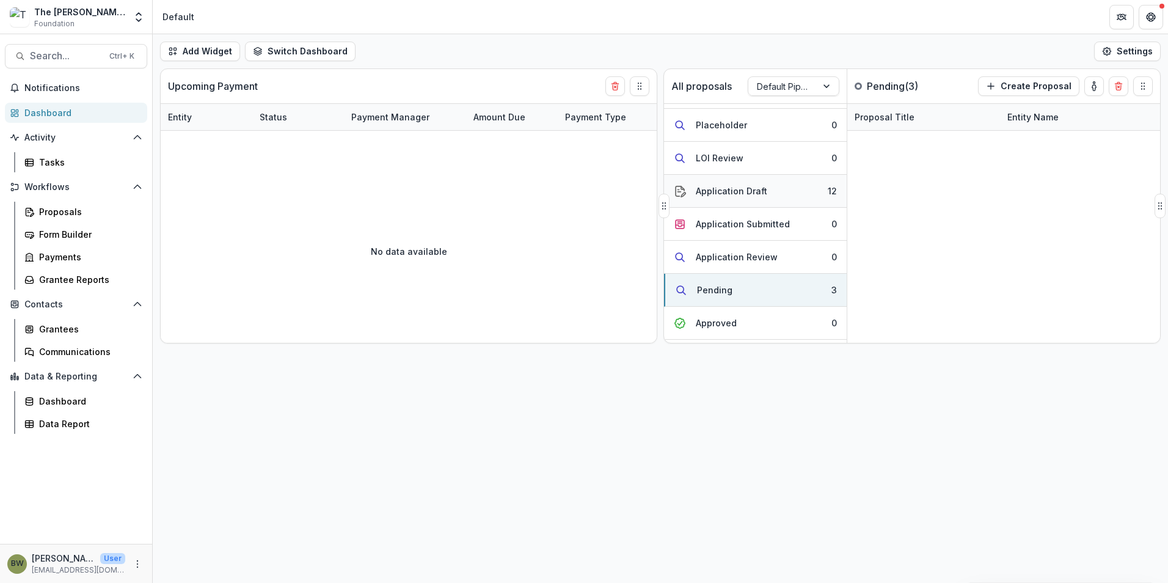
click at [737, 197] on div "Application Draft" at bounding box center [731, 190] width 71 height 13
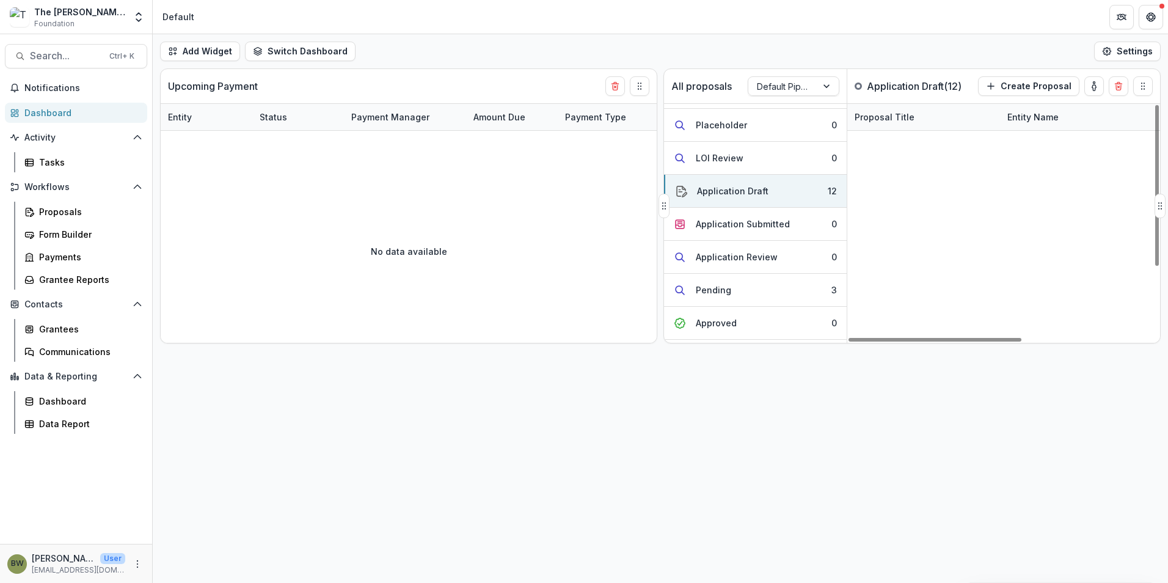
scroll to position [42, 0]
click at [898, 269] on link "Wisconsin Evangelical Lutheran Synod Kingdom Workers Inc. - 2025 - LOI" at bounding box center [923, 275] width 138 height 13
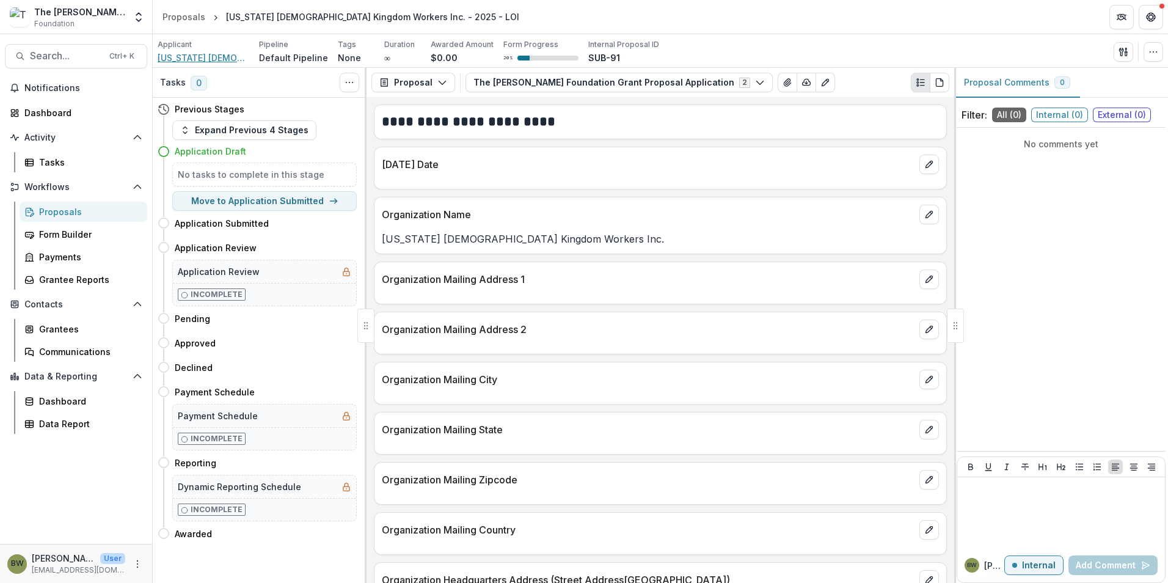
click at [194, 53] on span "Wisconsin Evangelical Lutheran Synod Kingdom Workers Inc." at bounding box center [204, 57] width 92 height 13
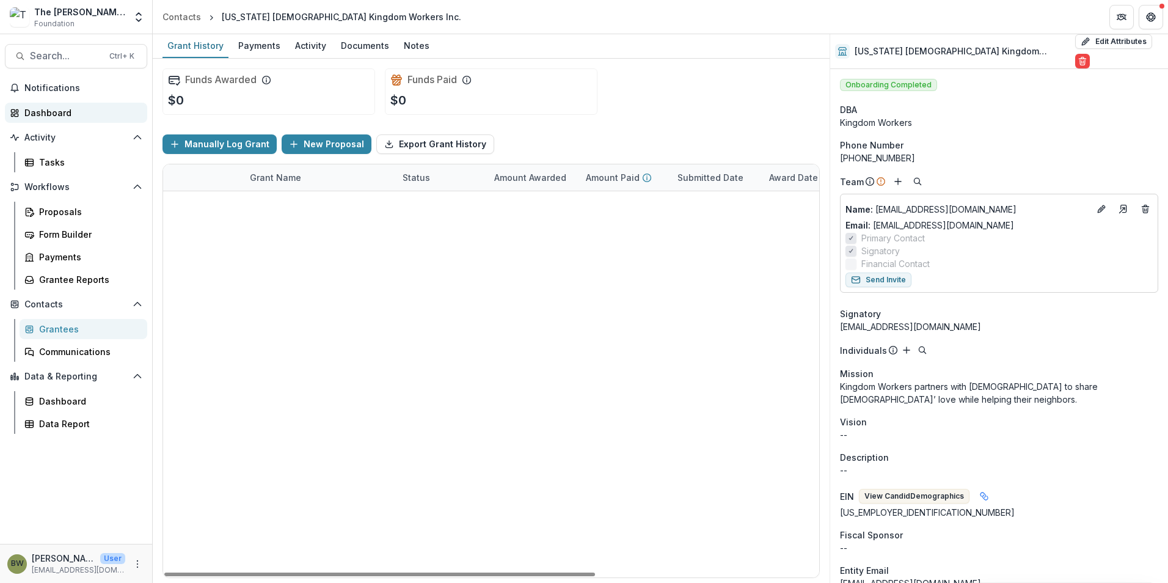
click at [43, 113] on div "Dashboard" at bounding box center [80, 112] width 113 height 13
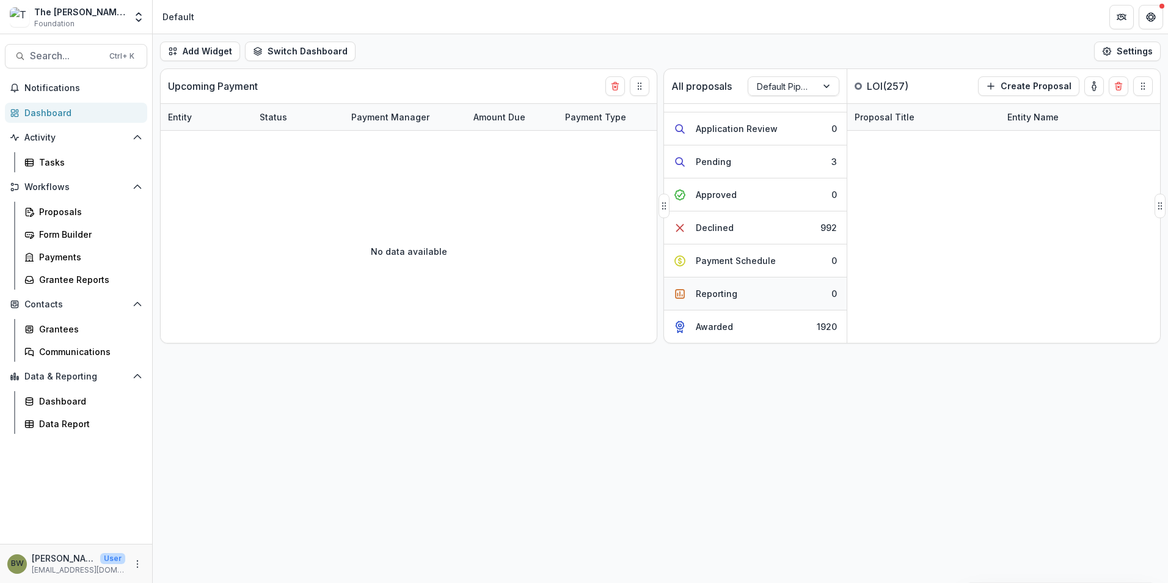
scroll to position [128, 0]
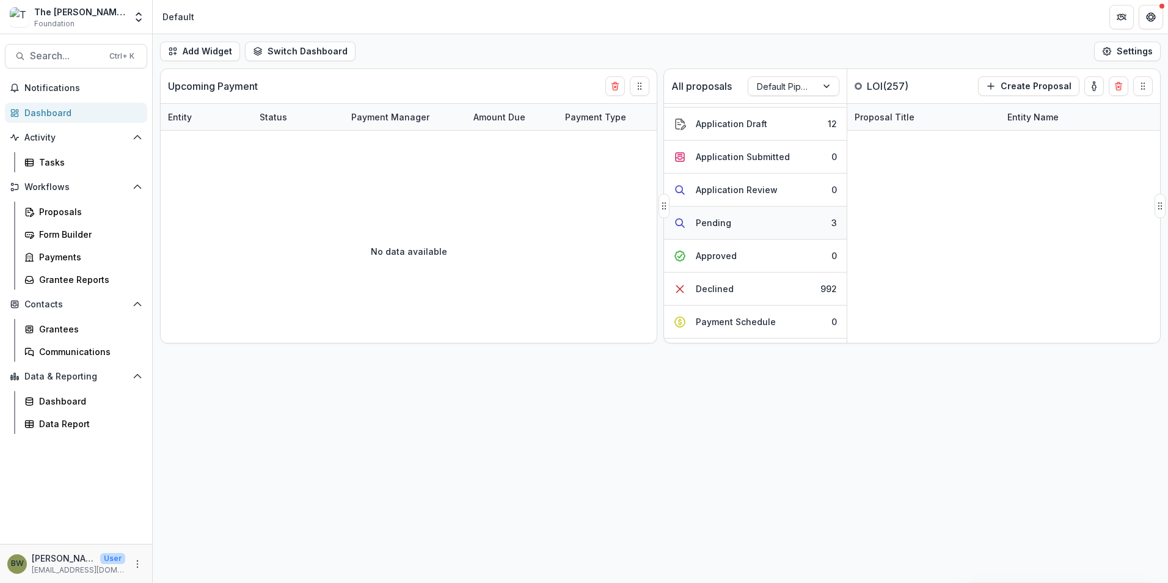
click at [723, 220] on div "Pending" at bounding box center [713, 222] width 35 height 13
click at [749, 121] on div "Application Draft" at bounding box center [731, 123] width 71 height 13
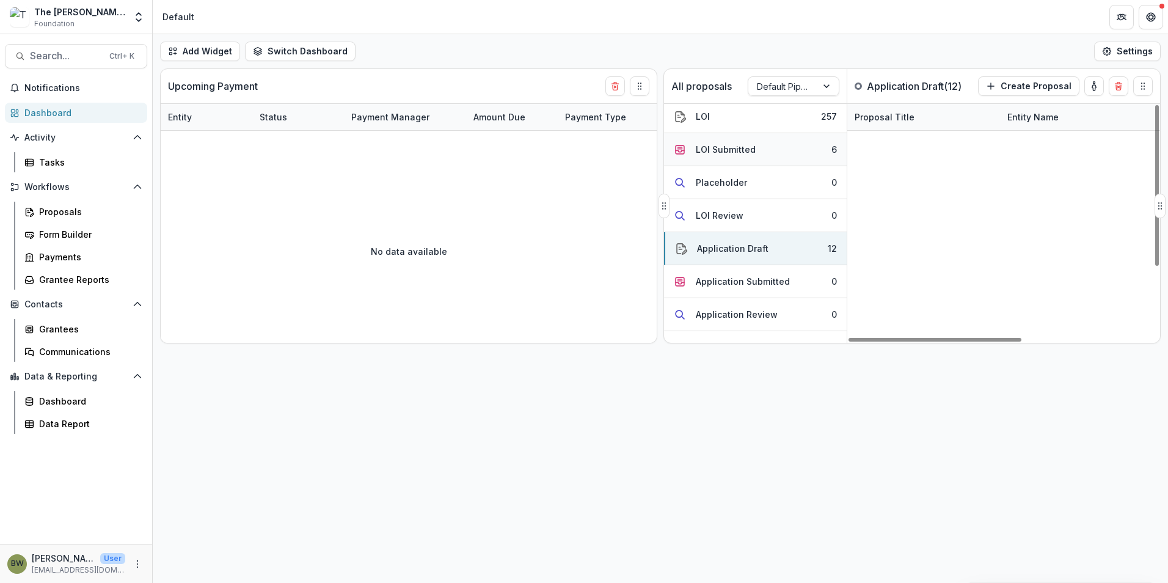
scroll to position [0, 0]
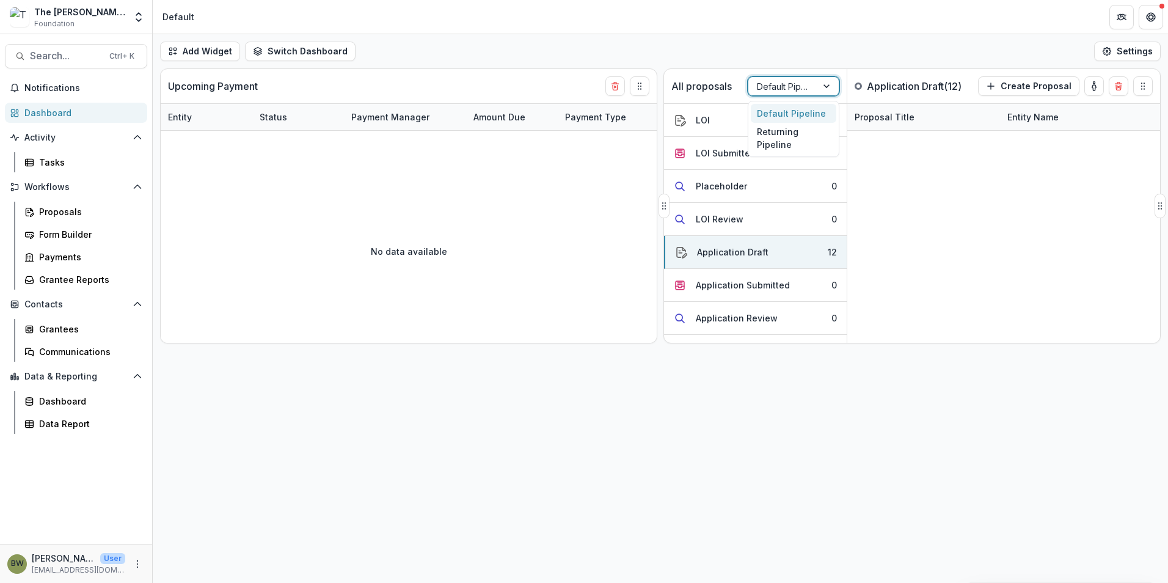
click at [802, 92] on div at bounding box center [782, 86] width 51 height 15
click at [786, 146] on div "Returning Pipeline" at bounding box center [794, 139] width 86 height 32
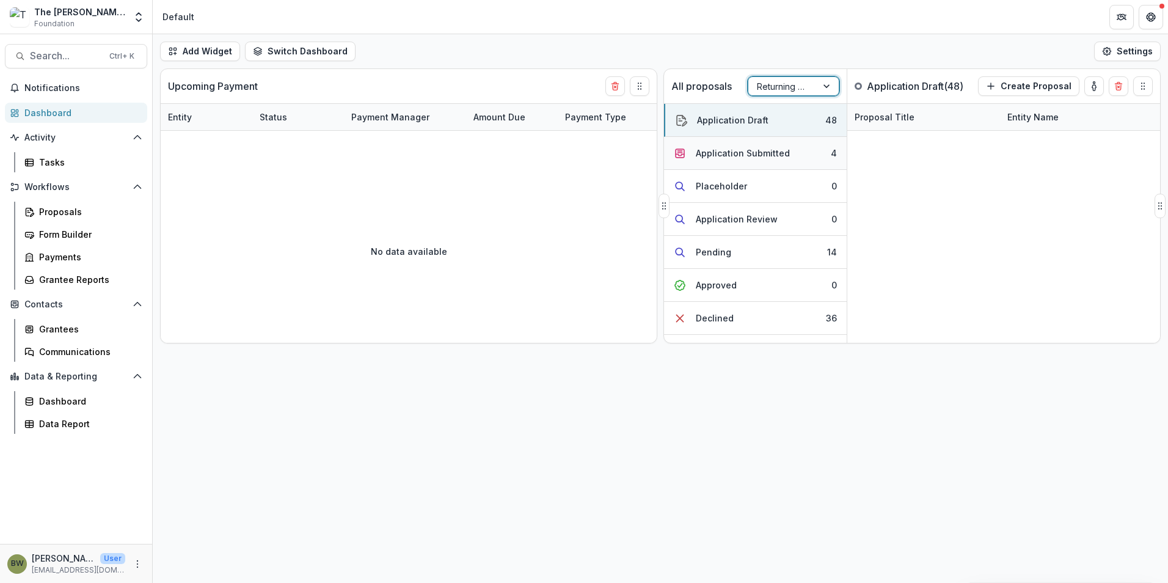
click at [741, 153] on div "Application Submitted" at bounding box center [743, 153] width 94 height 13
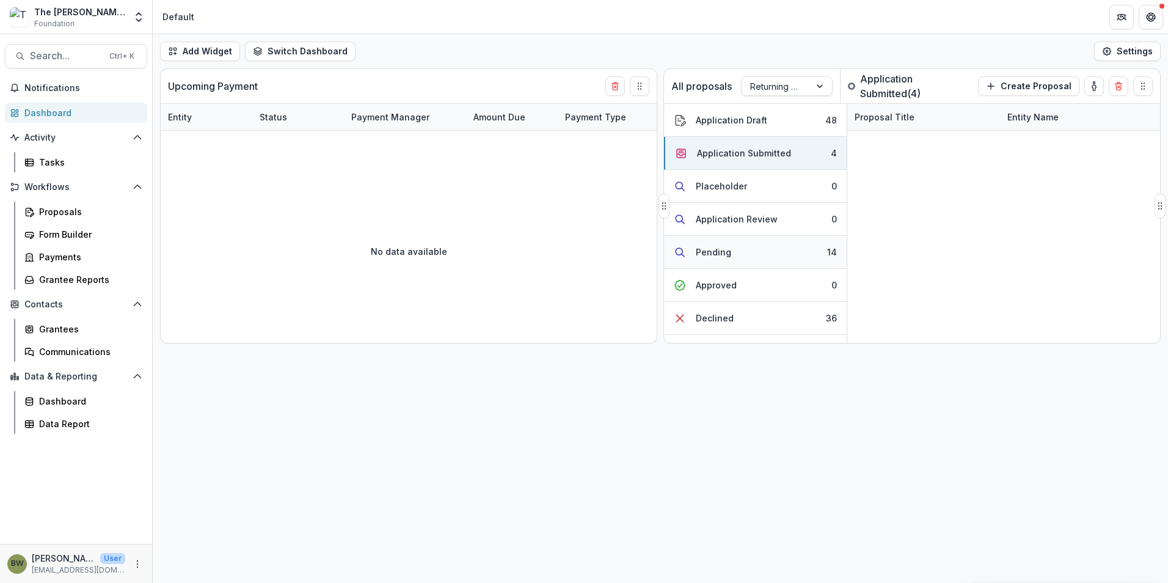
click at [718, 250] on div "Pending" at bounding box center [713, 252] width 35 height 13
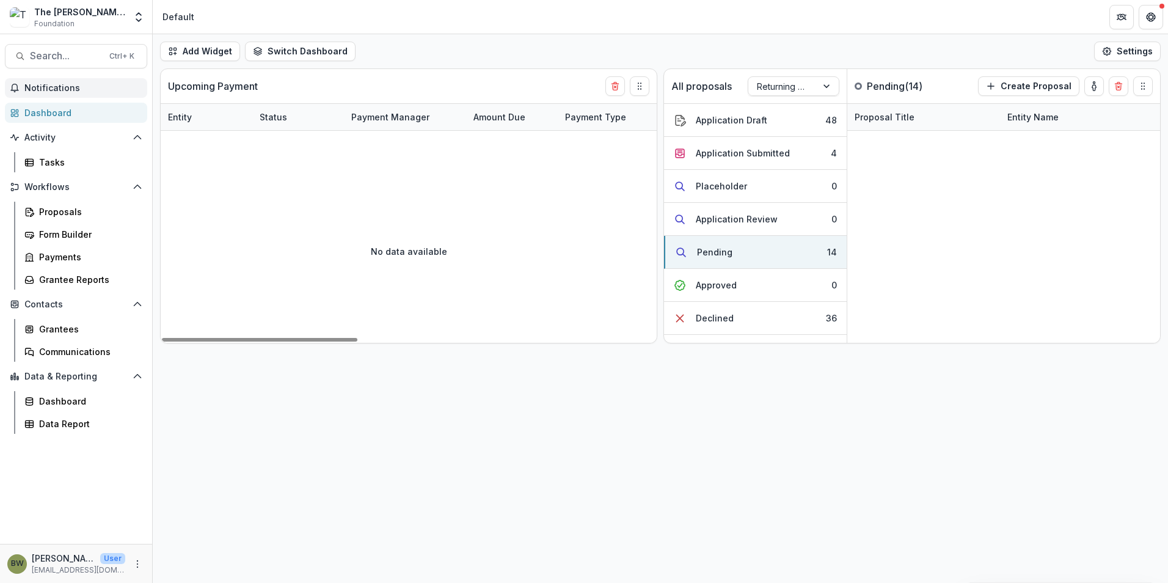
click at [57, 87] on span "Notifications" at bounding box center [83, 88] width 118 height 10
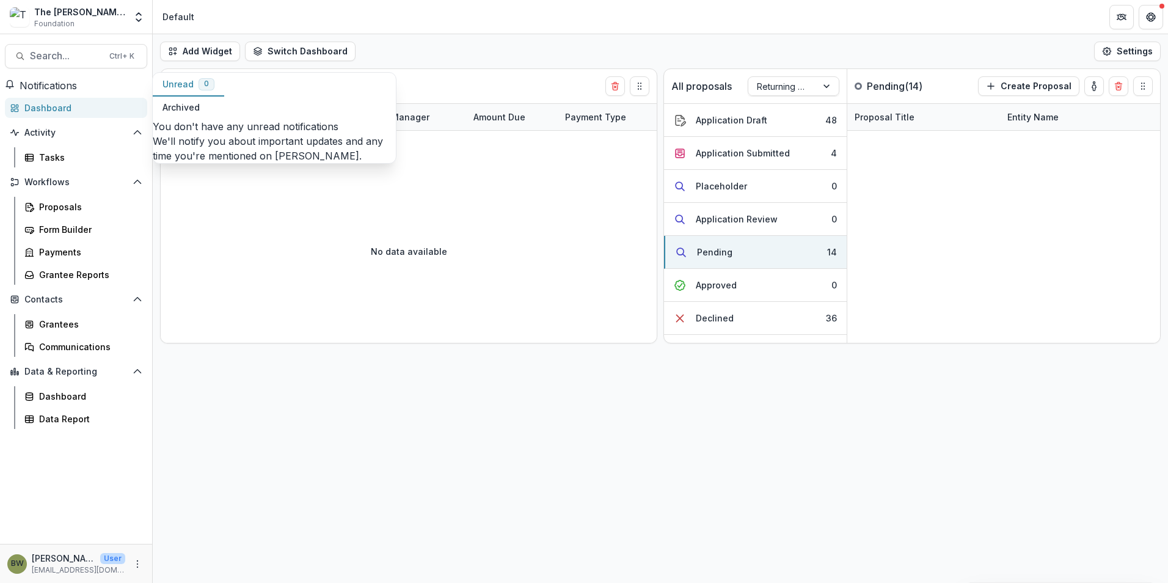
click at [31, 114] on div "Dashboard" at bounding box center [80, 107] width 113 height 13
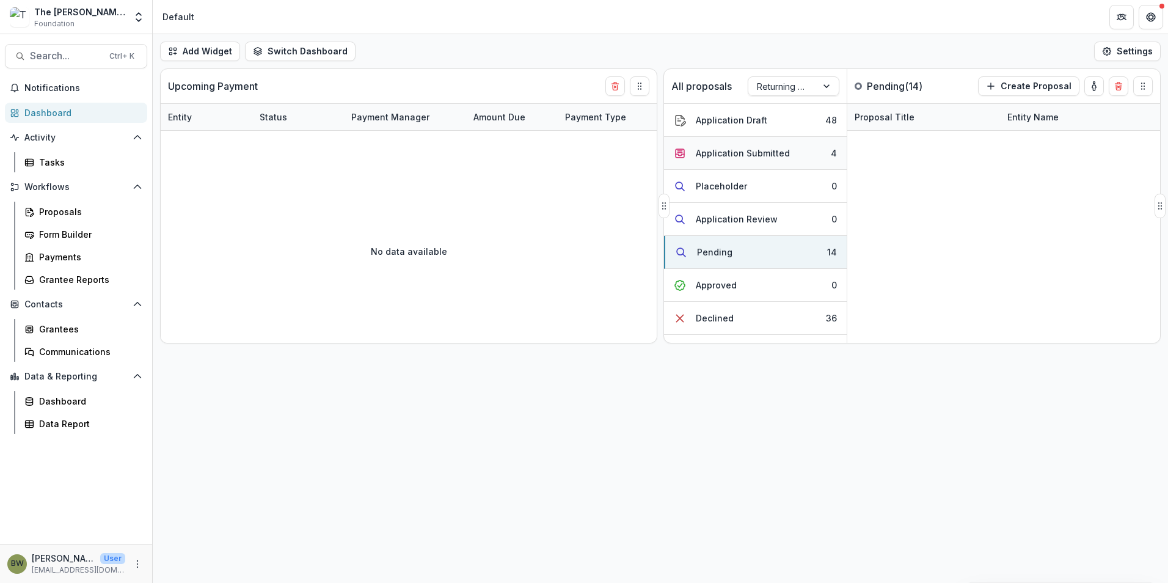
click at [760, 154] on div "Application Submitted" at bounding box center [743, 153] width 94 height 13
click at [726, 255] on div "Pending" at bounding box center [713, 252] width 35 height 13
click at [792, 74] on div "All proposals Returning Pipeline" at bounding box center [755, 86] width 183 height 34
click at [792, 86] on div at bounding box center [782, 86] width 51 height 15
click at [786, 115] on div "Default Pipeline" at bounding box center [794, 113] width 86 height 19
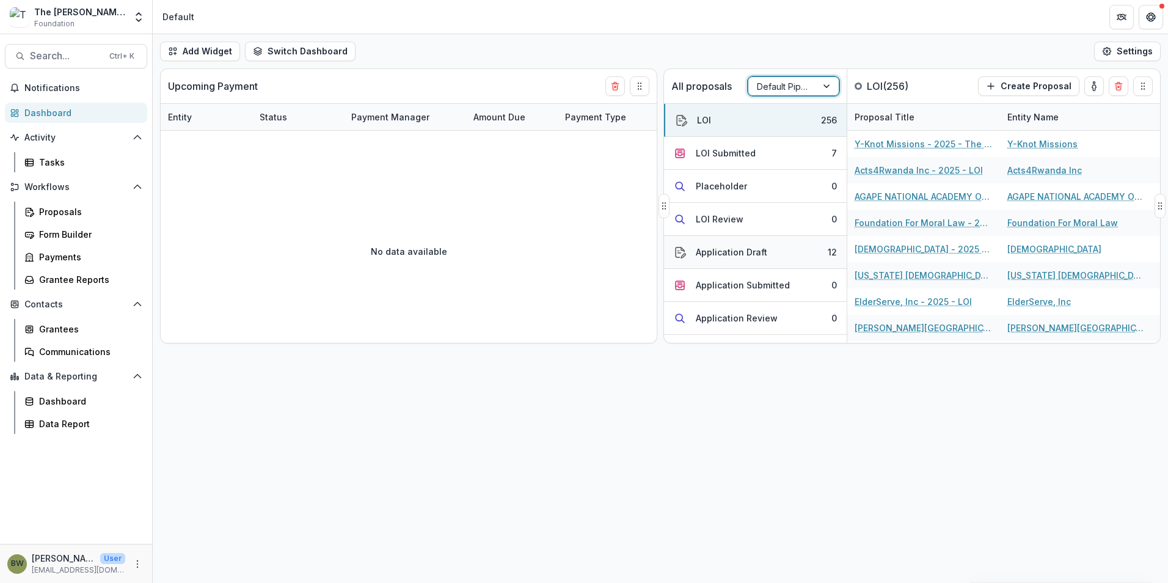
click at [719, 247] on div "Application Draft" at bounding box center [731, 252] width 71 height 13
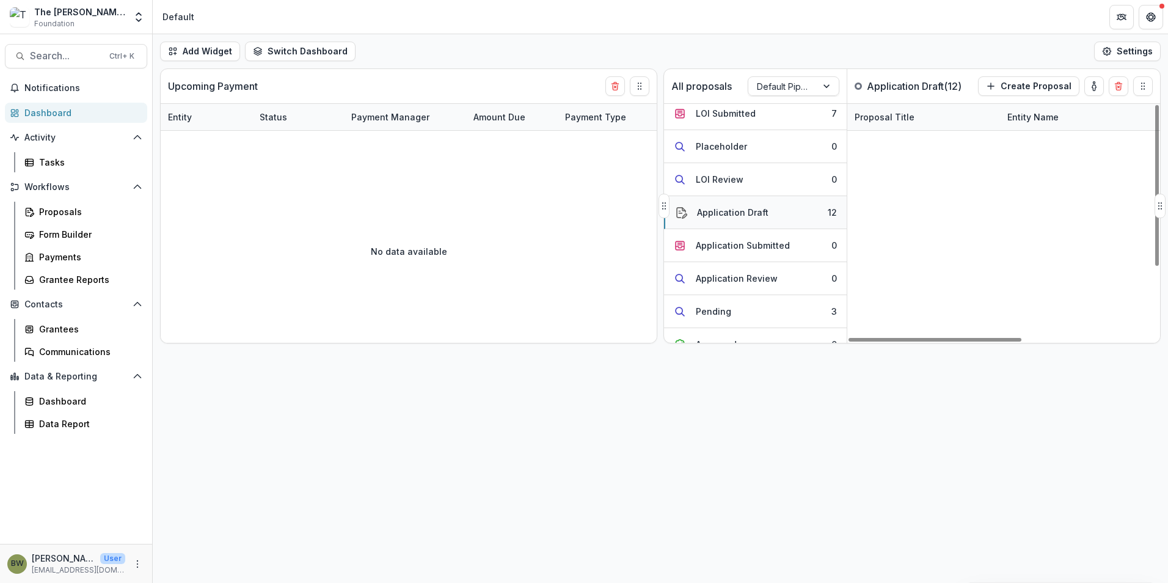
scroll to position [61, 0]
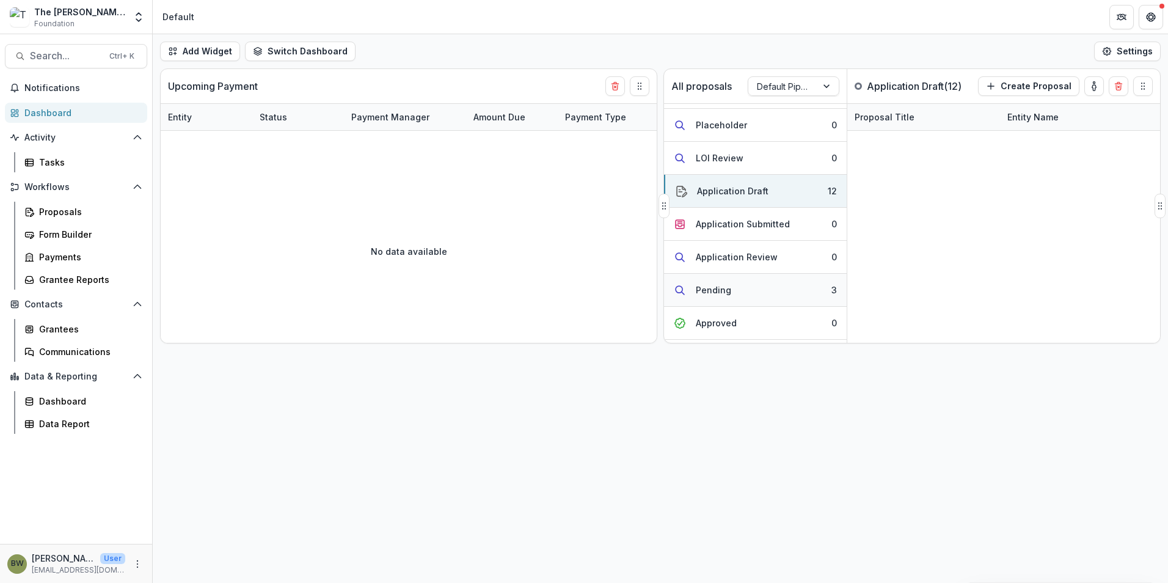
click at [734, 285] on button "Pending 3" at bounding box center [755, 290] width 183 height 33
click at [725, 194] on div "Application Draft" at bounding box center [731, 190] width 71 height 13
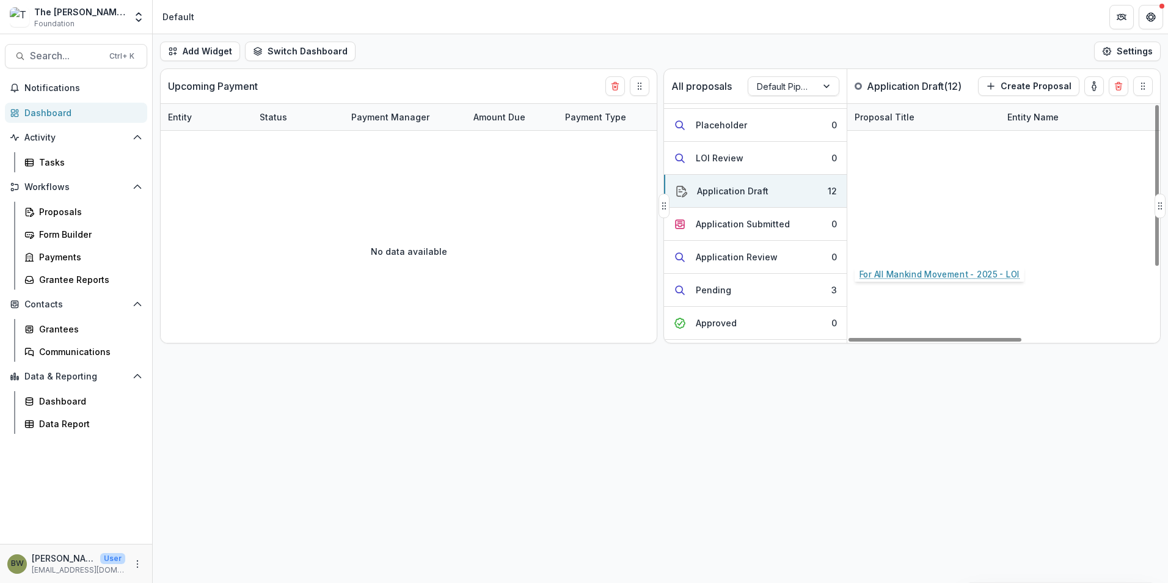
click at [909, 247] on link "For All Mankind Movement - 2025 - LOI" at bounding box center [923, 248] width 138 height 13
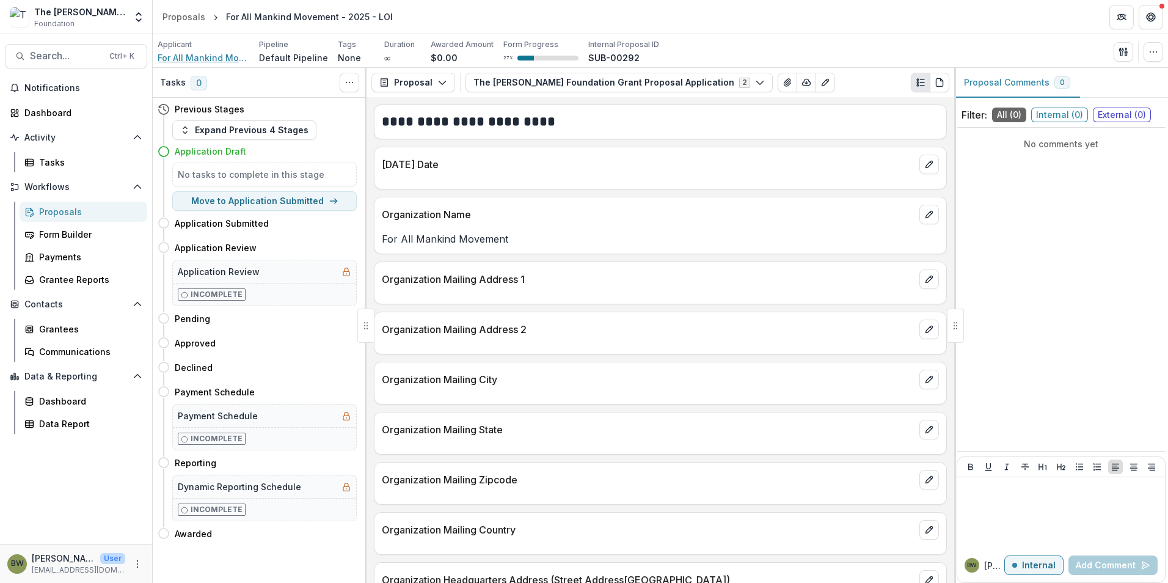
click at [195, 58] on span "For All Mankind Movement" at bounding box center [204, 57] width 92 height 13
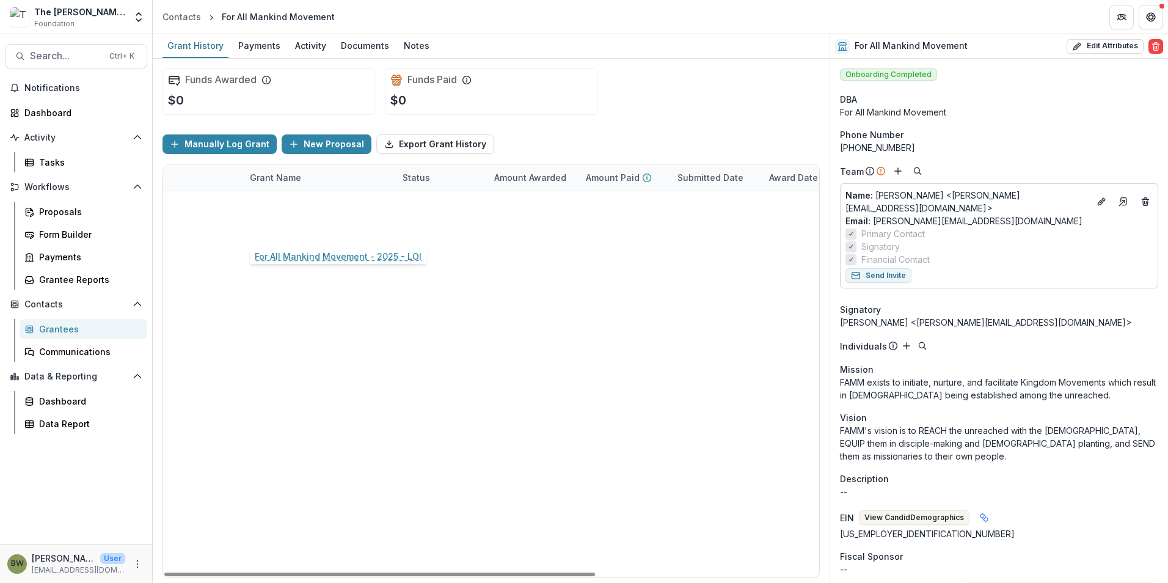
click at [311, 231] on link "For All Mankind Movement - 2025 - LOI" at bounding box center [319, 230] width 138 height 13
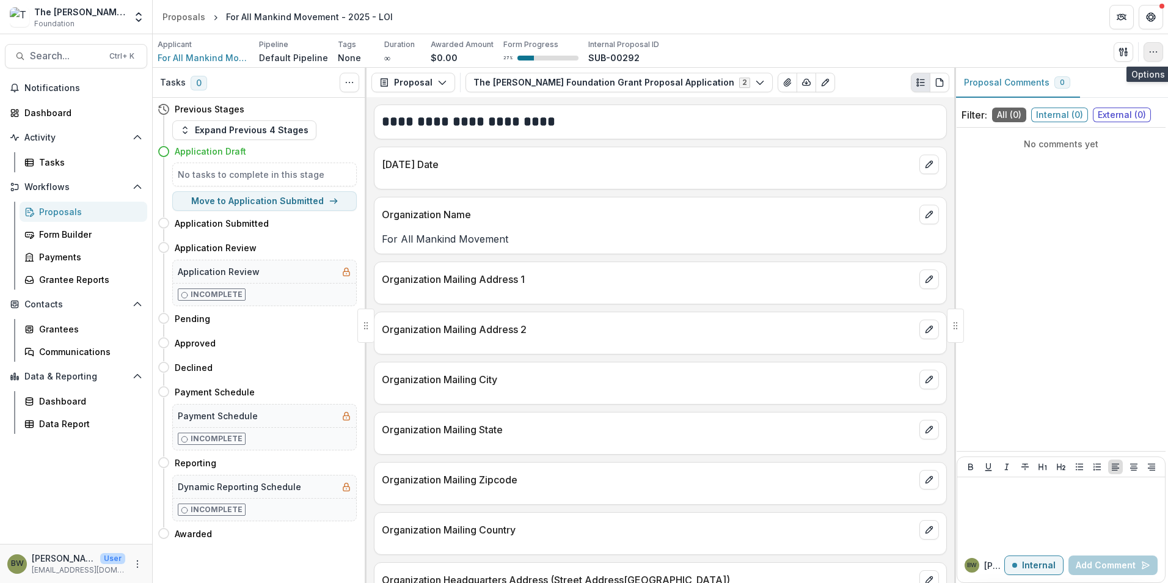
click at [1156, 46] on button "button" at bounding box center [1153, 52] width 20 height 20
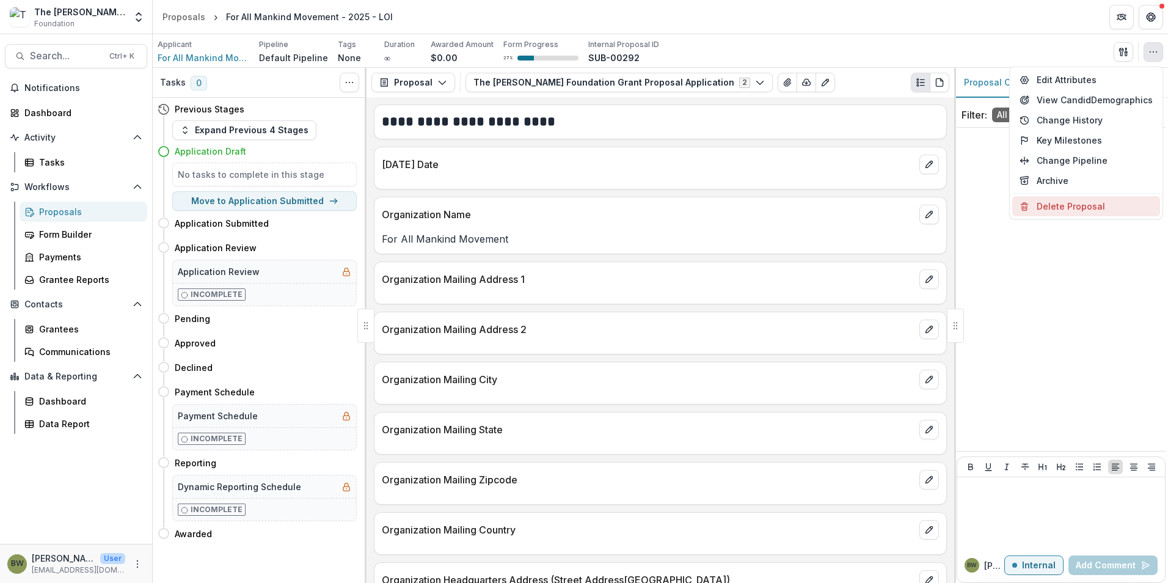
click at [1083, 209] on button "Delete Proposal" at bounding box center [1086, 206] width 148 height 20
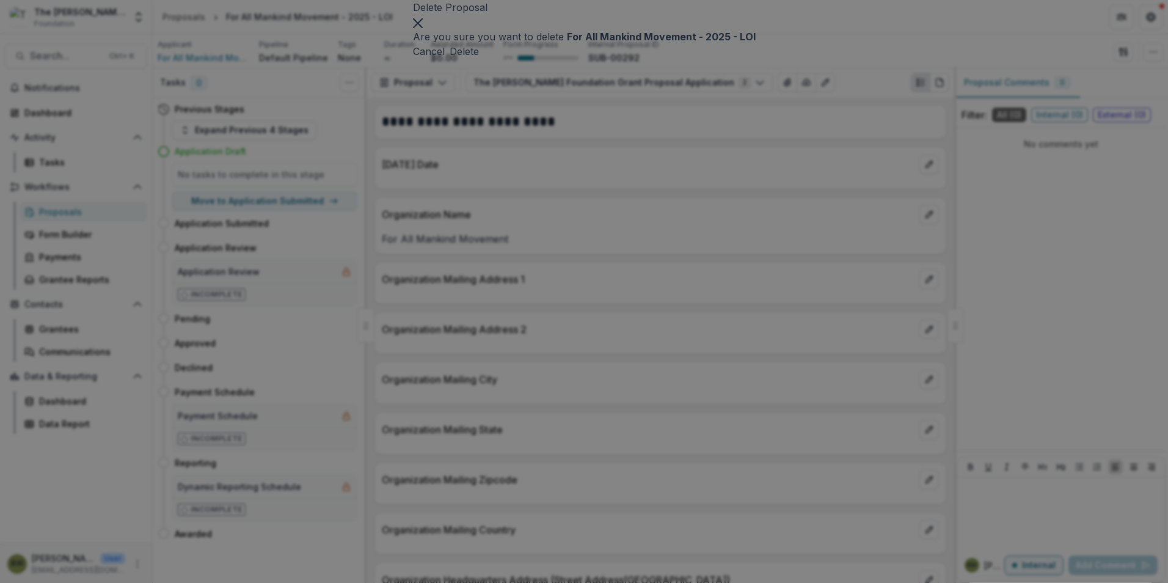
click at [479, 59] on button "Delete" at bounding box center [464, 51] width 29 height 15
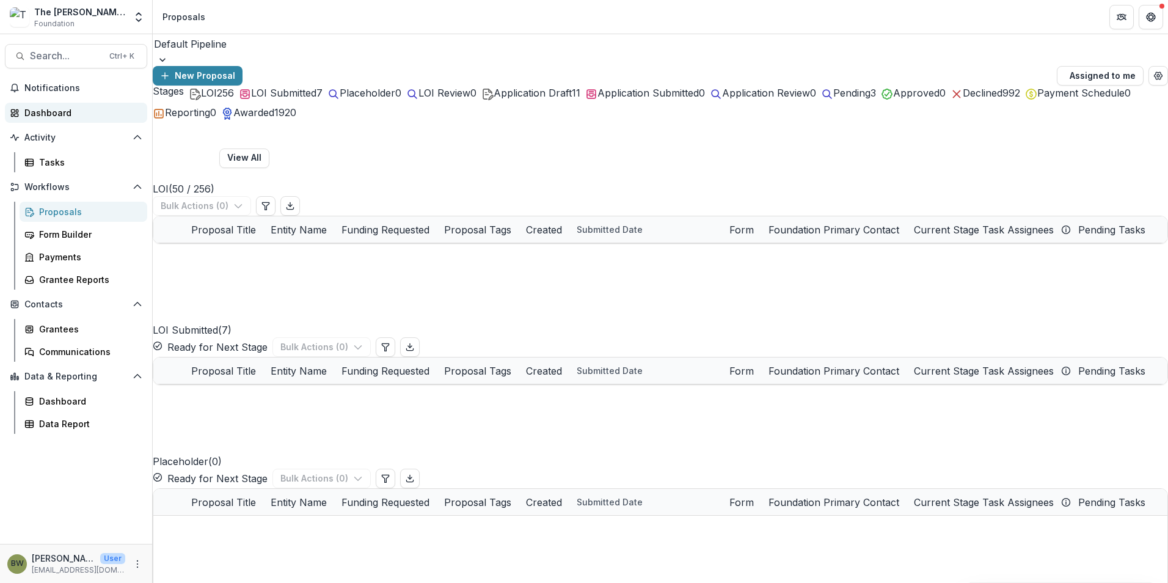
click at [46, 116] on div "Dashboard" at bounding box center [80, 112] width 113 height 13
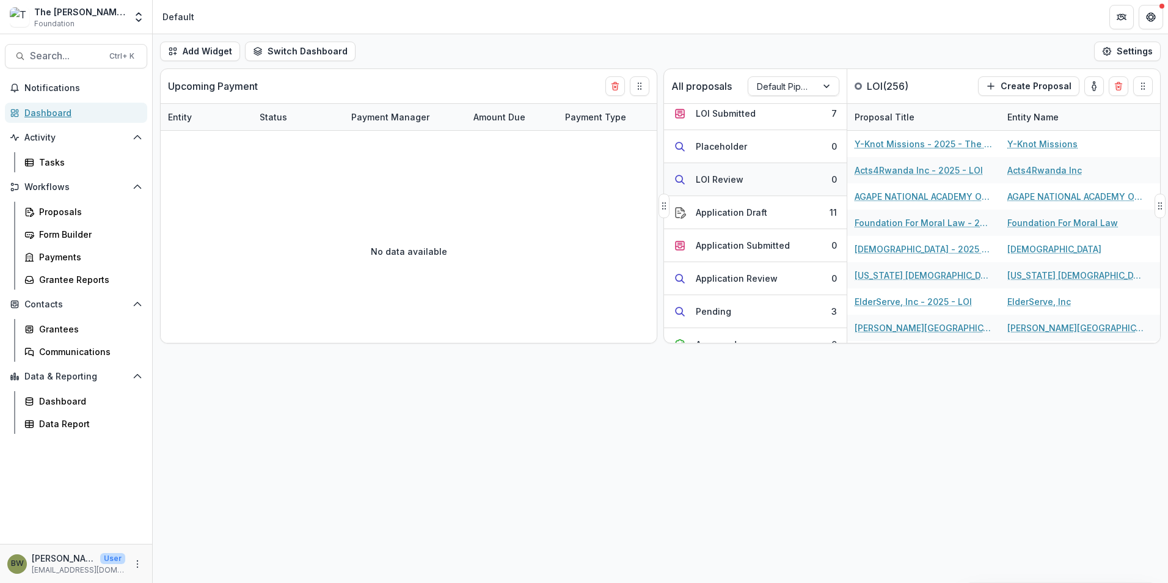
scroll to position [61, 0]
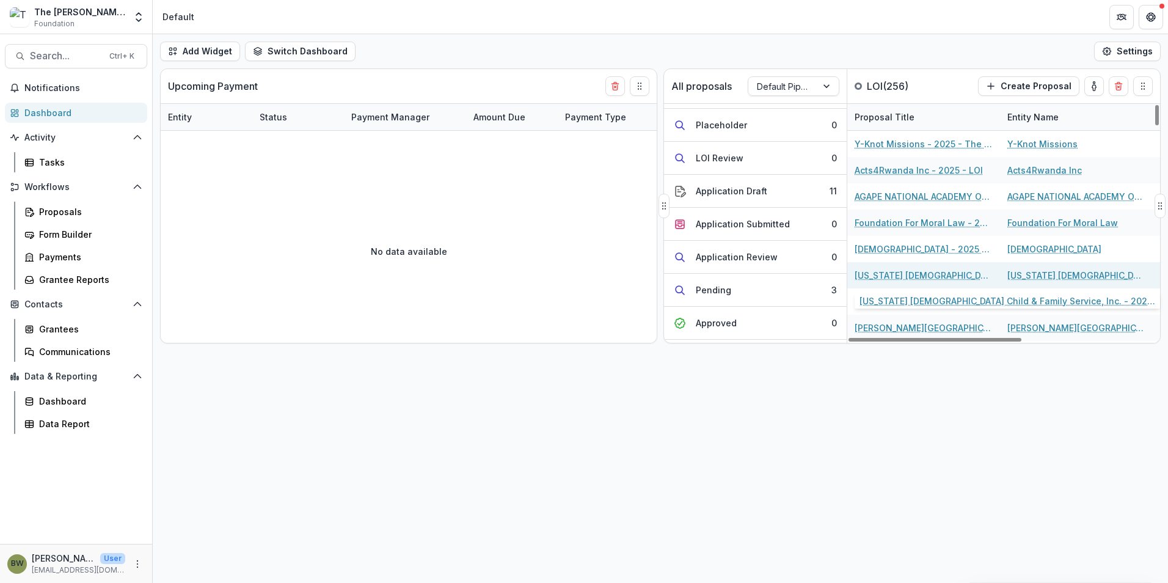
click at [893, 276] on link "Wisconsin Lutheran Child & Family Service, Inc. - 2025 - LOI" at bounding box center [923, 275] width 138 height 13
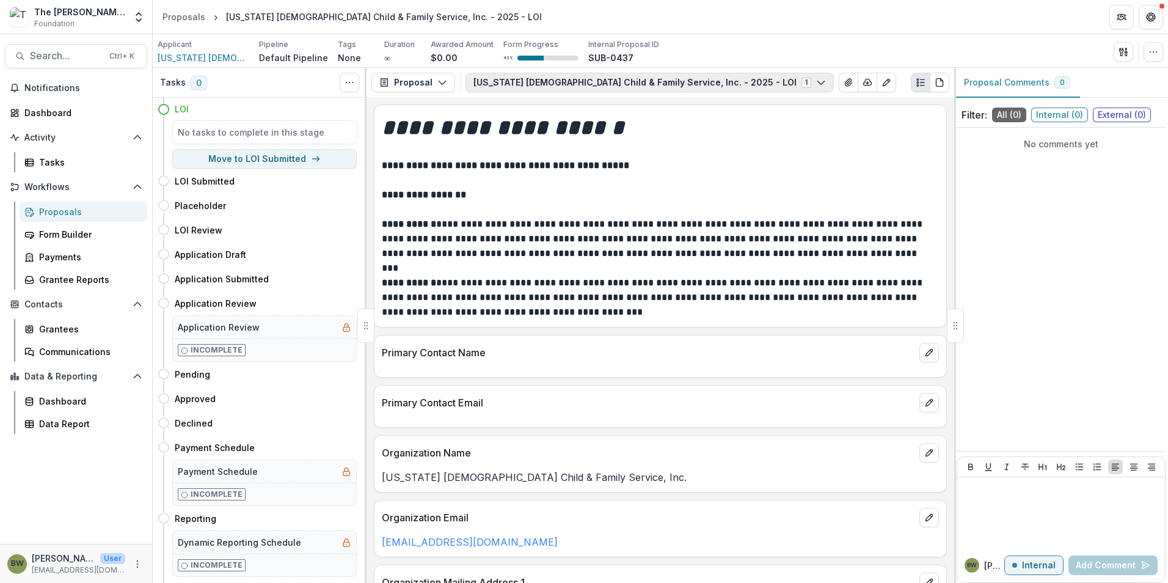
click at [817, 84] on polyline "button" at bounding box center [820, 83] width 7 height 4
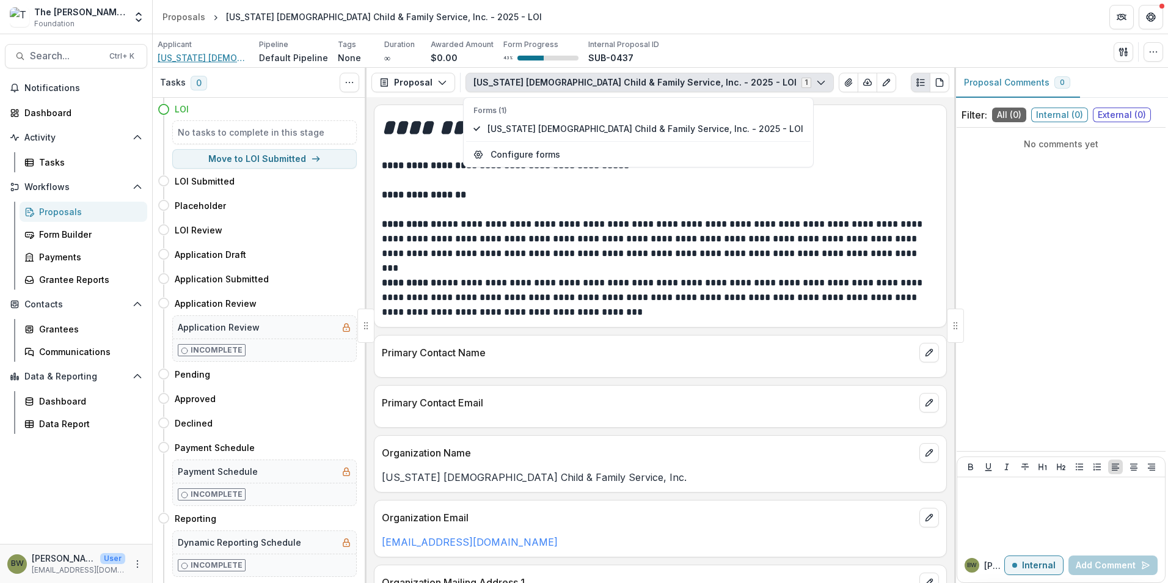
click at [179, 60] on span "Wisconsin Lutheran Child & Family Service, Inc." at bounding box center [204, 57] width 92 height 13
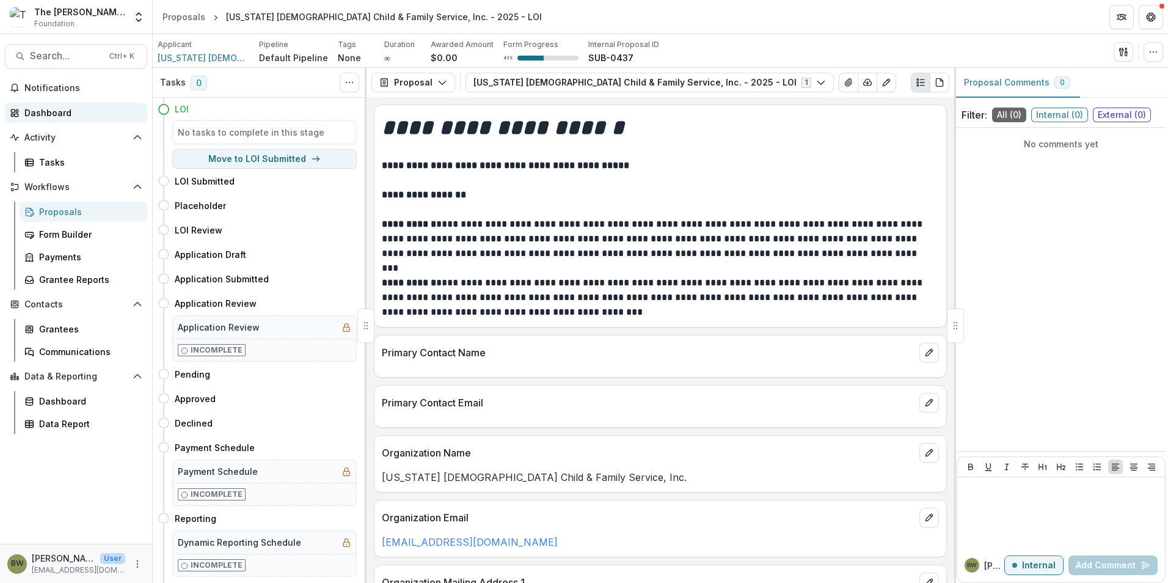
click at [40, 106] on div "Dashboard" at bounding box center [80, 112] width 113 height 13
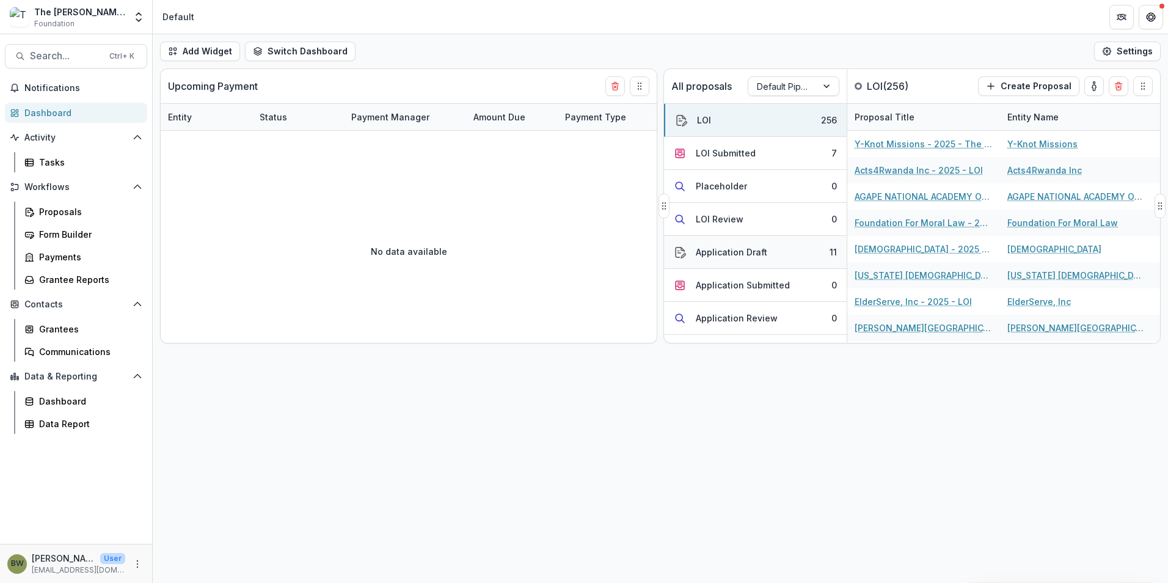
click at [742, 257] on div "Application Draft" at bounding box center [731, 252] width 71 height 13
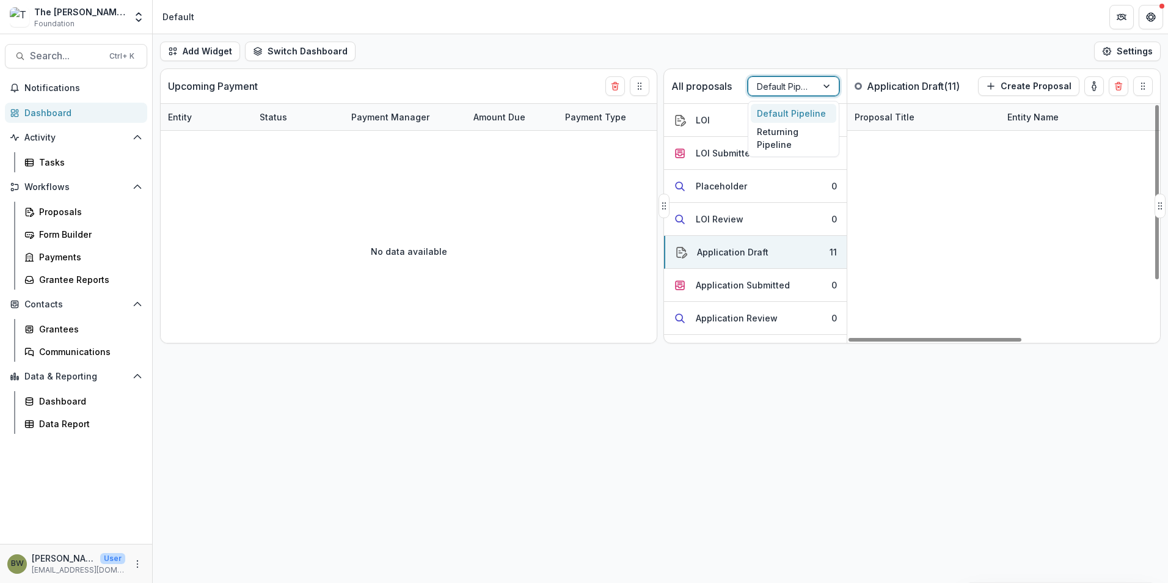
click at [792, 86] on div at bounding box center [782, 86] width 51 height 15
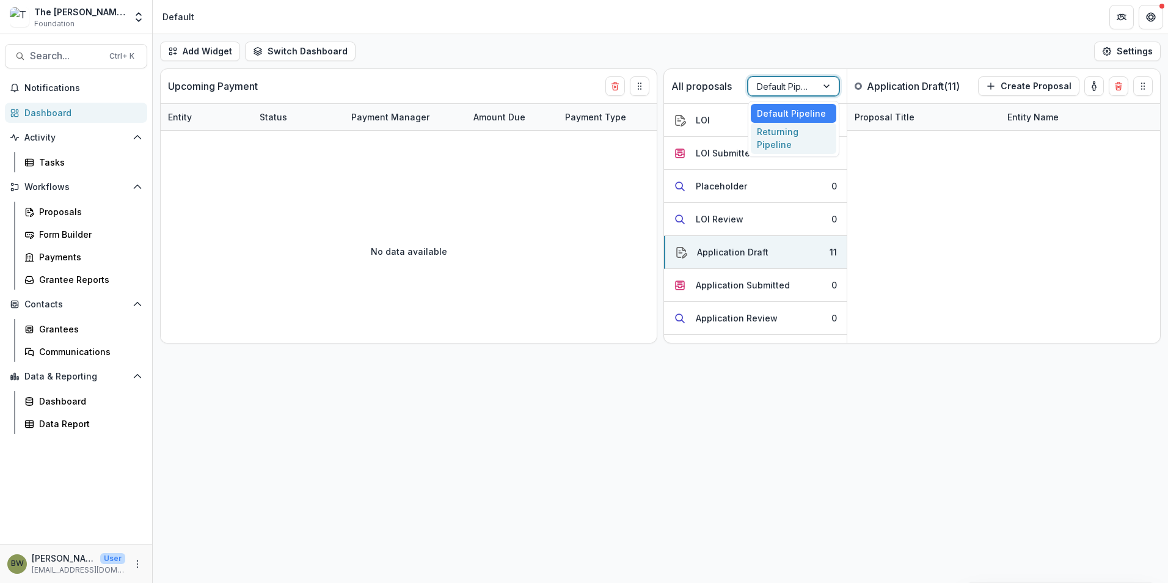
click at [788, 142] on div "Returning Pipeline" at bounding box center [794, 139] width 86 height 32
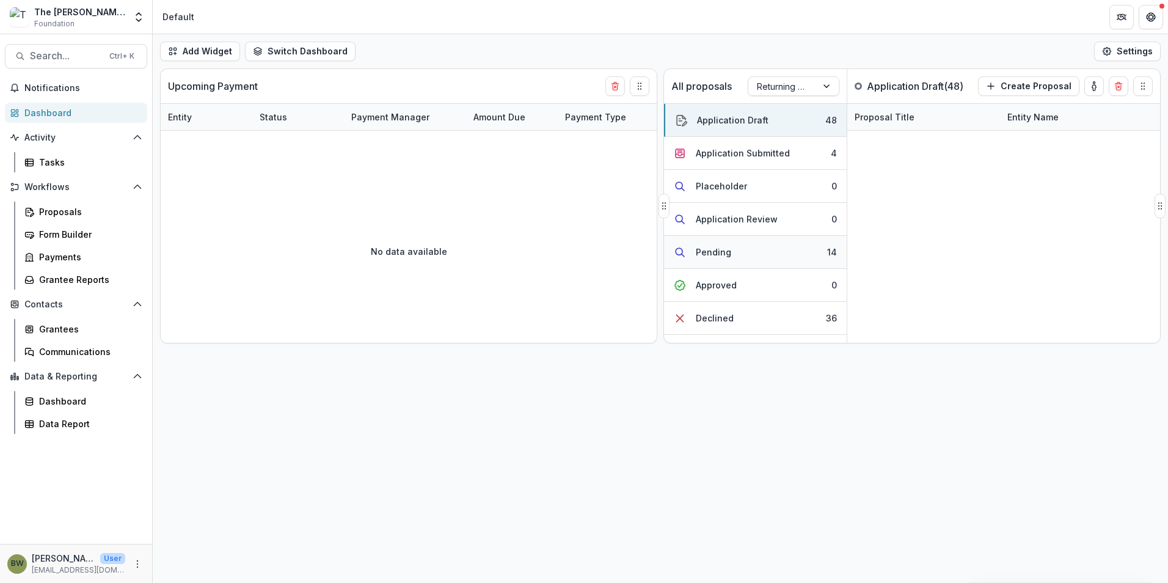
click at [713, 253] on div "Pending" at bounding box center [713, 252] width 35 height 13
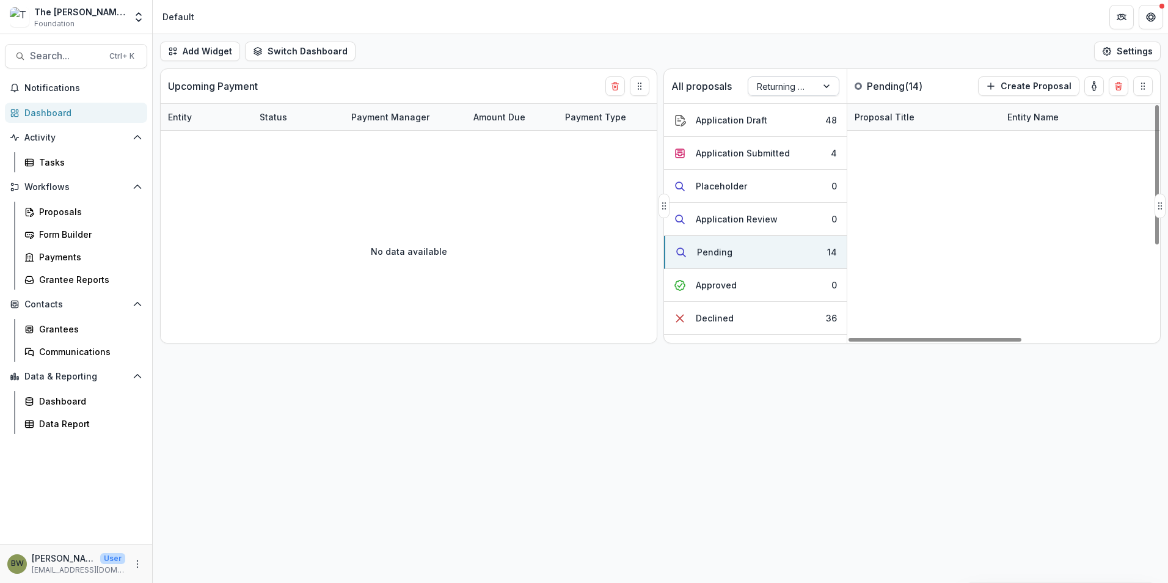
click at [815, 85] on div "Returning Pipeline" at bounding box center [782, 87] width 68 height 18
click at [812, 107] on div "Default Pipeline" at bounding box center [794, 113] width 86 height 19
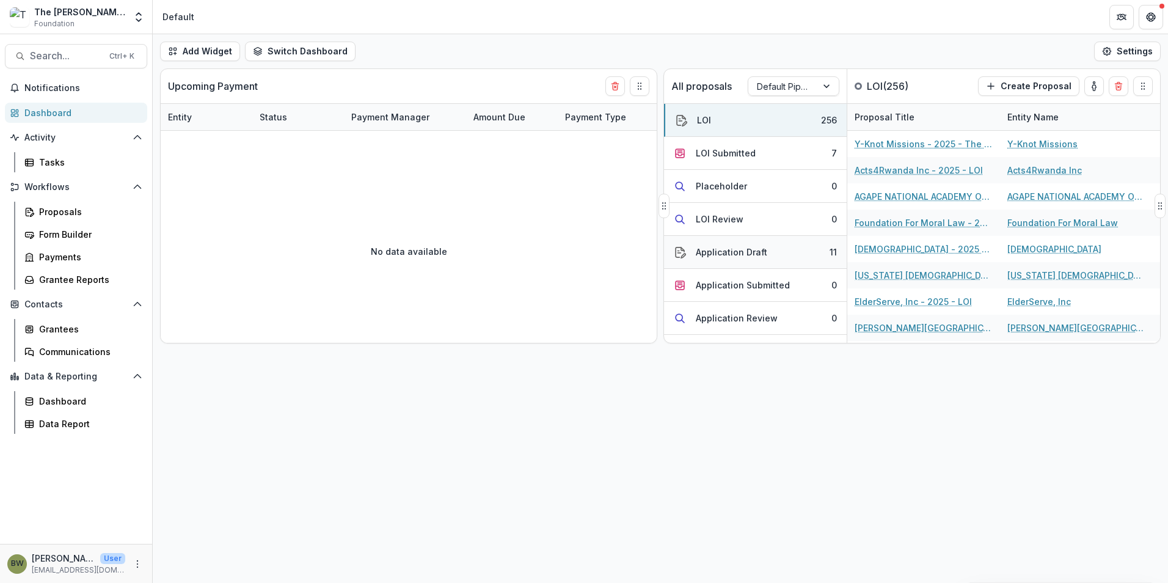
click at [738, 253] on div "Application Draft" at bounding box center [731, 252] width 71 height 13
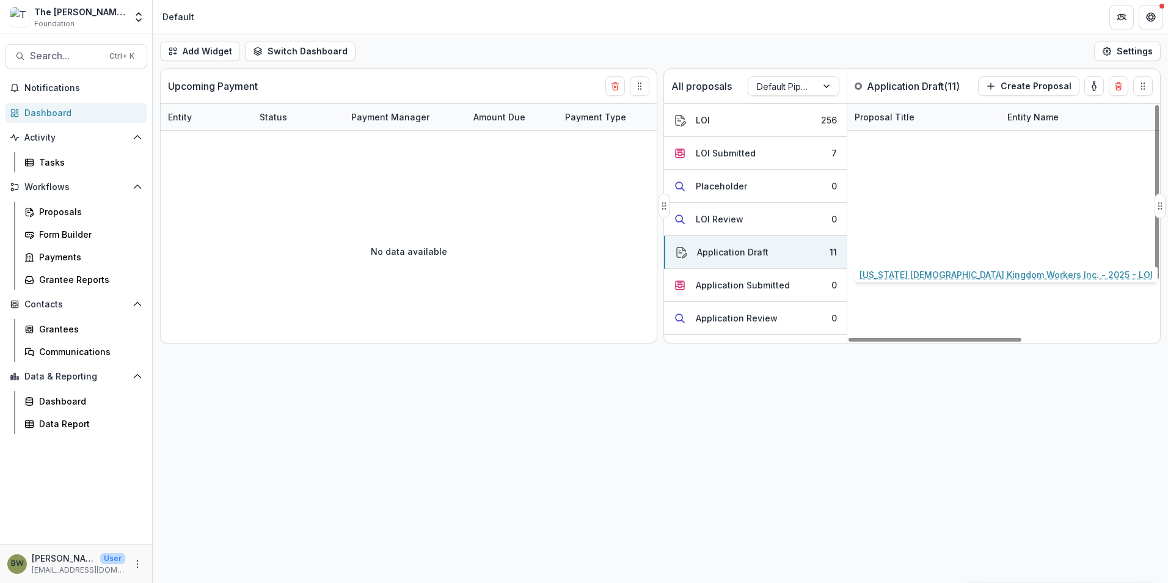
click at [905, 247] on link "Wisconsin Evangelical Lutheran Synod Kingdom Workers Inc. - 2025 - LOI" at bounding box center [923, 248] width 138 height 13
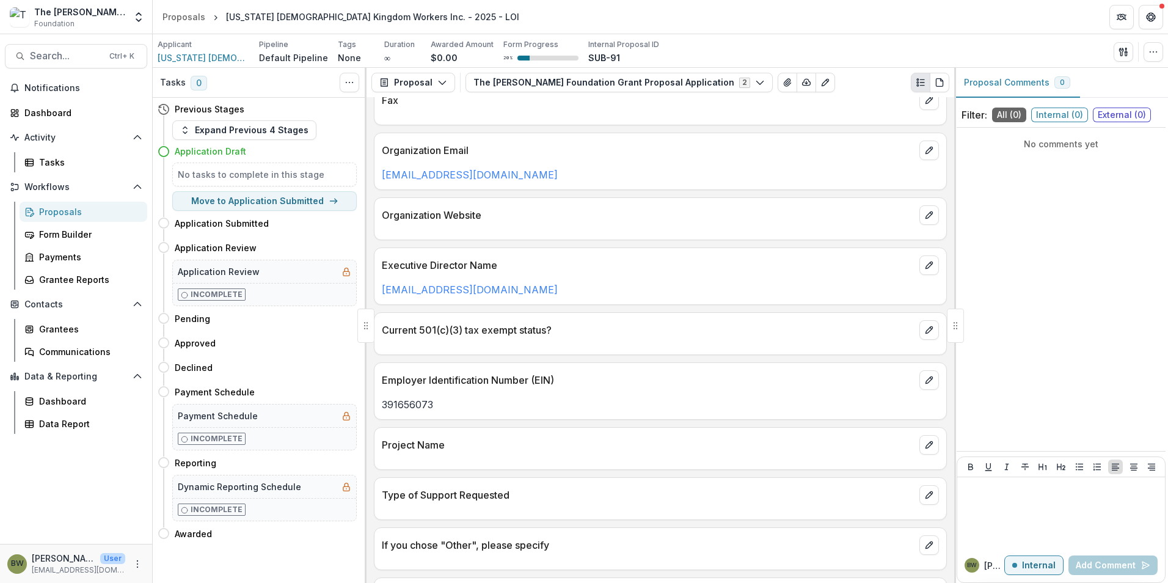
scroll to position [289, 0]
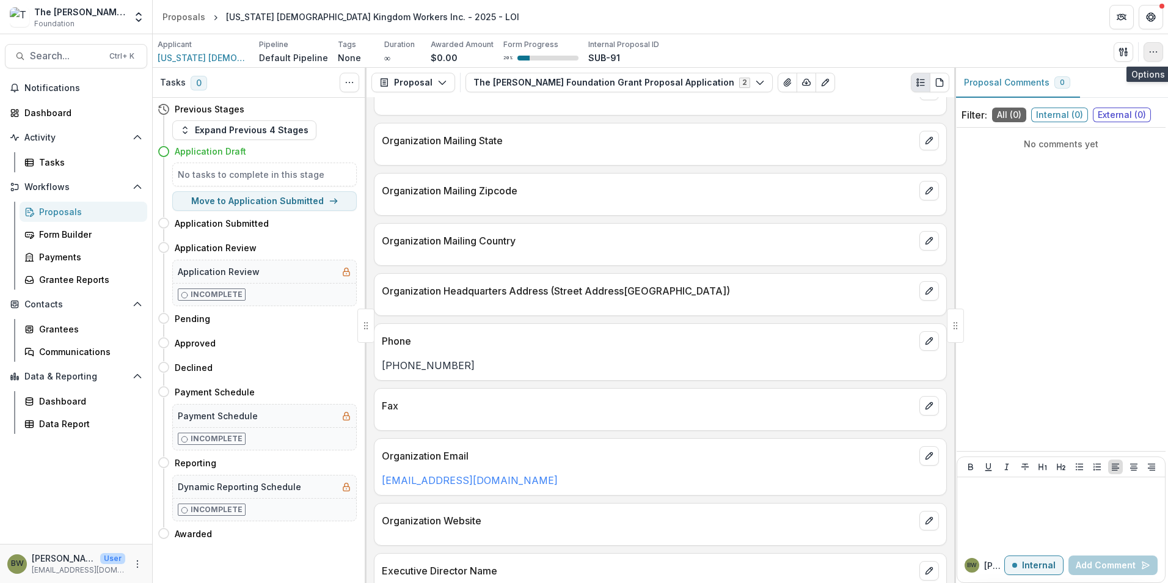
click at [1157, 52] on circle "button" at bounding box center [1156, 51] width 1 height 1
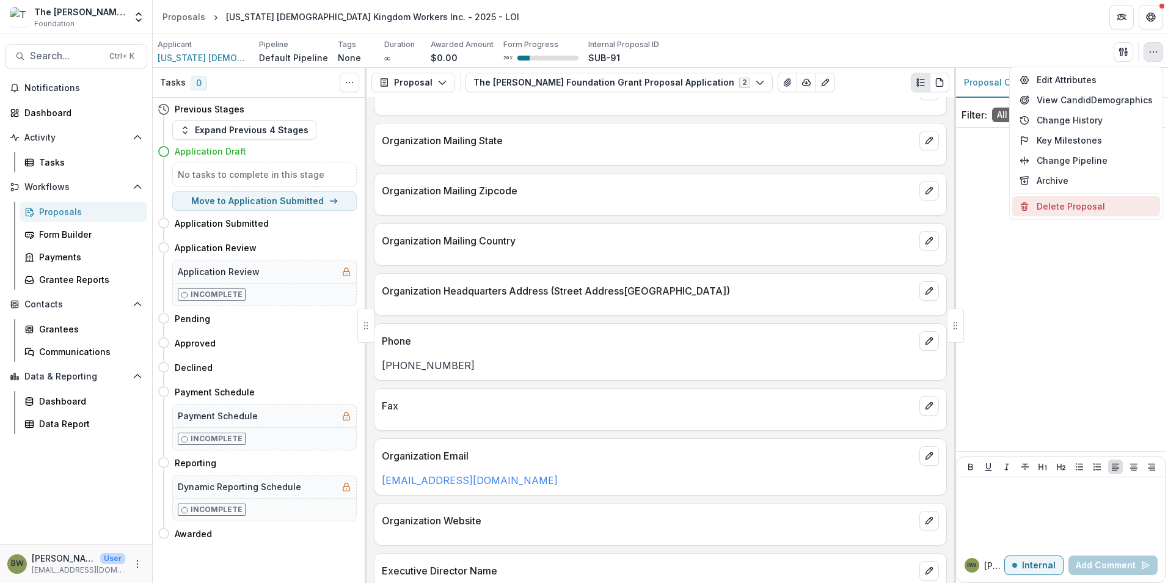
click at [1088, 206] on button "Delete Proposal" at bounding box center [1086, 206] width 148 height 20
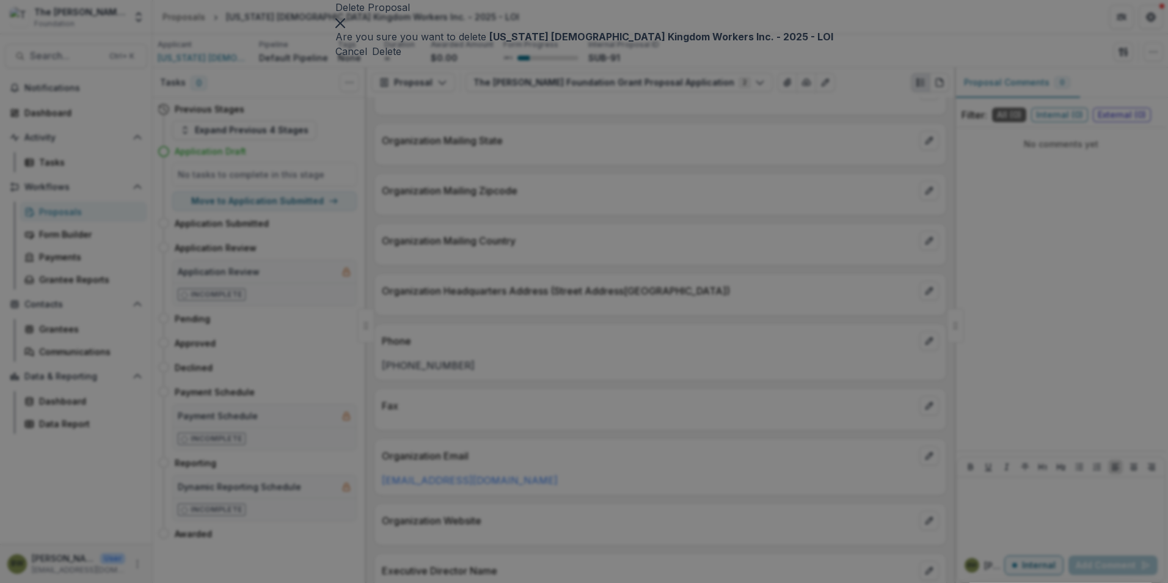
click at [401, 59] on button "Delete" at bounding box center [386, 51] width 29 height 15
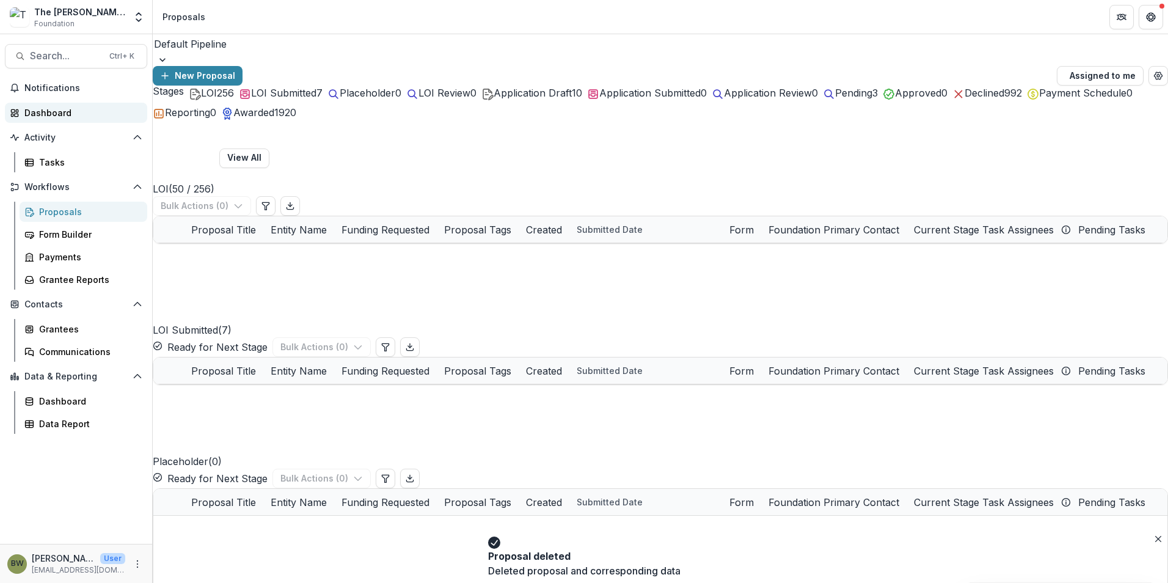
click at [37, 113] on div "Dashboard" at bounding box center [80, 112] width 113 height 13
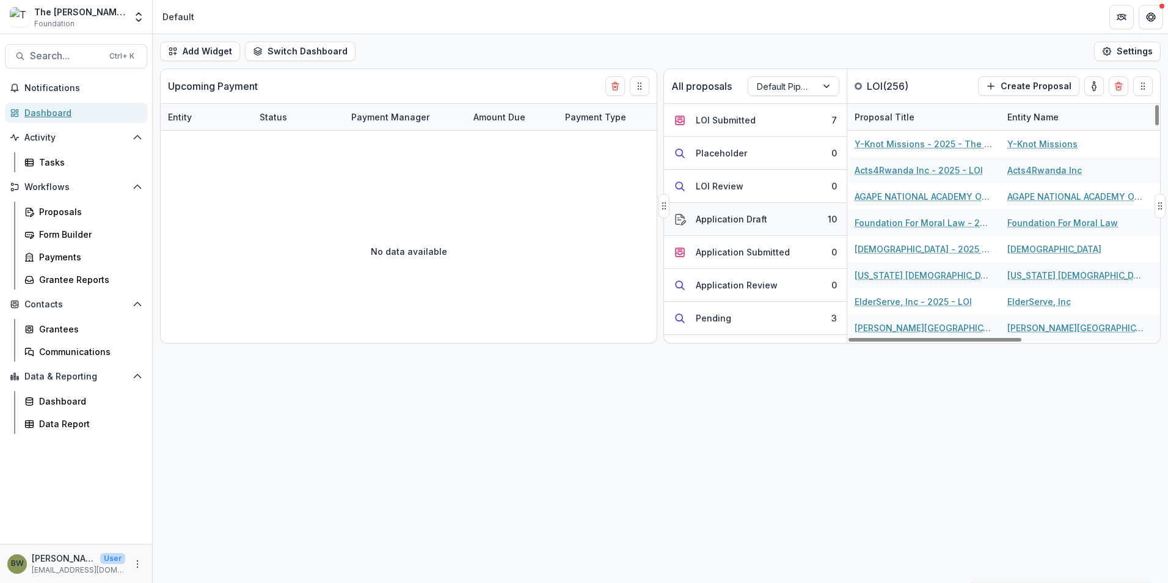
scroll to position [61, 0]
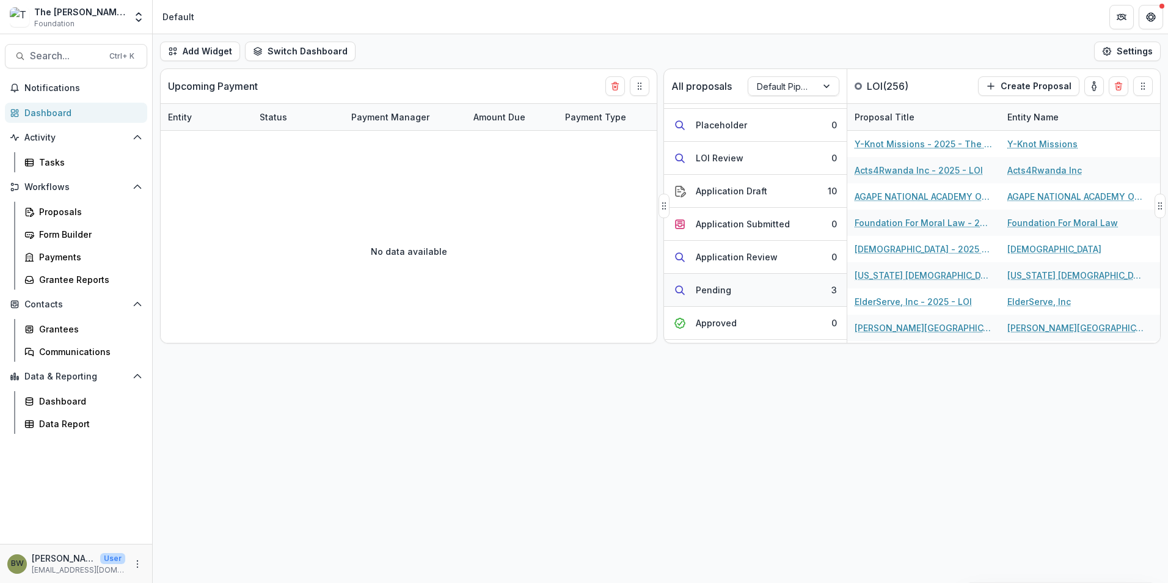
click at [728, 287] on div "Pending" at bounding box center [713, 289] width 35 height 13
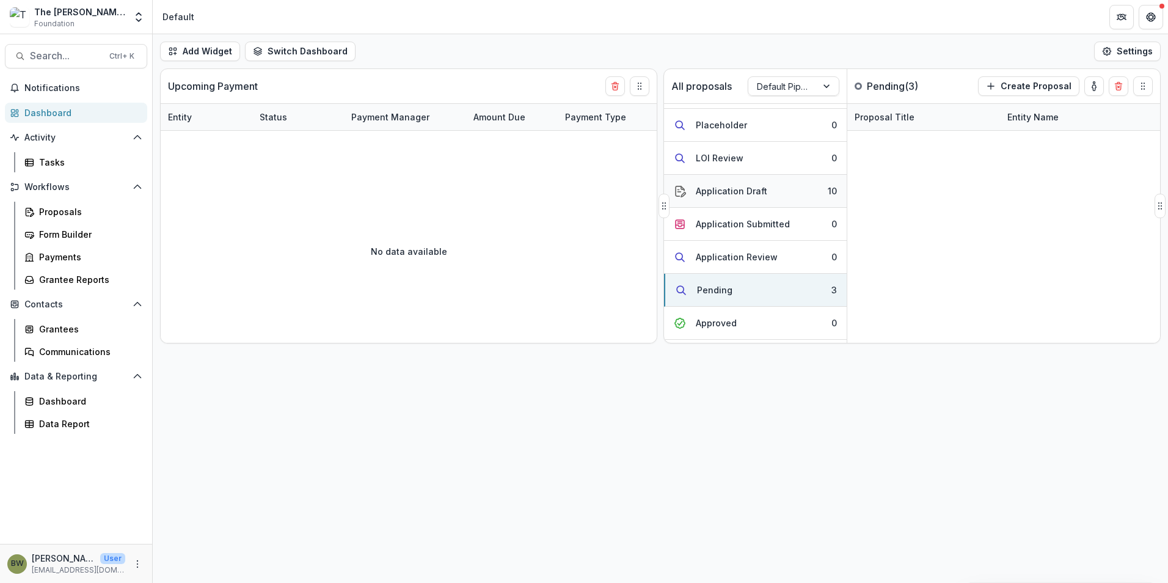
click at [733, 186] on div "Application Draft" at bounding box center [731, 190] width 71 height 13
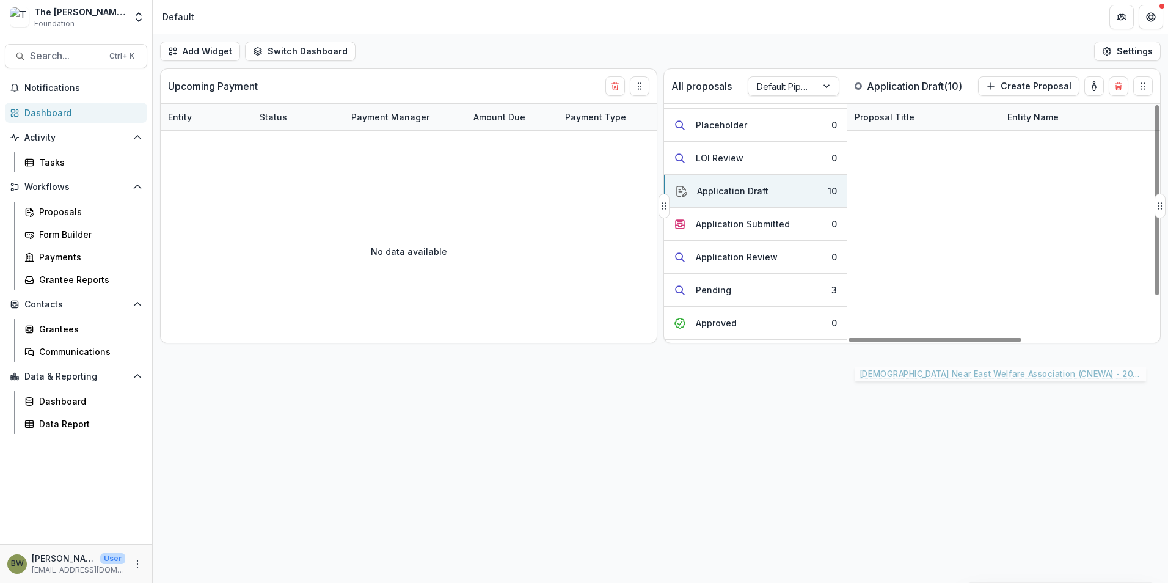
scroll to position [0, 0]
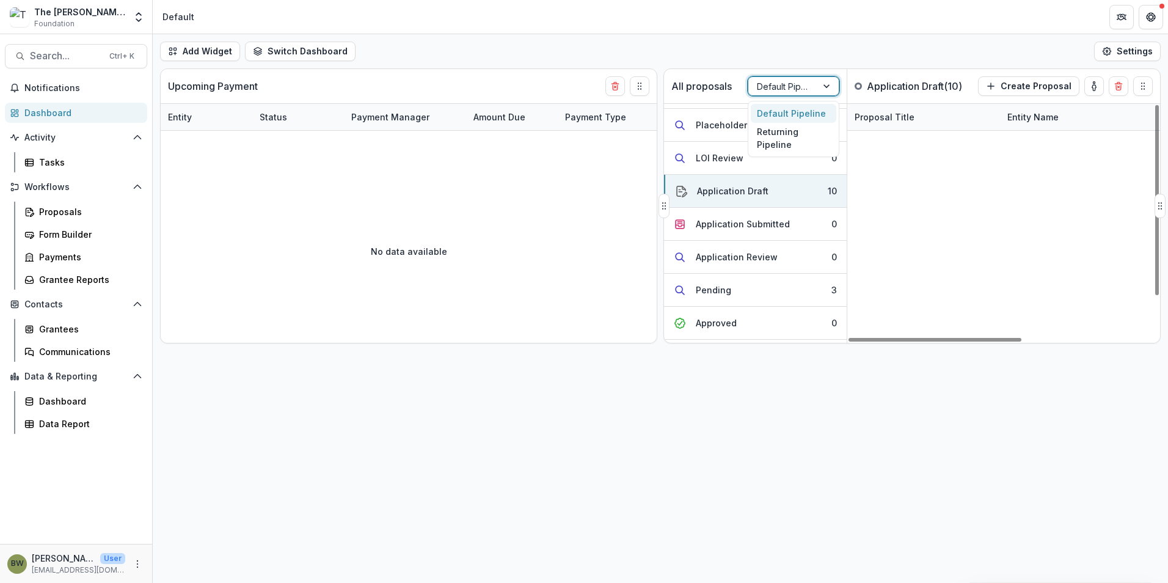
click at [795, 91] on div at bounding box center [782, 86] width 51 height 15
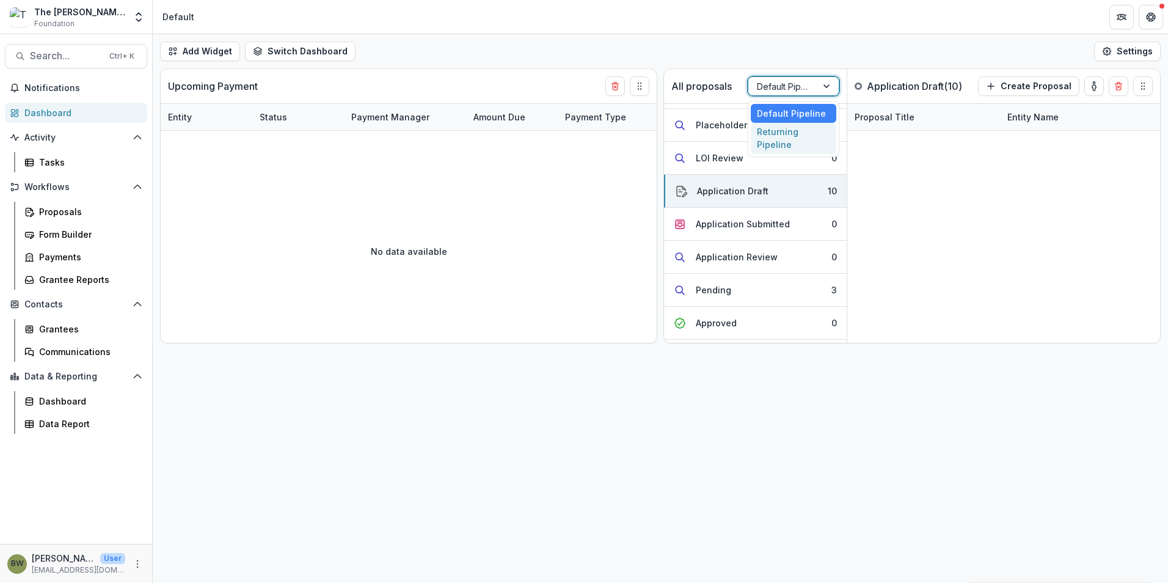
click at [795, 145] on div "Returning Pipeline" at bounding box center [794, 139] width 86 height 32
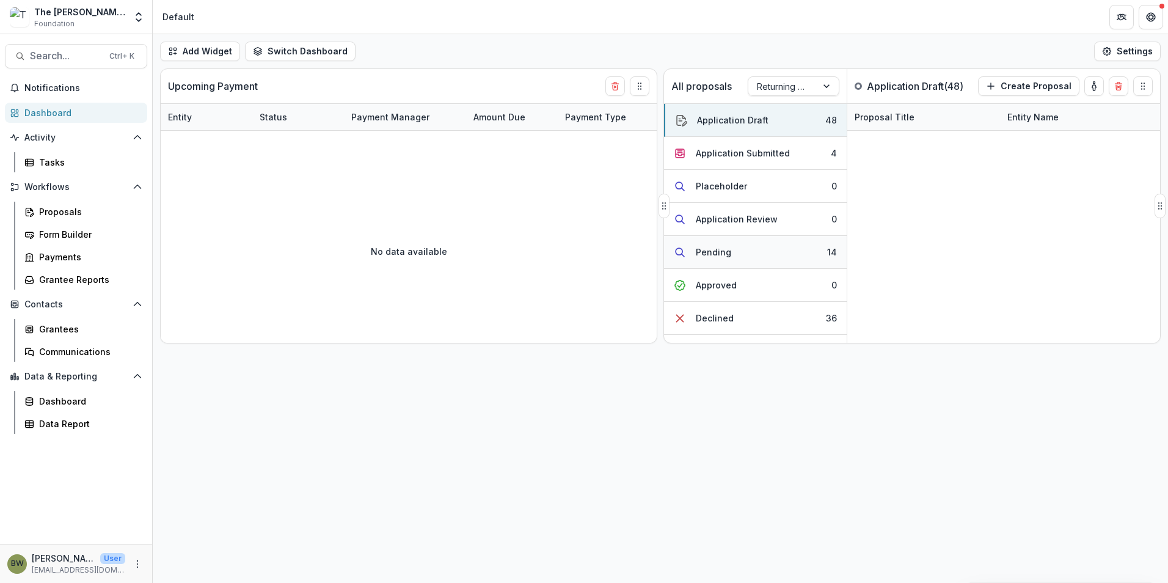
click at [718, 257] on div "Pending" at bounding box center [713, 252] width 35 height 13
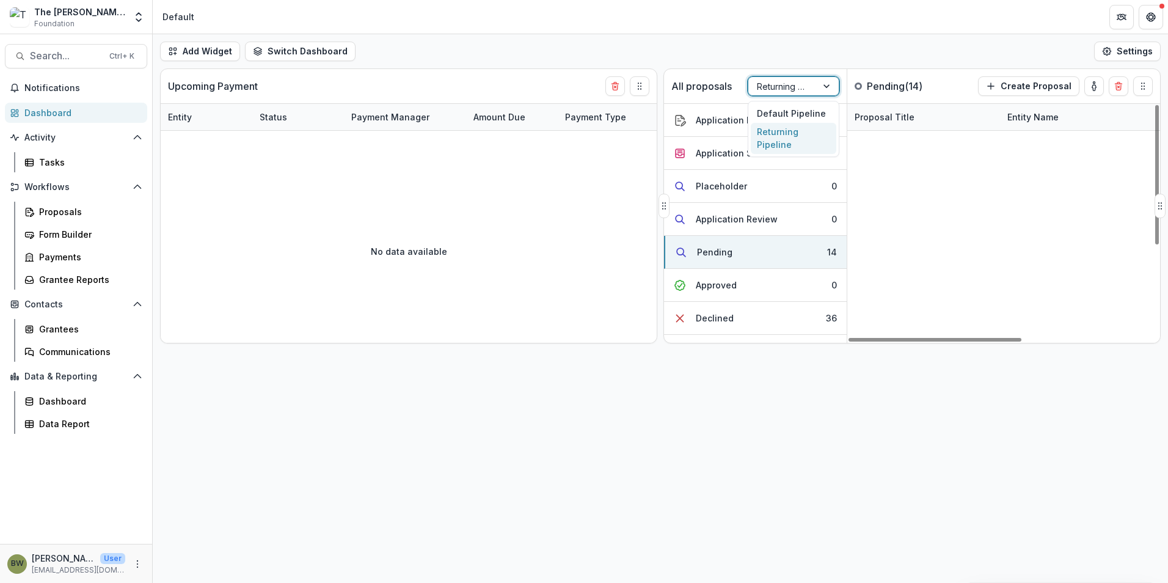
click at [799, 92] on div at bounding box center [782, 86] width 51 height 15
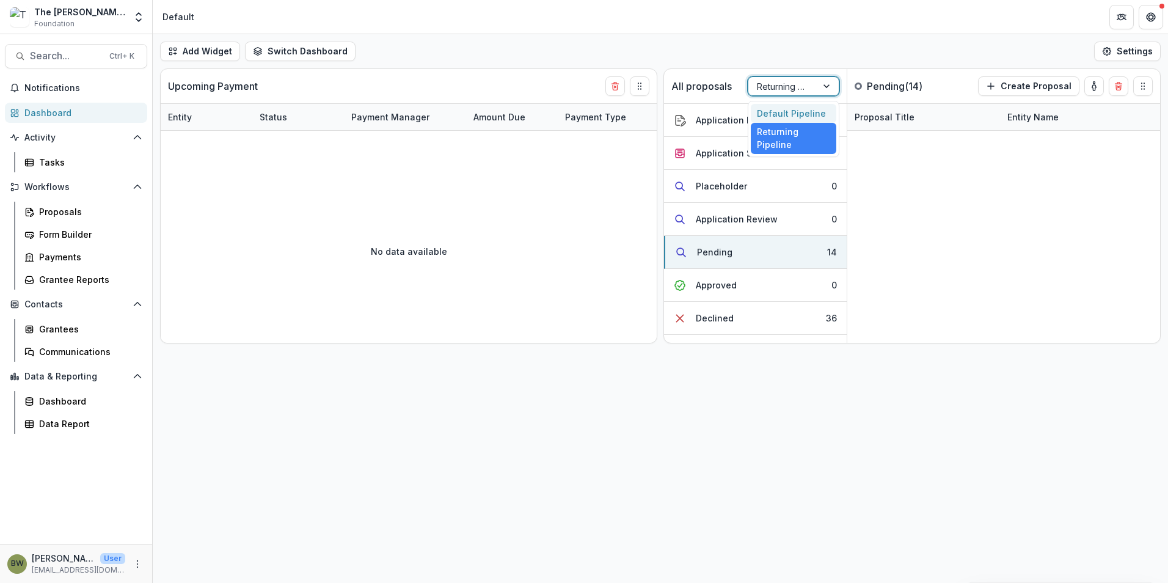
click at [787, 114] on div "Default Pipeline" at bounding box center [794, 113] width 86 height 19
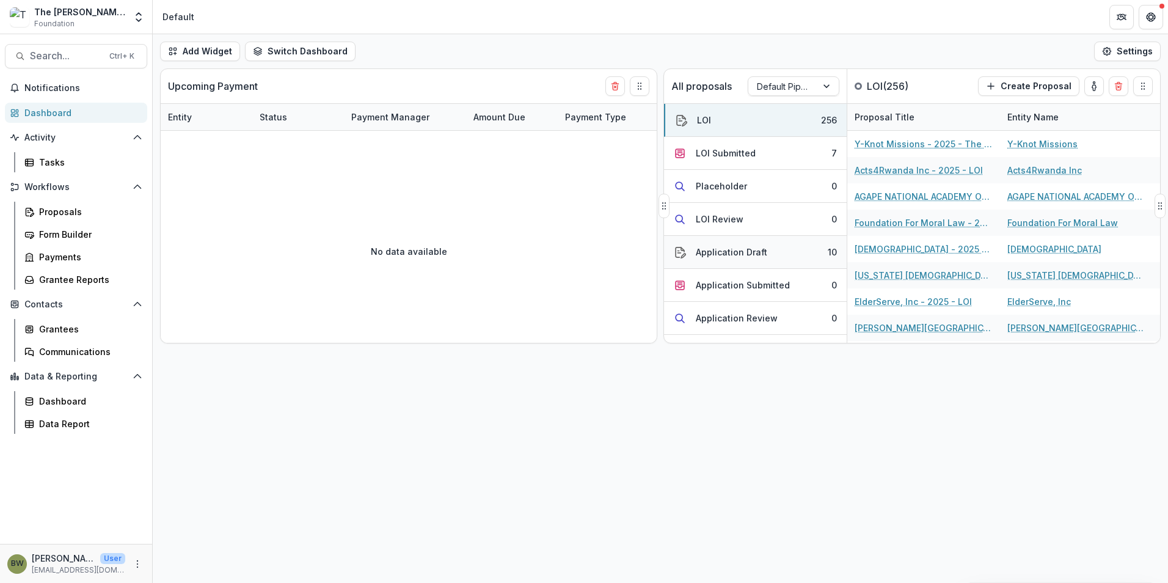
click at [743, 256] on div "Application Draft" at bounding box center [731, 252] width 71 height 13
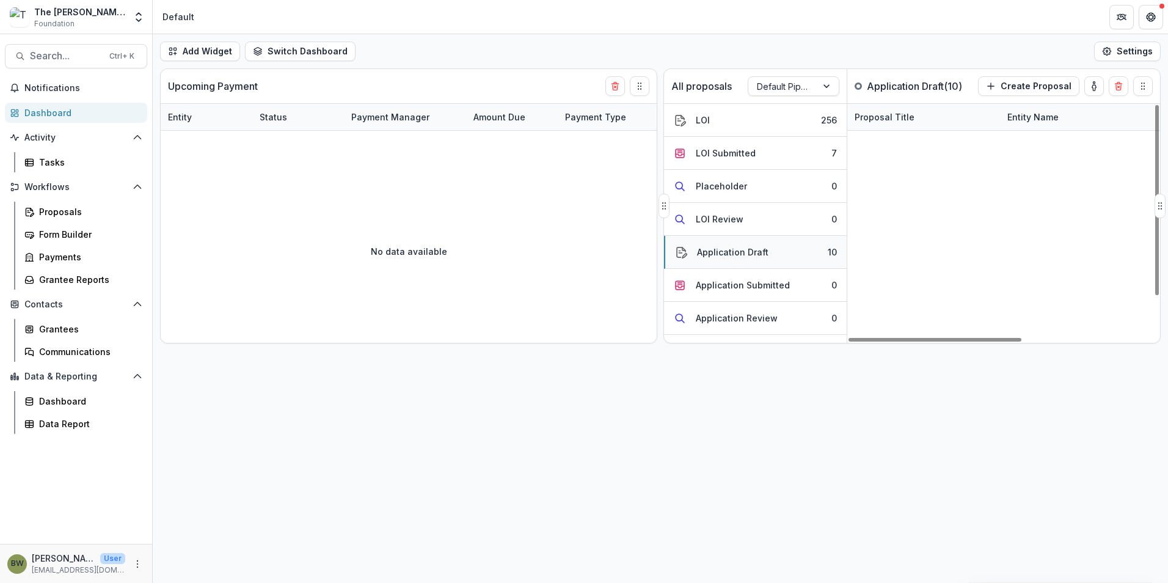
scroll to position [61, 0]
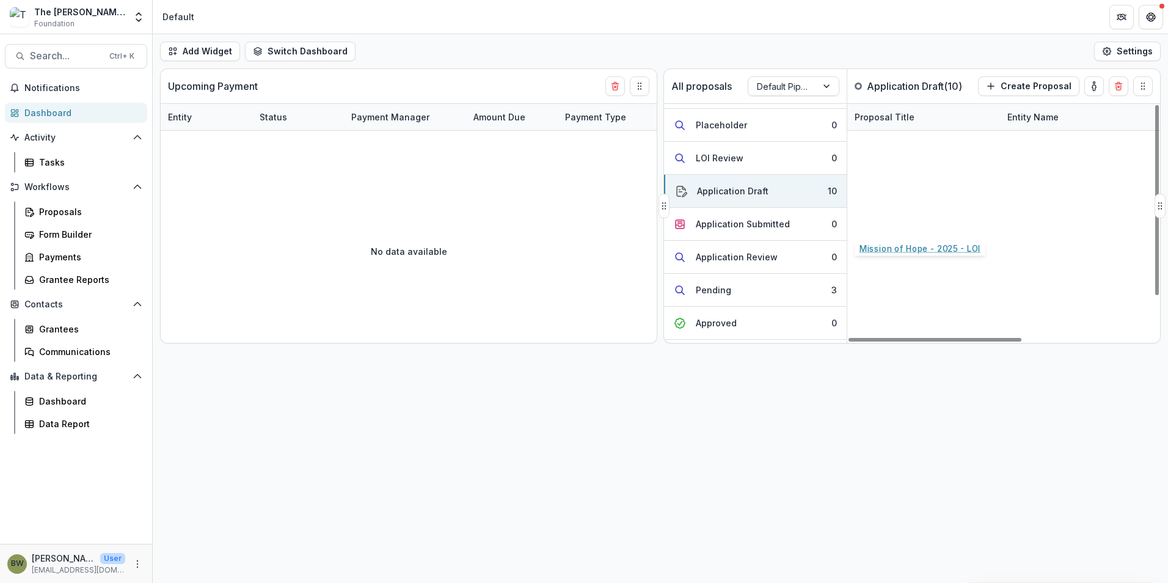
click at [893, 225] on link "Mission of Hope - 2025 - LOI" at bounding box center [916, 222] width 124 height 13
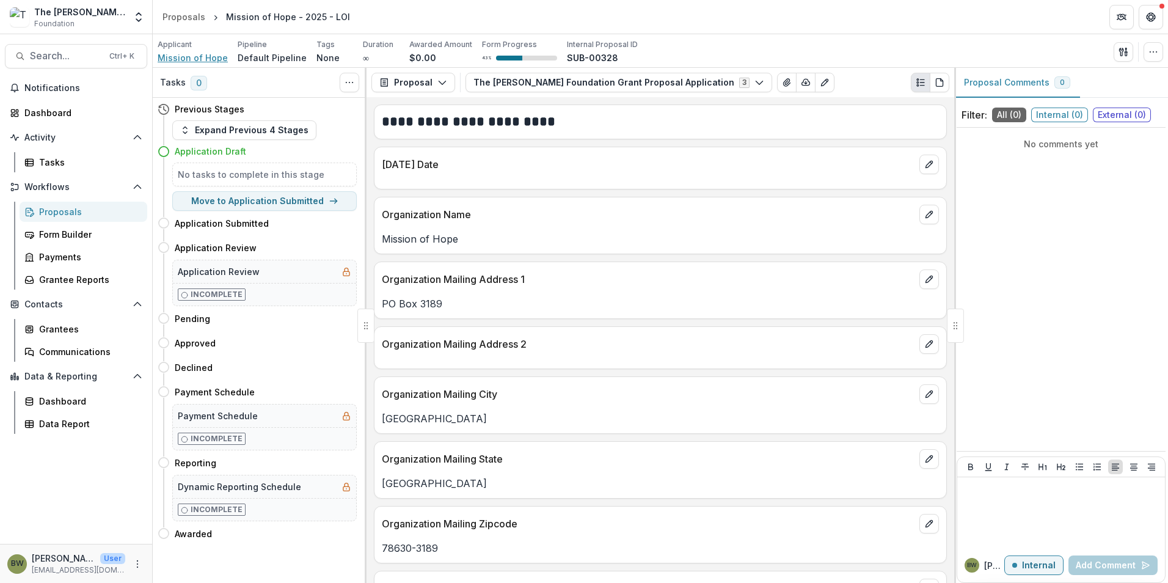
click at [198, 58] on span "Mission of Hope" at bounding box center [193, 57] width 70 height 13
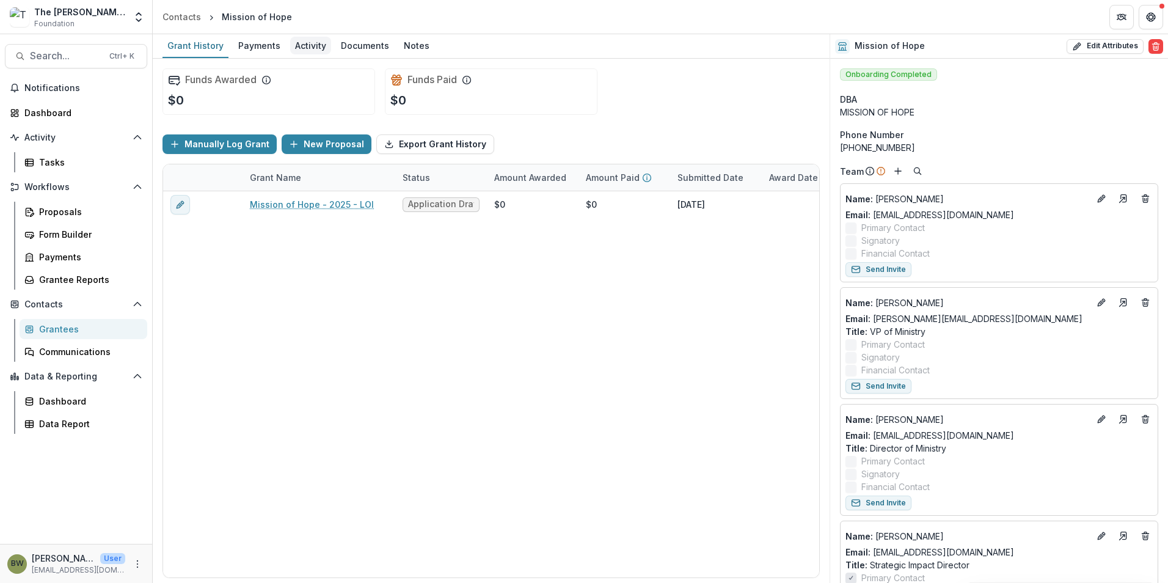
click at [313, 42] on div "Activity" at bounding box center [310, 46] width 41 height 18
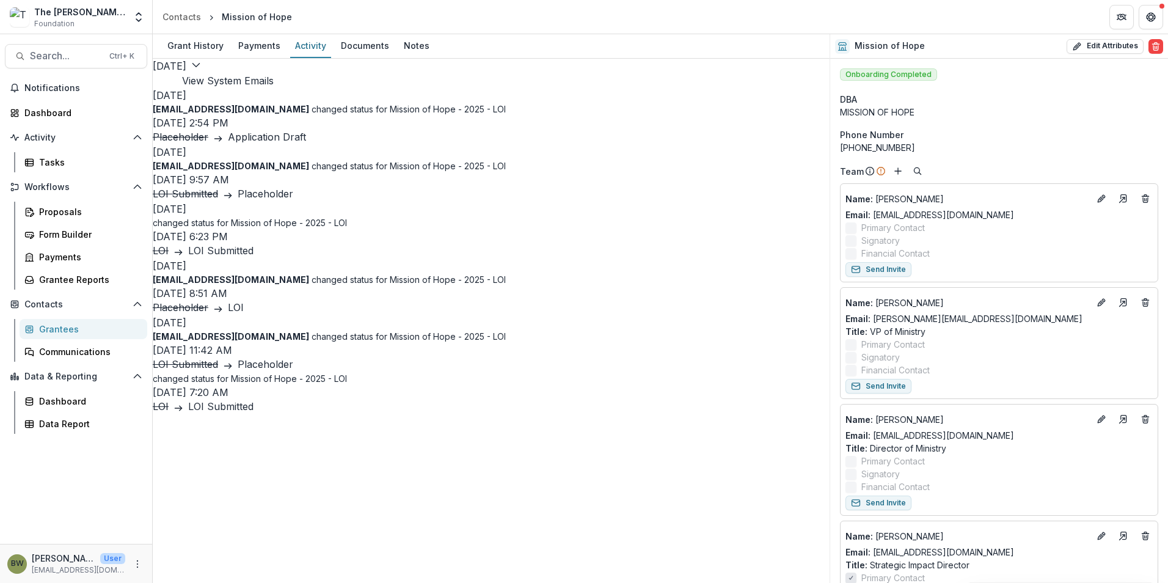
click at [274, 74] on button "View System Emails" at bounding box center [228, 80] width 92 height 15
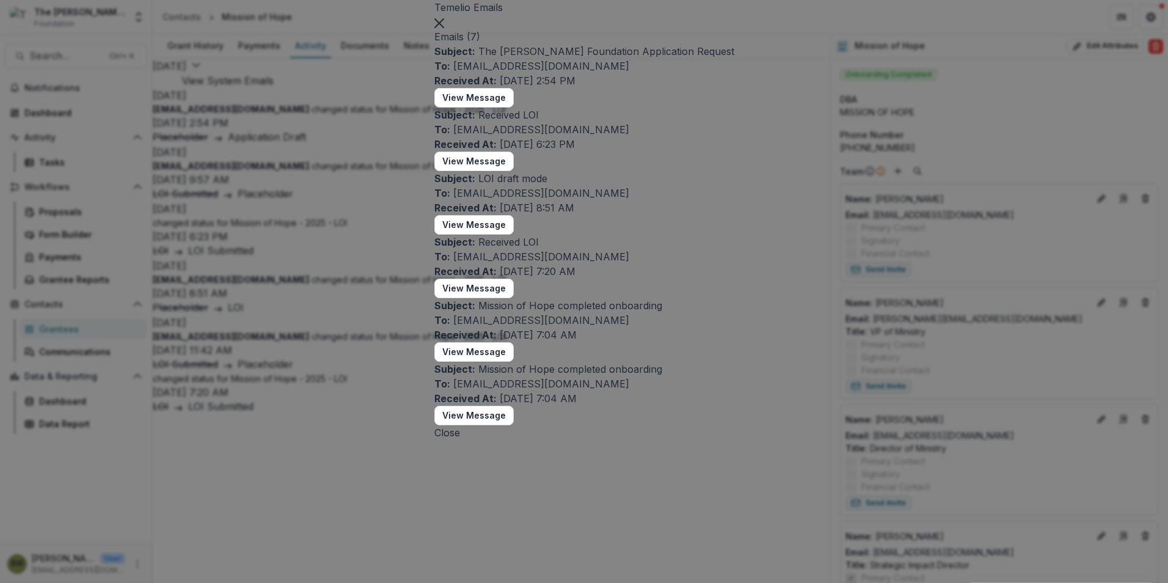
click at [434, 107] on button "View Message" at bounding box center [473, 98] width 79 height 20
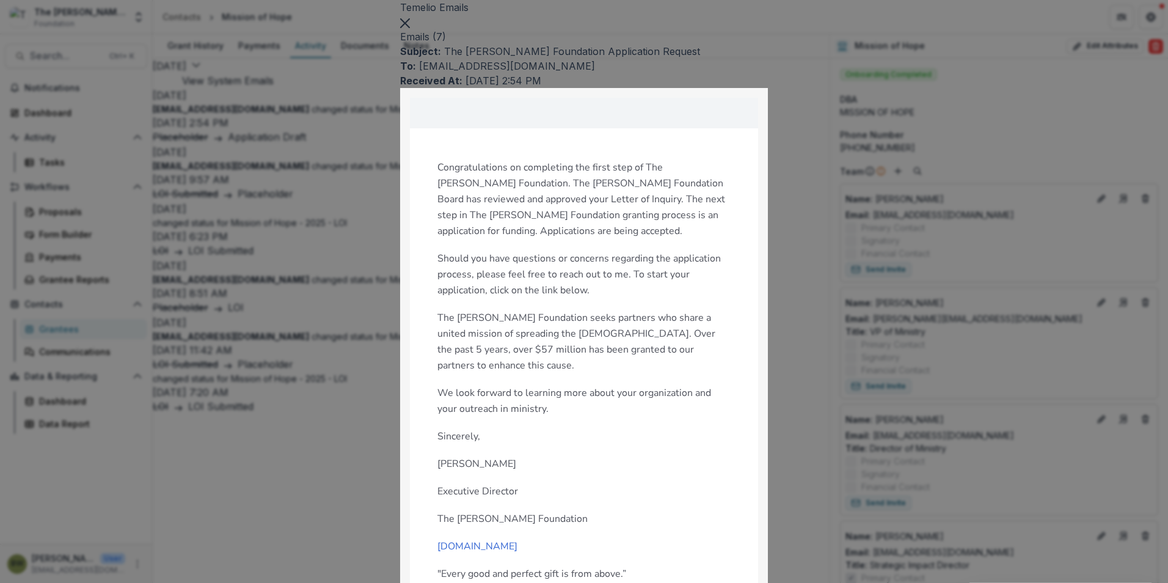
scroll to position [550, 0]
click at [410, 29] on button "Close" at bounding box center [405, 22] width 10 height 15
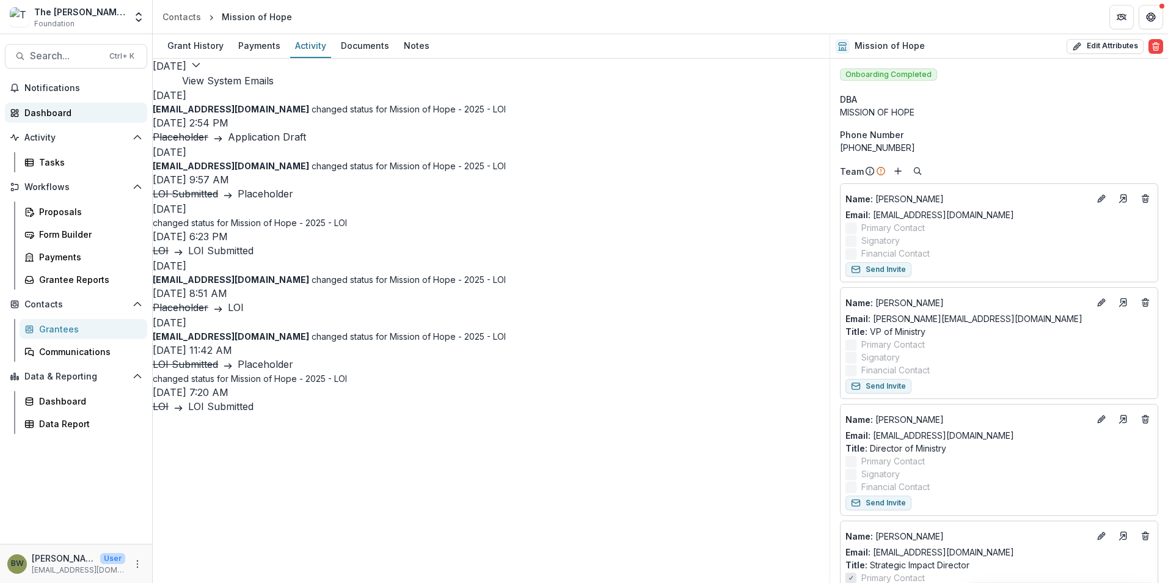
click at [48, 110] on div "Dashboard" at bounding box center [80, 112] width 113 height 13
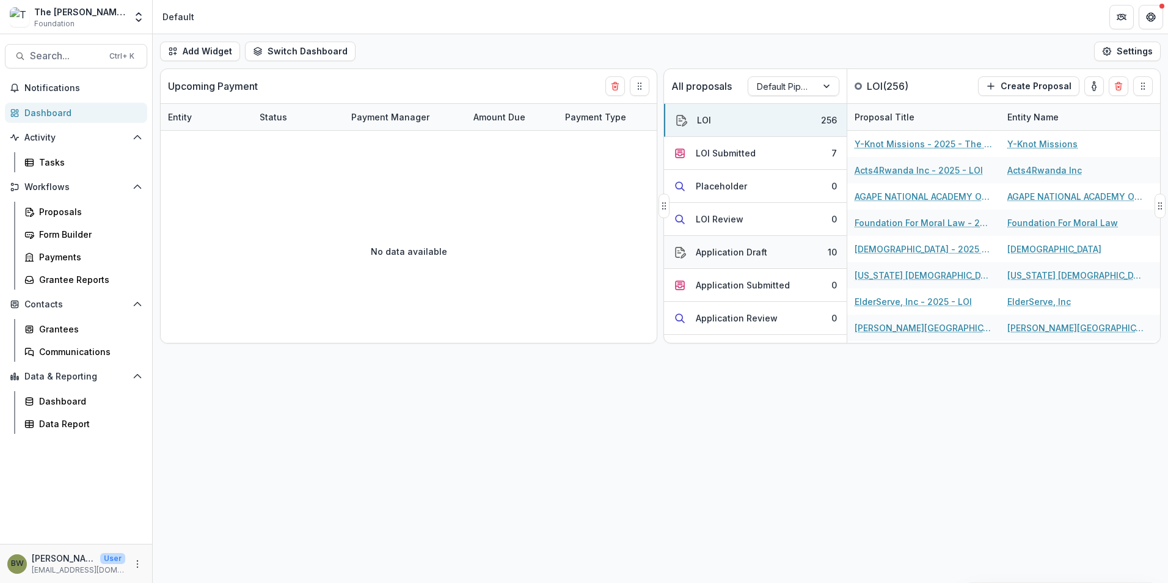
click at [719, 253] on div "Application Draft" at bounding box center [731, 252] width 71 height 13
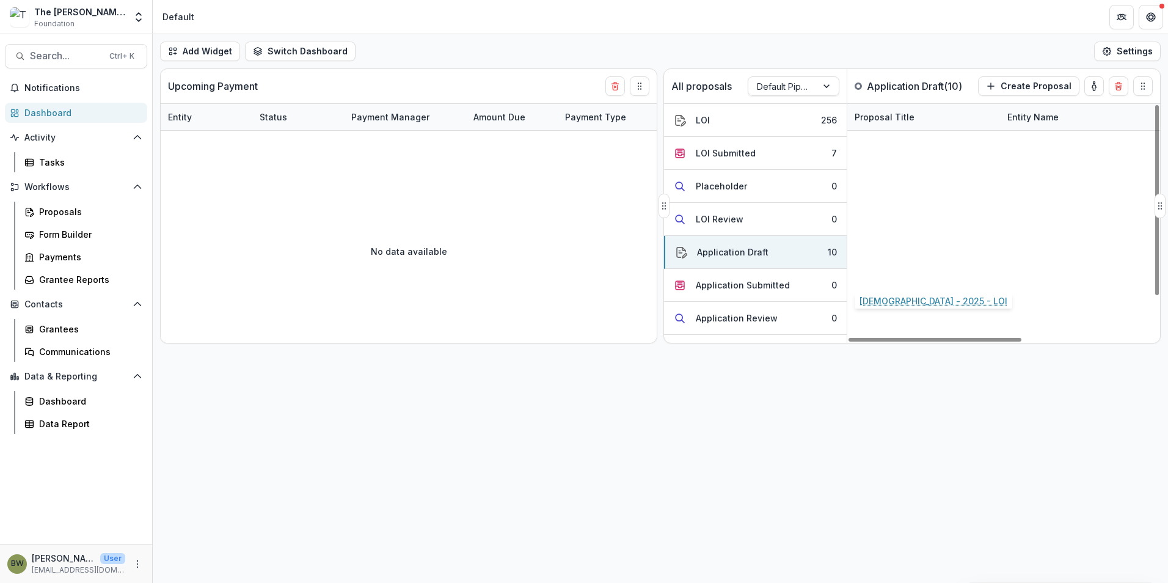
click at [919, 277] on link "Conservative Baptist Foreign Mission Society - 2025 - LOI" at bounding box center [923, 275] width 138 height 13
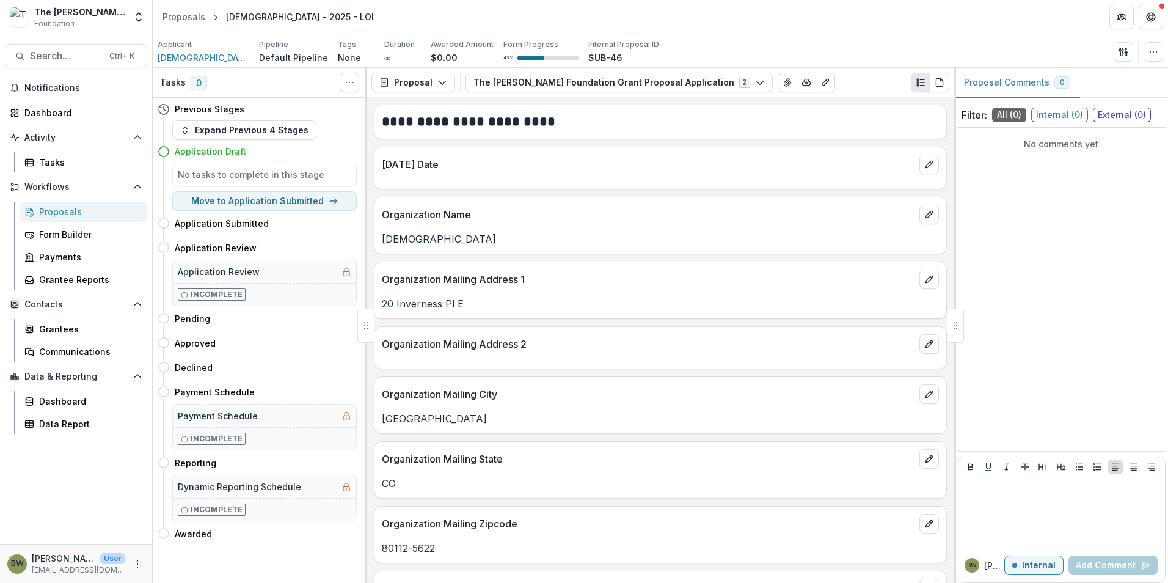
click at [190, 58] on span "Conservative Baptist Foreign Mission Society" at bounding box center [204, 57] width 92 height 13
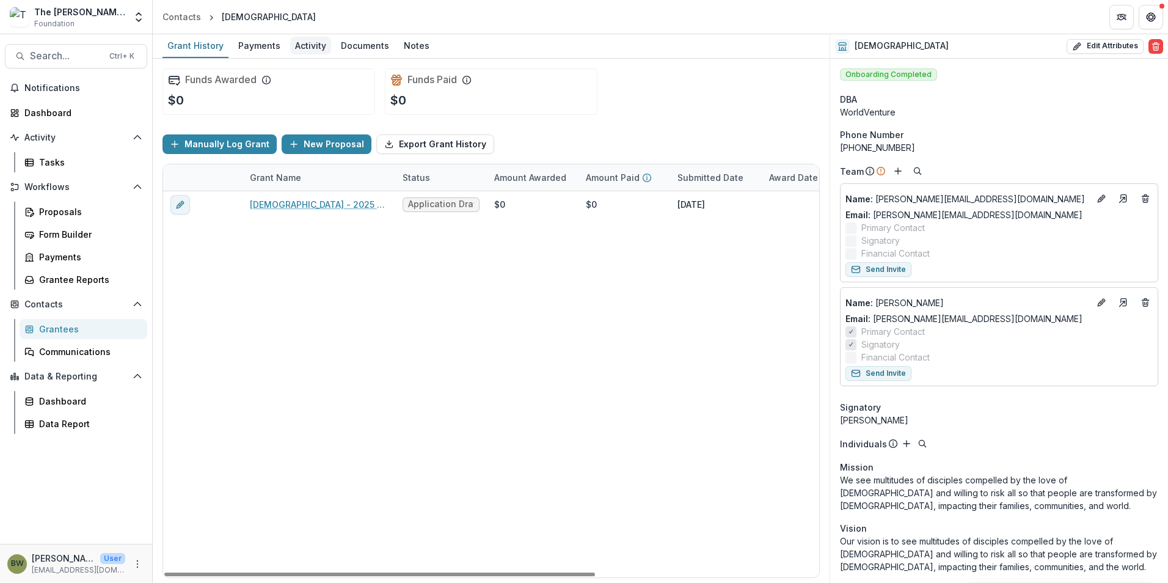
click at [310, 51] on div "Activity" at bounding box center [310, 46] width 41 height 18
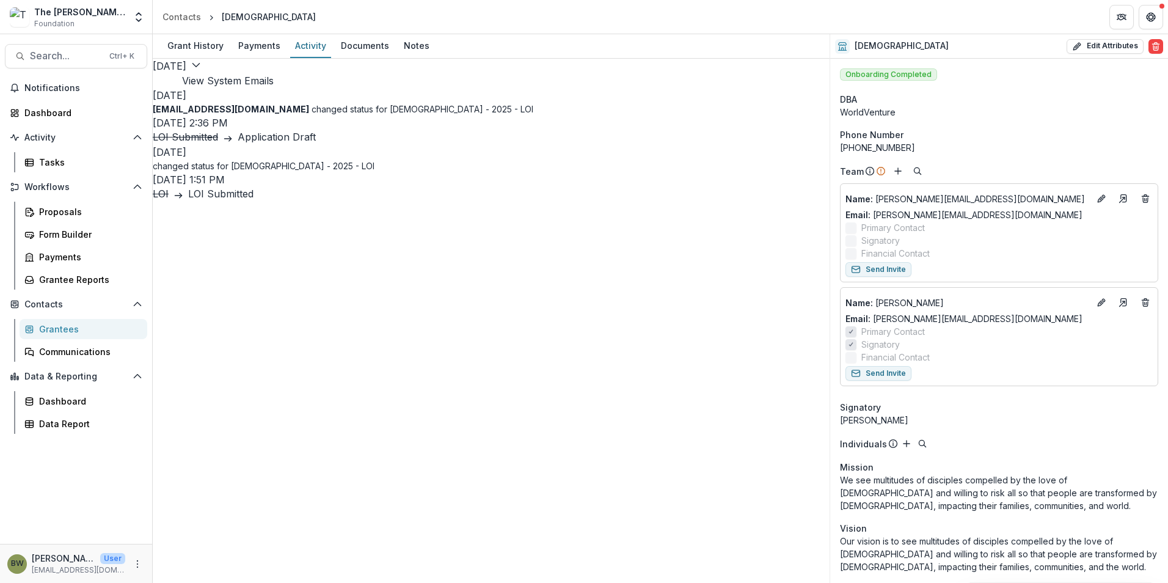
click at [274, 78] on button "View System Emails" at bounding box center [228, 80] width 92 height 15
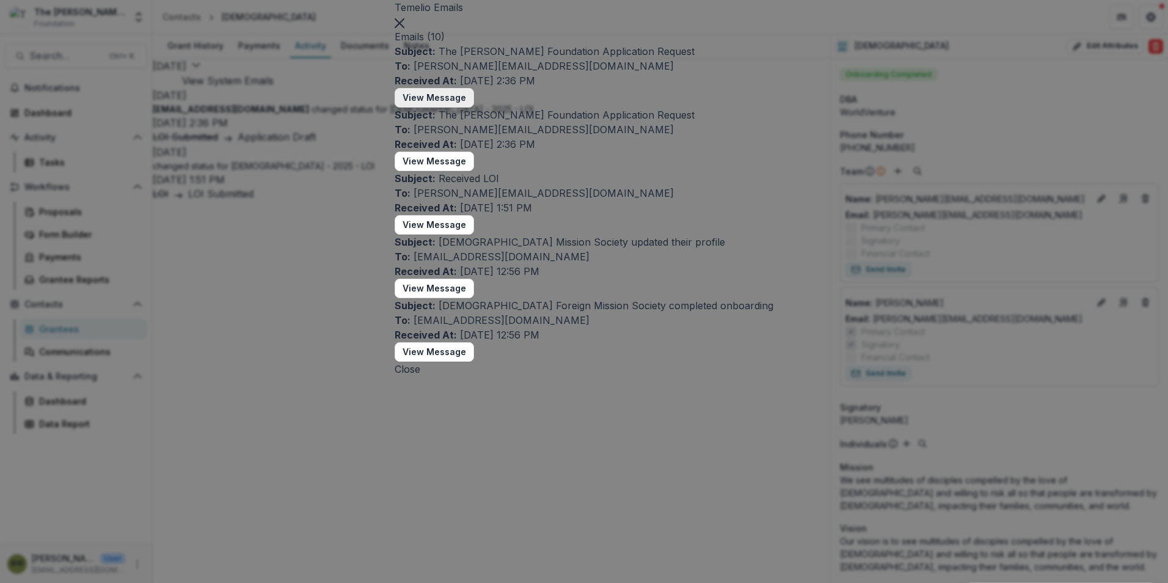
click at [424, 107] on button "View Message" at bounding box center [434, 98] width 79 height 20
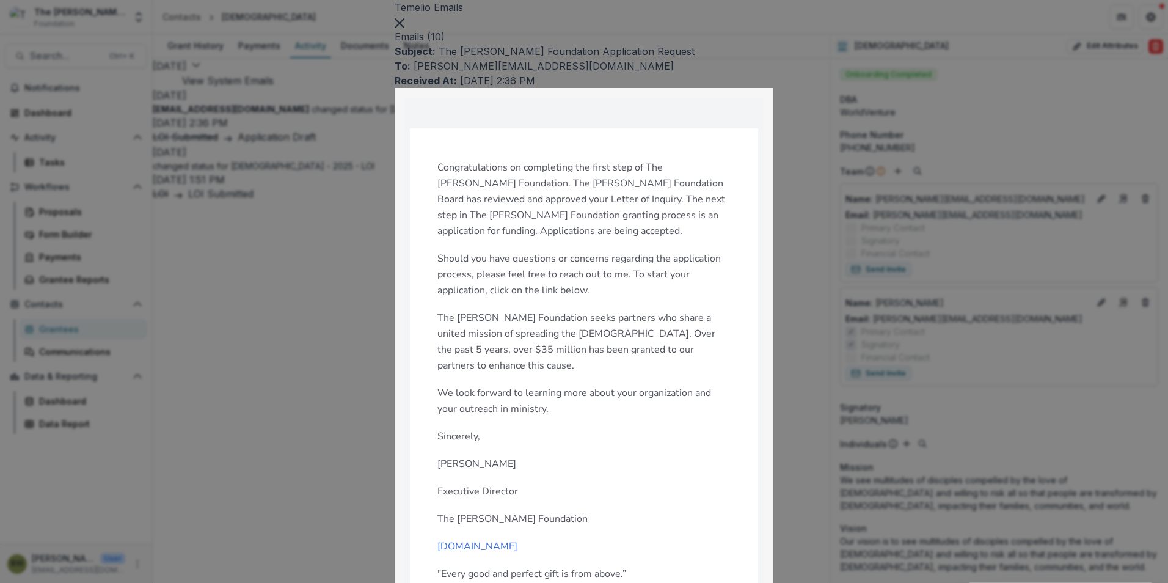
scroll to position [244, 0]
click at [404, 29] on button "Close" at bounding box center [400, 22] width 10 height 15
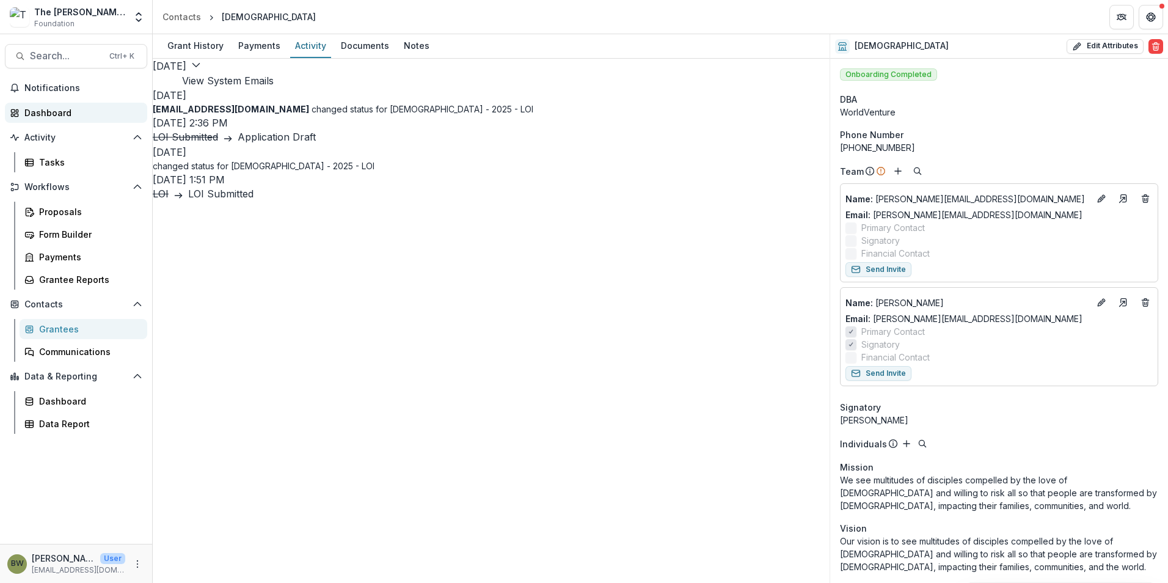
click at [51, 112] on div "Dashboard" at bounding box center [80, 112] width 113 height 13
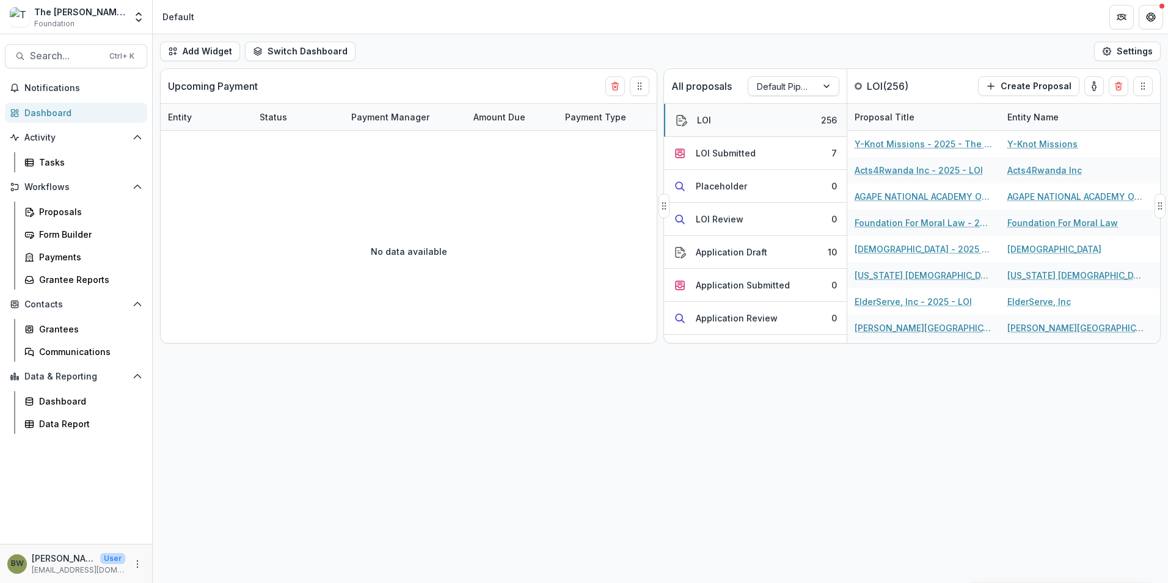
click at [721, 122] on button "LOI 256" at bounding box center [755, 120] width 183 height 33
click at [716, 155] on div "LOI Submitted" at bounding box center [726, 153] width 60 height 13
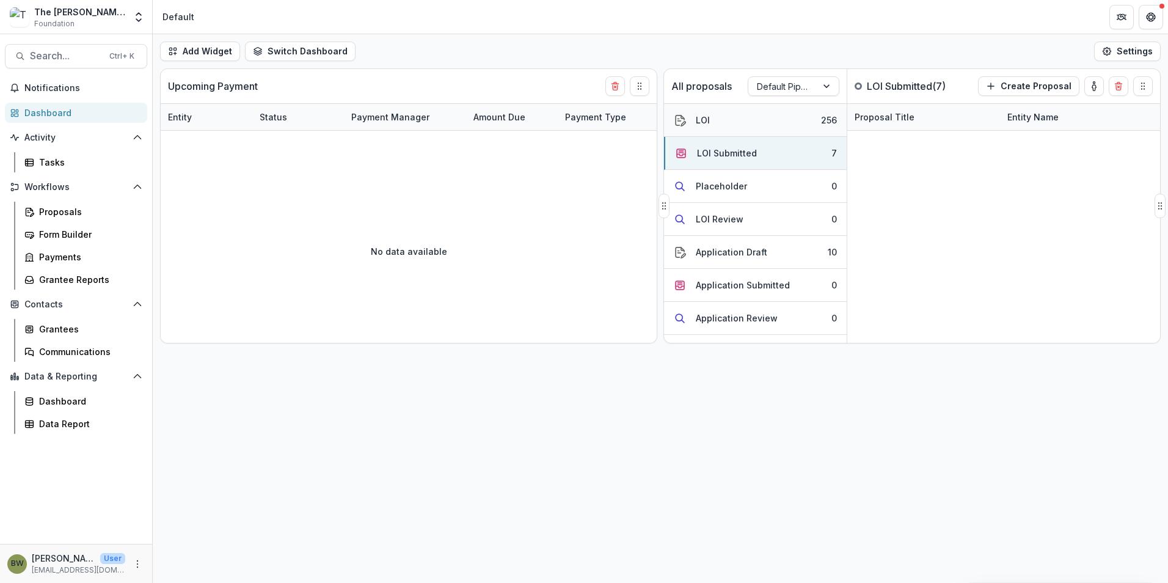
click at [712, 120] on button "LOI 256" at bounding box center [755, 120] width 183 height 33
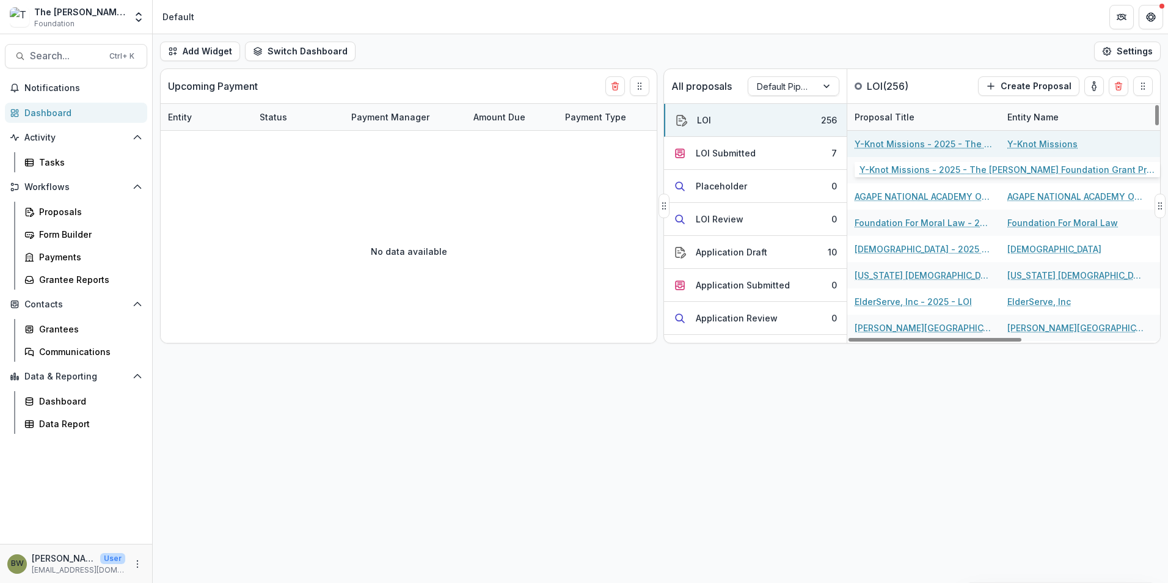
click at [922, 149] on link "Y-Knot Missions - 2025 - The Bolick Foundation Grant Proposal Application" at bounding box center [923, 143] width 138 height 13
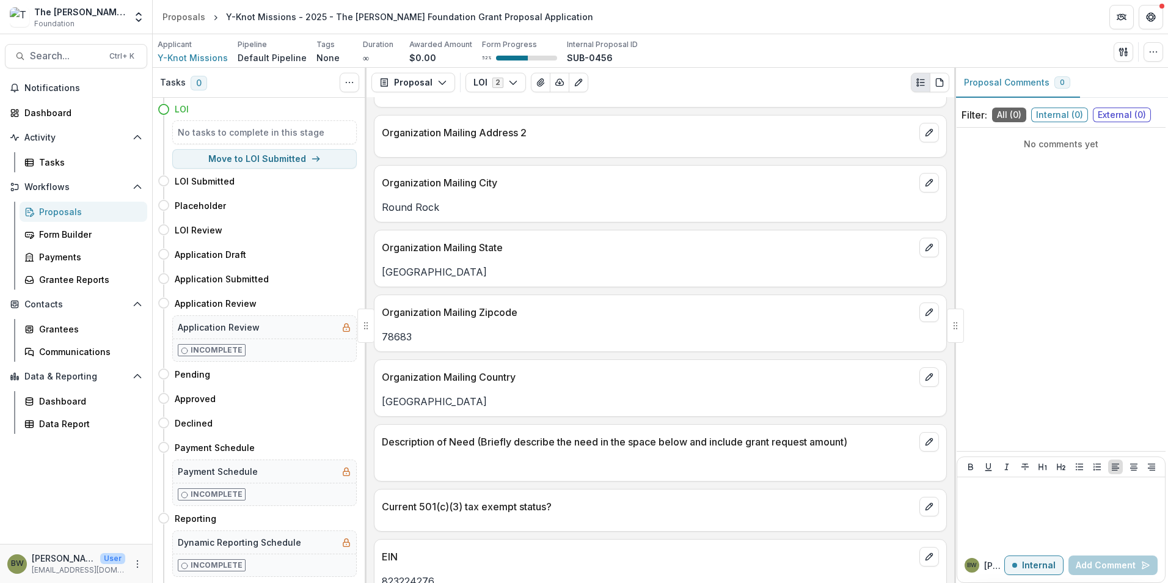
scroll to position [365, 0]
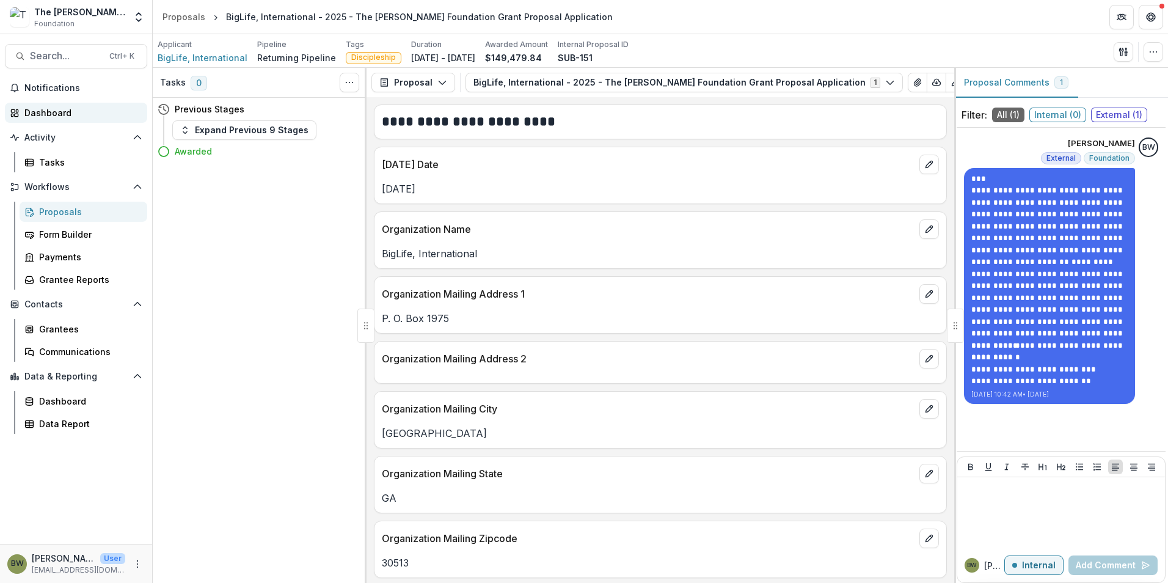
click at [63, 115] on div "Dashboard" at bounding box center [80, 112] width 113 height 13
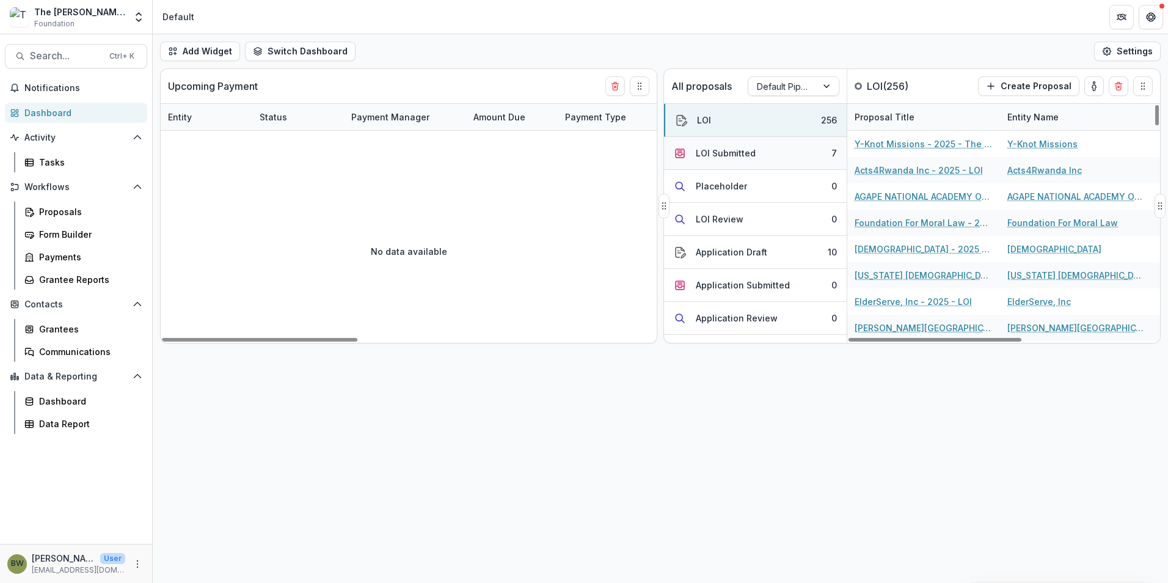
click at [746, 151] on div "LOI Submitted" at bounding box center [726, 153] width 60 height 13
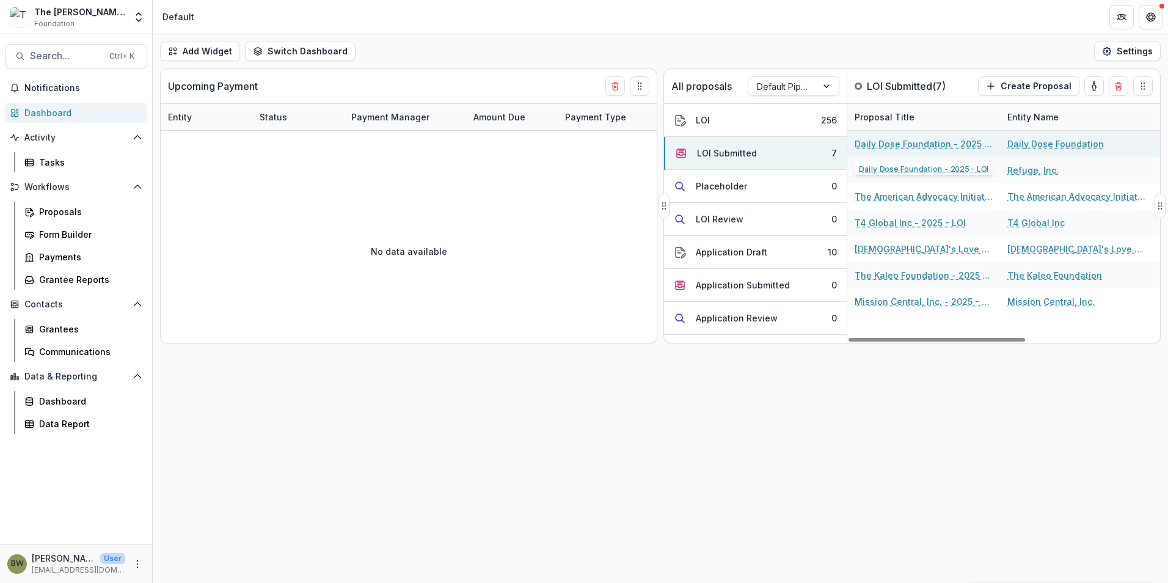
click at [933, 143] on link "Daily Dose Foundation - 2025 - LOI" at bounding box center [923, 143] width 138 height 13
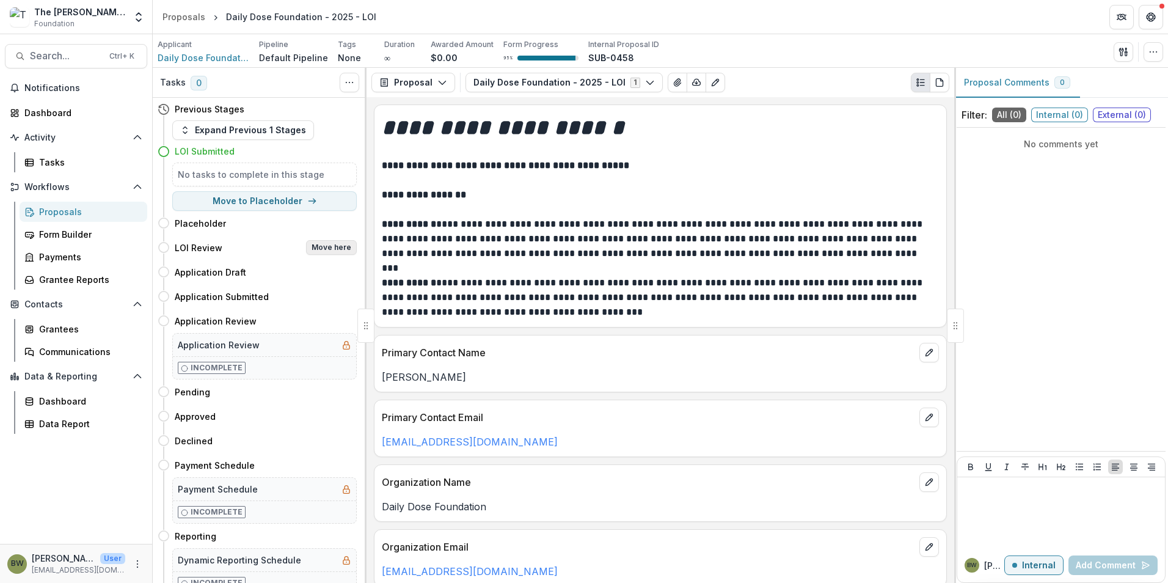
click at [330, 249] on button "Move here" at bounding box center [331, 247] width 51 height 15
select select "**********"
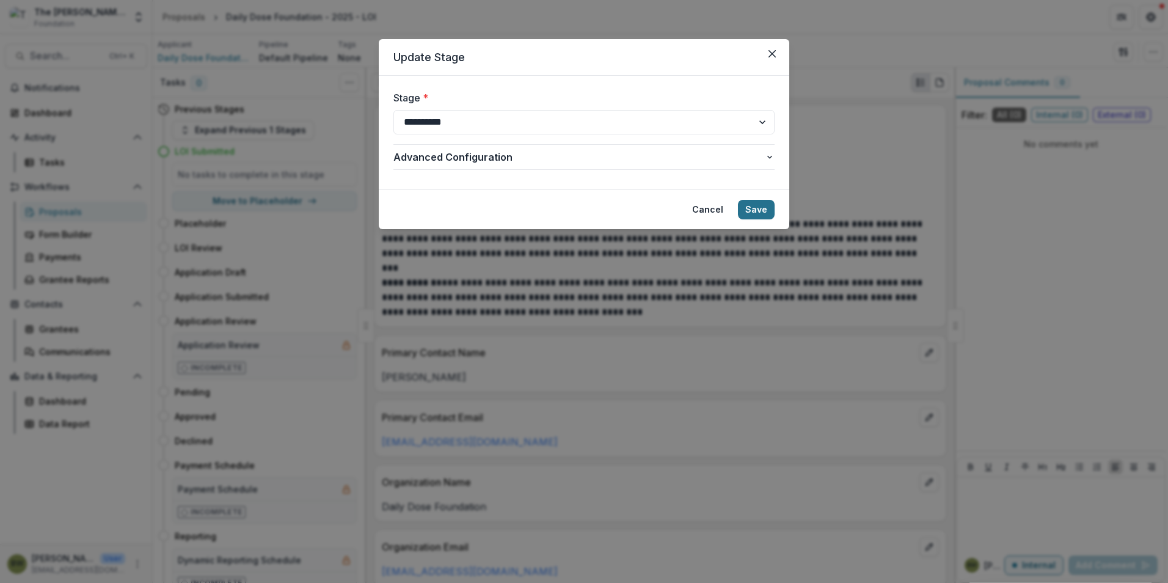
click at [770, 211] on button "Save" at bounding box center [756, 210] width 37 height 20
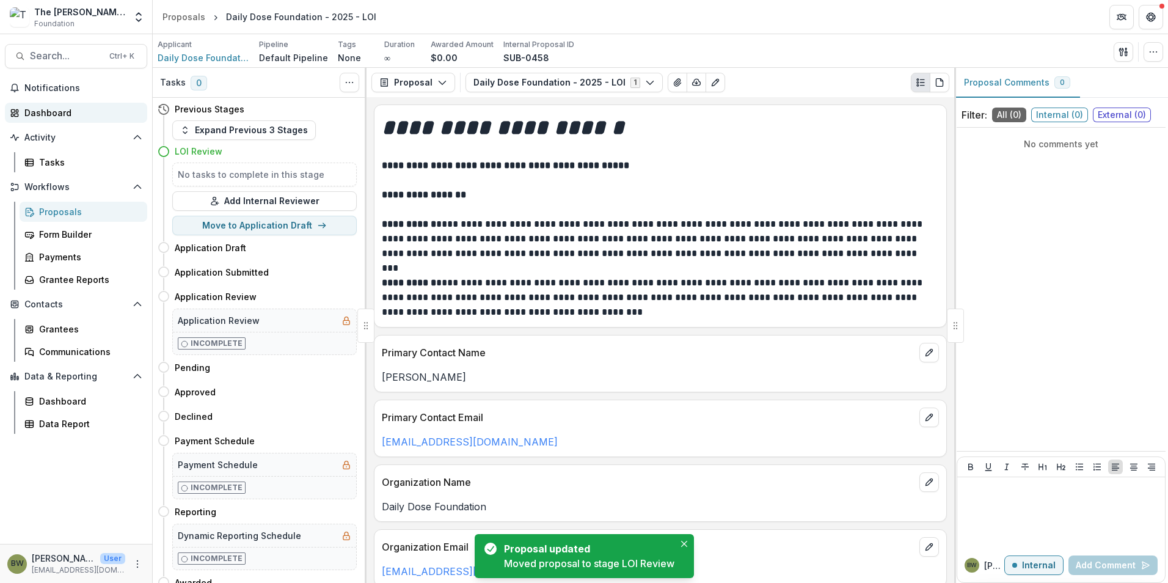
click at [68, 118] on div "Dashboard" at bounding box center [80, 112] width 113 height 13
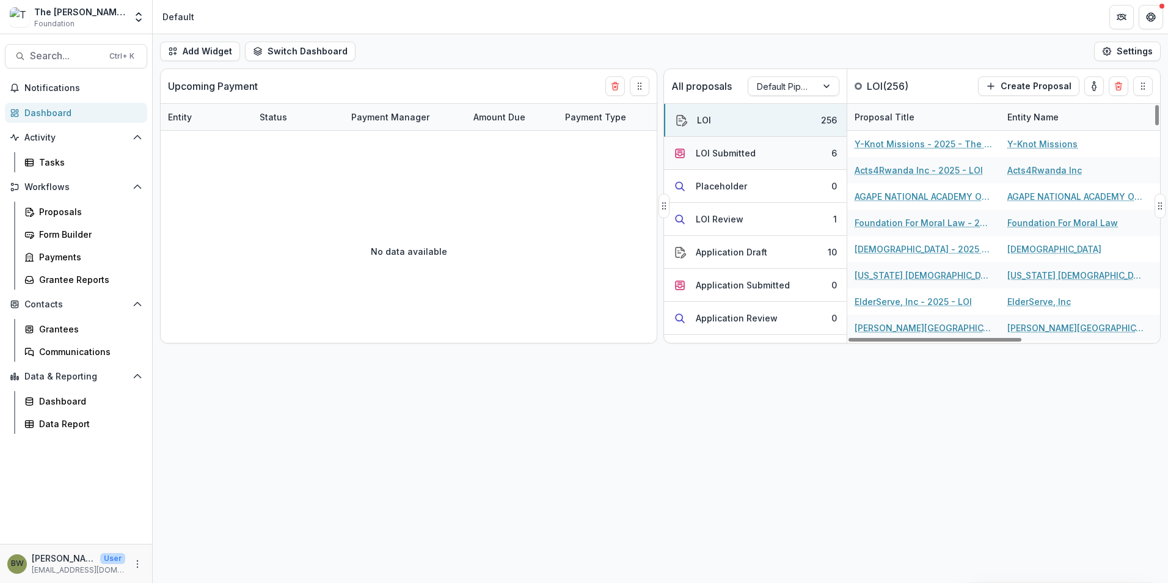
click at [723, 153] on div "LOI Submitted" at bounding box center [726, 153] width 60 height 13
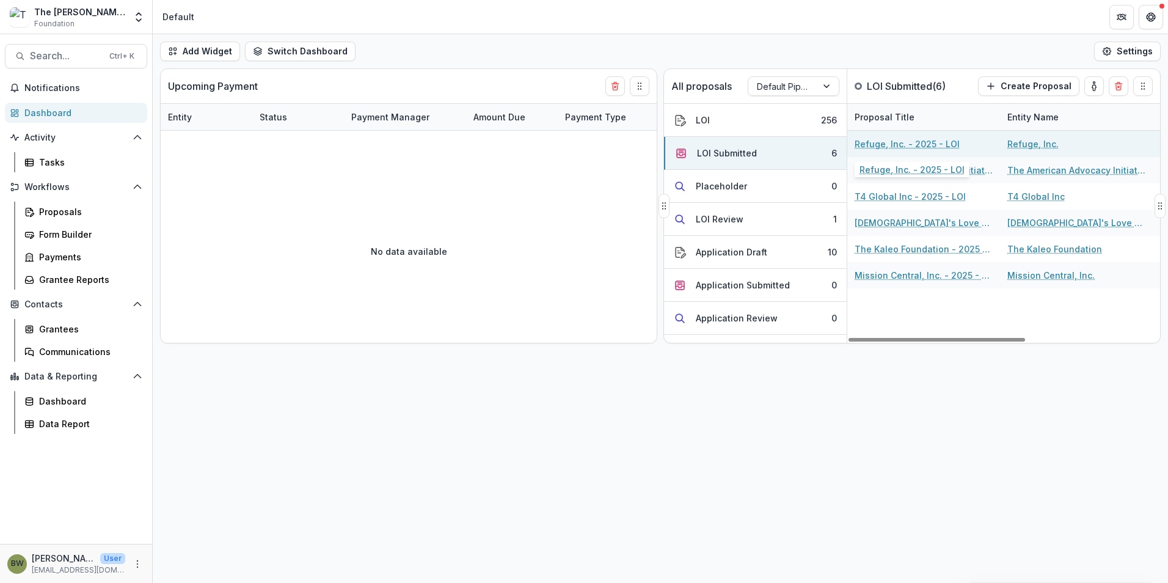
click at [915, 147] on link "Refuge, Inc. - 2025 - LOI" at bounding box center [906, 143] width 105 height 13
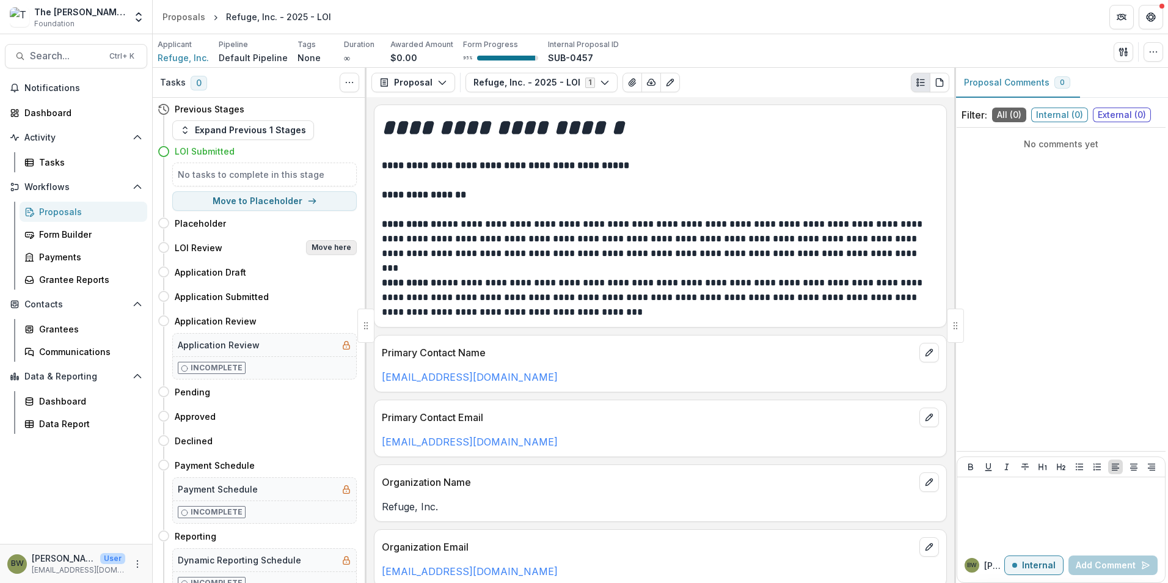
click at [344, 247] on button "Move here" at bounding box center [331, 247] width 51 height 15
select select "**********"
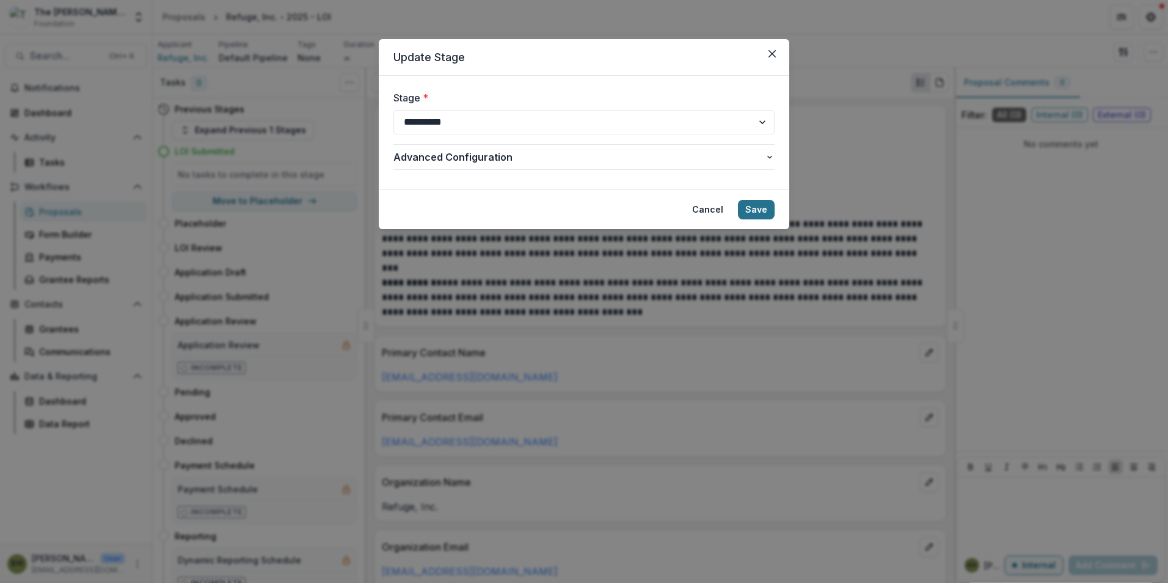
click at [762, 214] on button "Save" at bounding box center [756, 210] width 37 height 20
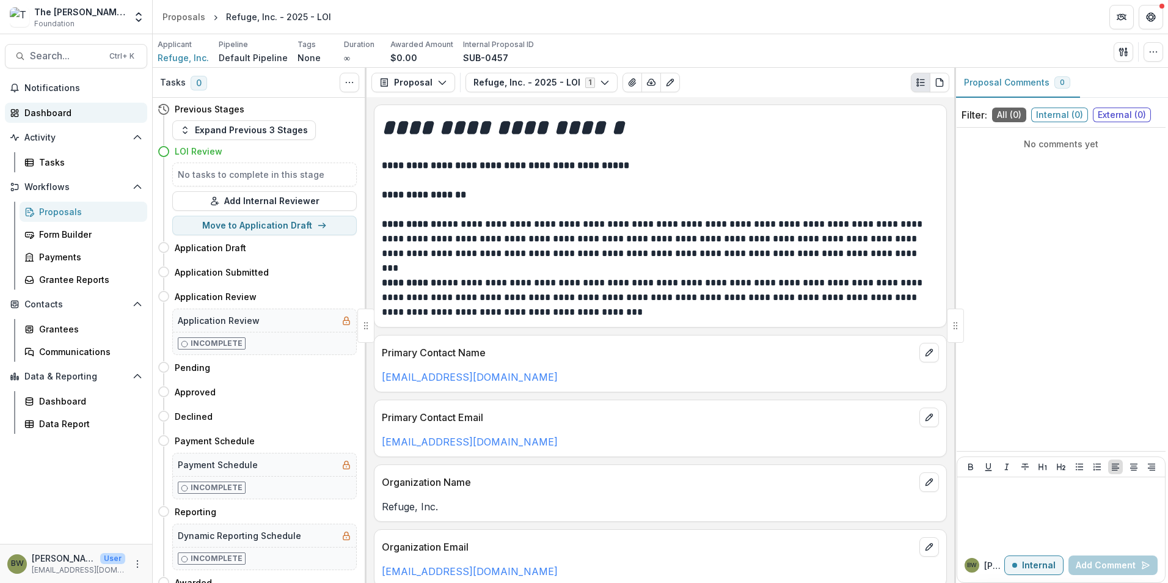
click at [53, 109] on div "Dashboard" at bounding box center [80, 112] width 113 height 13
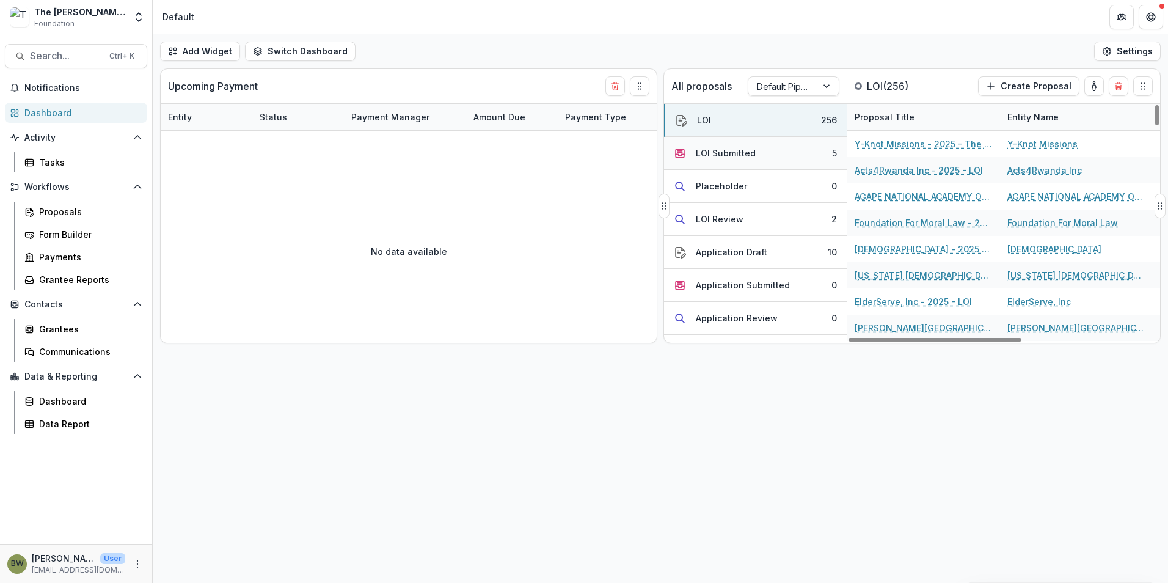
click at [749, 150] on div "LOI Submitted" at bounding box center [726, 153] width 60 height 13
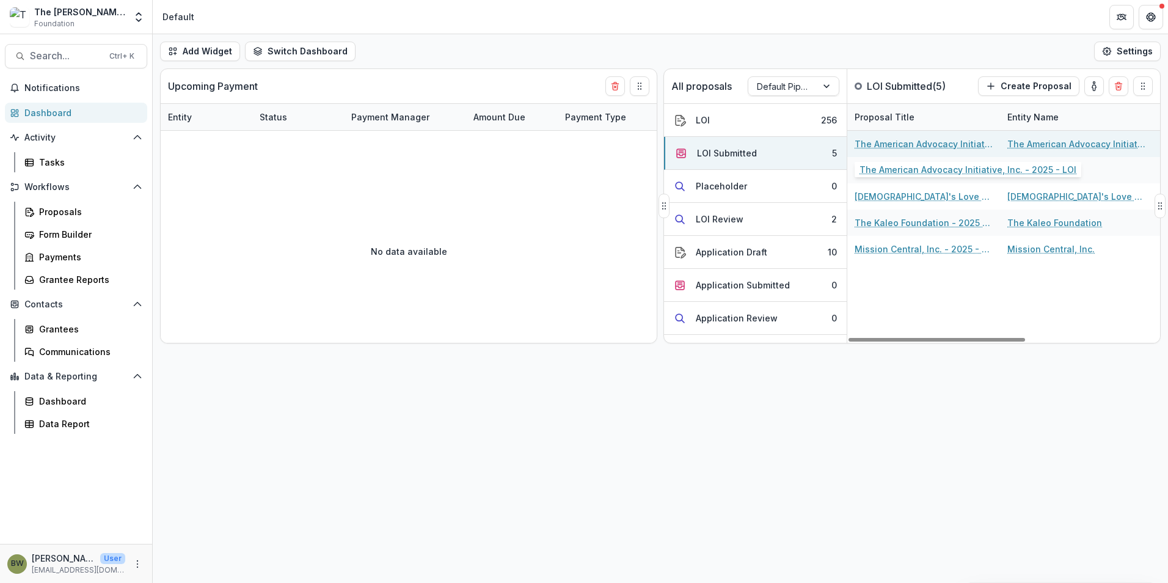
click at [920, 142] on link "The American Advocacy Initiative, Inc. - 2025 - LOI" at bounding box center [923, 143] width 138 height 13
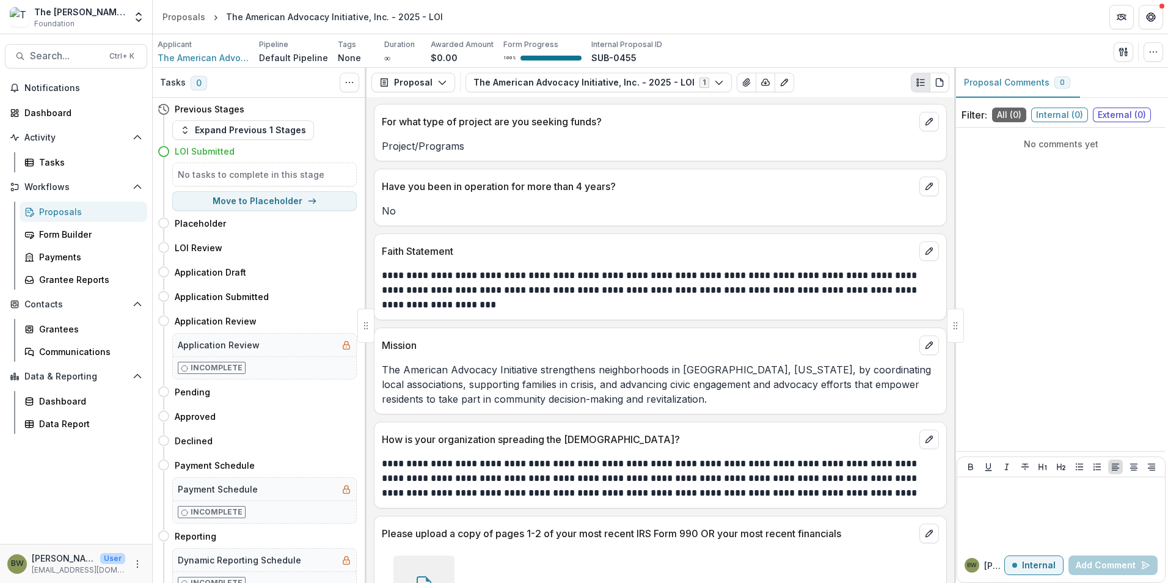
scroll to position [1432, 0]
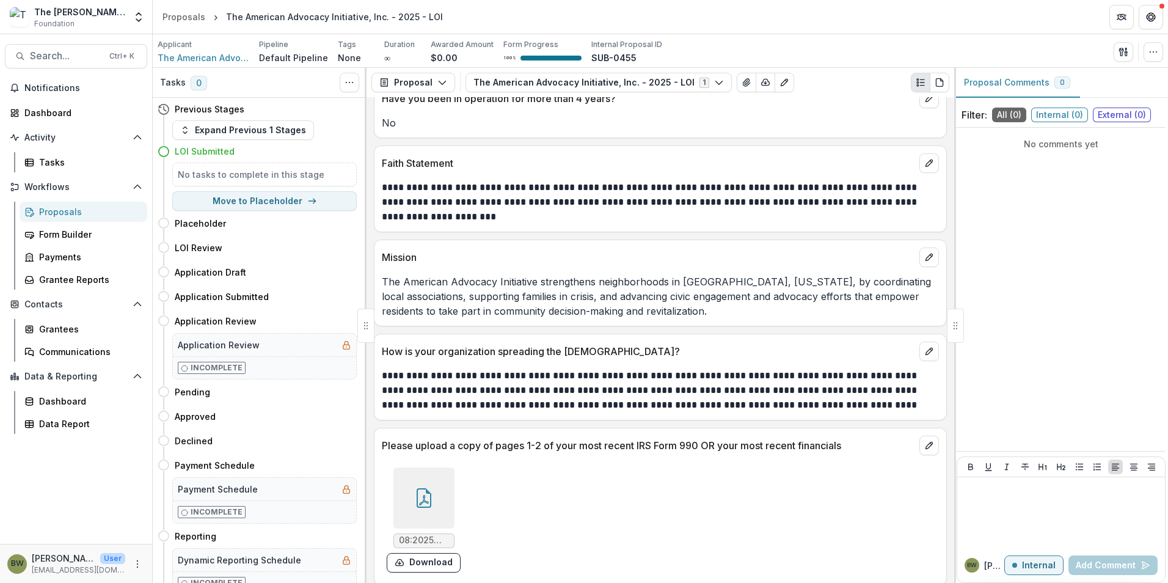
click at [435, 488] on div at bounding box center [423, 497] width 61 height 61
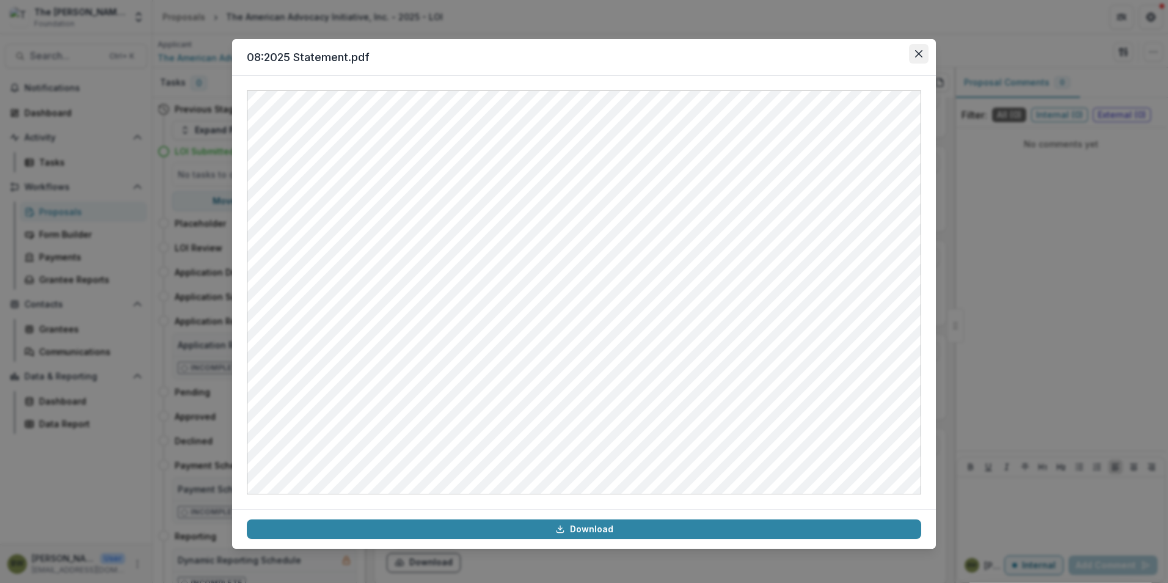
click at [915, 55] on icon "Close" at bounding box center [918, 53] width 7 height 7
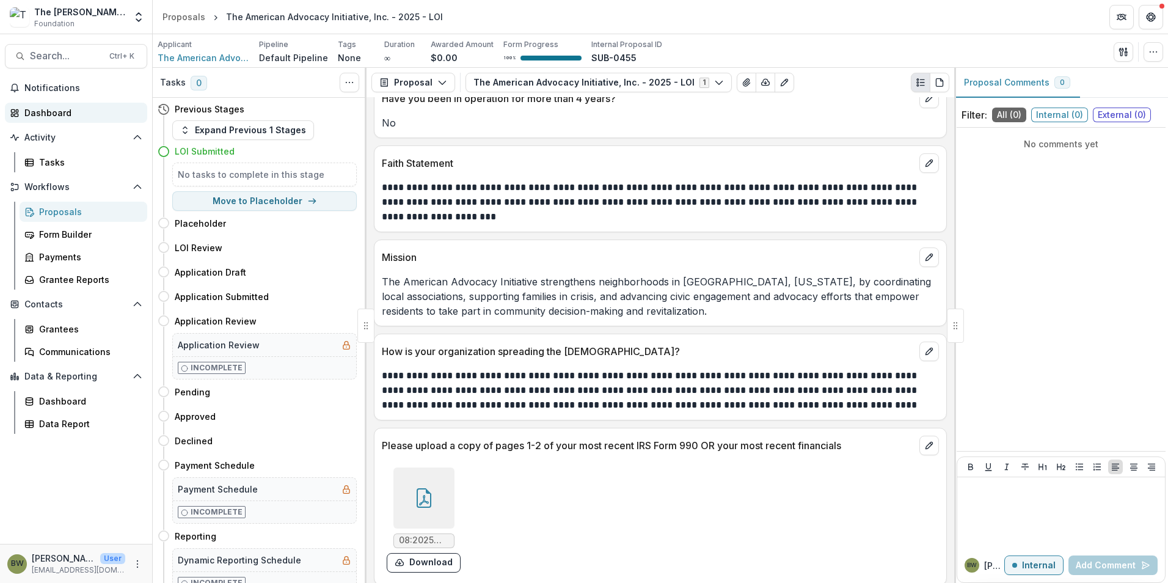
click at [59, 110] on div "Dashboard" at bounding box center [80, 112] width 113 height 13
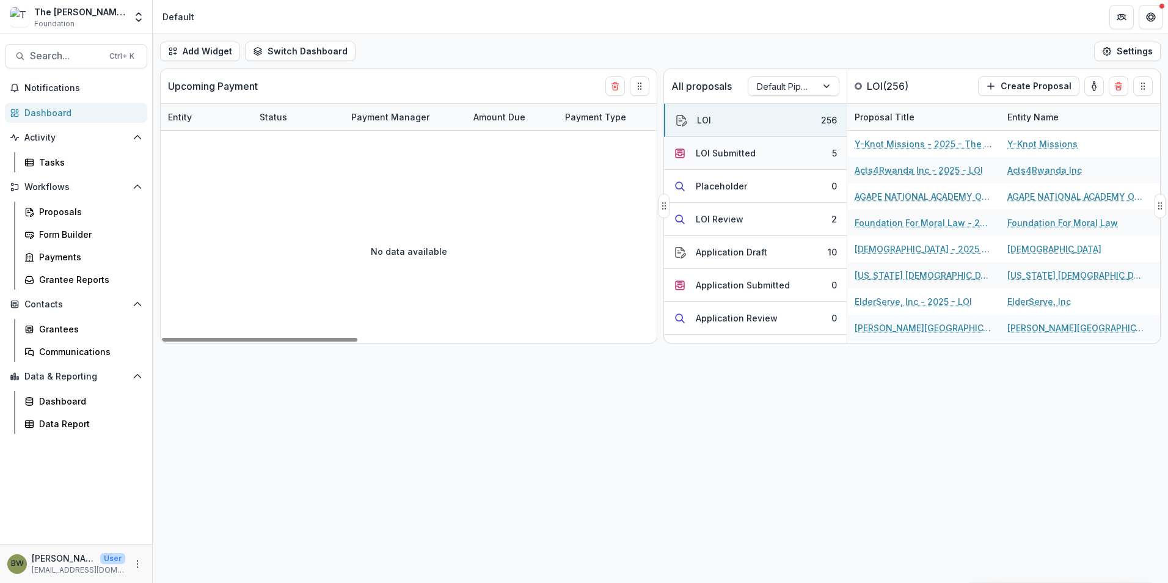
click at [704, 153] on div "LOI Submitted" at bounding box center [726, 153] width 60 height 13
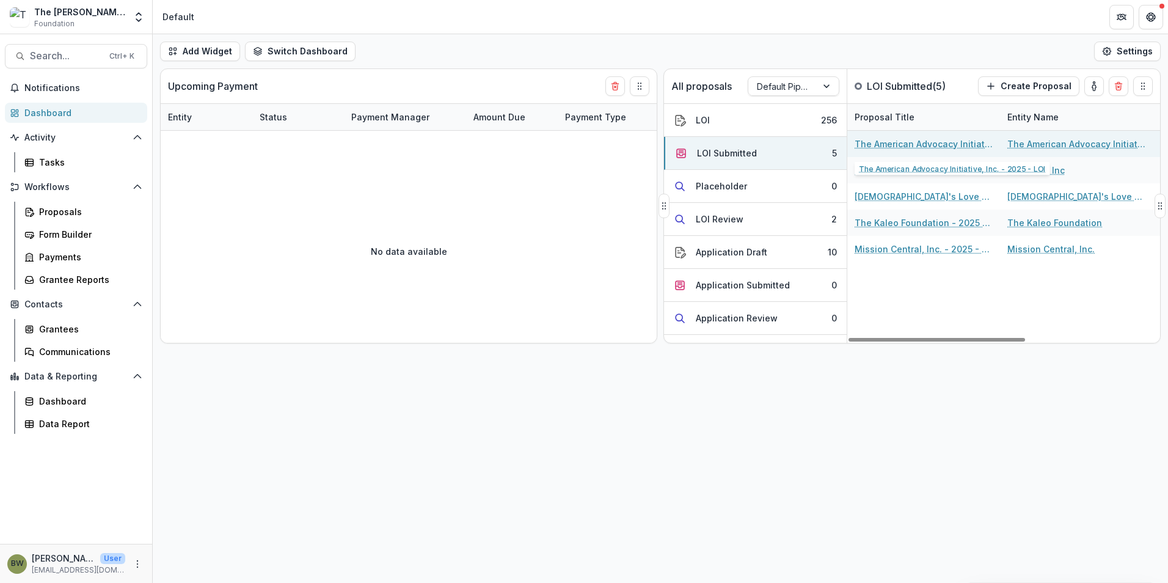
click at [884, 140] on link "The American Advocacy Initiative, Inc. - 2025 - LOI" at bounding box center [923, 143] width 138 height 13
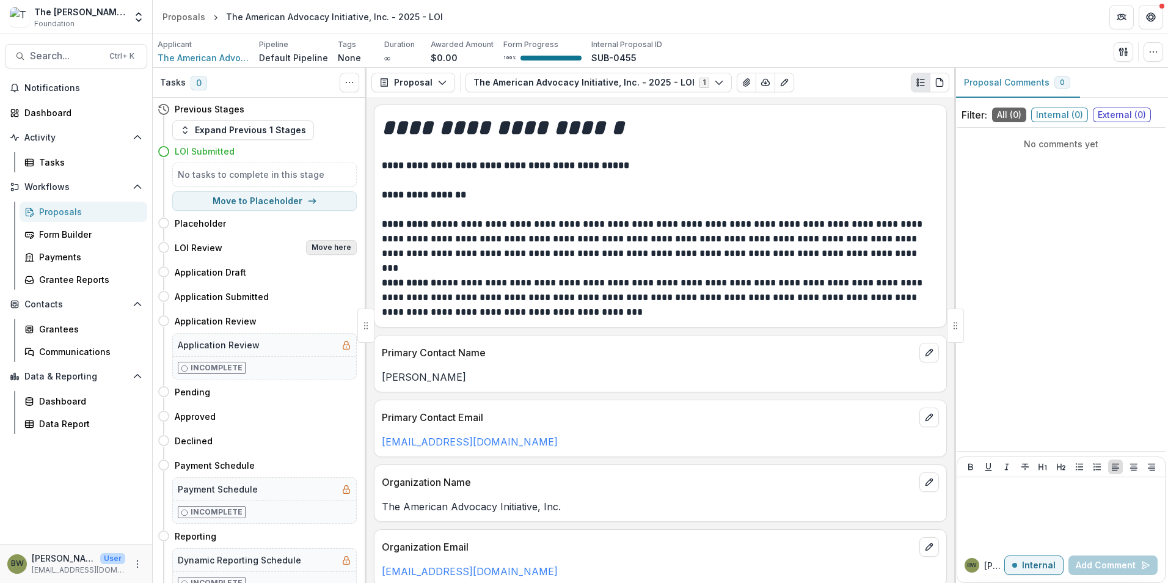
click at [332, 248] on button "Move here" at bounding box center [331, 247] width 51 height 15
select select "**********"
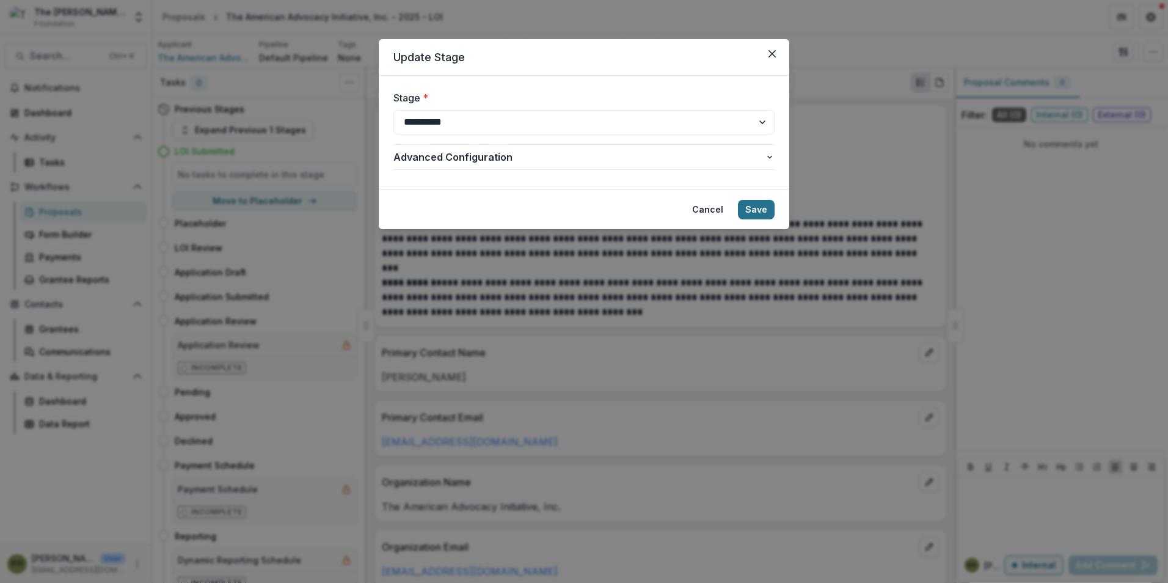
click at [753, 208] on button "Save" at bounding box center [756, 210] width 37 height 20
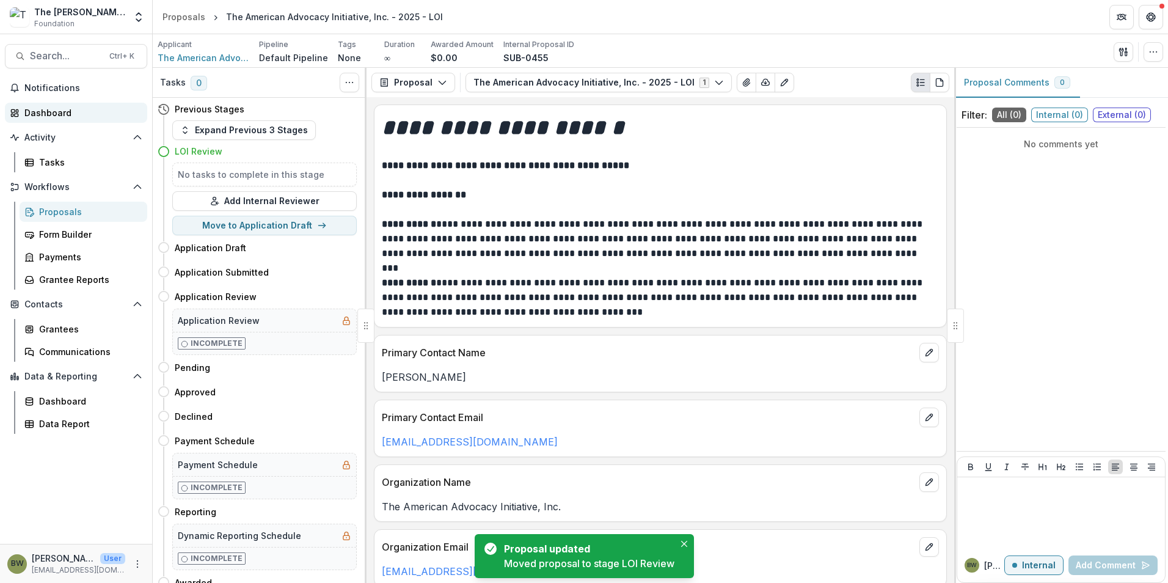
click at [49, 117] on div "Dashboard" at bounding box center [80, 112] width 113 height 13
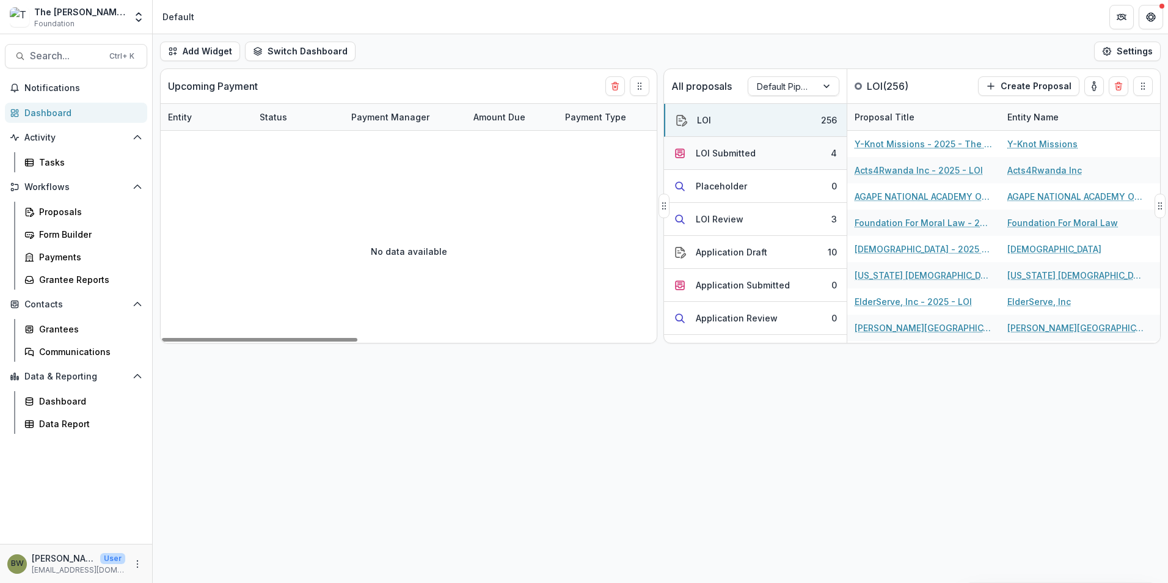
click at [704, 148] on div "LOI Submitted" at bounding box center [726, 153] width 60 height 13
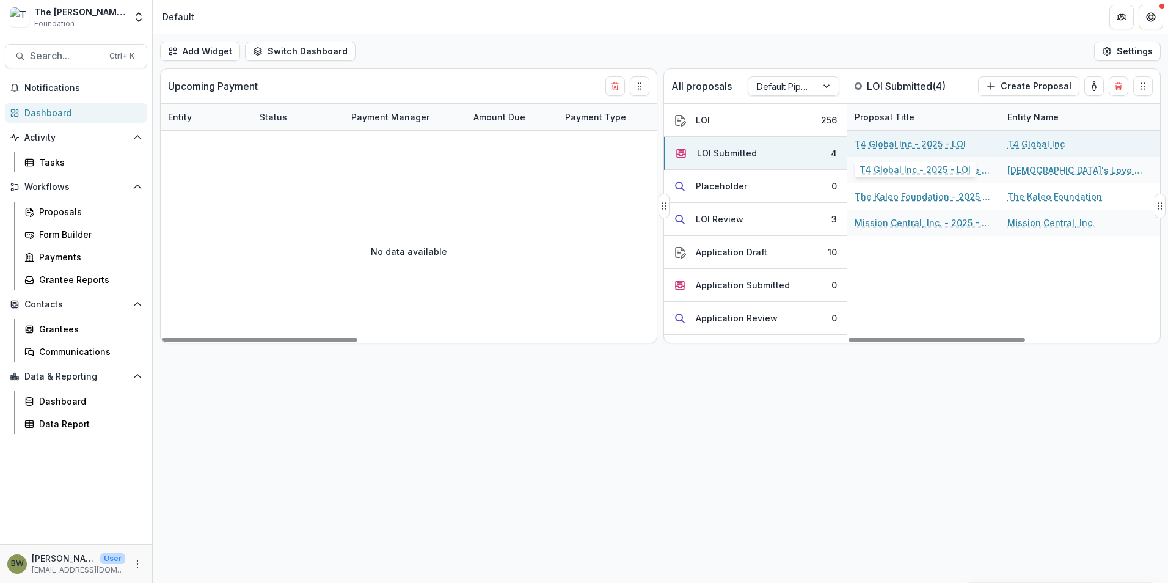
click at [889, 140] on link "T4 Global Inc - 2025 - LOI" at bounding box center [909, 143] width 111 height 13
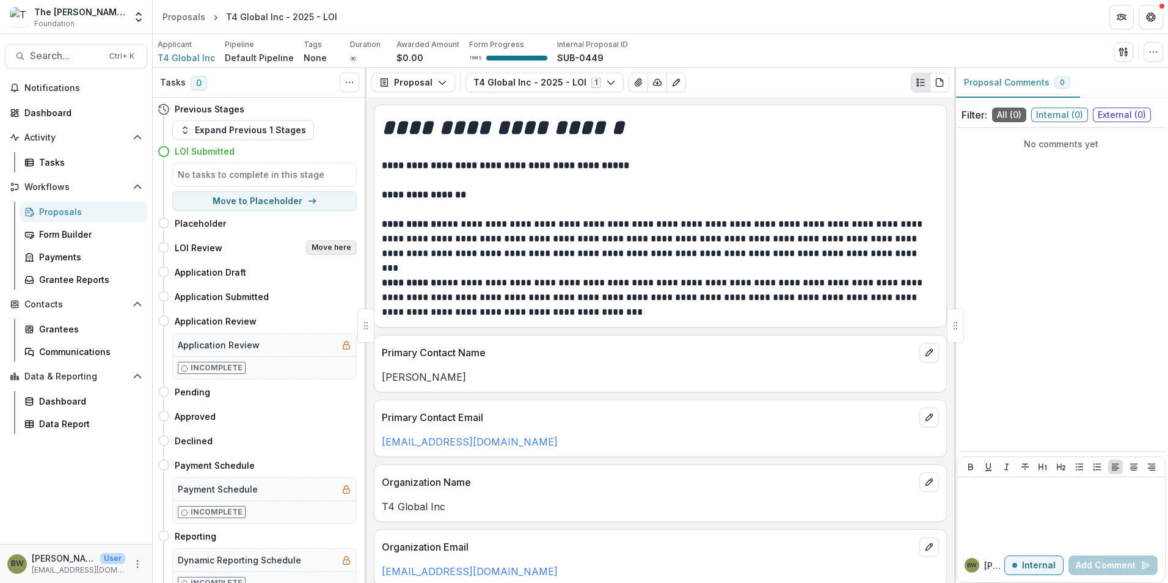
click at [343, 245] on button "Move here" at bounding box center [331, 247] width 51 height 15
select select "**********"
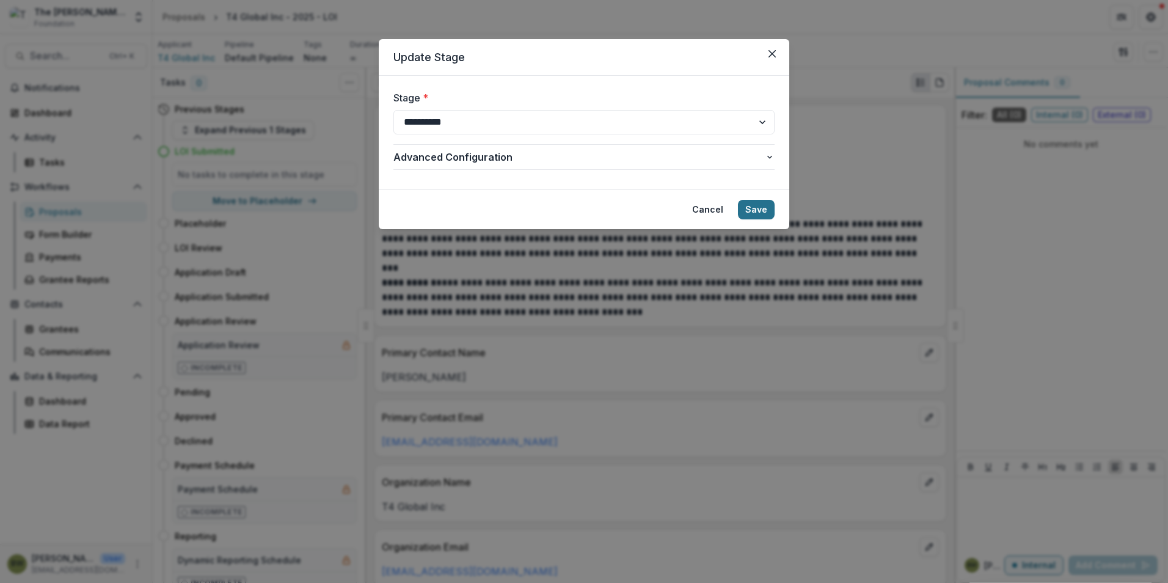
click at [759, 203] on button "Save" at bounding box center [756, 210] width 37 height 20
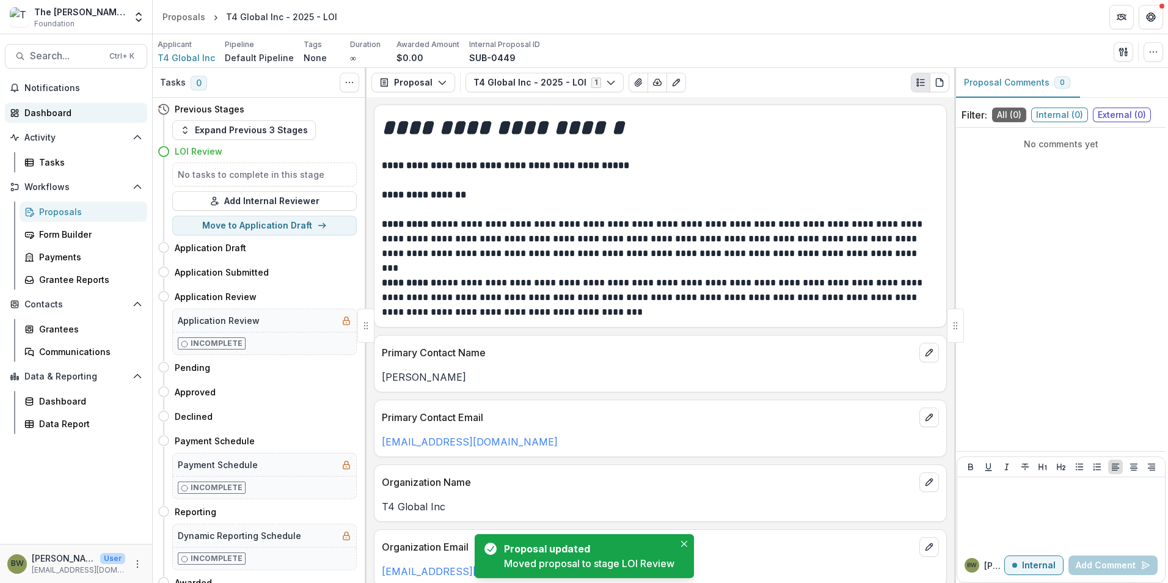
click at [53, 115] on div "Dashboard" at bounding box center [80, 112] width 113 height 13
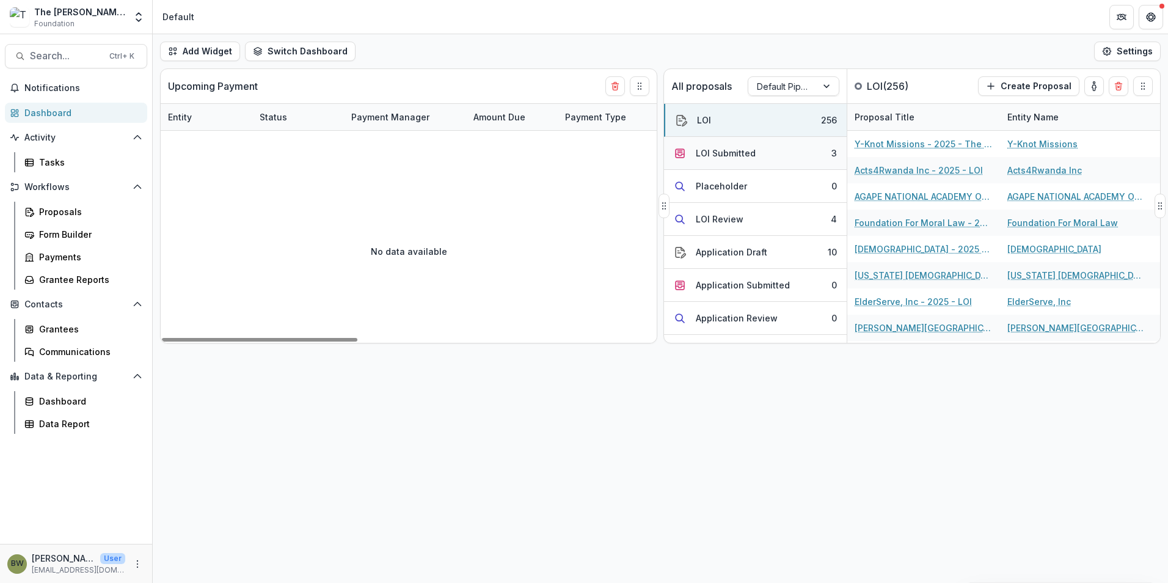
click at [737, 157] on div "LOI Submitted" at bounding box center [726, 153] width 60 height 13
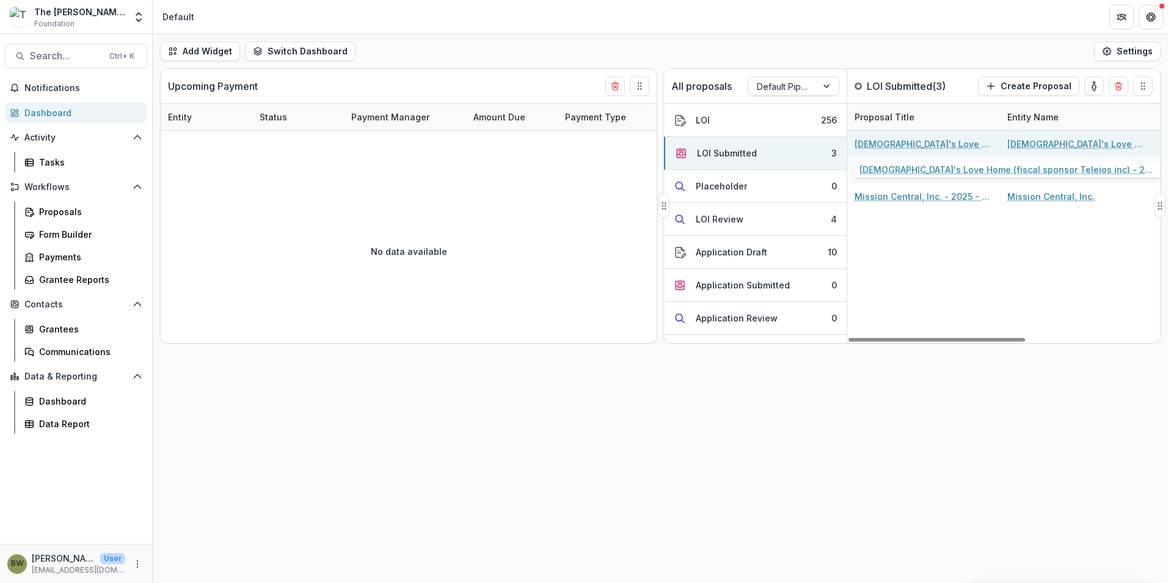
click at [900, 145] on link "God's Love Home (fiscal sponsor Teleios inc) - 2025 - LOI" at bounding box center [923, 143] width 138 height 13
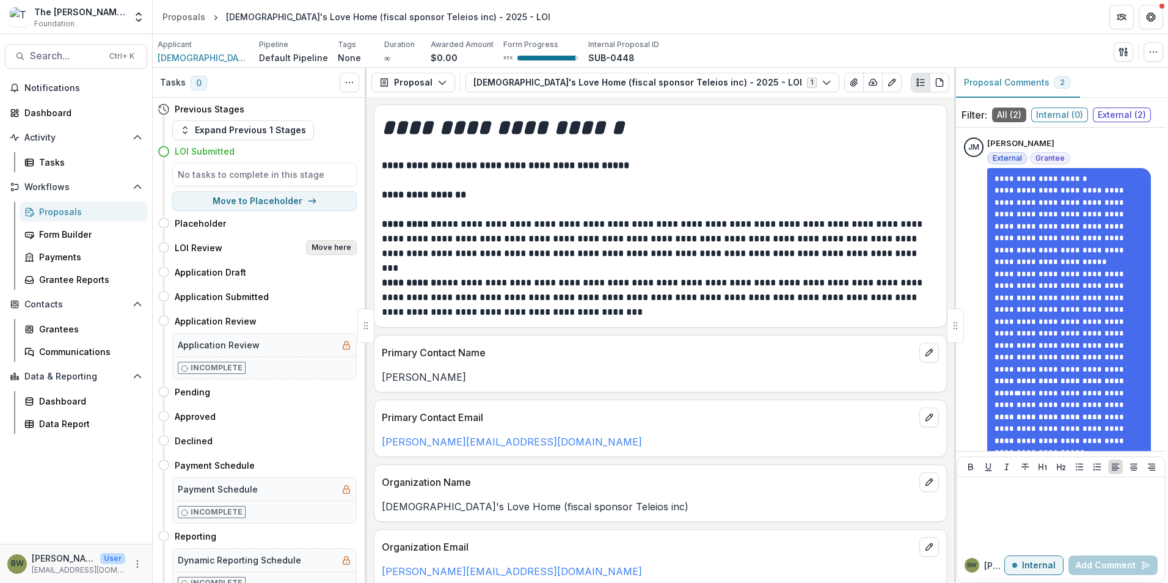
click at [338, 248] on button "Move here" at bounding box center [331, 247] width 51 height 15
select select "**********"
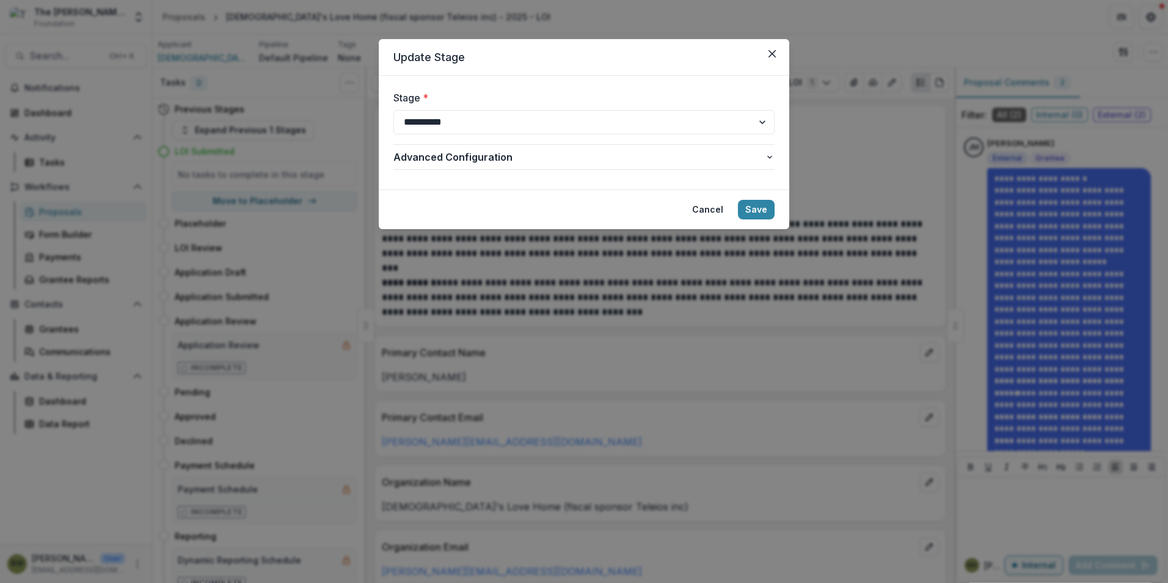
drag, startPoint x: 763, startPoint y: 212, endPoint x: 446, endPoint y: 49, distance: 356.5
click at [191, 167] on div "**********" at bounding box center [584, 291] width 1168 height 583
click at [774, 56] on icon "Close" at bounding box center [771, 53] width 7 height 7
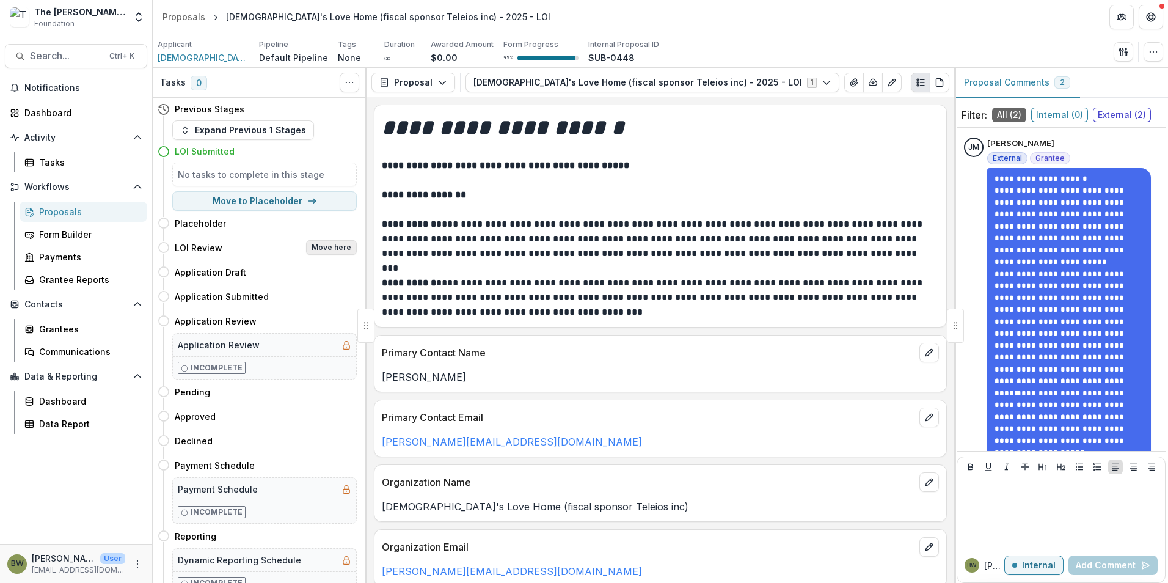
click at [328, 249] on button "Move here" at bounding box center [331, 247] width 51 height 15
select select "**********"
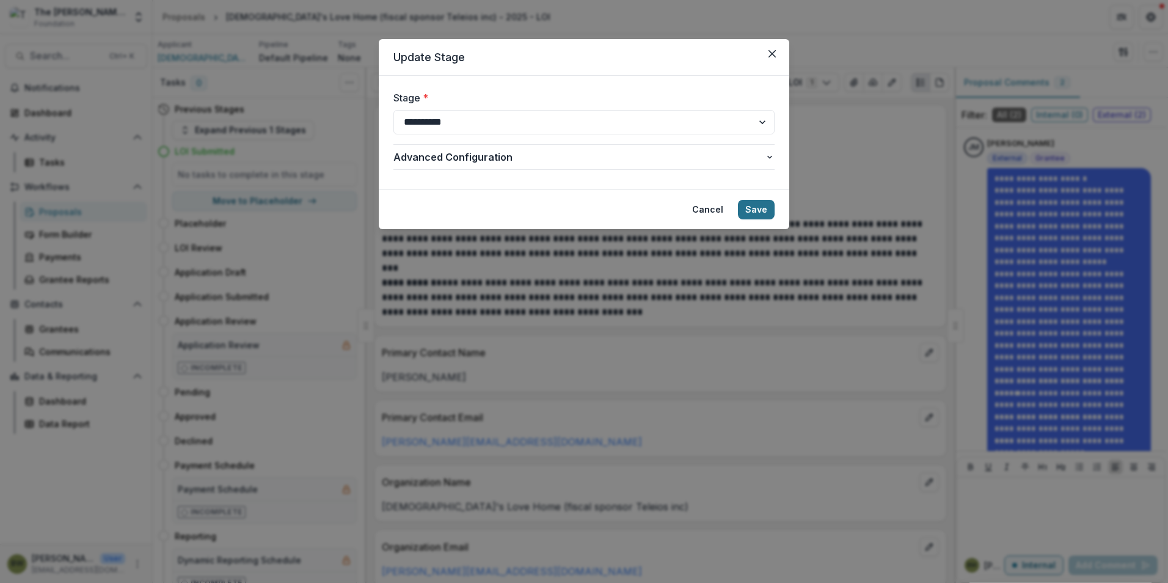
click at [751, 206] on button "Save" at bounding box center [756, 210] width 37 height 20
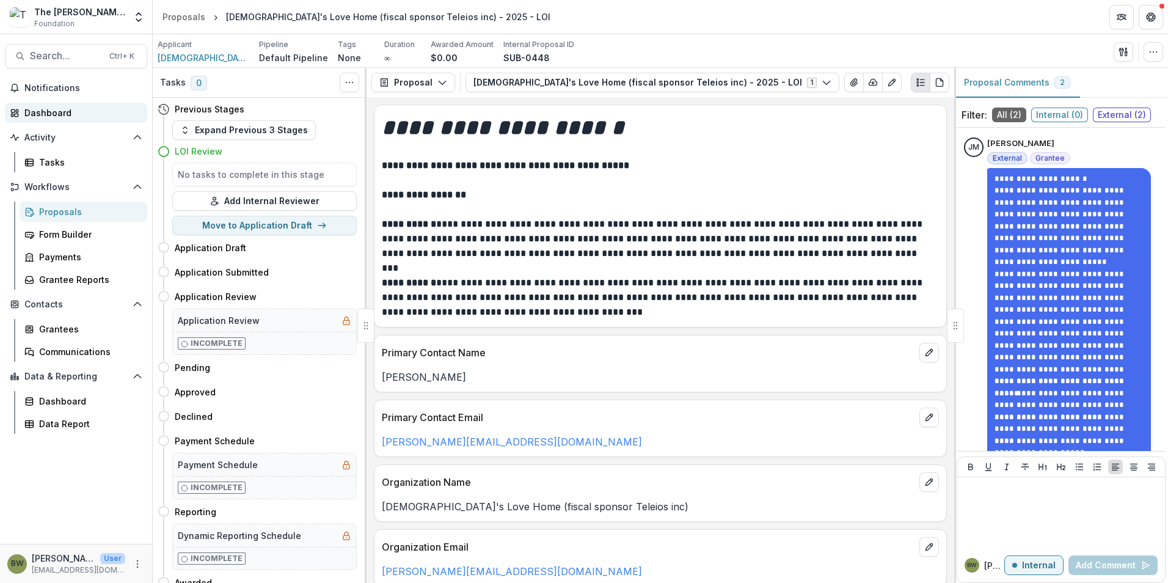
click at [50, 115] on div "Dashboard" at bounding box center [80, 112] width 113 height 13
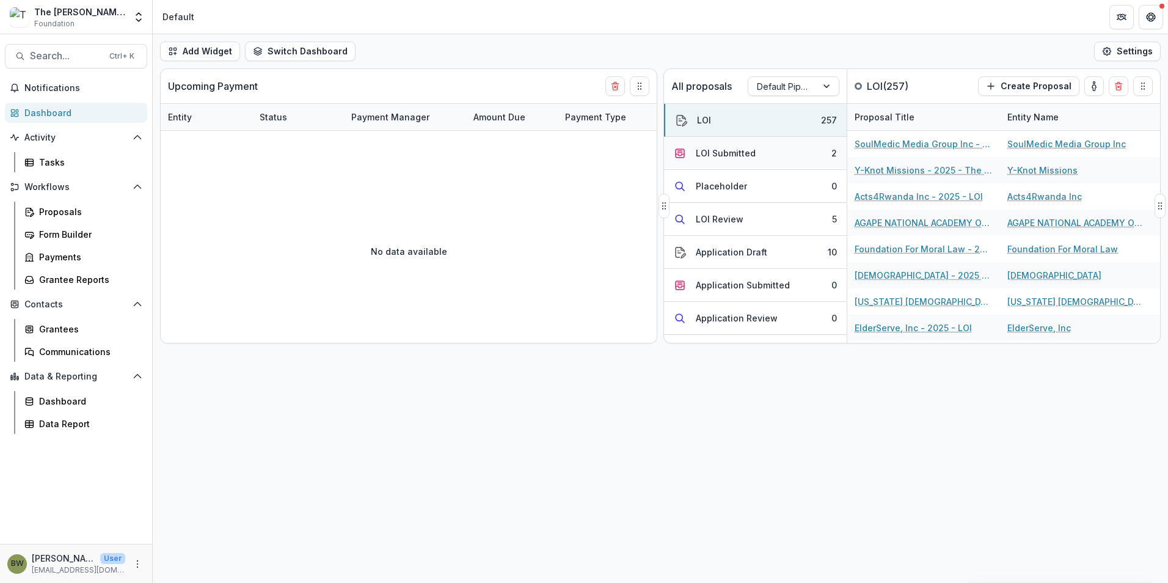
click at [743, 157] on div "LOI Submitted" at bounding box center [726, 153] width 60 height 13
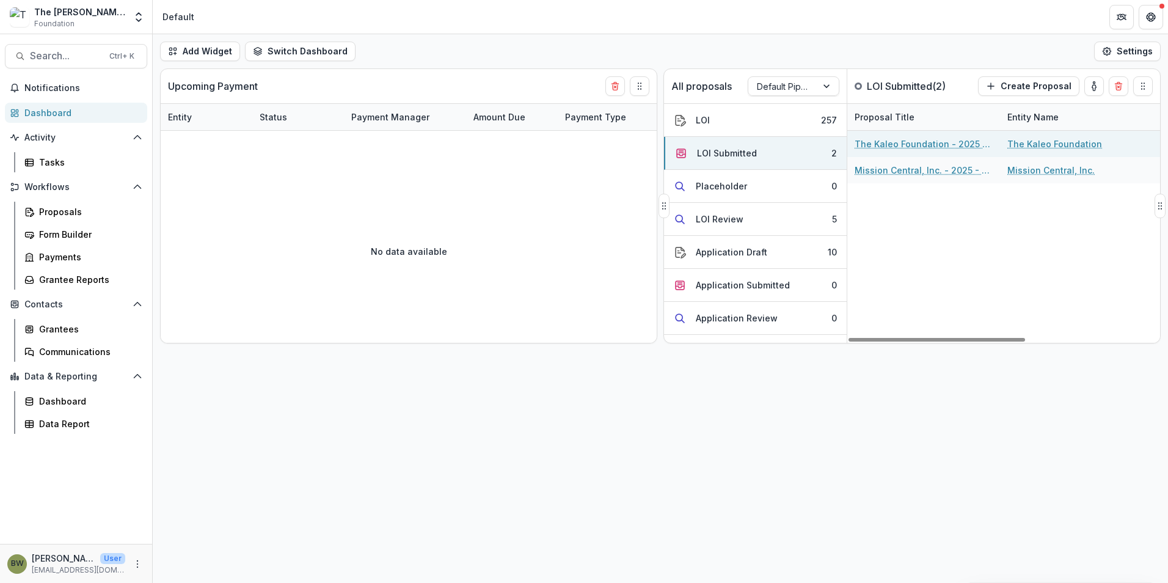
click at [903, 142] on link "The Kaleo Foundation - 2025 - LOI" at bounding box center [923, 143] width 138 height 13
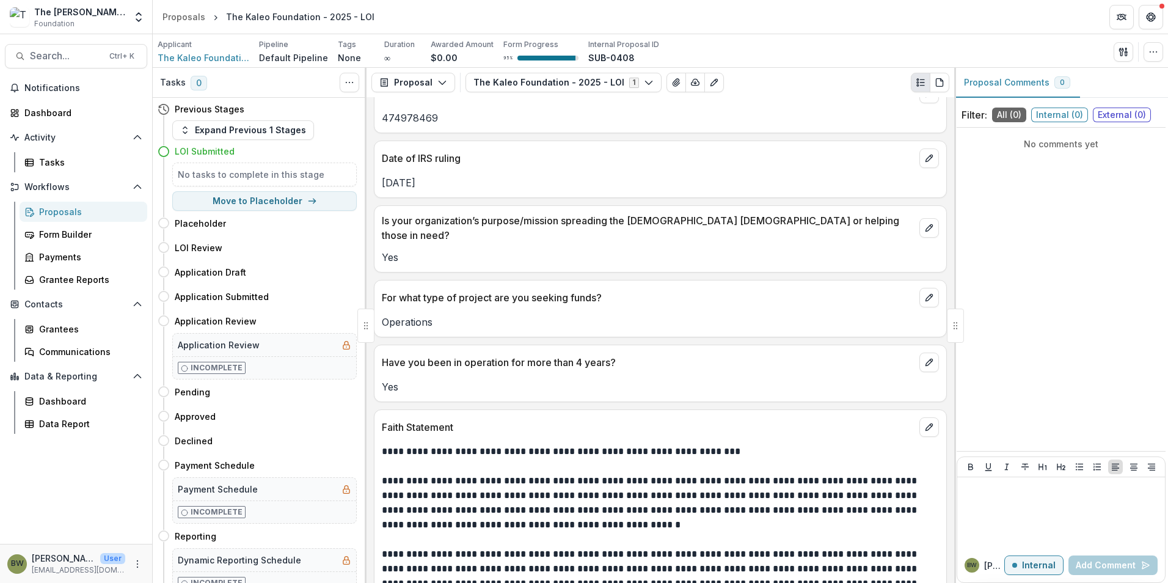
scroll to position [1649, 0]
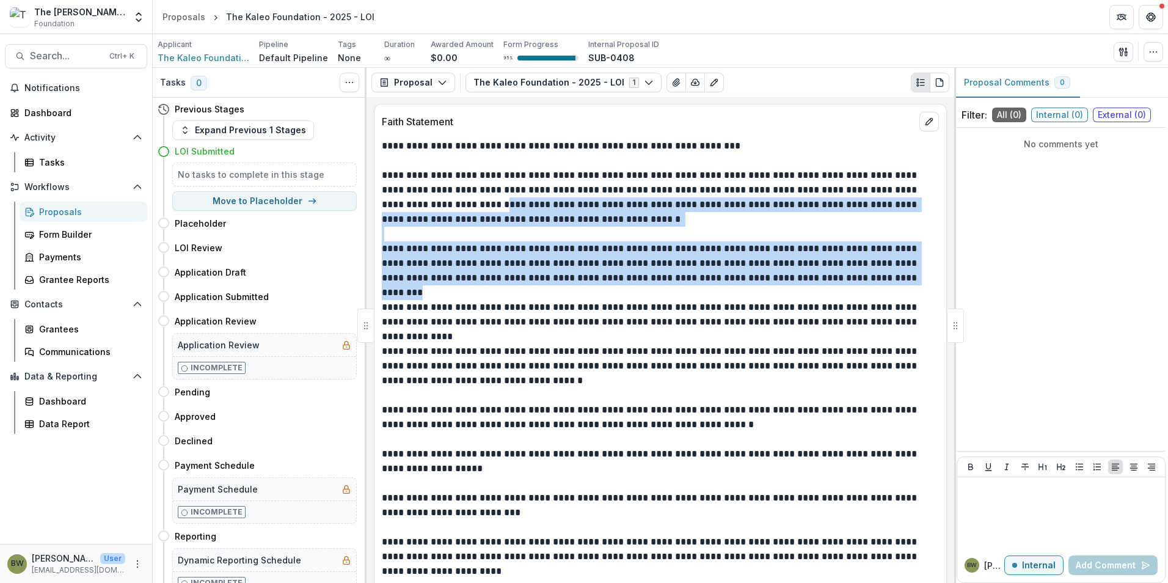
drag, startPoint x: 388, startPoint y: 199, endPoint x: 854, endPoint y: 272, distance: 471.0
click at [854, 272] on div "**********" at bounding box center [660, 439] width 557 height 601
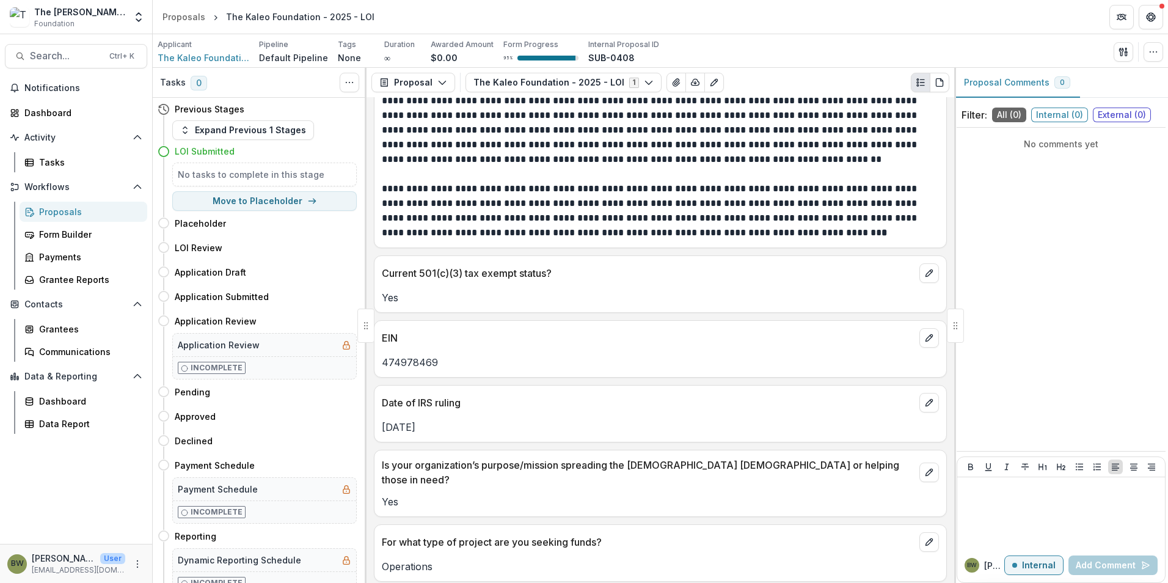
scroll to position [794, 0]
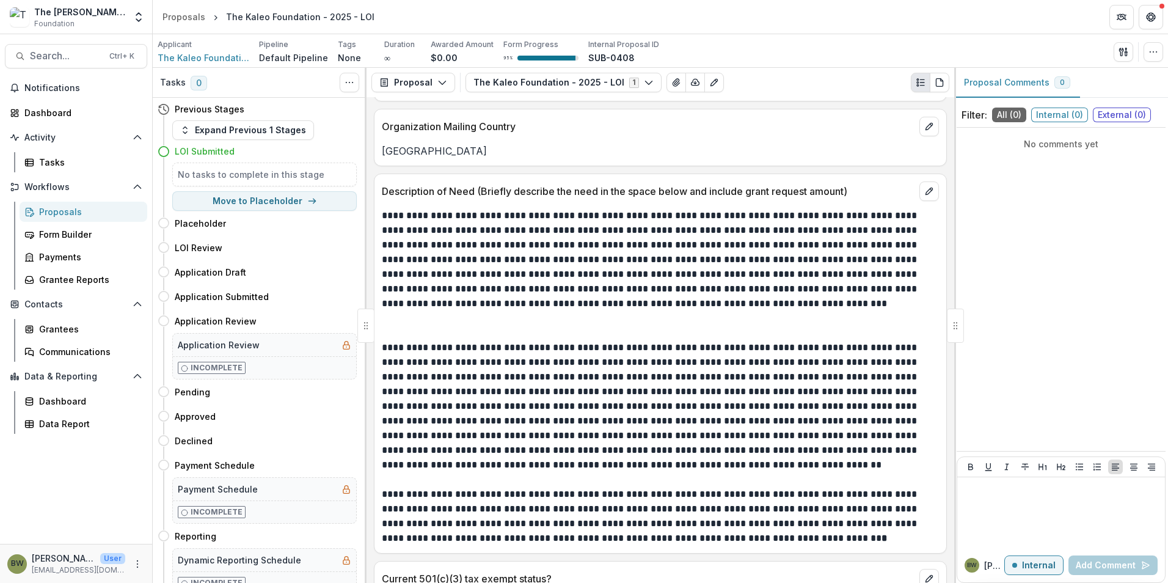
click at [727, 322] on p at bounding box center [660, 325] width 557 height 29
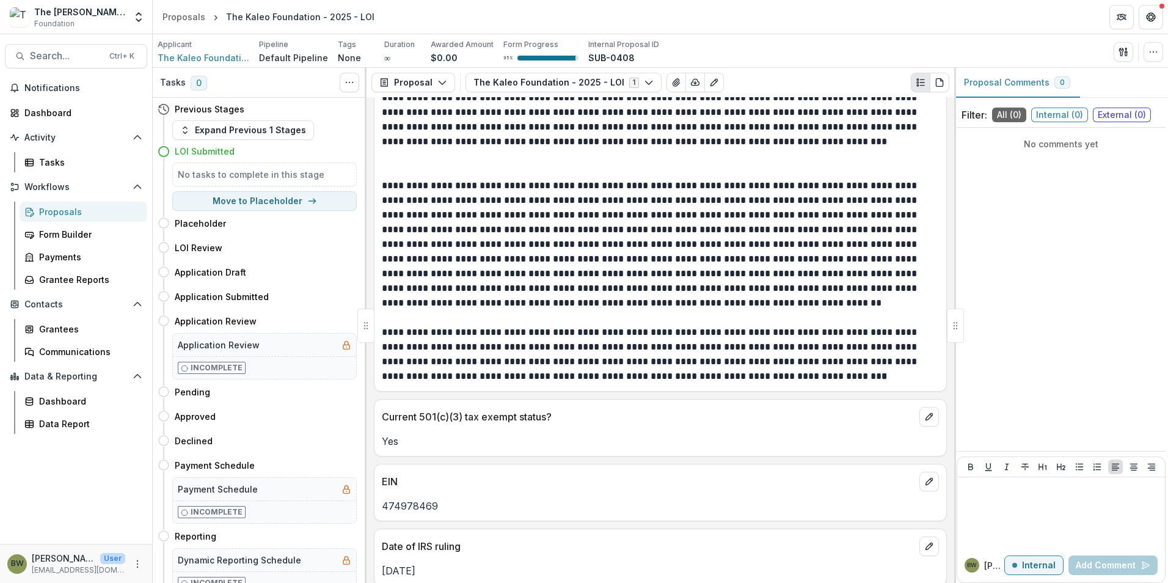
scroll to position [977, 0]
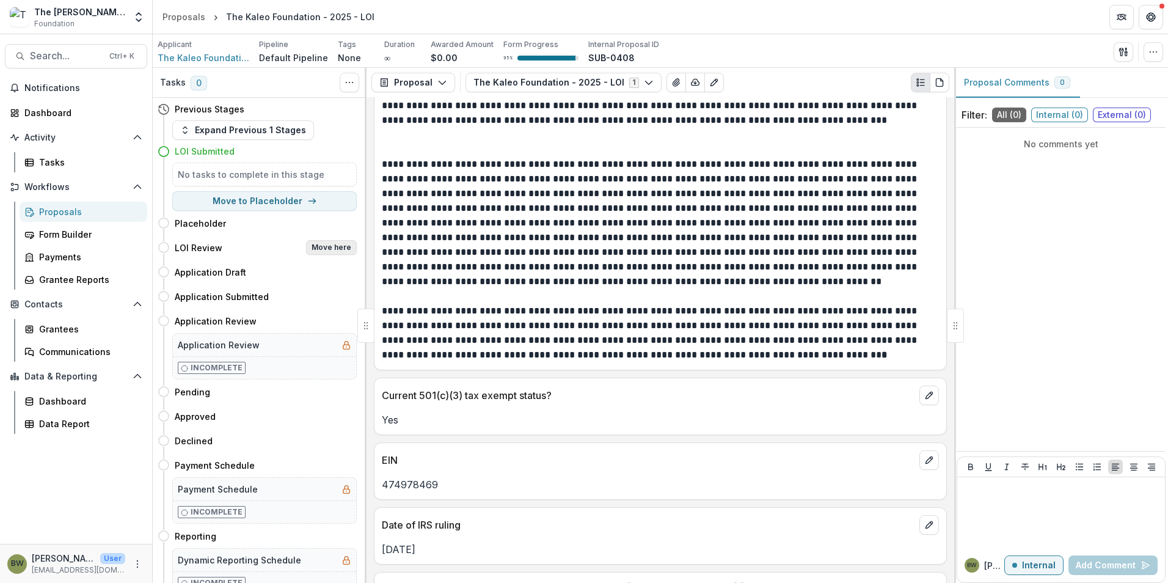
click at [327, 248] on button "Move here" at bounding box center [331, 247] width 51 height 15
select select "**********"
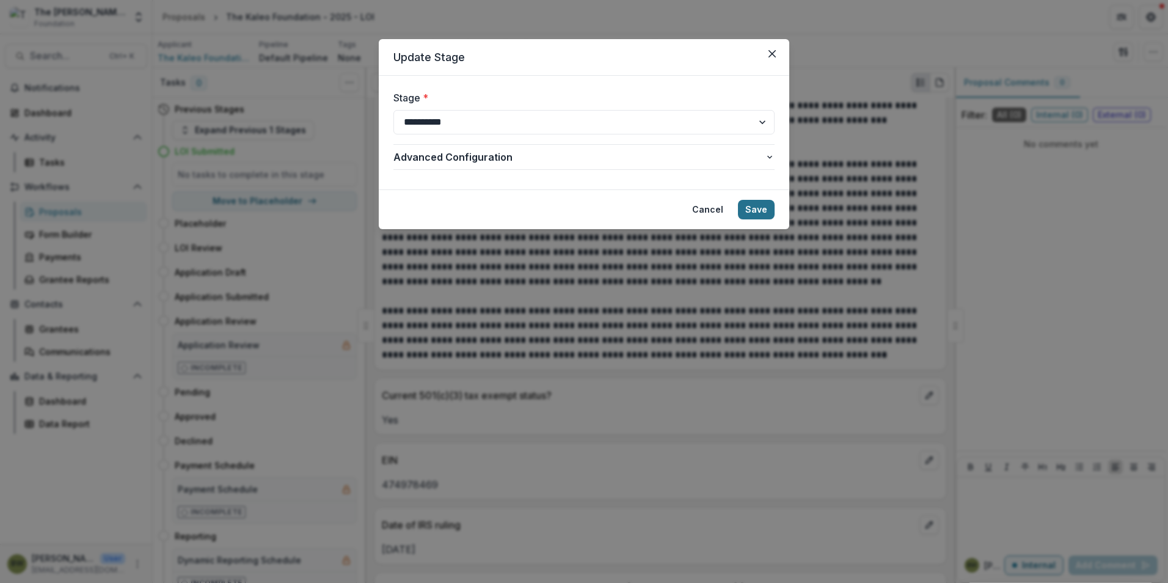
click at [768, 206] on button "Save" at bounding box center [756, 210] width 37 height 20
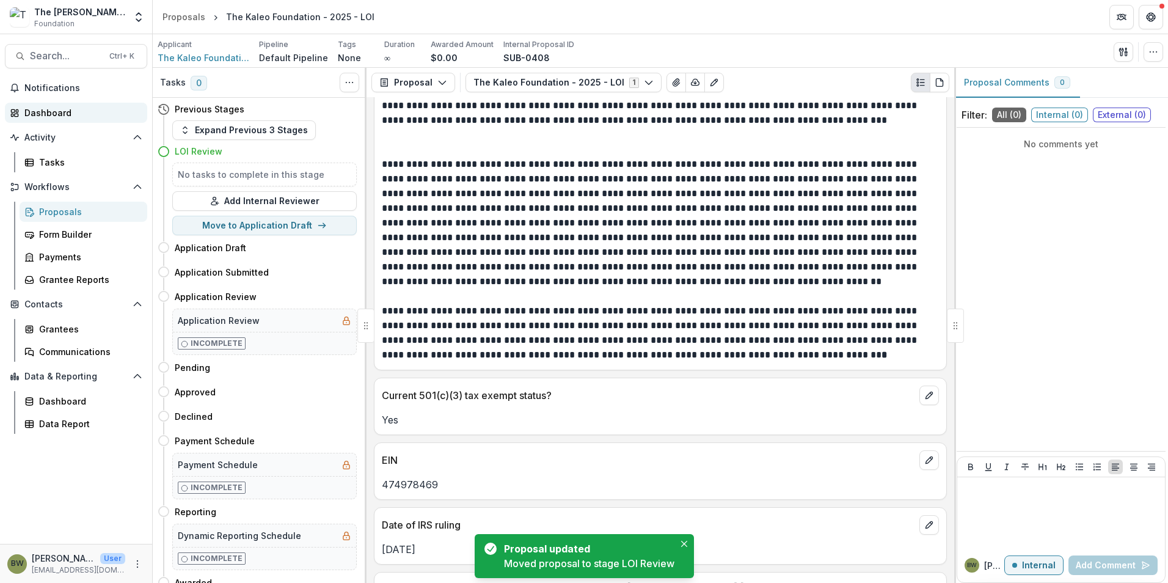
click at [73, 117] on div "Dashboard" at bounding box center [80, 112] width 113 height 13
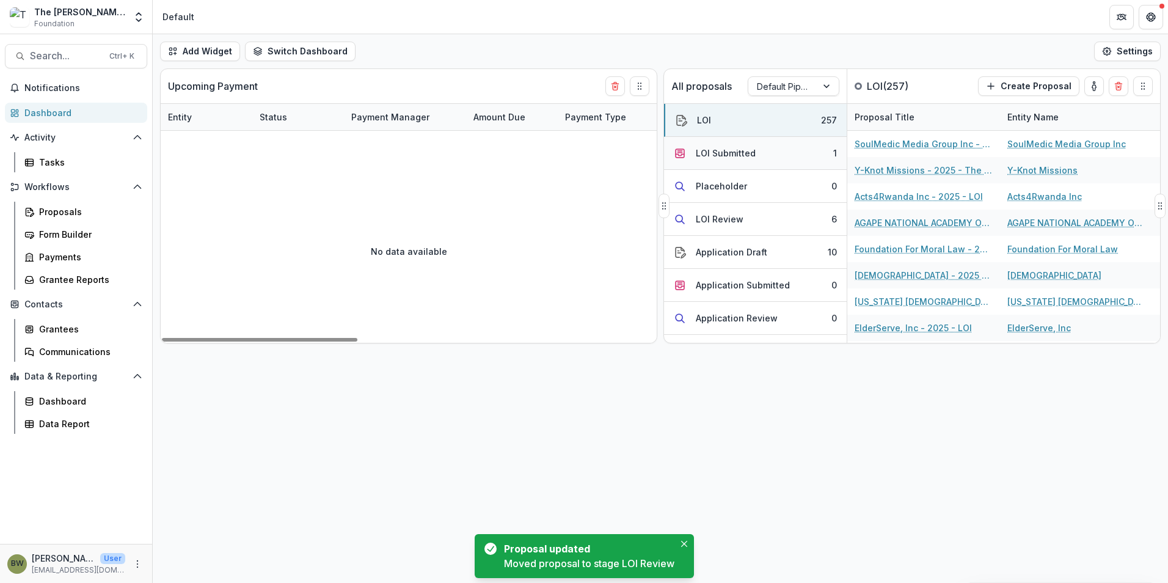
click at [727, 153] on div "LOI Submitted" at bounding box center [726, 153] width 60 height 13
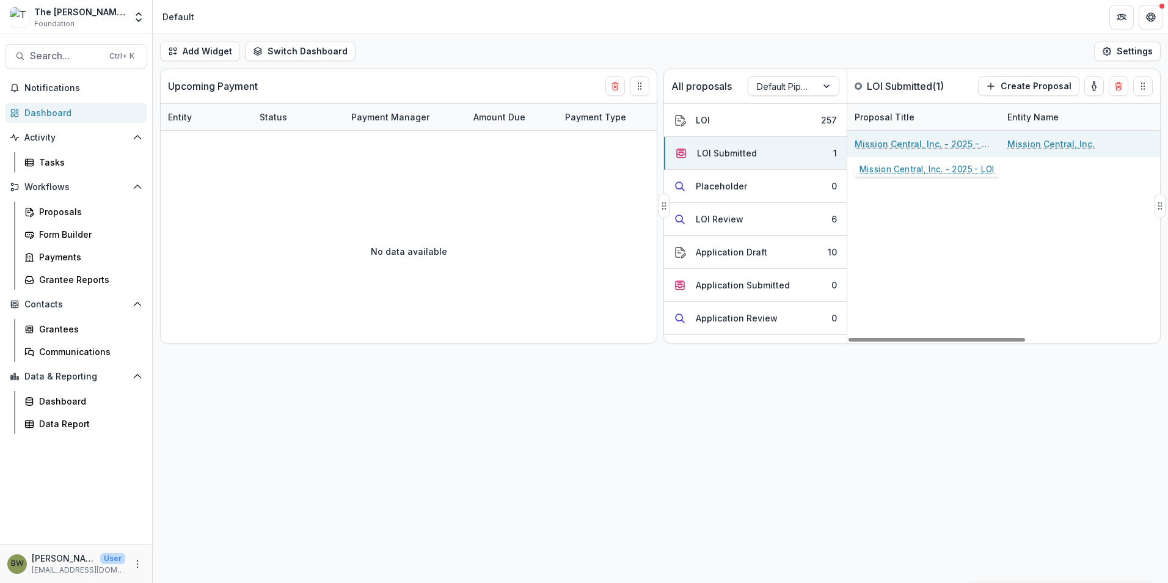
click at [891, 143] on link "Mission Central, Inc. - 2025 - LOI" at bounding box center [923, 143] width 138 height 13
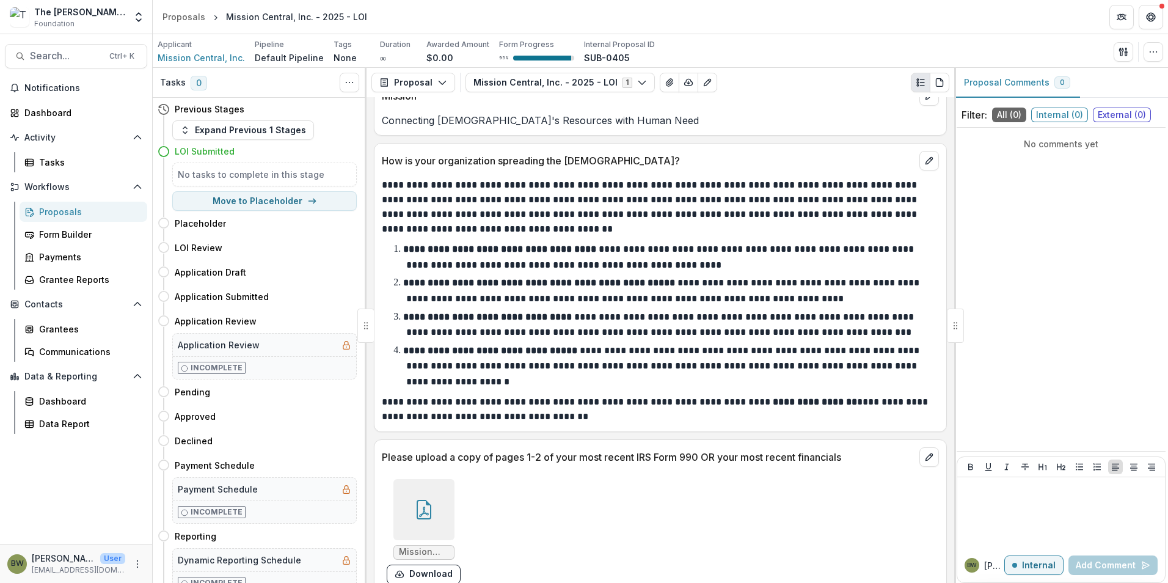
scroll to position [1866, 0]
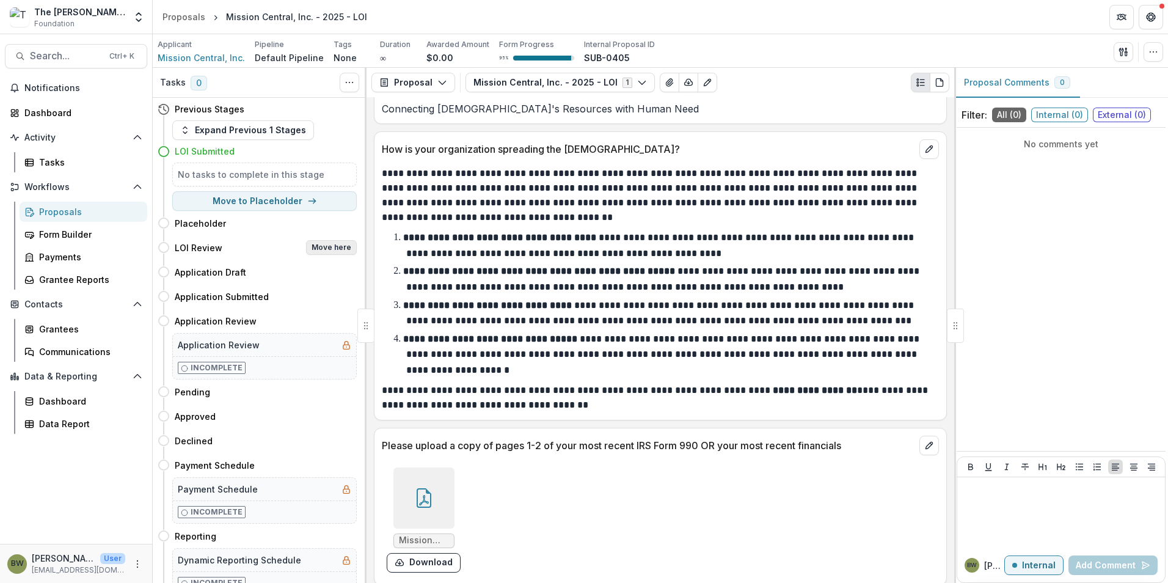
click at [340, 249] on button "Move here" at bounding box center [331, 247] width 51 height 15
select select "**********"
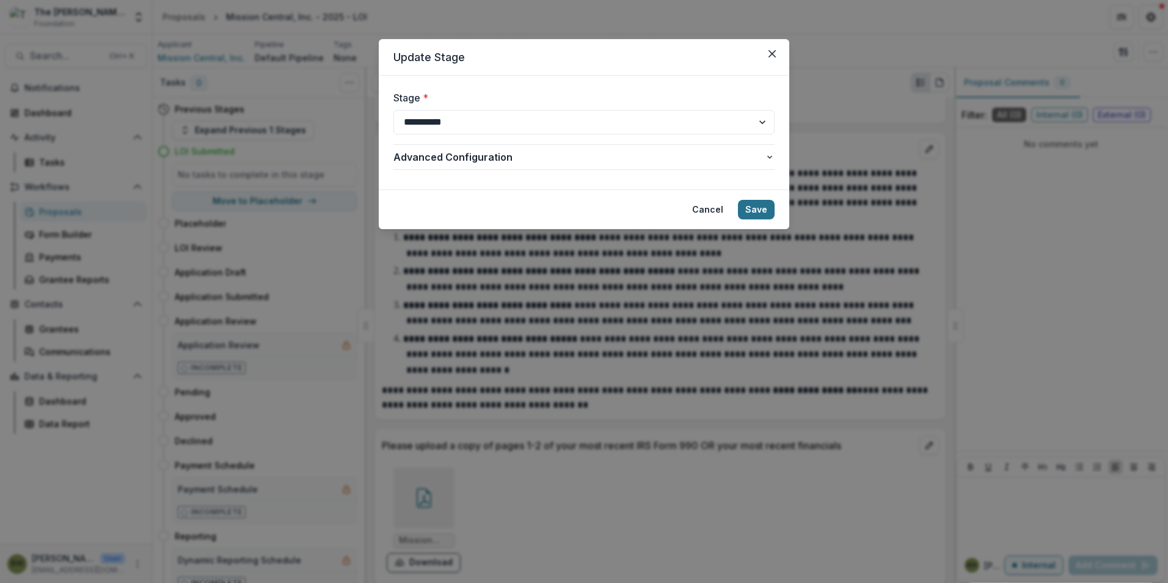
click at [765, 208] on button "Save" at bounding box center [756, 210] width 37 height 20
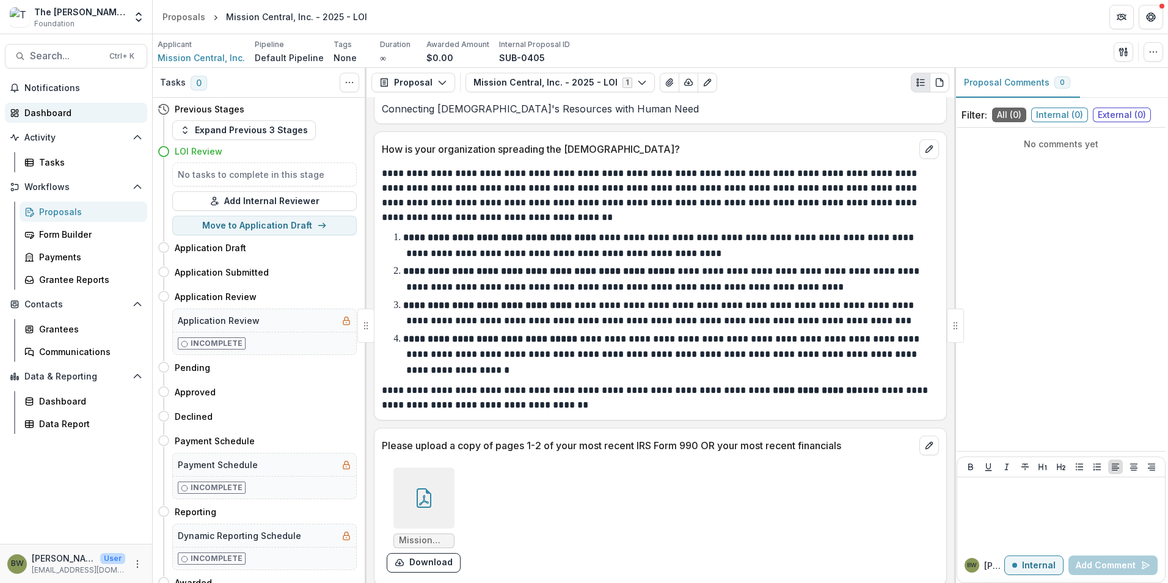
click at [62, 113] on div "Dashboard" at bounding box center [80, 112] width 113 height 13
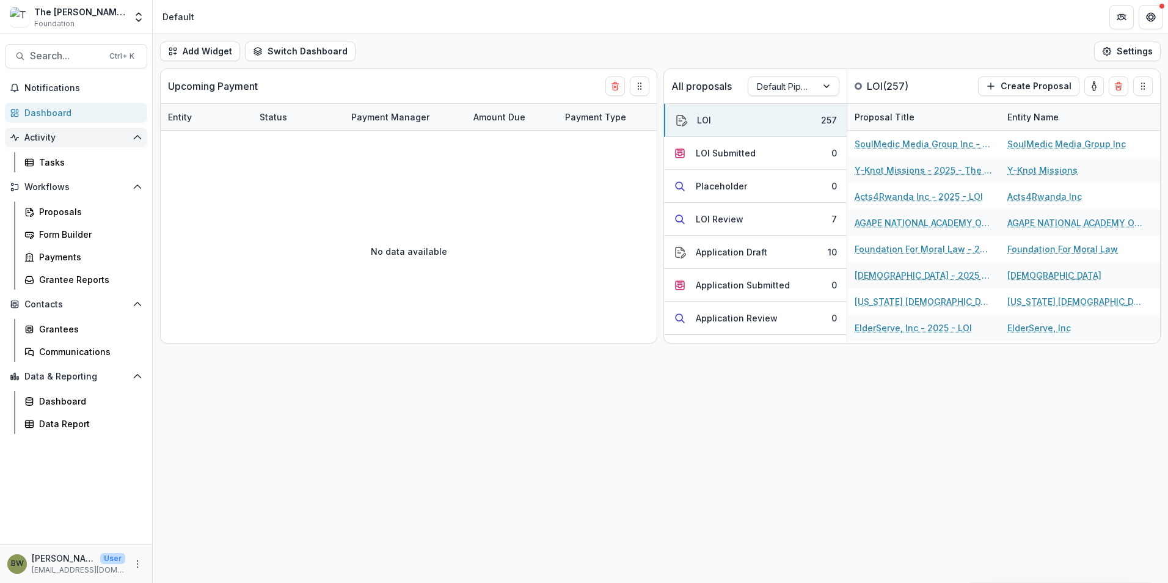
click at [30, 135] on span "Activity" at bounding box center [75, 138] width 103 height 10
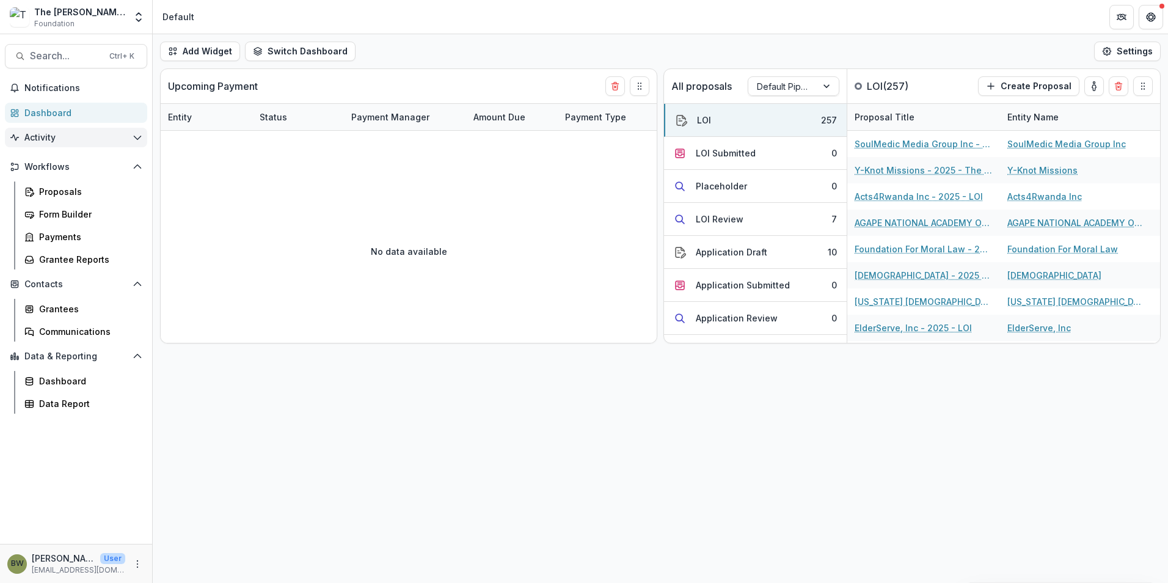
click at [88, 139] on span "Activity" at bounding box center [75, 138] width 103 height 10
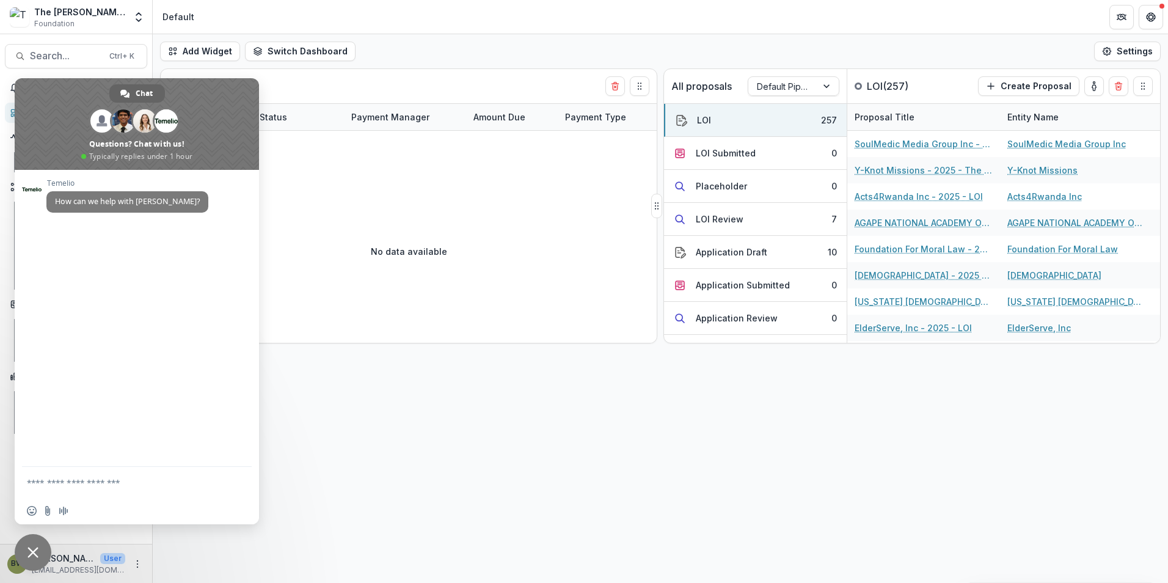
click at [393, 90] on div "Upcoming Payment" at bounding box center [386, 86] width 437 height 34
click at [32, 558] on span "Close chat" at bounding box center [33, 552] width 37 height 37
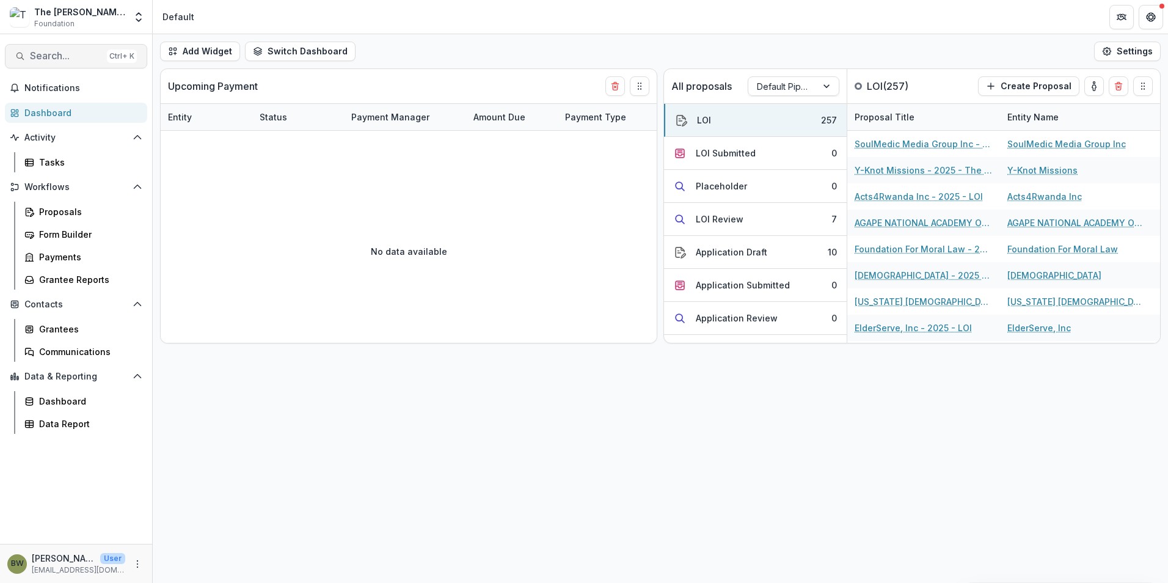
click at [42, 57] on span "Search..." at bounding box center [66, 56] width 72 height 12
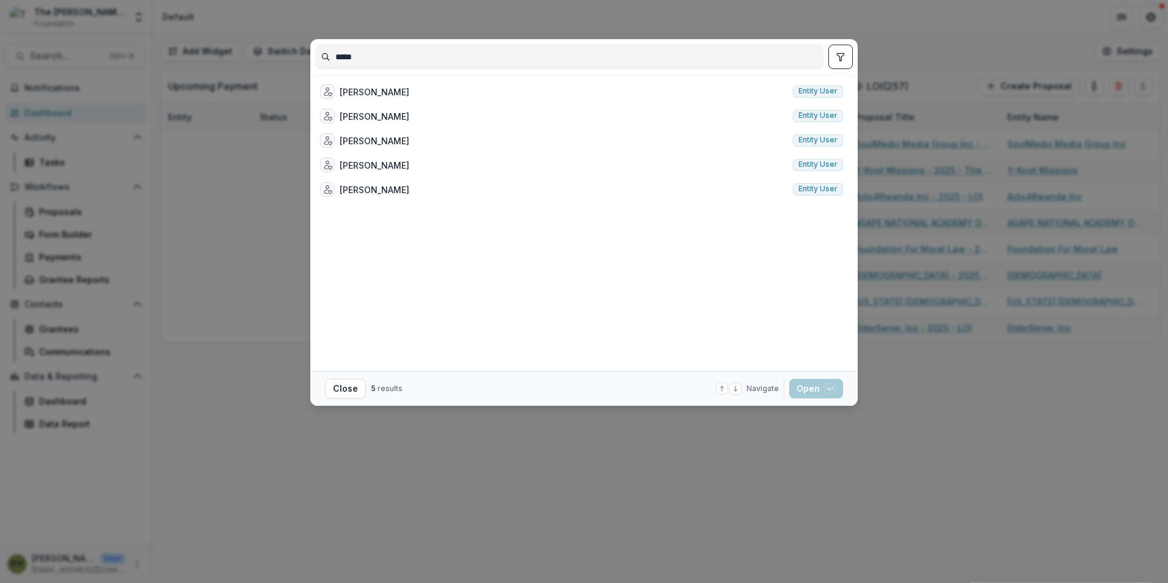
type input "*****"
click at [1018, 423] on div "***** Tyler Martz Entity user Tyler Harris Entity user Tyler Harris Entity user…" at bounding box center [584, 291] width 1168 height 583
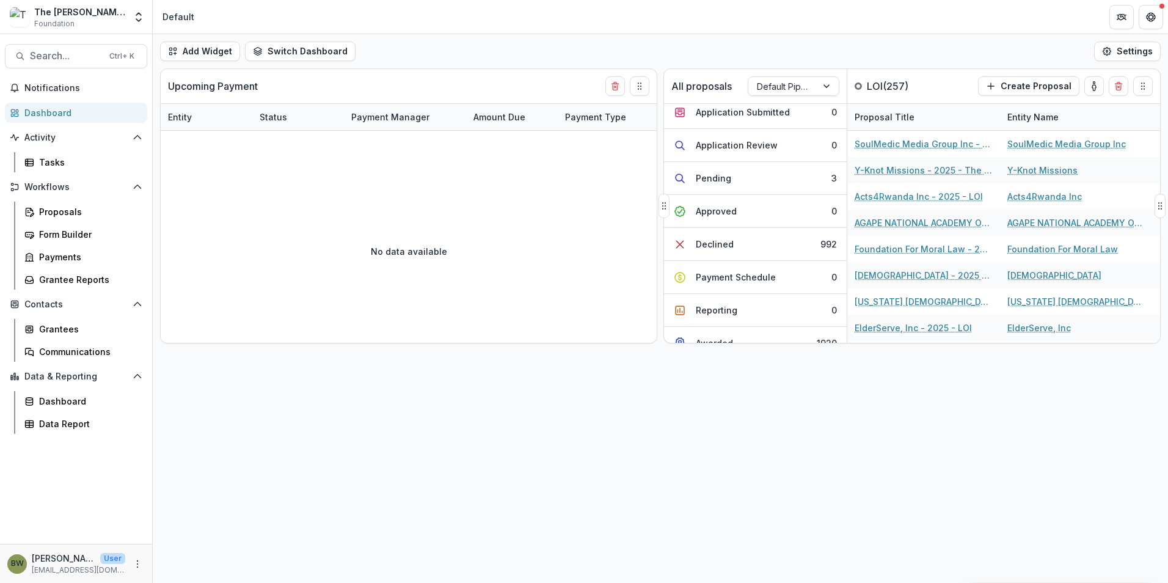
scroll to position [183, 0]
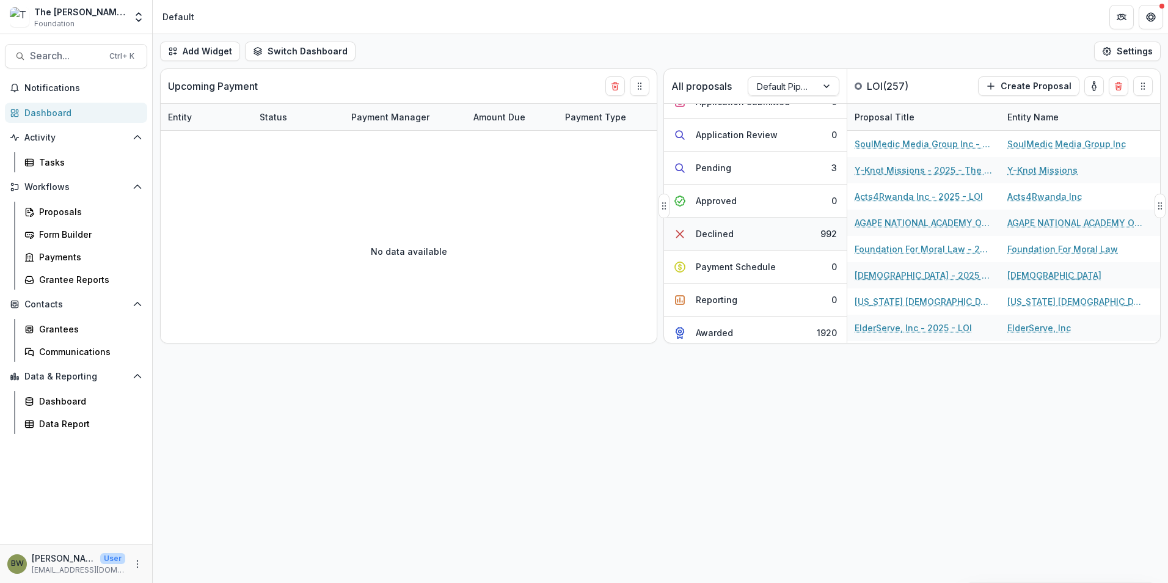
click at [709, 238] on div "Declined" at bounding box center [715, 233] width 38 height 13
click at [709, 238] on div "Declined" at bounding box center [716, 233] width 38 height 13
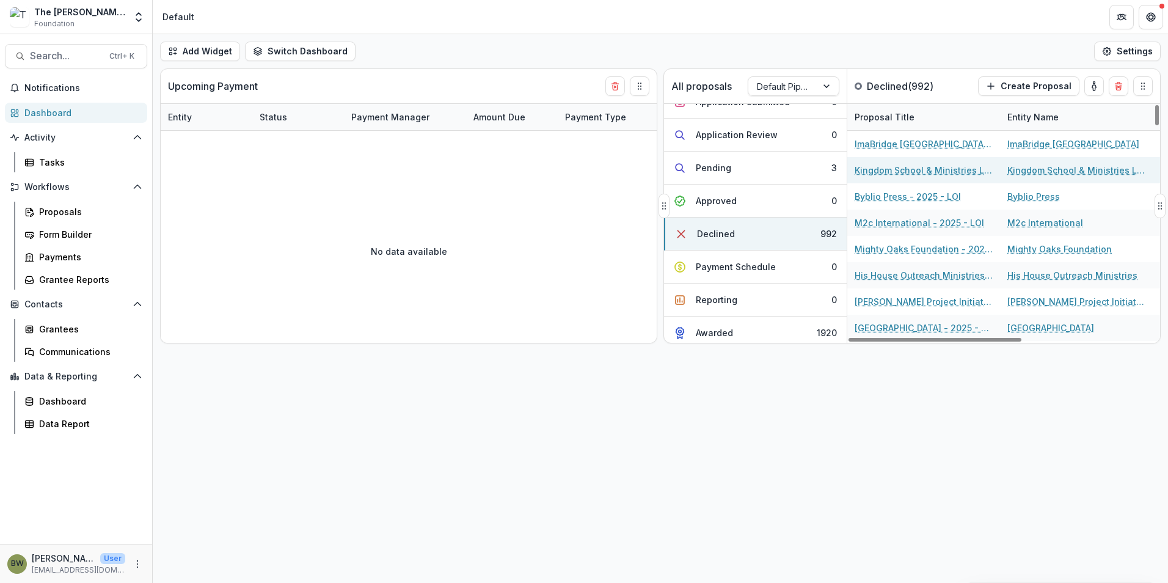
click at [923, 170] on link "Kingdom School & Ministries LLC - 2025 - LOI" at bounding box center [923, 170] width 138 height 13
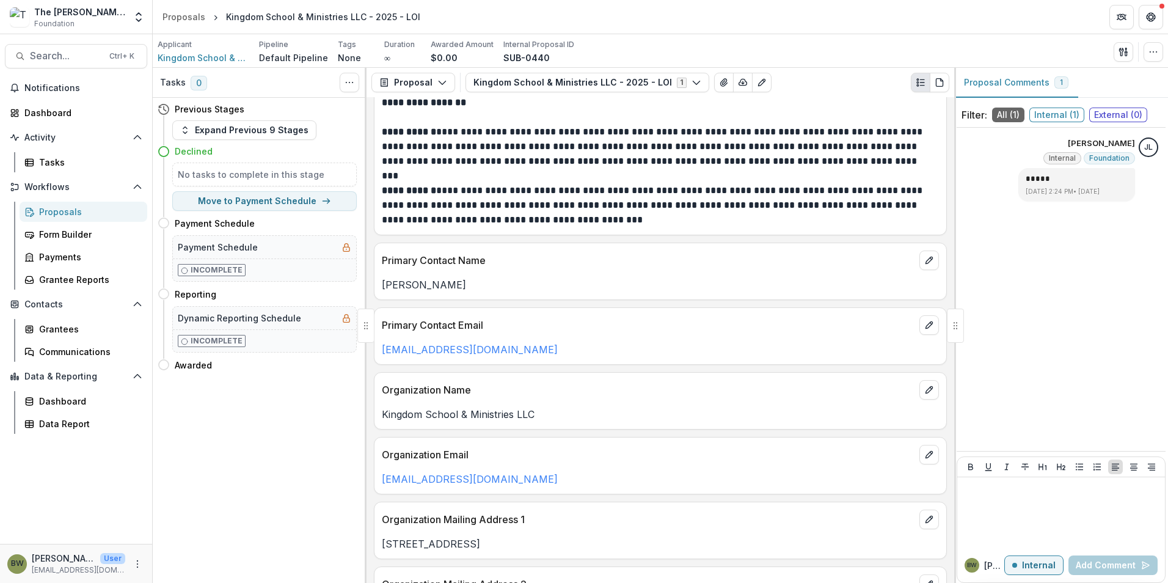
scroll to position [122, 0]
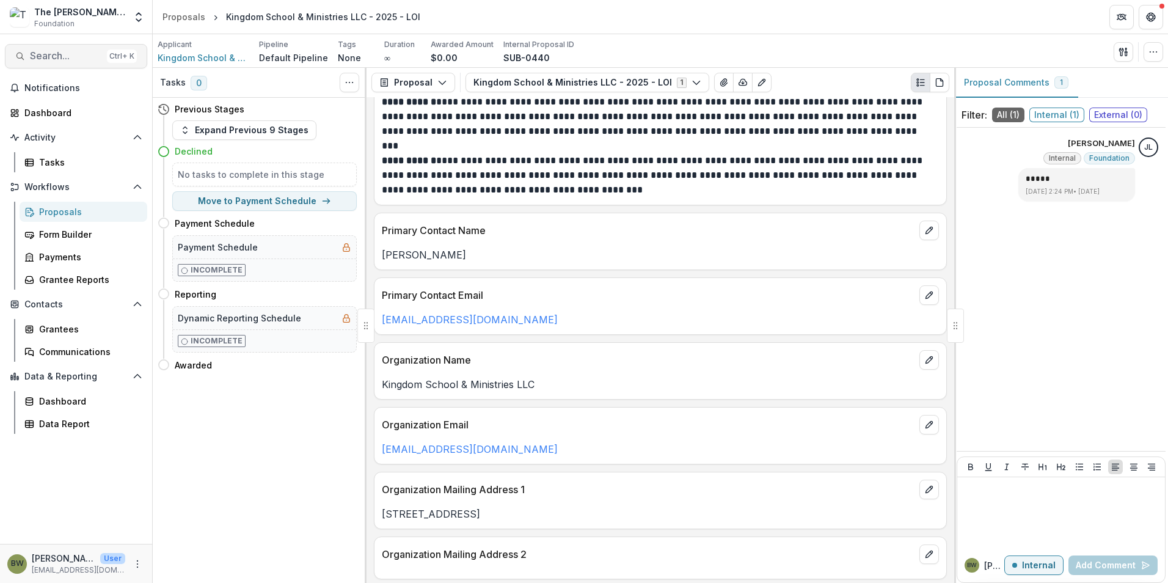
click at [40, 45] on button "Search... Ctrl + K" at bounding box center [76, 56] width 142 height 24
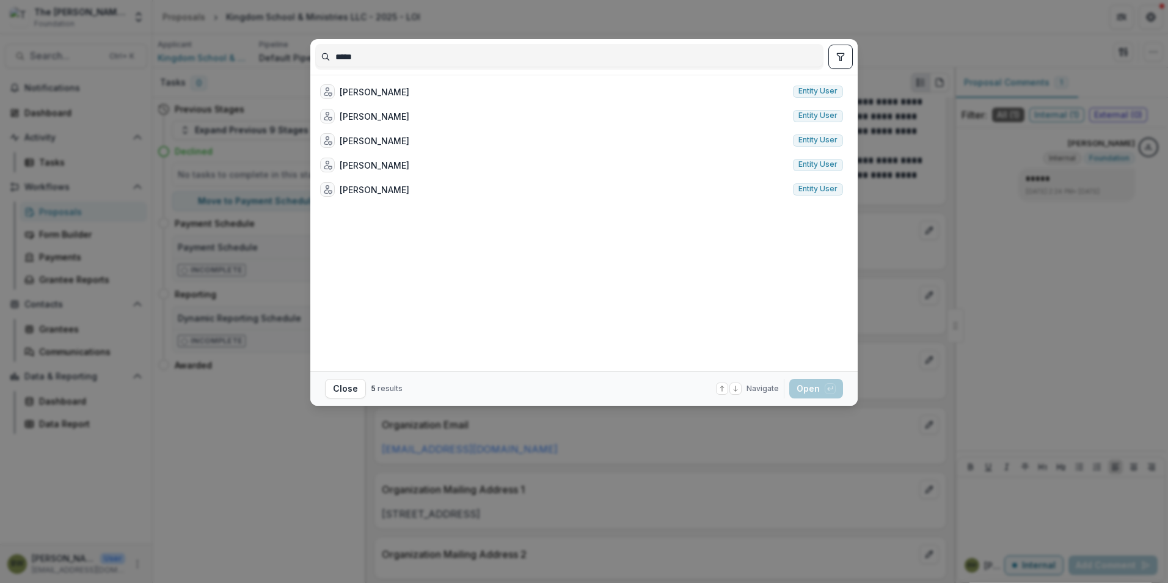
drag, startPoint x: 360, startPoint y: 56, endPoint x: 266, endPoint y: 51, distance: 94.2
click at [268, 51] on div "***** Tyler Martz Entity user Tyler Harris Entity user Tyler Harris Entity user…" at bounding box center [584, 291] width 1168 height 583
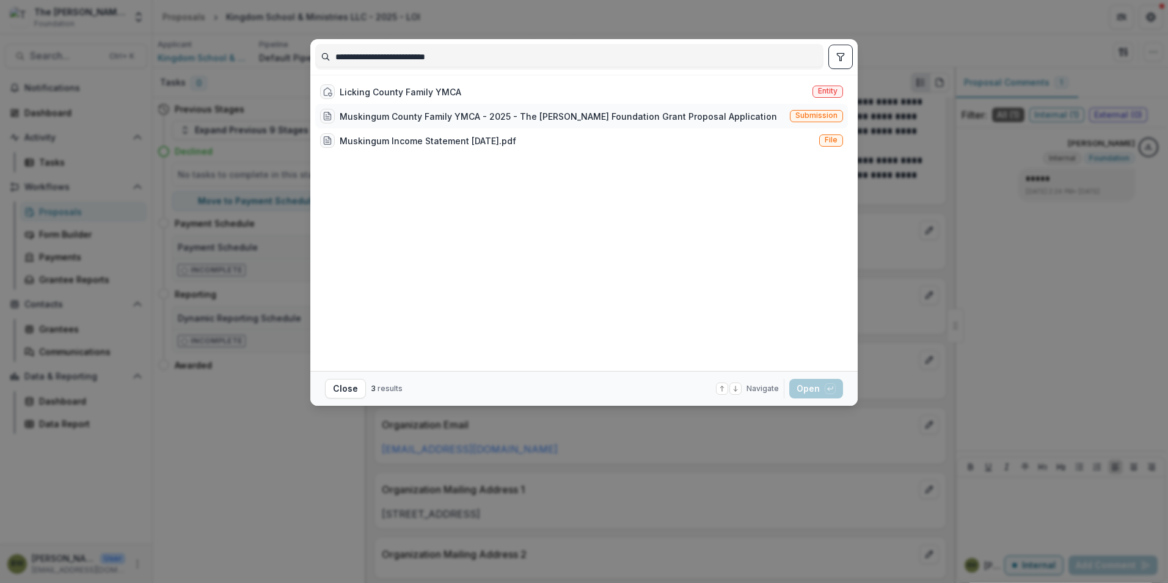
type input "**********"
click at [401, 118] on div "Muskingum County Family YMCA - 2025 - The Bolick Foundation Grant Proposal Appl…" at bounding box center [558, 116] width 437 height 13
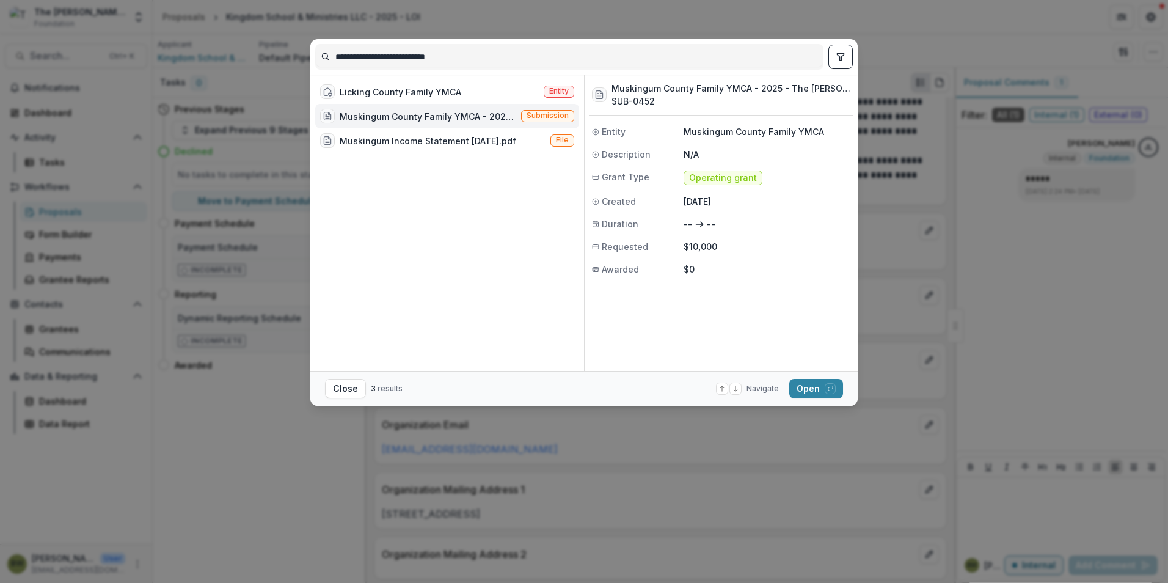
click at [401, 118] on div "Muskingum County Family YMCA - 2025 - The Bolick Foundation Grant Proposal Appl…" at bounding box center [428, 116] width 177 height 13
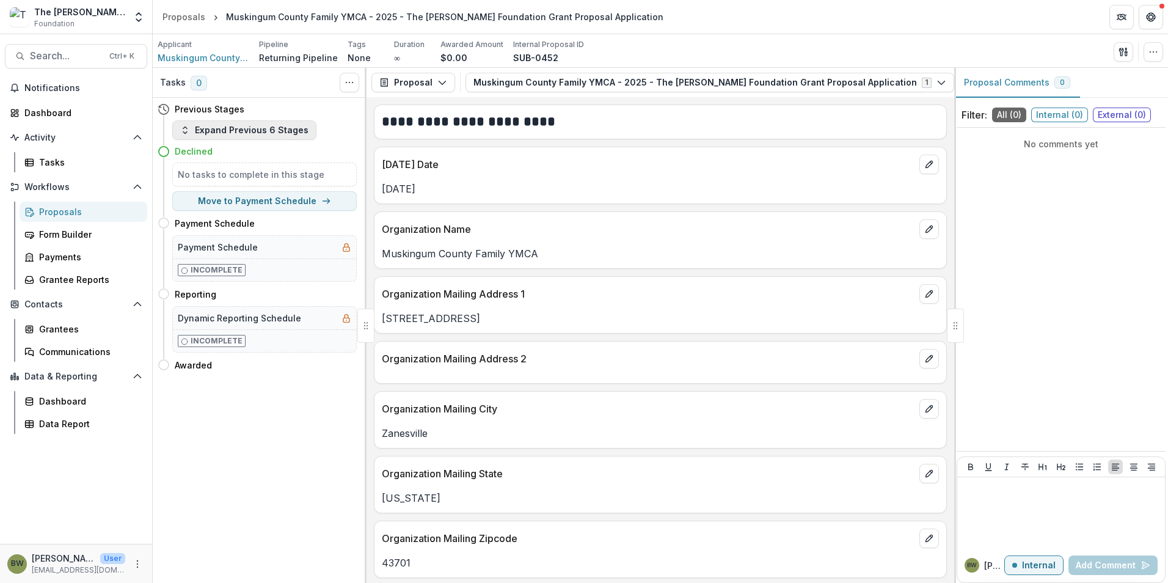
click at [210, 133] on button "Expand Previous 6 Stages" at bounding box center [244, 130] width 144 height 20
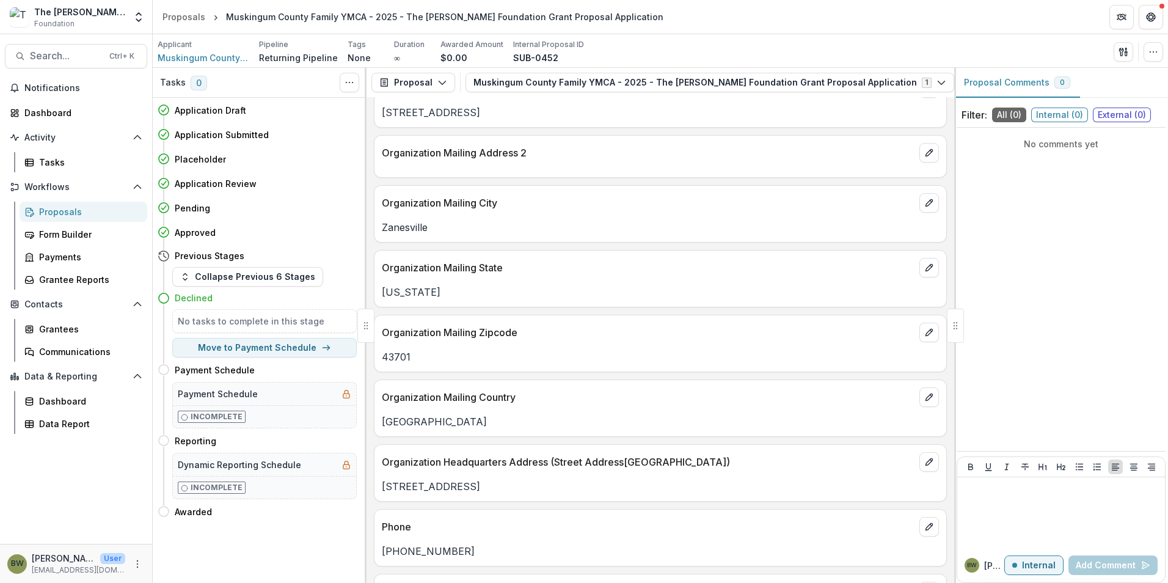
scroll to position [244, 0]
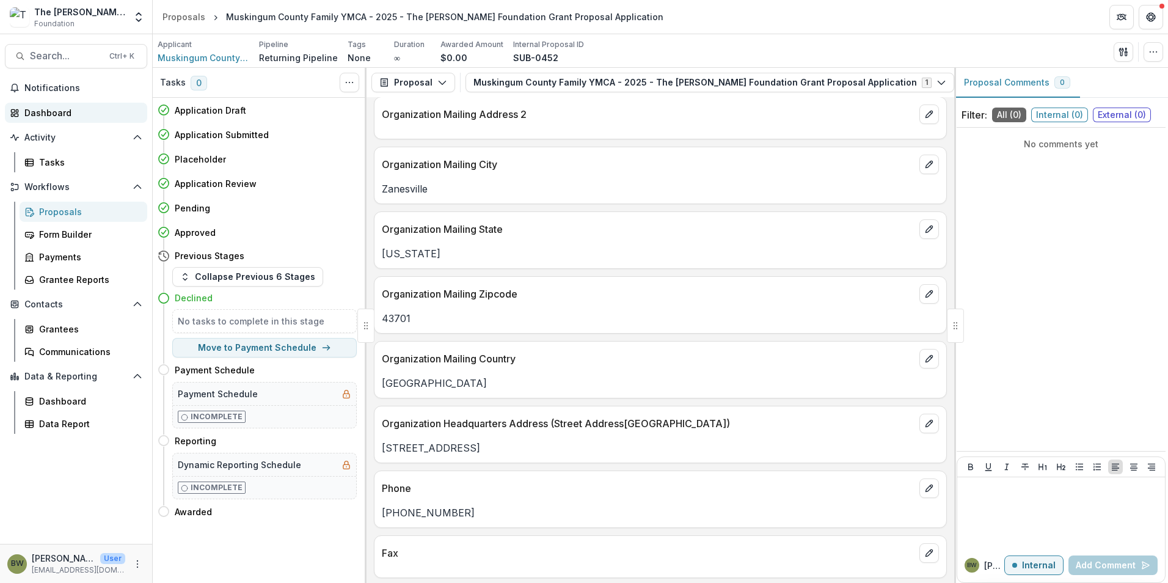
click at [45, 109] on div "Dashboard" at bounding box center [80, 112] width 113 height 13
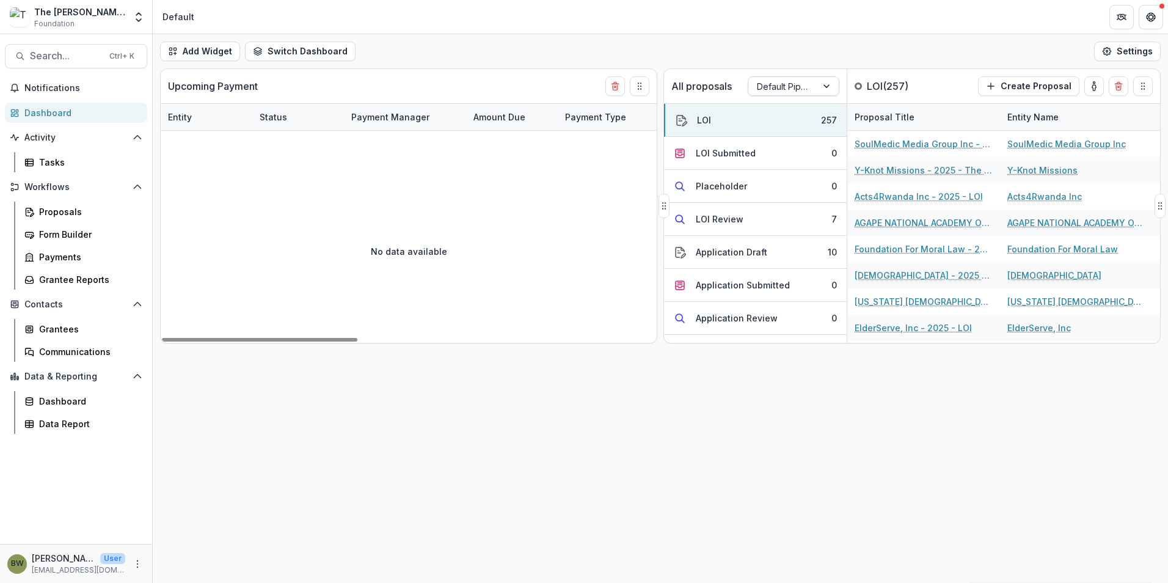
click at [803, 89] on div at bounding box center [782, 86] width 51 height 15
click at [792, 144] on div "Returning Pipeline" at bounding box center [794, 139] width 86 height 32
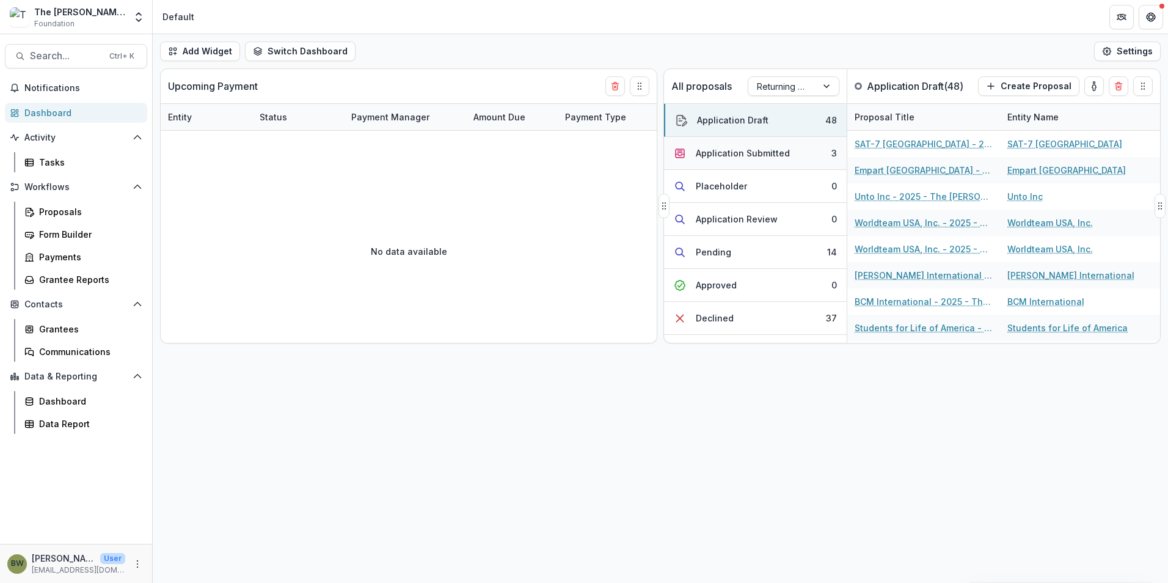
click at [747, 155] on div "Application Submitted" at bounding box center [743, 153] width 94 height 13
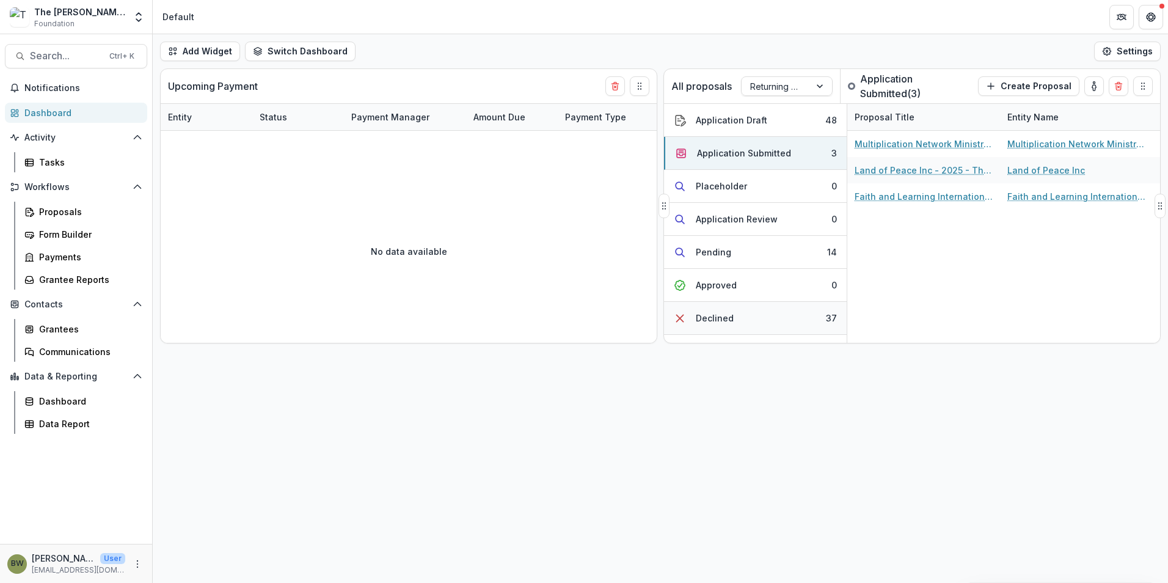
click at [721, 322] on div "Declined" at bounding box center [715, 317] width 38 height 13
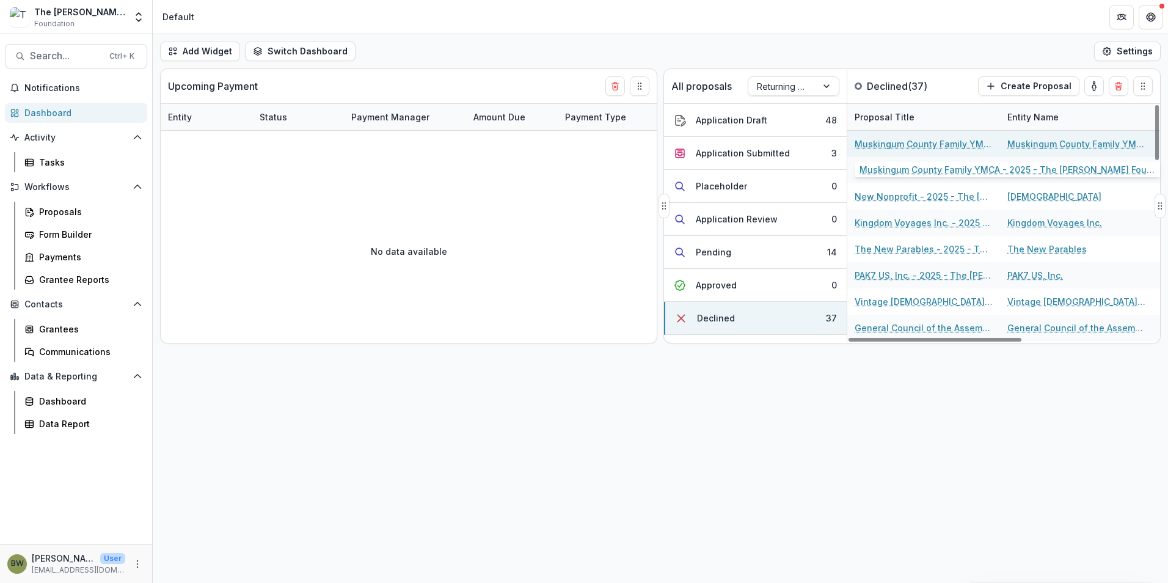
click at [943, 142] on link "Muskingum County Family YMCA - 2025 - The Bolick Foundation Grant Proposal Appl…" at bounding box center [923, 143] width 138 height 13
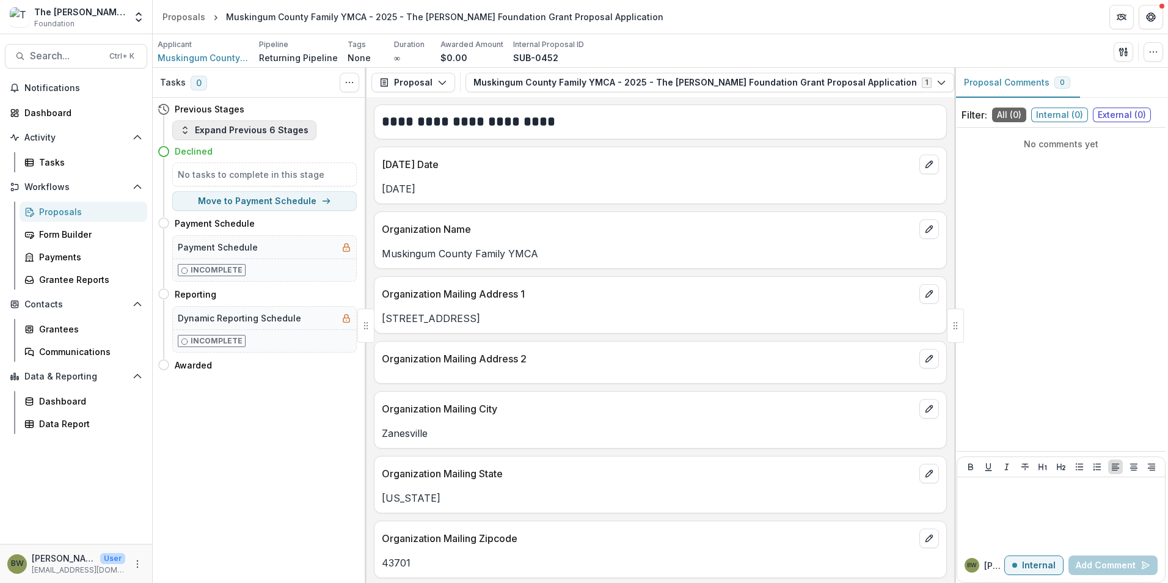
click at [220, 136] on button "Expand Previous 6 Stages" at bounding box center [244, 130] width 144 height 20
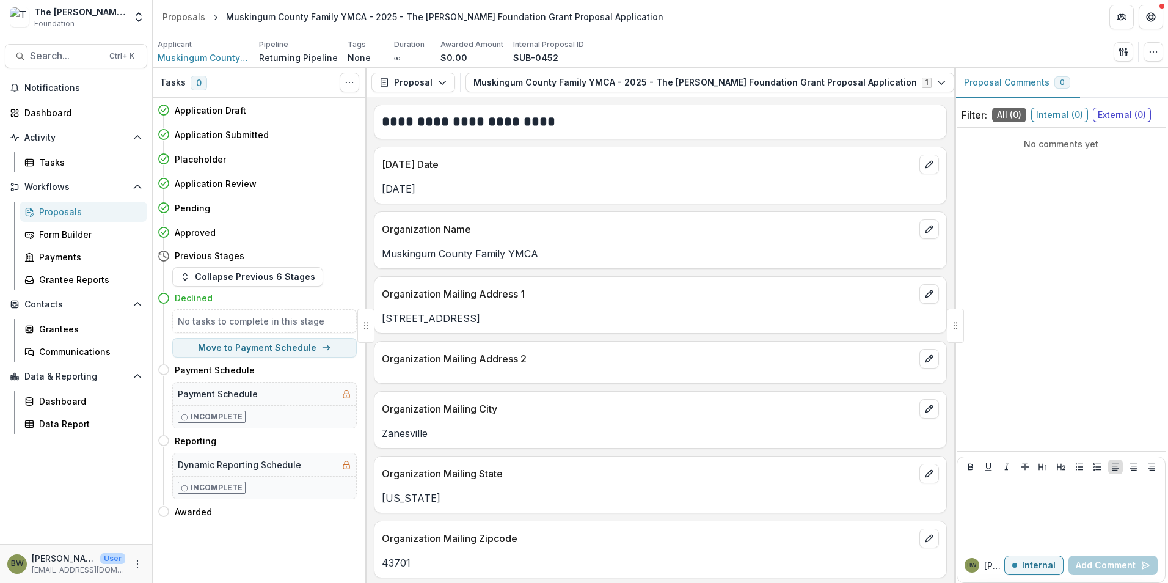
click at [192, 63] on span "Muskingum County Family YMCA" at bounding box center [204, 57] width 92 height 13
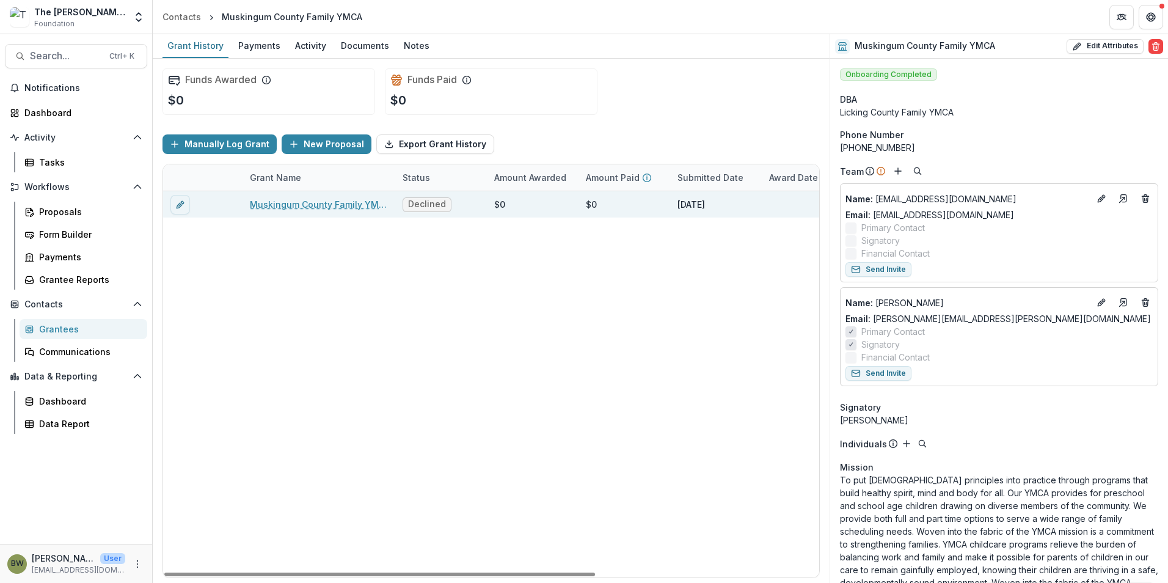
click at [304, 202] on link "Muskingum County Family YMCA - 2025 - The Bolick Foundation Grant Proposal Appl…" at bounding box center [319, 204] width 138 height 13
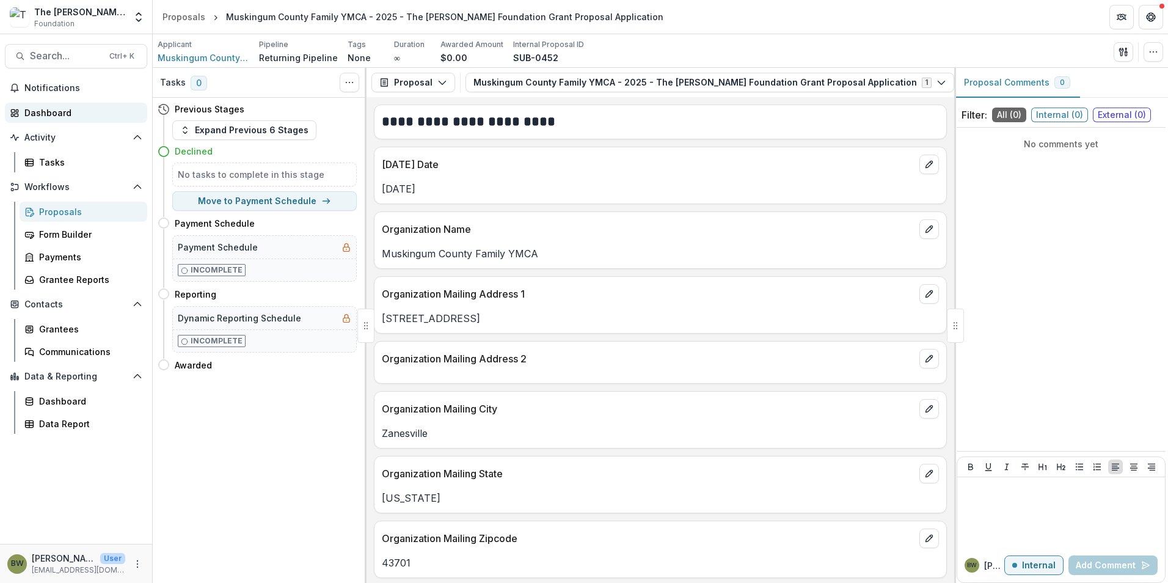
click at [41, 115] on div "Dashboard" at bounding box center [80, 112] width 113 height 13
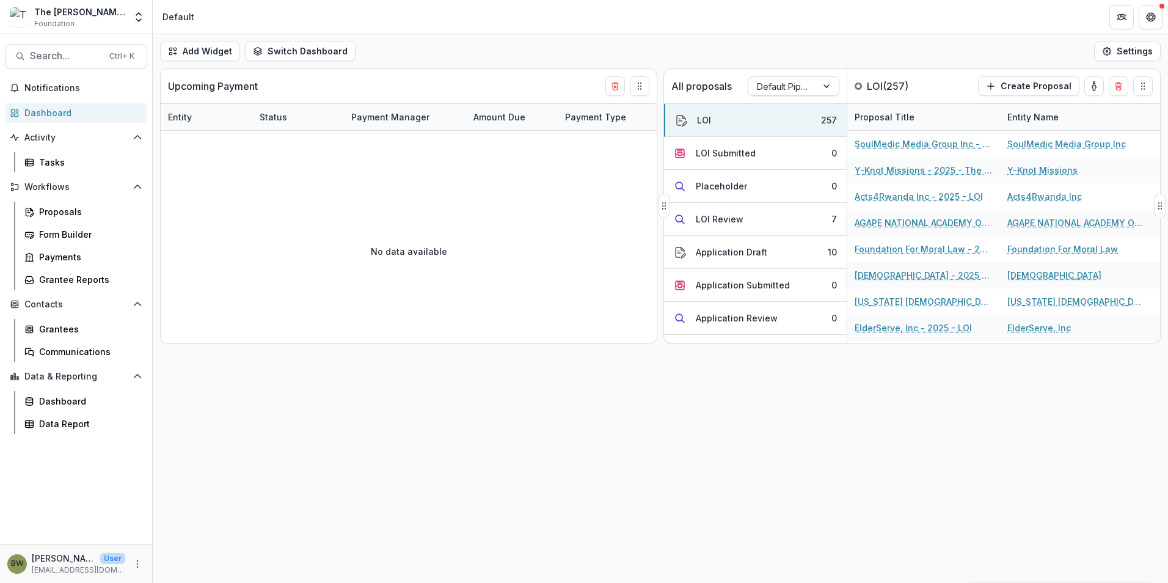
click at [777, 83] on div at bounding box center [782, 86] width 51 height 15
click at [768, 140] on div "Returning Pipeline" at bounding box center [794, 139] width 86 height 32
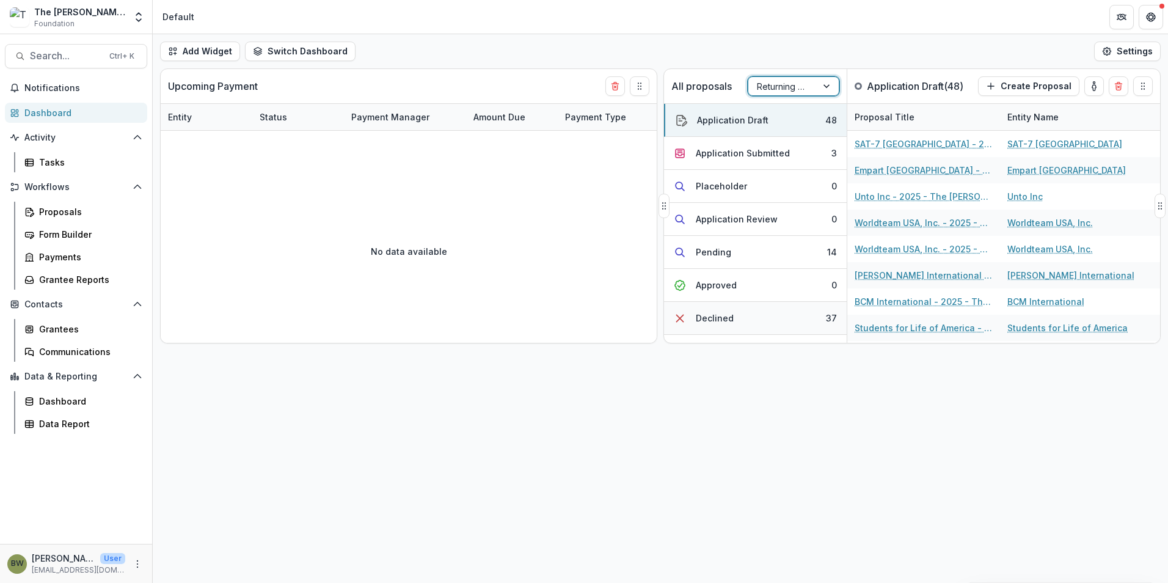
click at [727, 318] on div "Declined" at bounding box center [715, 317] width 38 height 13
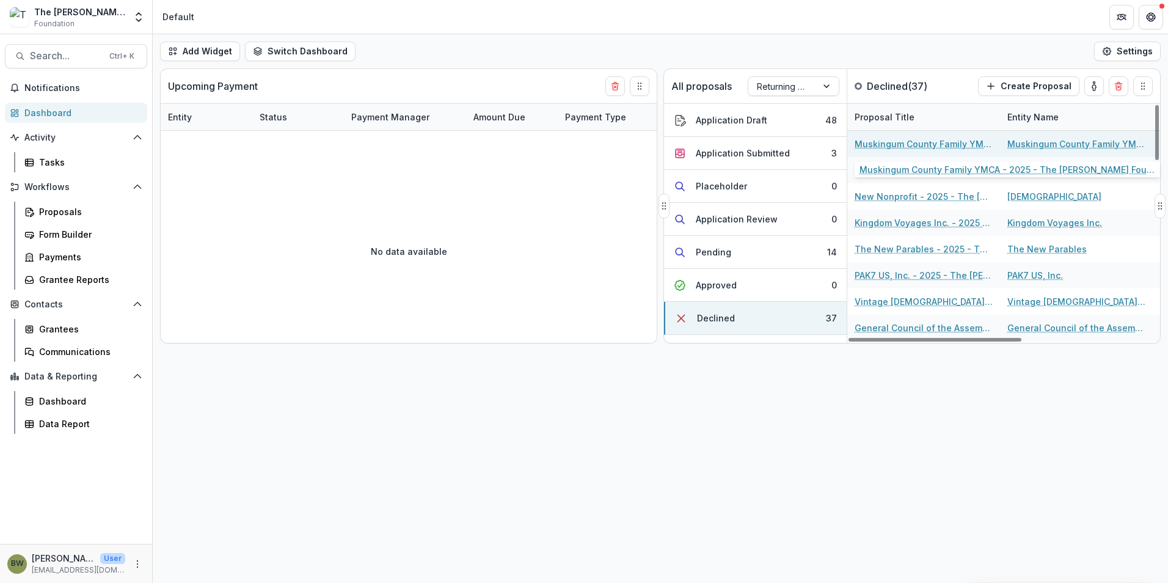
click at [959, 146] on link "Muskingum County Family YMCA - 2025 - The Bolick Foundation Grant Proposal Appl…" at bounding box center [923, 143] width 138 height 13
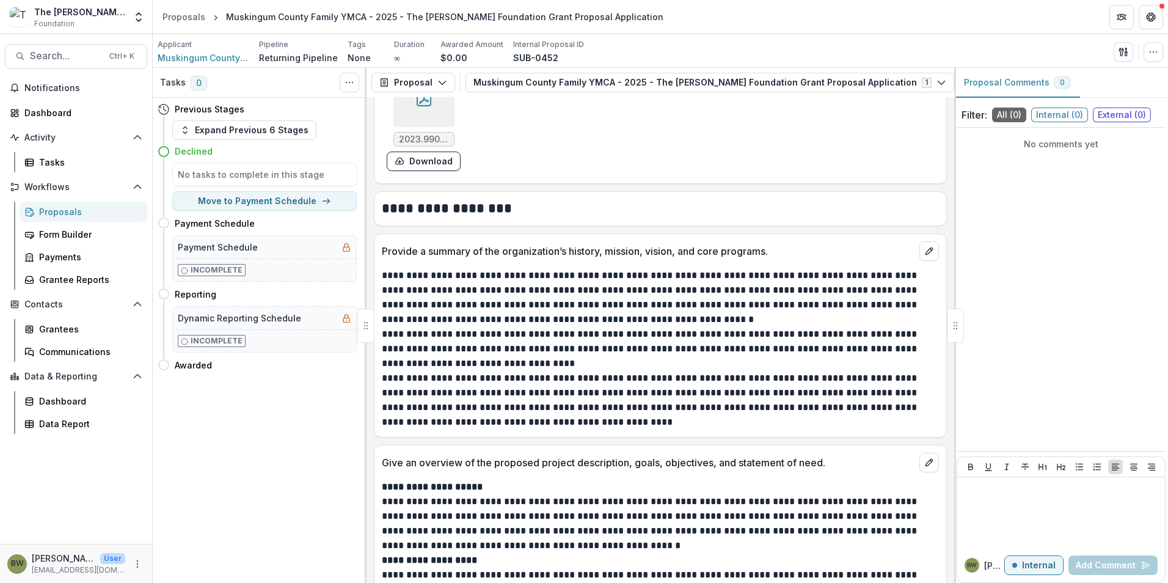
scroll to position [1527, 0]
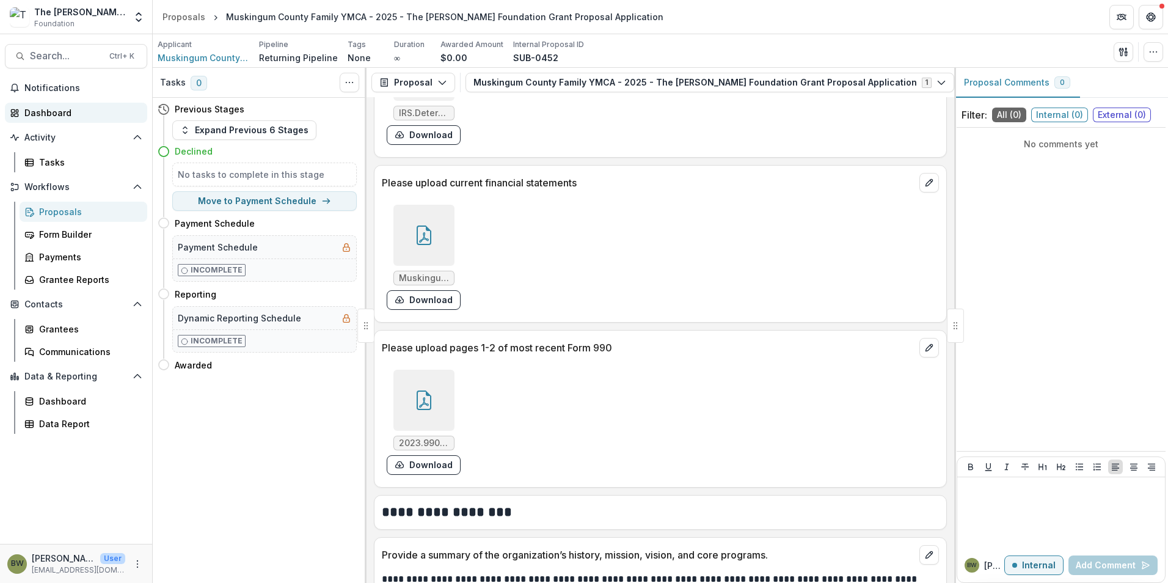
click at [66, 111] on div "Dashboard" at bounding box center [80, 112] width 113 height 13
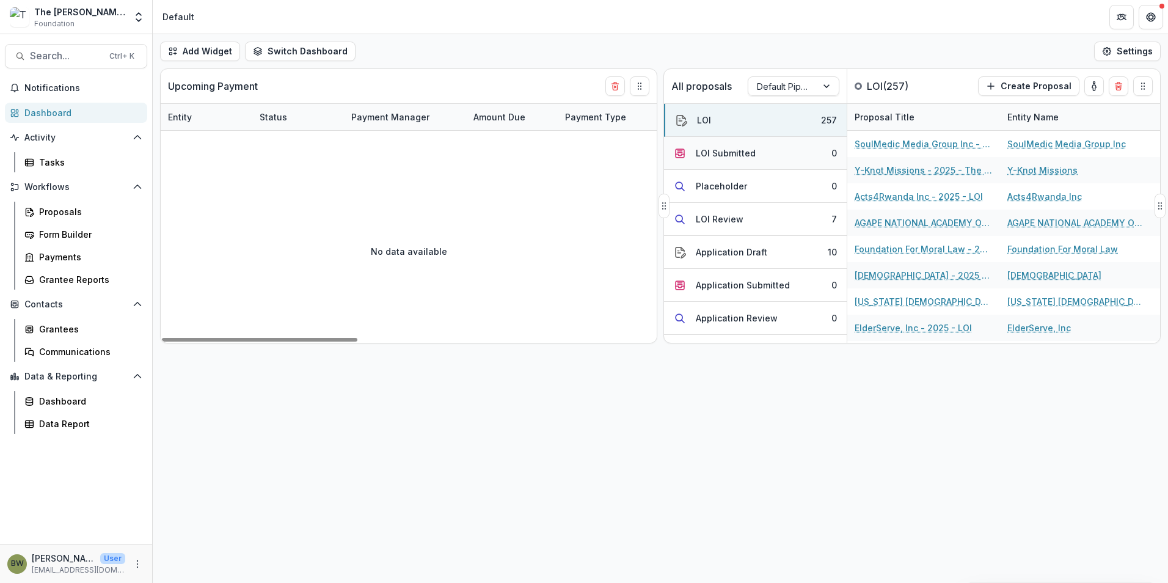
click at [737, 153] on div "LOI Submitted" at bounding box center [726, 153] width 60 height 13
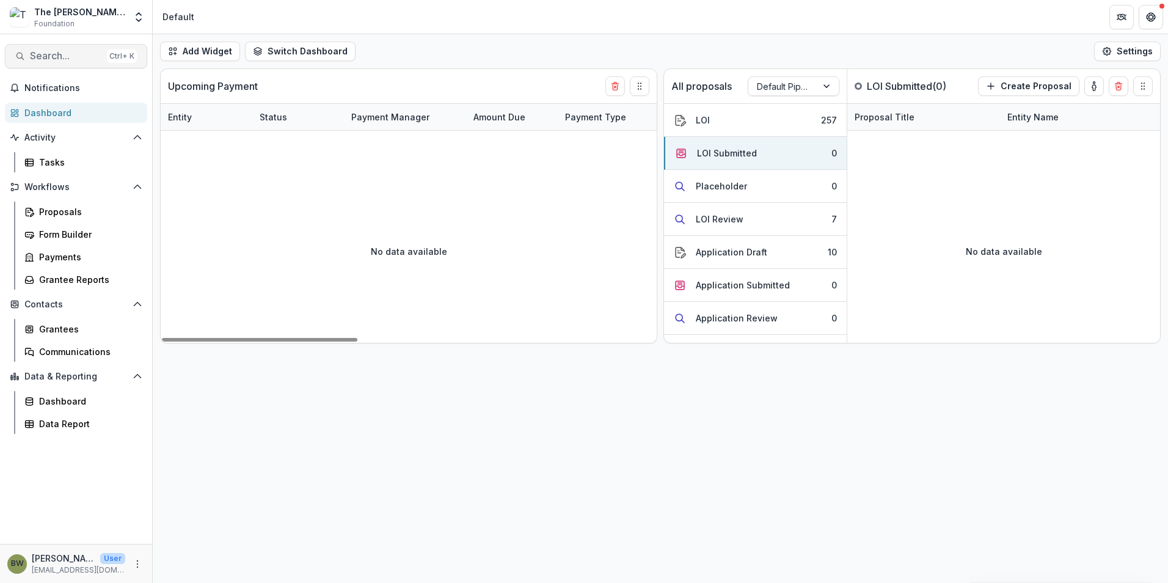
click at [101, 56] on button "Search... Ctrl + K" at bounding box center [76, 56] width 142 height 24
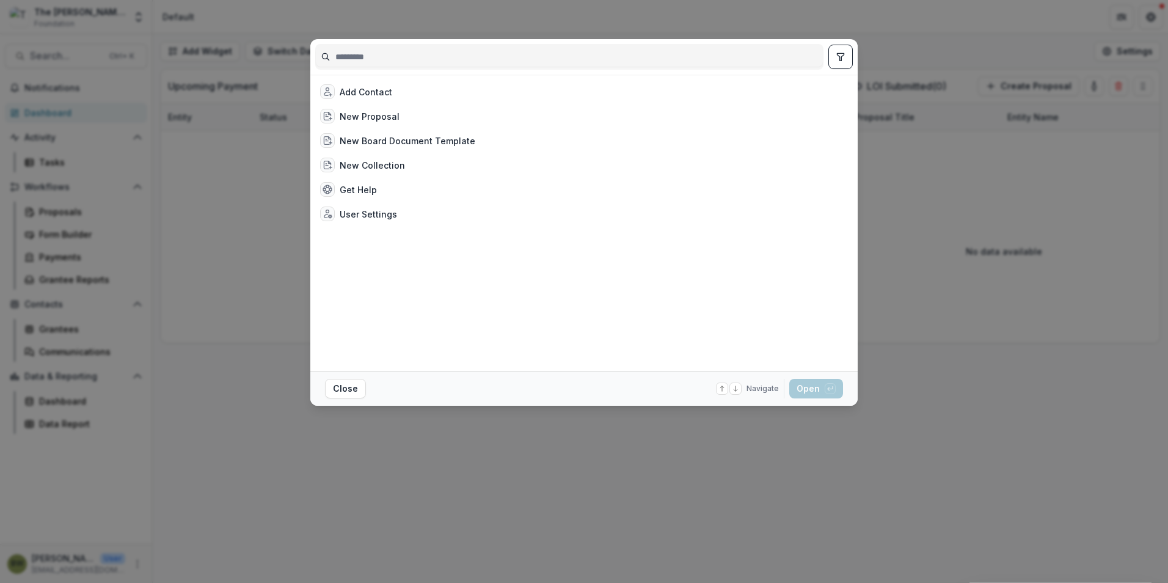
drag, startPoint x: 429, startPoint y: 64, endPoint x: 467, endPoint y: 61, distance: 38.6
click at [435, 62] on input at bounding box center [569, 57] width 507 height 20
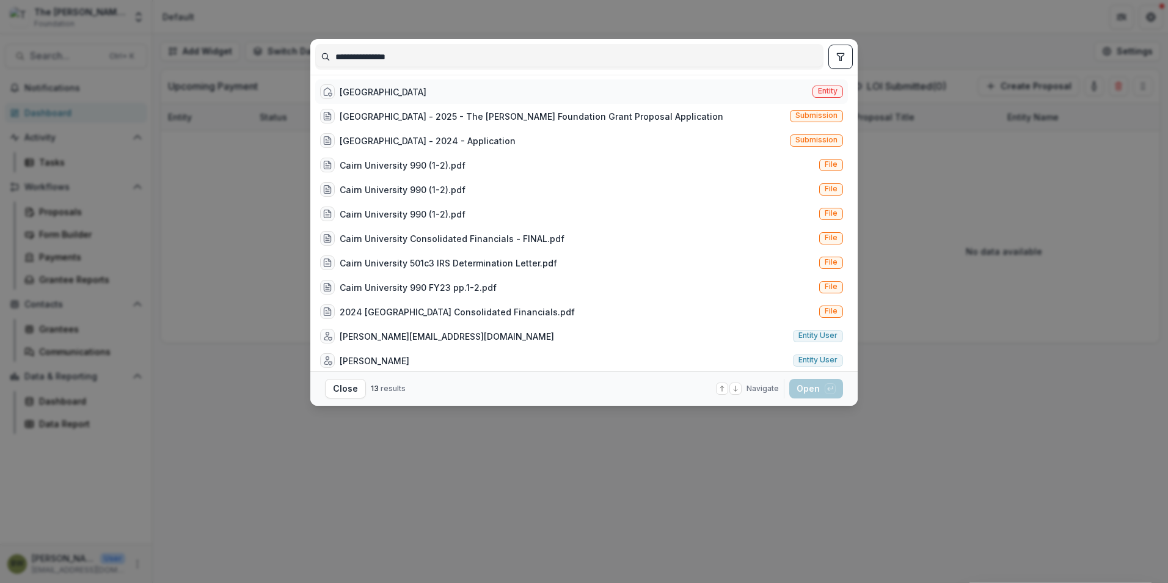
type input "**********"
click at [385, 88] on div "Cairn University" at bounding box center [383, 92] width 87 height 13
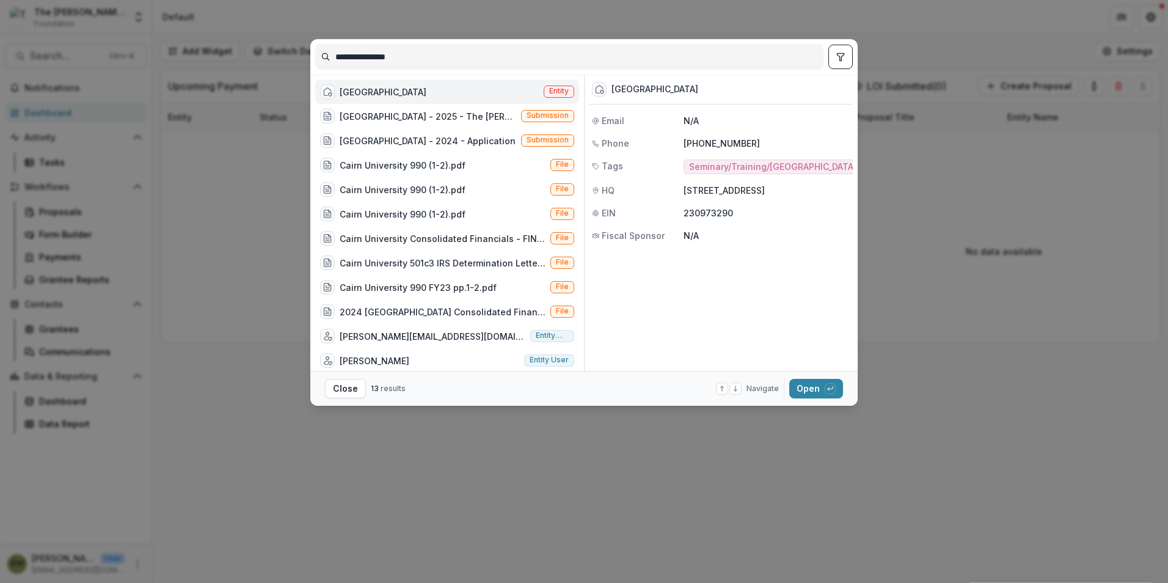
click at [559, 94] on span "Entity" at bounding box center [559, 91] width 20 height 9
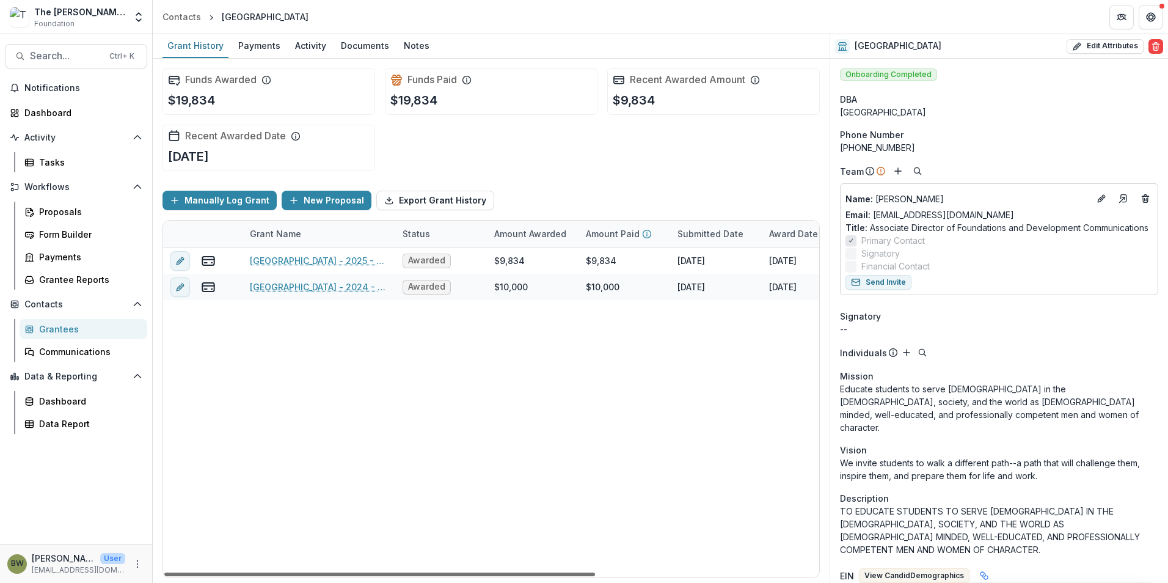
drag, startPoint x: 415, startPoint y: 572, endPoint x: 402, endPoint y: 603, distance: 32.9
click at [402, 576] on div at bounding box center [379, 574] width 431 height 4
click at [955, 198] on p "Name : Courtney Cutshall" at bounding box center [967, 198] width 244 height 13
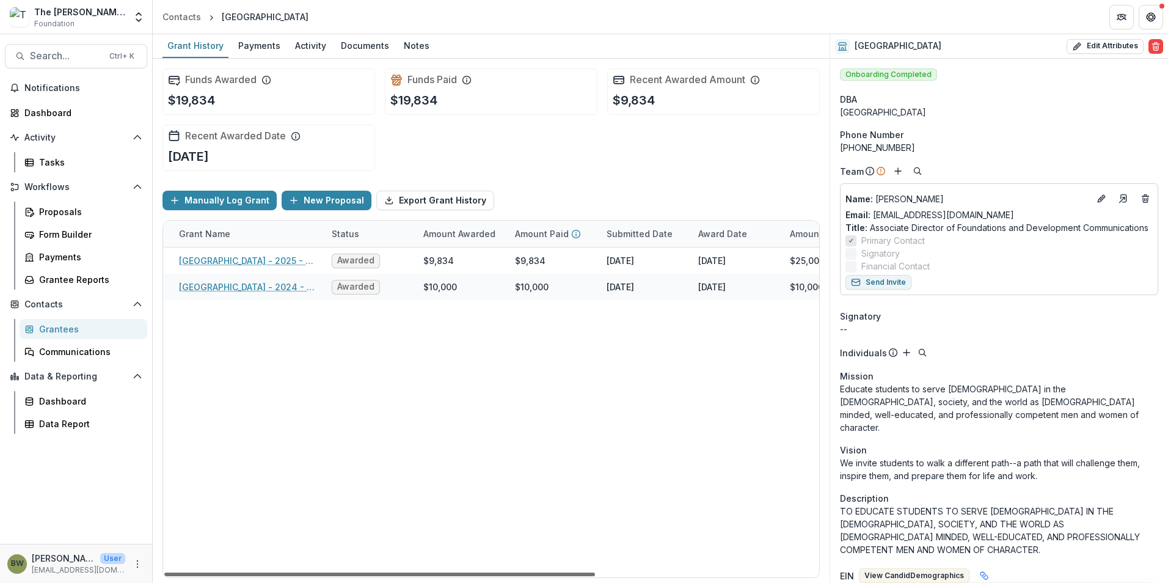
scroll to position [0, 71]
drag, startPoint x: 514, startPoint y: 572, endPoint x: 561, endPoint y: 580, distance: 47.6
click at [561, 576] on div at bounding box center [379, 574] width 431 height 4
drag, startPoint x: 643, startPoint y: 558, endPoint x: 670, endPoint y: 560, distance: 27.5
click at [660, 560] on div "Cairn University - 2025 - The Bolick Foundation Grant Proposal Application Awar…" at bounding box center [590, 412] width 996 height 330
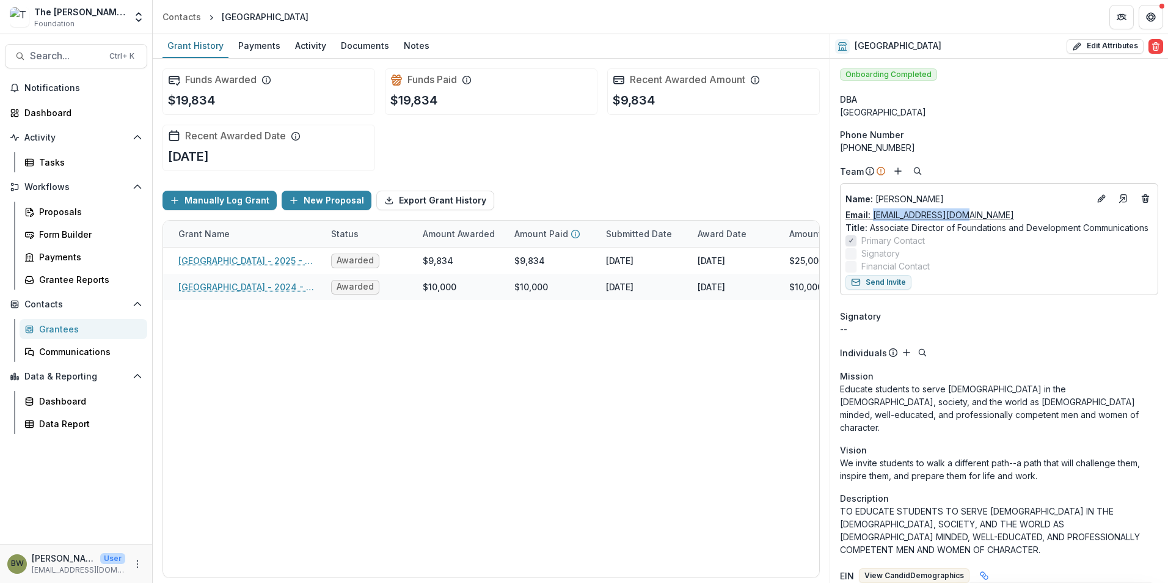
drag, startPoint x: 964, startPoint y: 216, endPoint x: 875, endPoint y: 219, distance: 89.8
click at [875, 219] on div "Email: ccutshall@cairn.edu" at bounding box center [998, 214] width 307 height 13
drag, startPoint x: 875, startPoint y: 219, endPoint x: 884, endPoint y: 219, distance: 9.8
copy link "ccutshall@cairn.edu"
click at [418, 47] on div "Notes" at bounding box center [416, 46] width 35 height 18
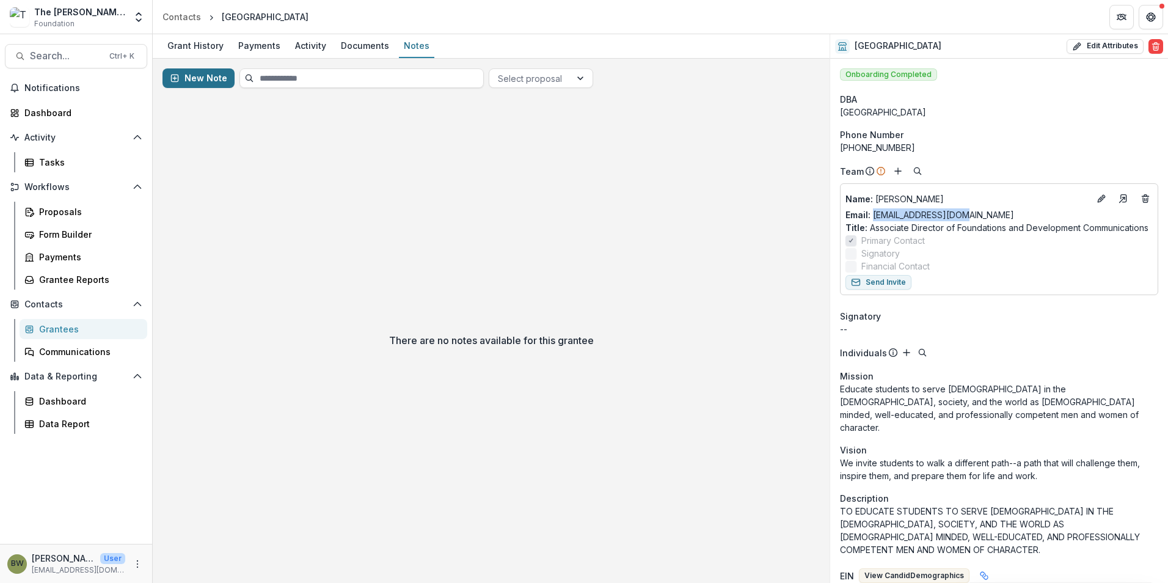
click at [195, 82] on button "New Note" at bounding box center [198, 78] width 72 height 20
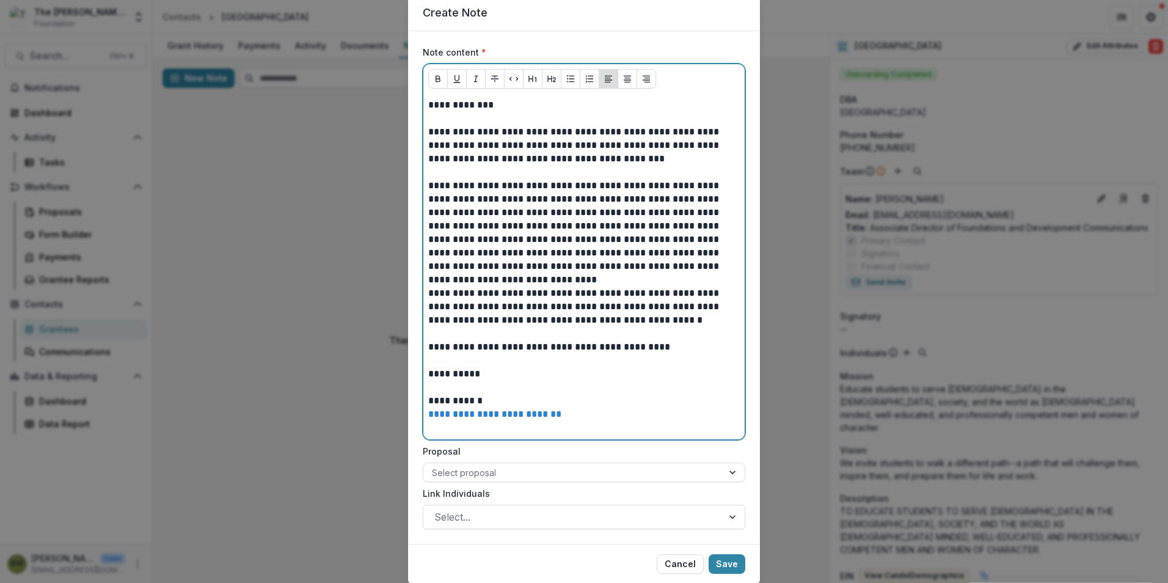
scroll to position [61, 0]
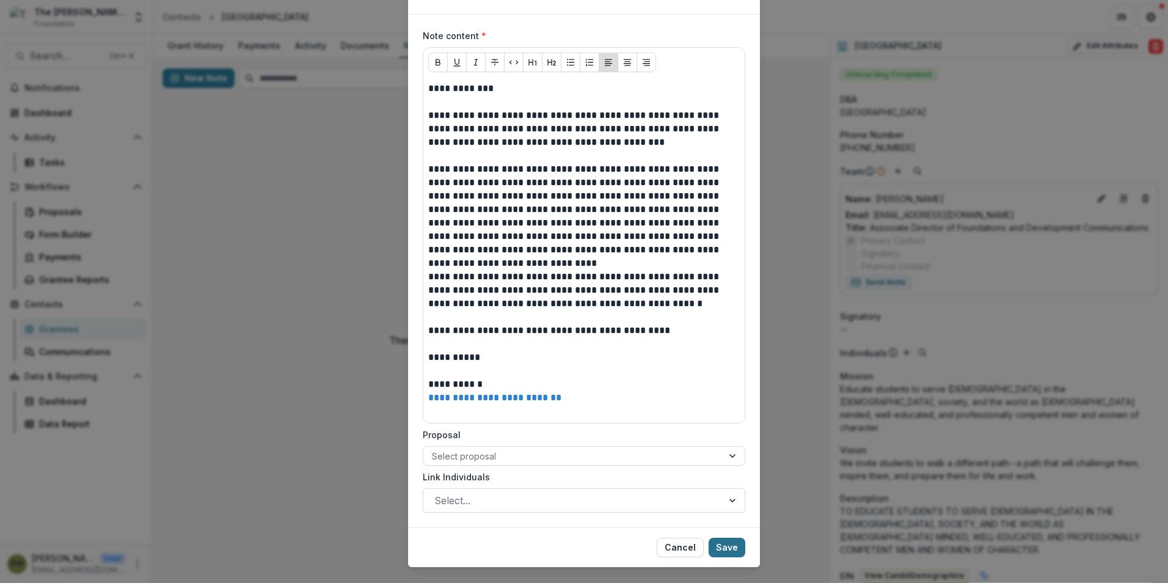
click at [730, 553] on button "Save" at bounding box center [726, 547] width 37 height 20
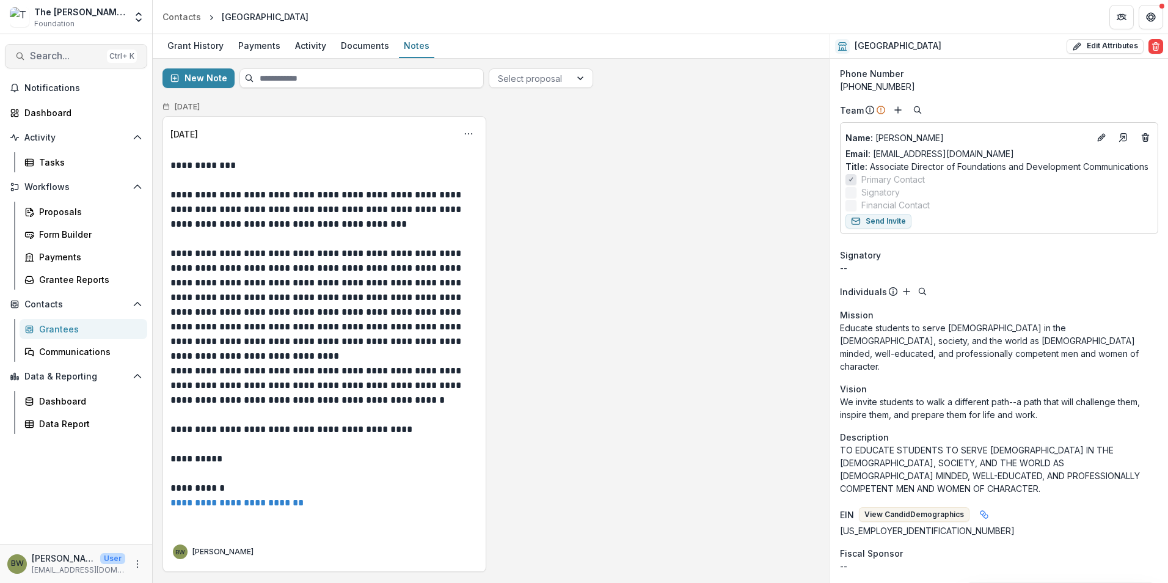
click at [35, 62] on span "Search..." at bounding box center [66, 56] width 72 height 12
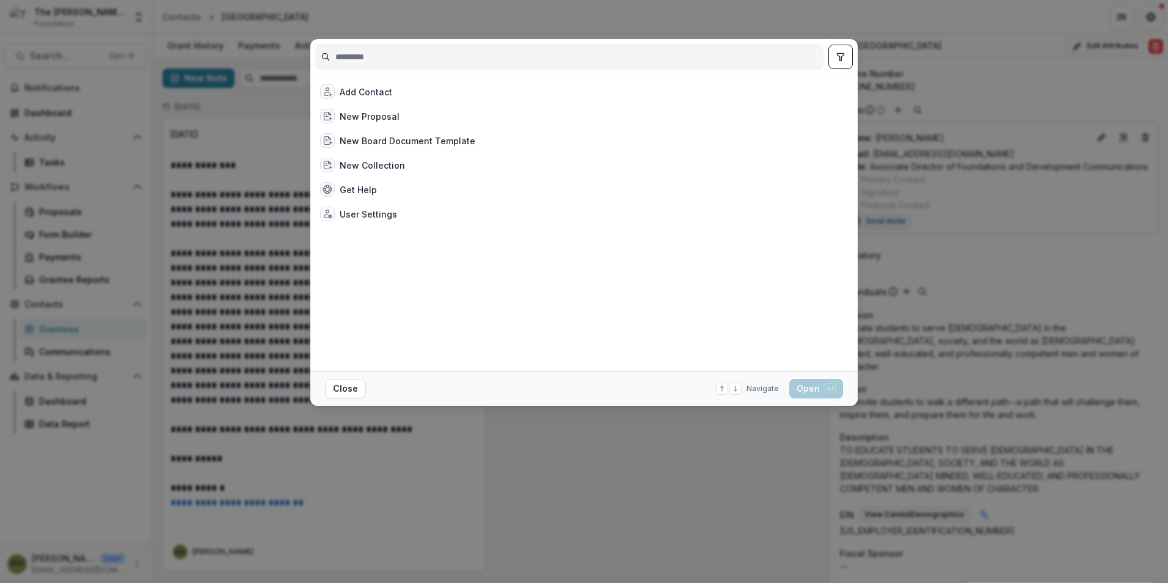
click at [523, 53] on input at bounding box center [569, 57] width 507 height 20
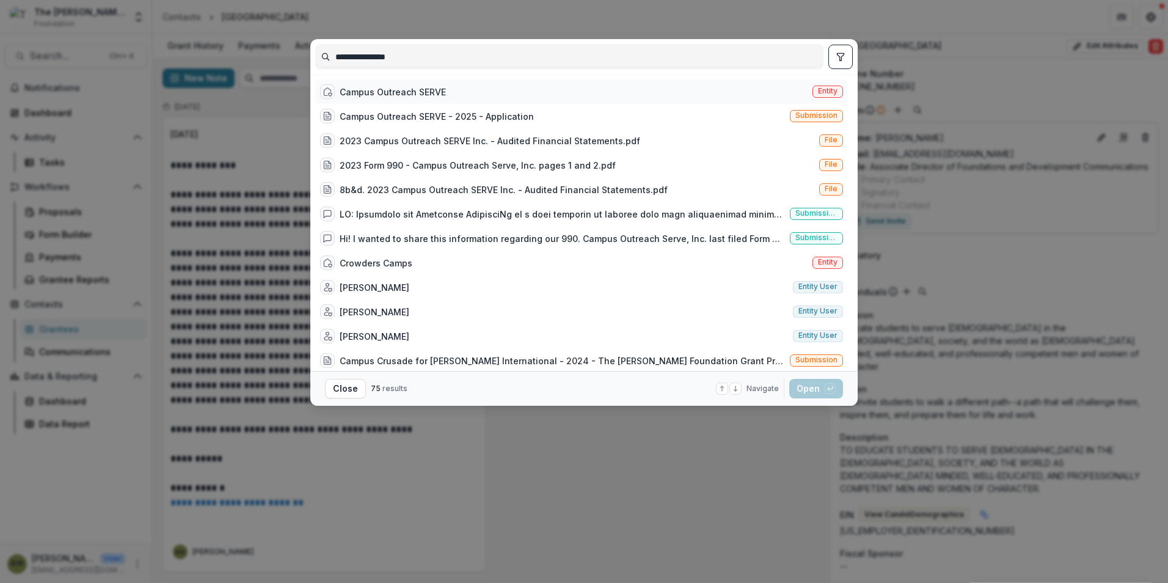
type input "**********"
click at [426, 91] on div "Campus Outreach SERVE" at bounding box center [393, 92] width 106 height 13
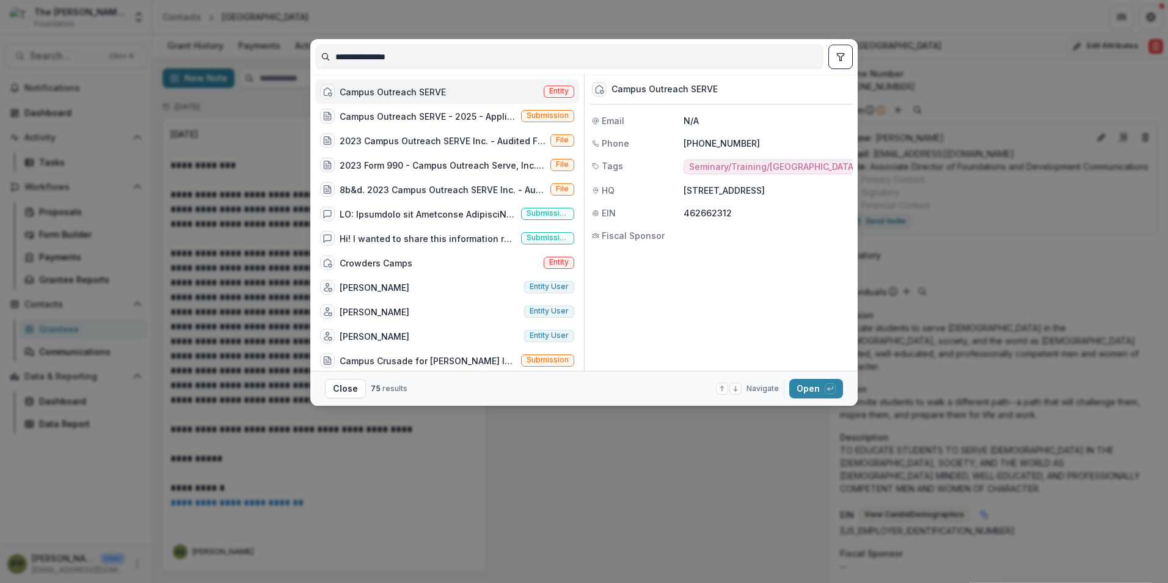
click at [553, 91] on span "Entity" at bounding box center [559, 91] width 20 height 9
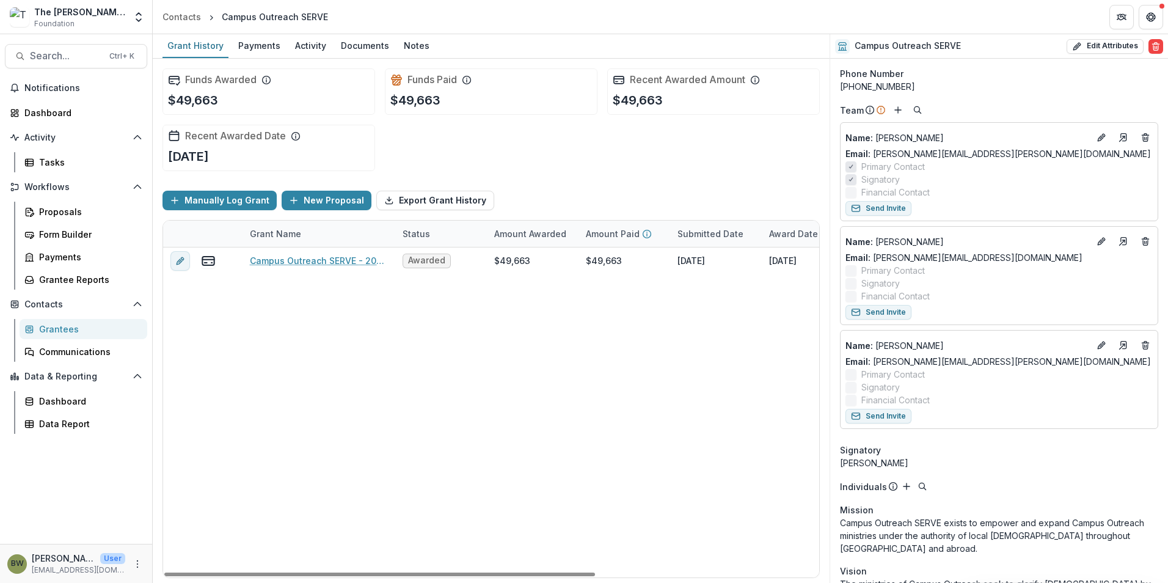
drag, startPoint x: 509, startPoint y: 573, endPoint x: 348, endPoint y: 414, distance: 226.3
click at [354, 572] on div at bounding box center [379, 574] width 431 height 4
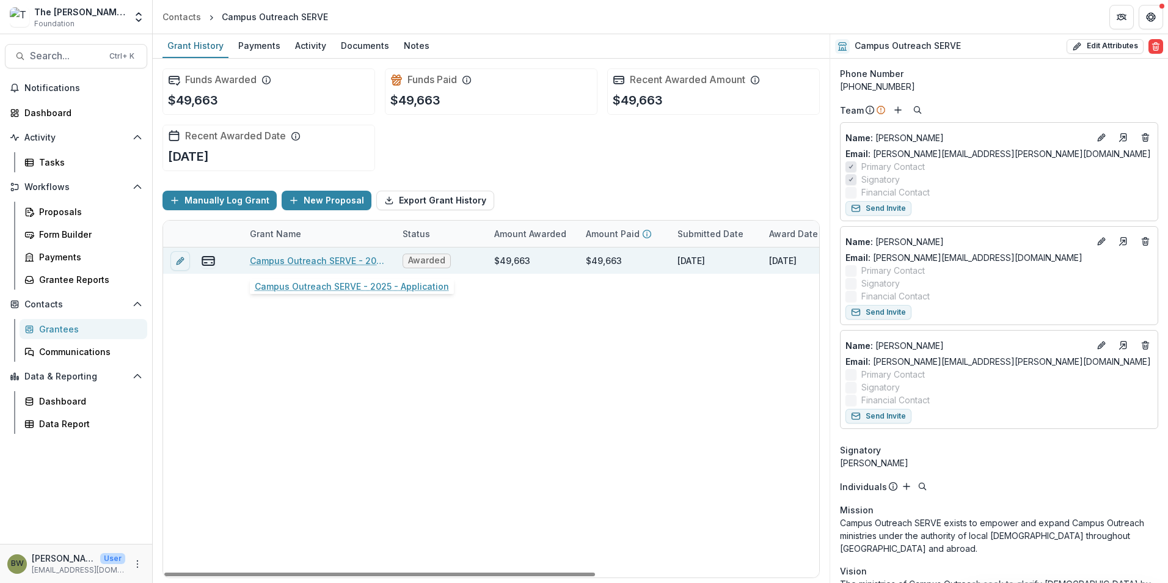
click at [330, 261] on link "Campus Outreach SERVE - 2025 - Application" at bounding box center [319, 260] width 138 height 13
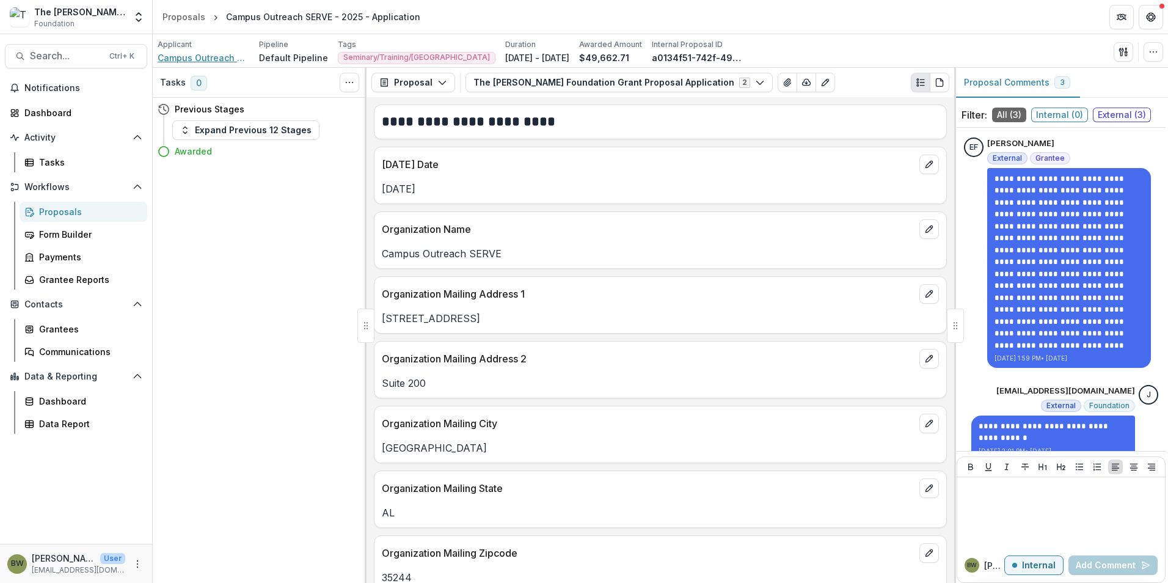
click at [211, 57] on span "Campus Outreach SERVE" at bounding box center [204, 57] width 92 height 13
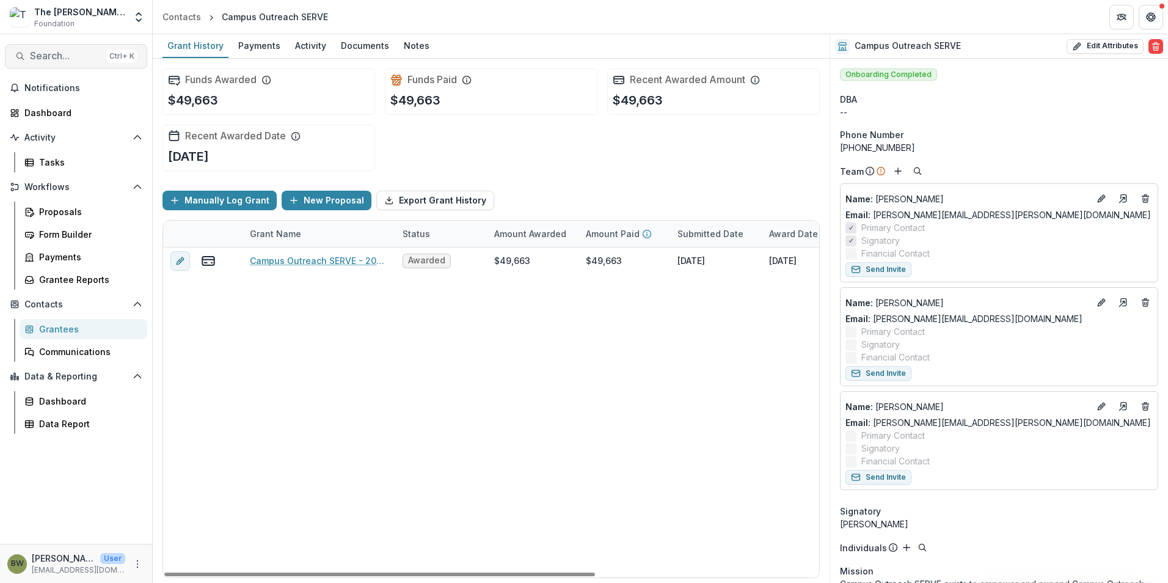
click at [32, 64] on button "Search... Ctrl + K" at bounding box center [76, 56] width 142 height 24
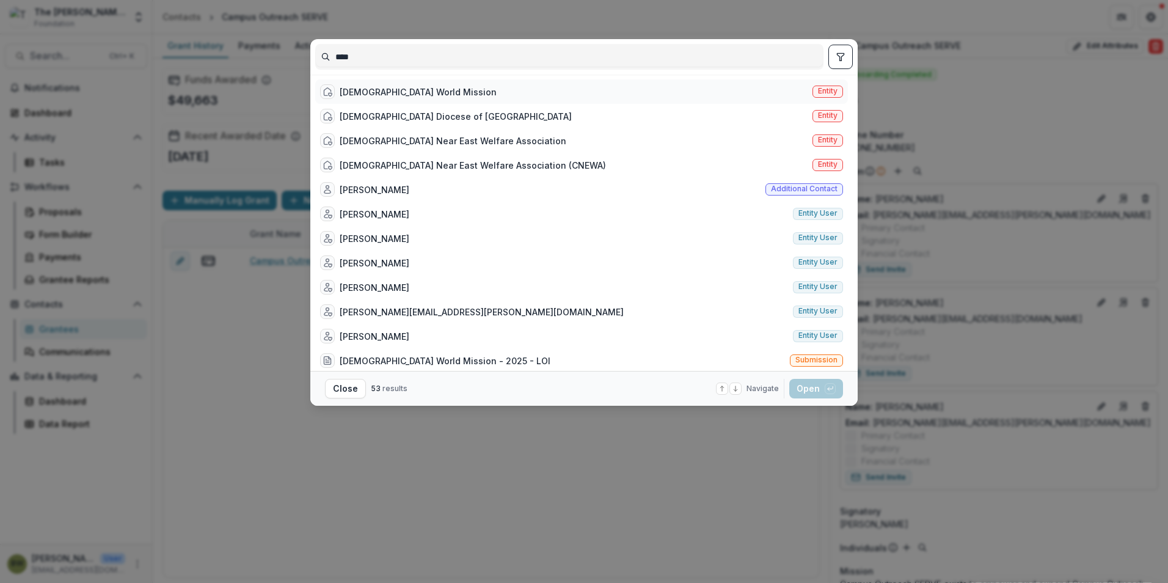
type input "****"
click at [373, 86] on div "Catholic World Mission" at bounding box center [418, 92] width 157 height 13
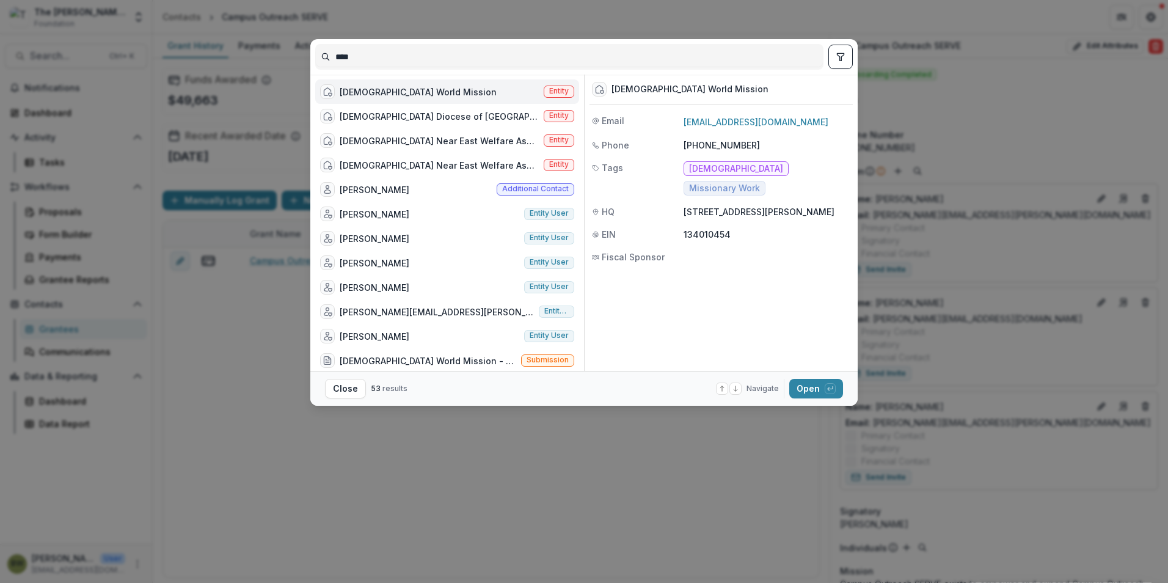
click at [561, 91] on span "Entity" at bounding box center [559, 91] width 20 height 9
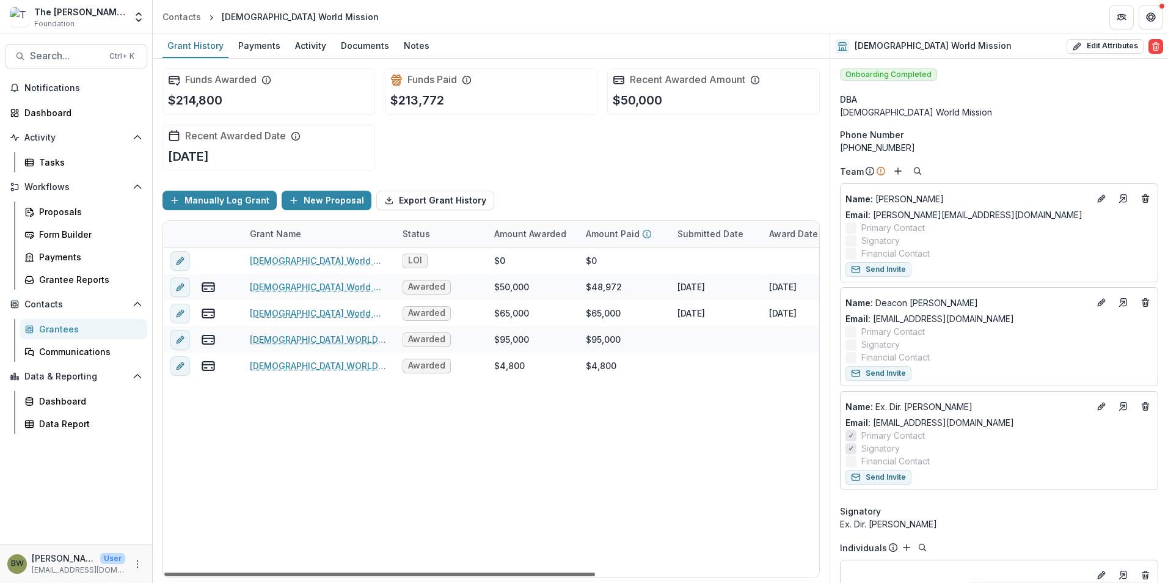
drag, startPoint x: 428, startPoint y: 575, endPoint x: 382, endPoint y: 597, distance: 51.4
click at [382, 576] on div at bounding box center [379, 574] width 431 height 4
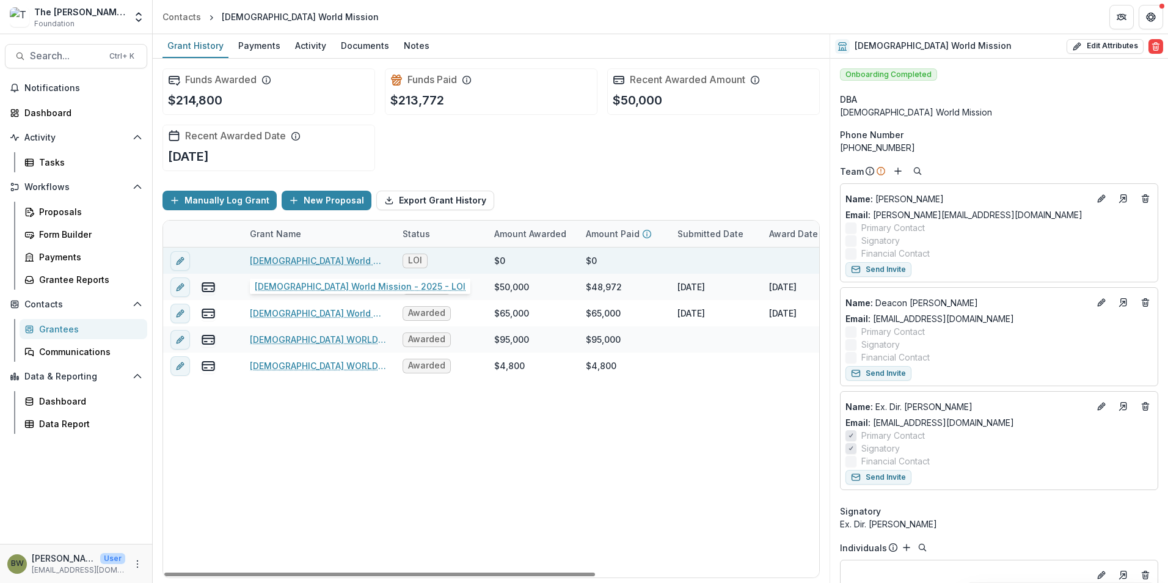
click at [283, 261] on link "Catholic World Mission - 2025 - LOI" at bounding box center [319, 260] width 138 height 13
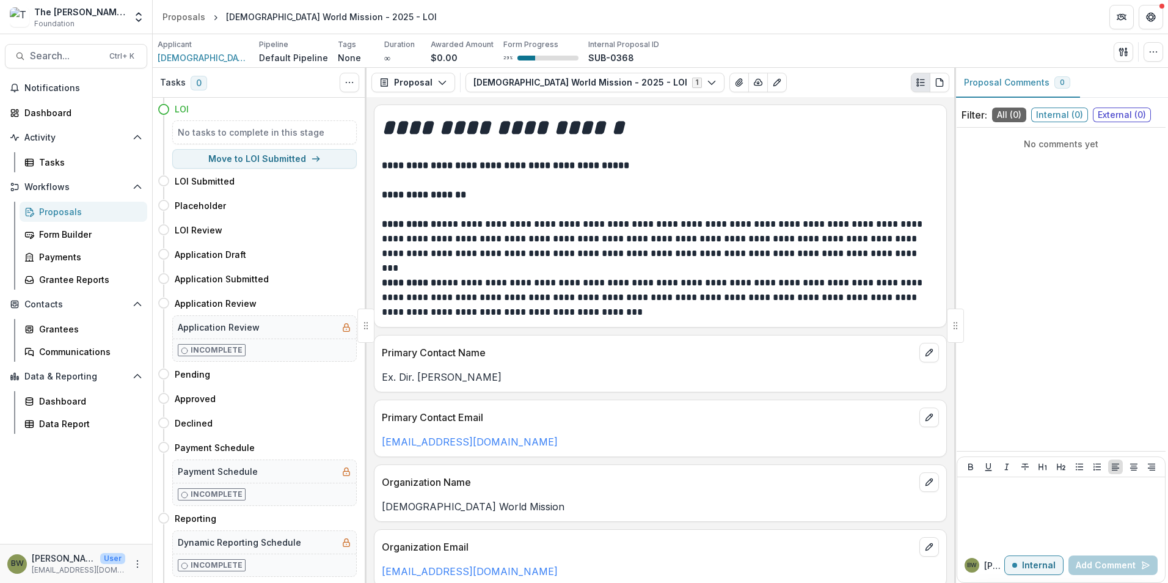
drag, startPoint x: 230, startPoint y: 156, endPoint x: 724, endPoint y: 211, distance: 497.1
click at [723, 211] on div "**********" at bounding box center [660, 325] width 1015 height 515
click at [207, 59] on span "Catholic World Mission" at bounding box center [204, 57] width 92 height 13
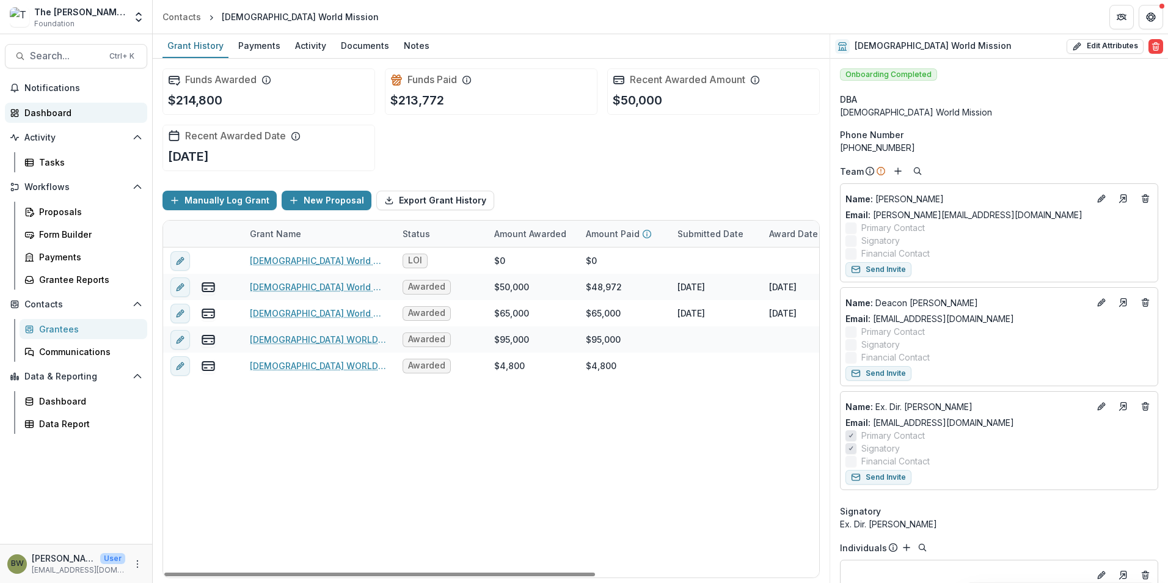
click at [37, 104] on link "Dashboard" at bounding box center [76, 113] width 142 height 20
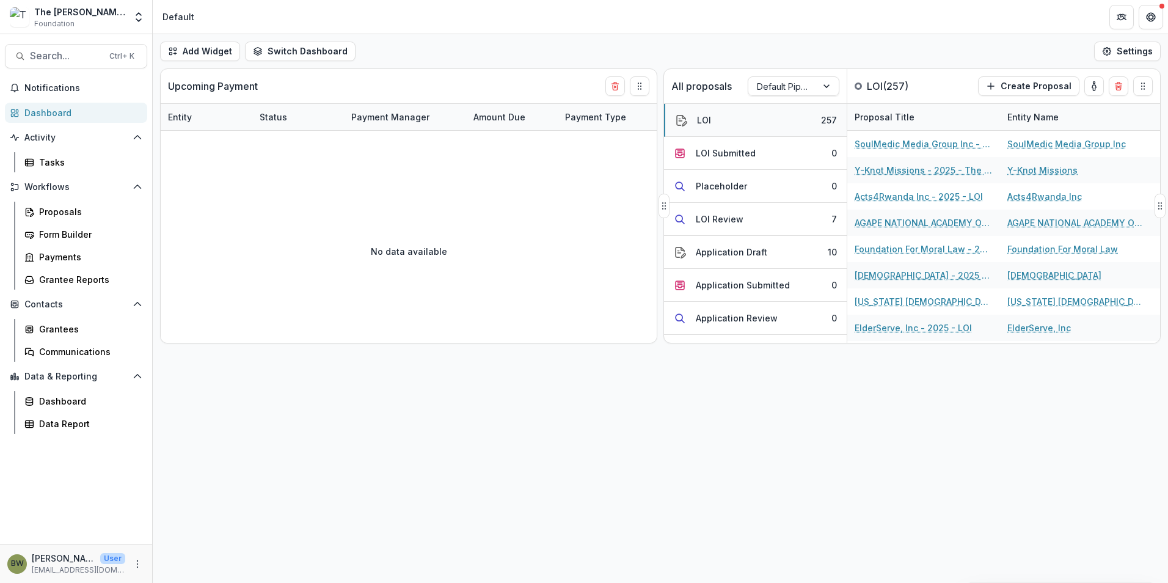
click at [729, 123] on button "LOI 257" at bounding box center [755, 120] width 183 height 33
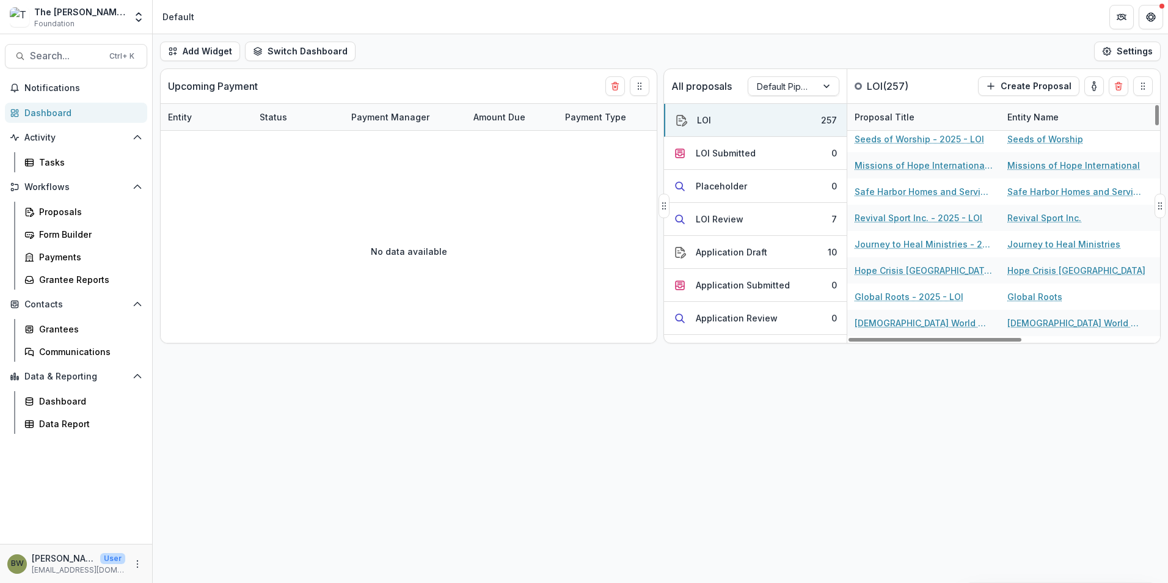
scroll to position [428, 0]
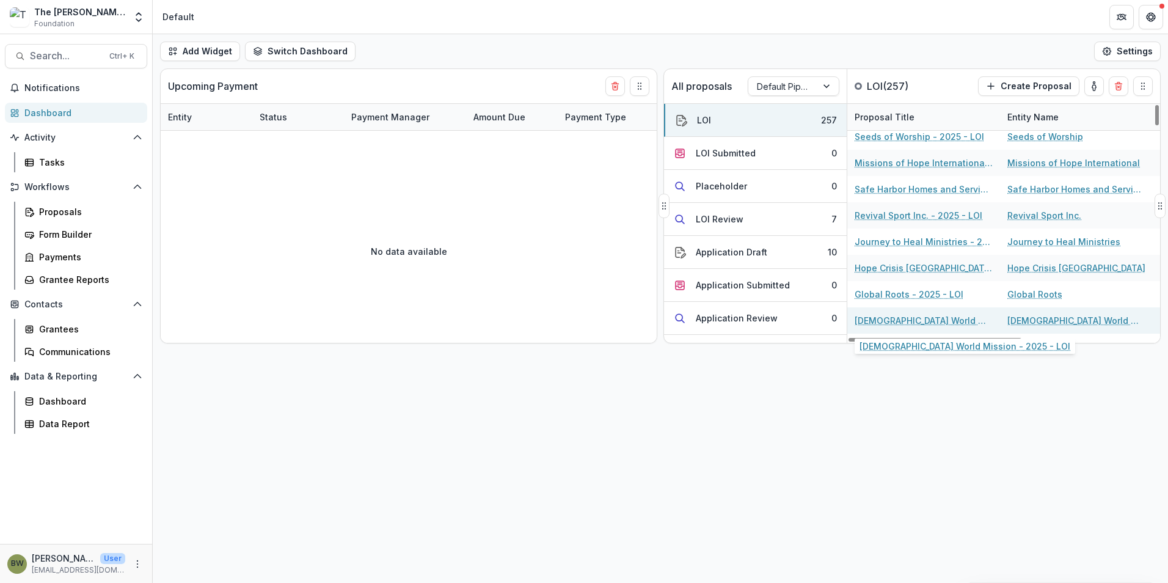
click at [911, 321] on link "Catholic World Mission - 2025 - LOI" at bounding box center [923, 320] width 138 height 13
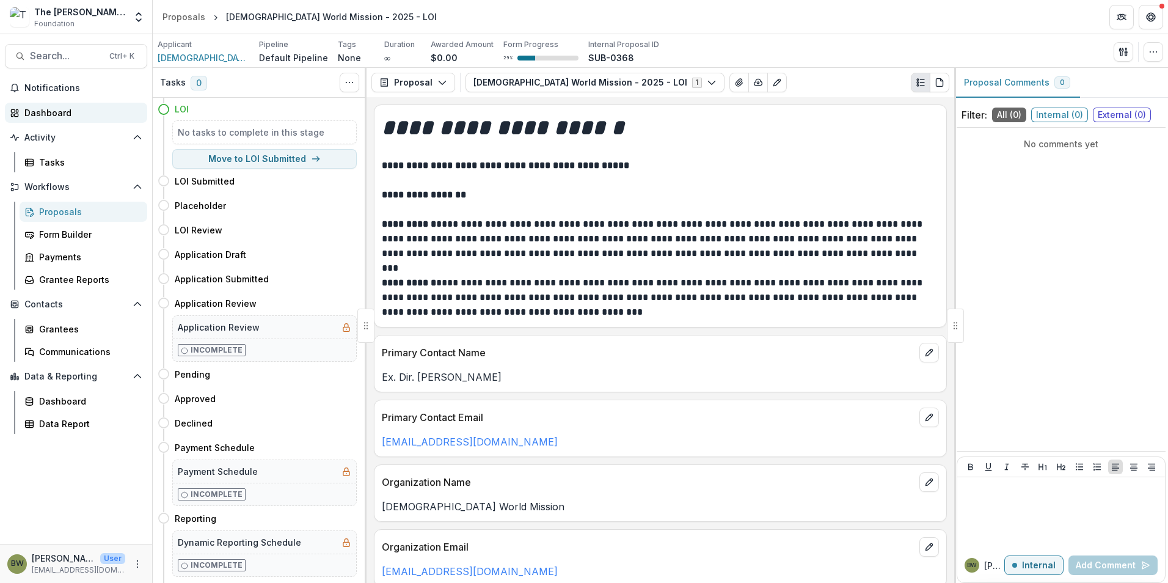
click at [57, 115] on div "Dashboard" at bounding box center [80, 112] width 113 height 13
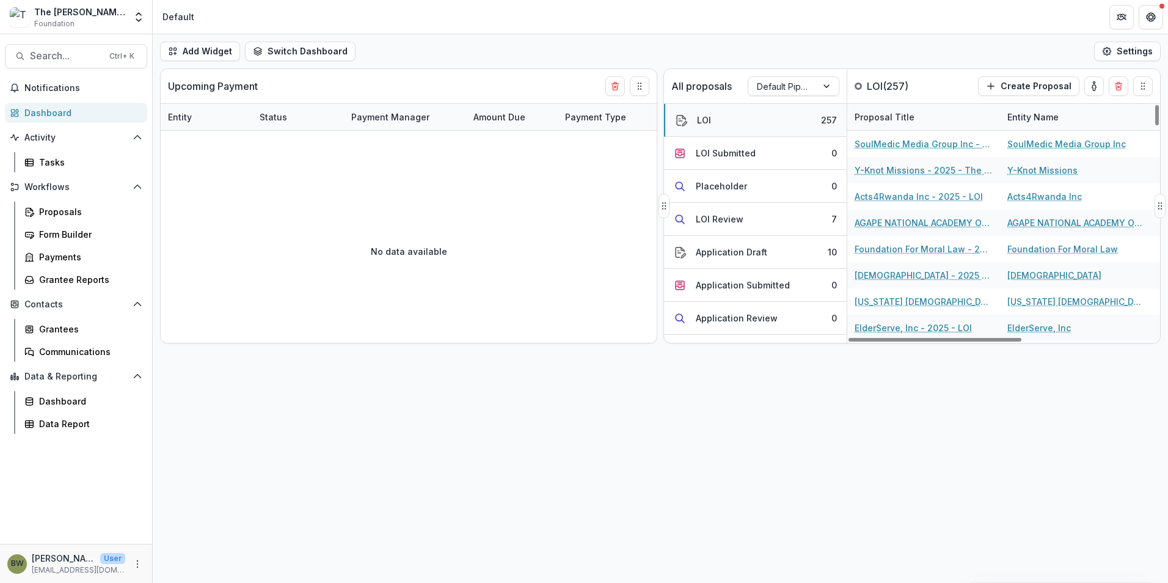
click at [717, 124] on button "LOI 257" at bounding box center [755, 120] width 183 height 33
